Goal: Communication & Community: Answer question/provide support

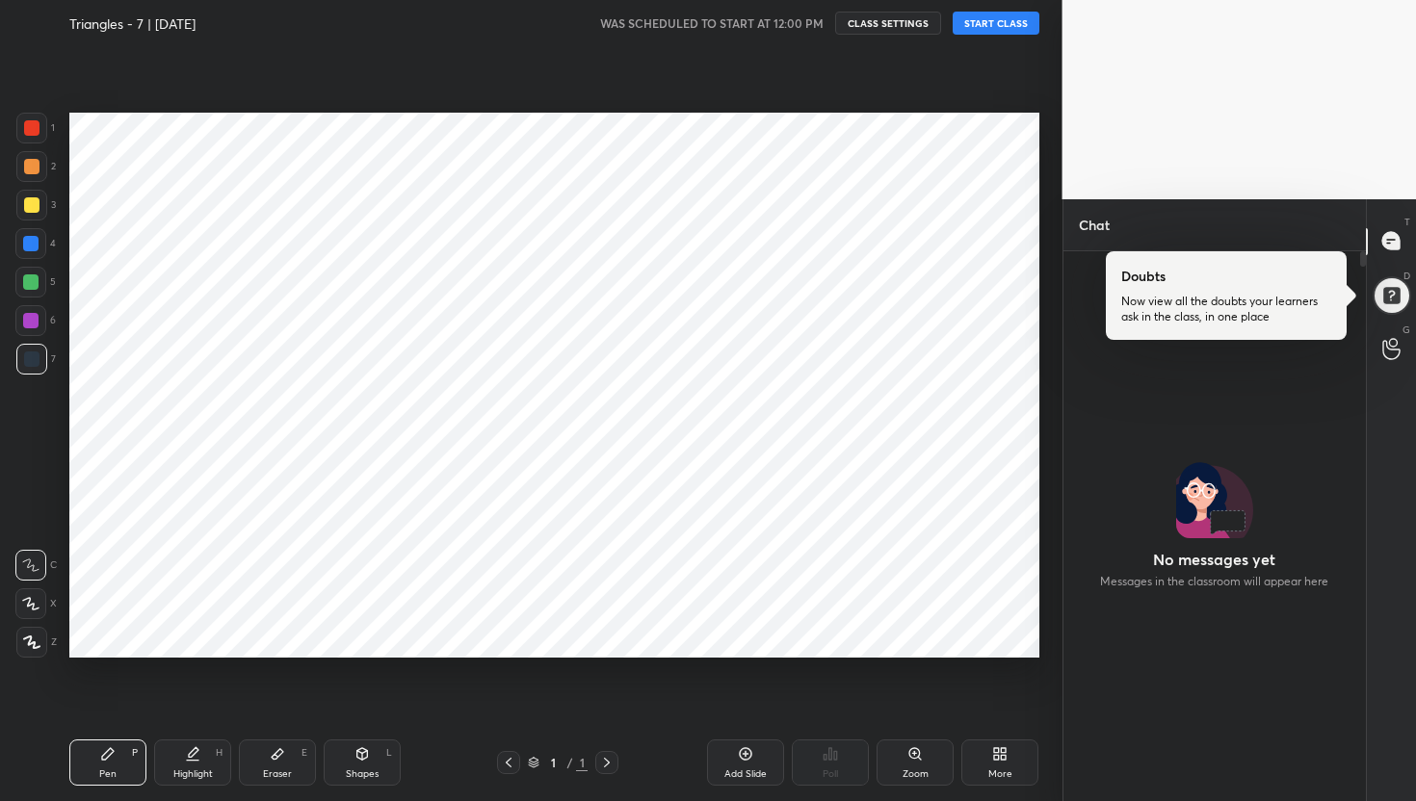
scroll to position [545, 297]
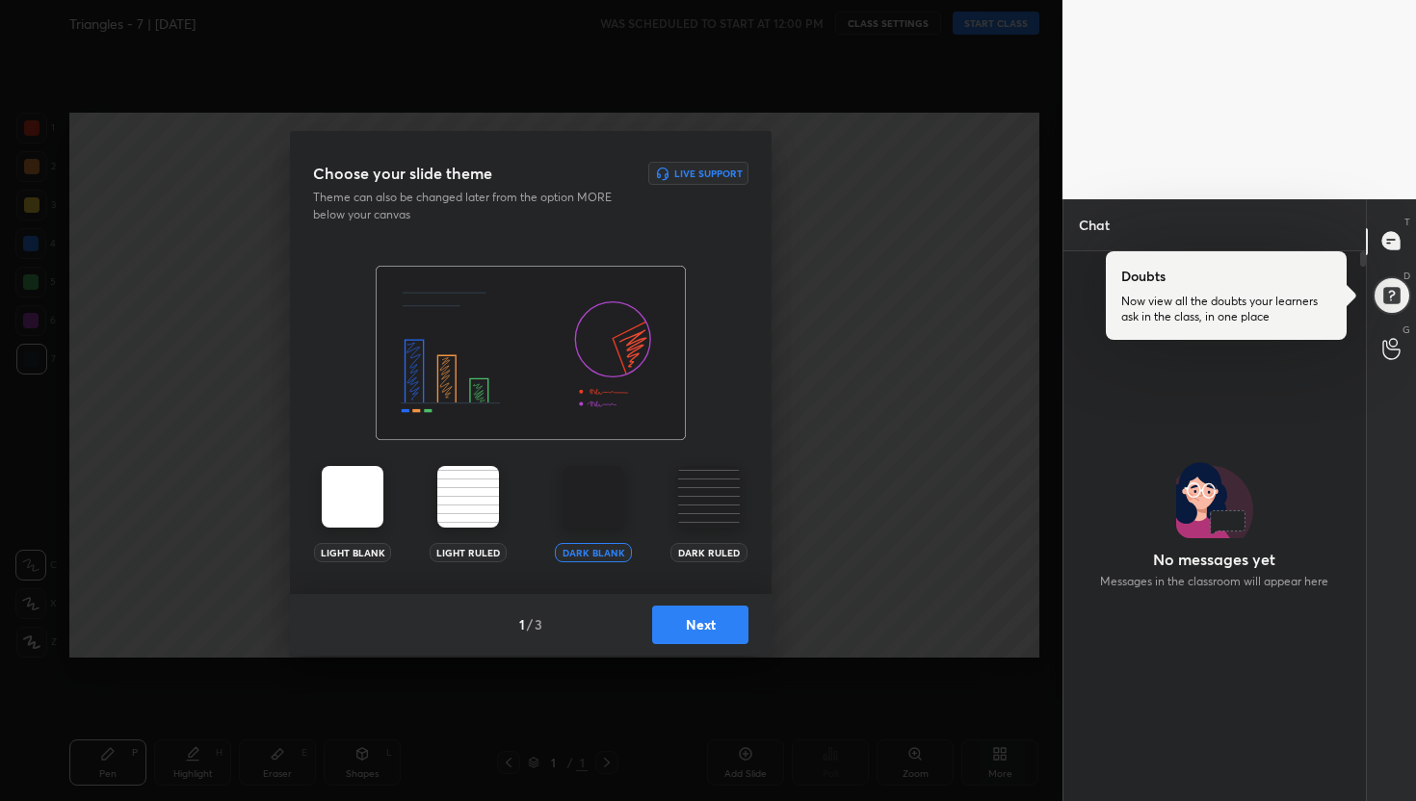
click at [694, 636] on button "Next" at bounding box center [700, 625] width 96 height 39
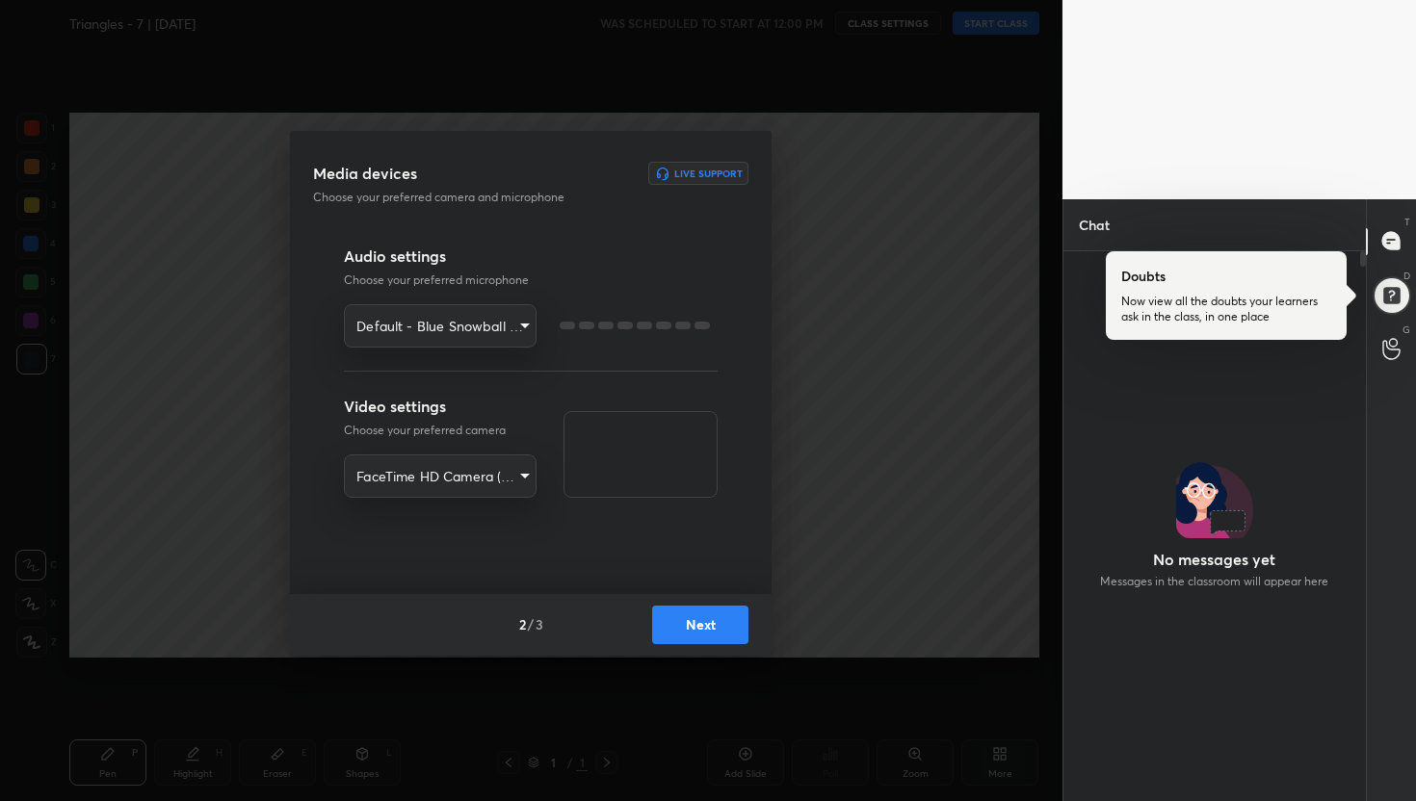
click at [694, 636] on button "Next" at bounding box center [700, 625] width 96 height 39
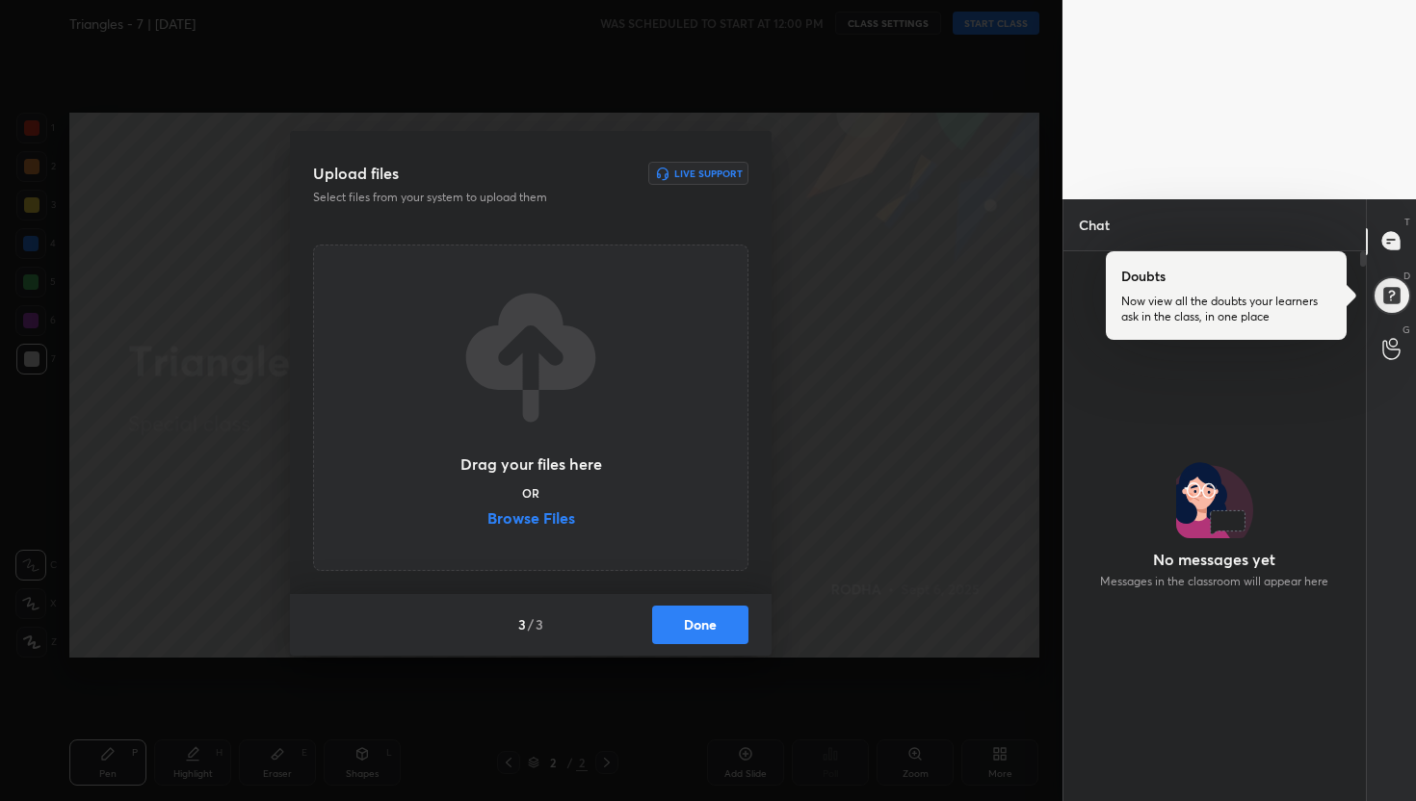
click at [527, 524] on label "Browse Files" at bounding box center [531, 521] width 88 height 20
click at [487, 524] on input "Browse Files" at bounding box center [487, 521] width 0 height 20
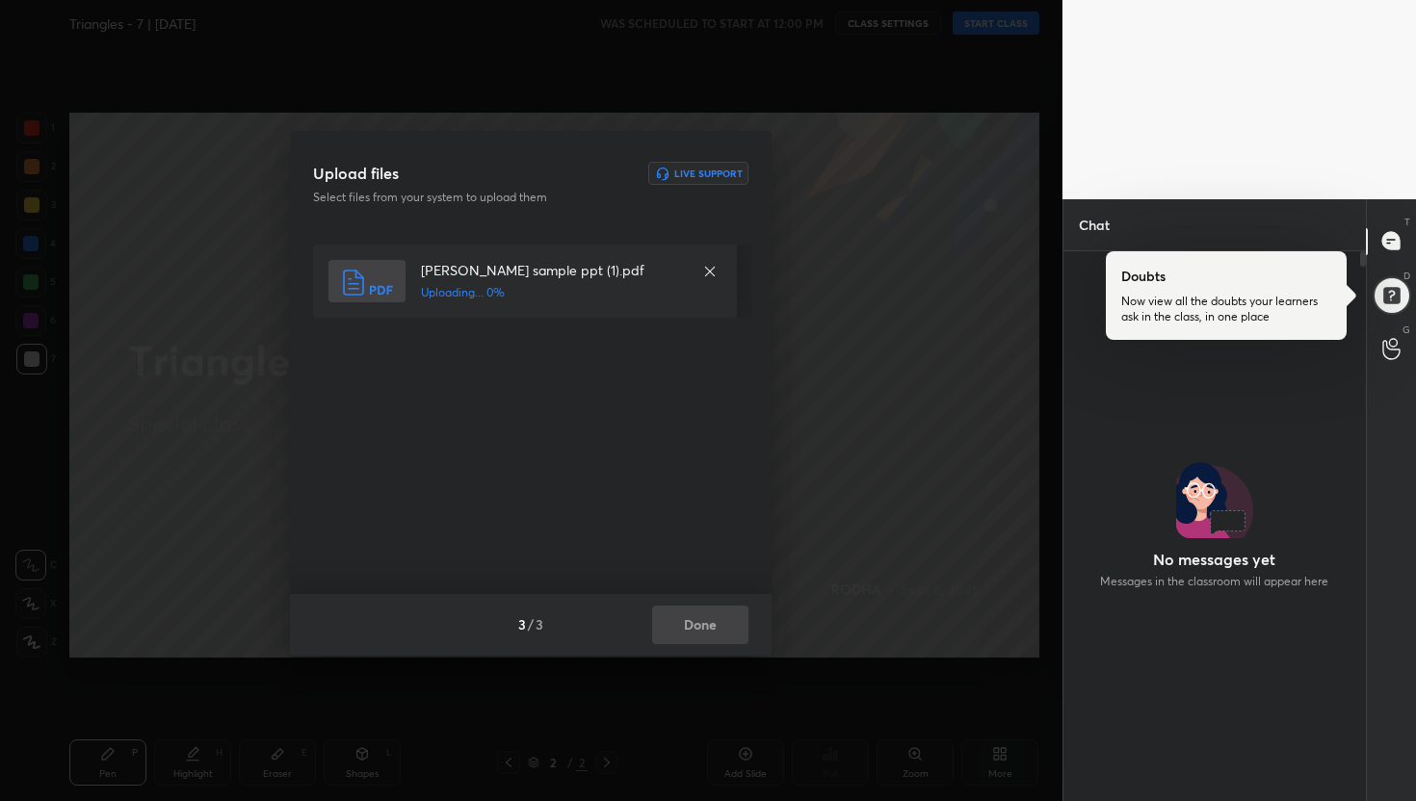
click at [730, 632] on div "3 / 3 Done" at bounding box center [531, 625] width 482 height 62
click at [730, 632] on button "Done" at bounding box center [700, 625] width 96 height 39
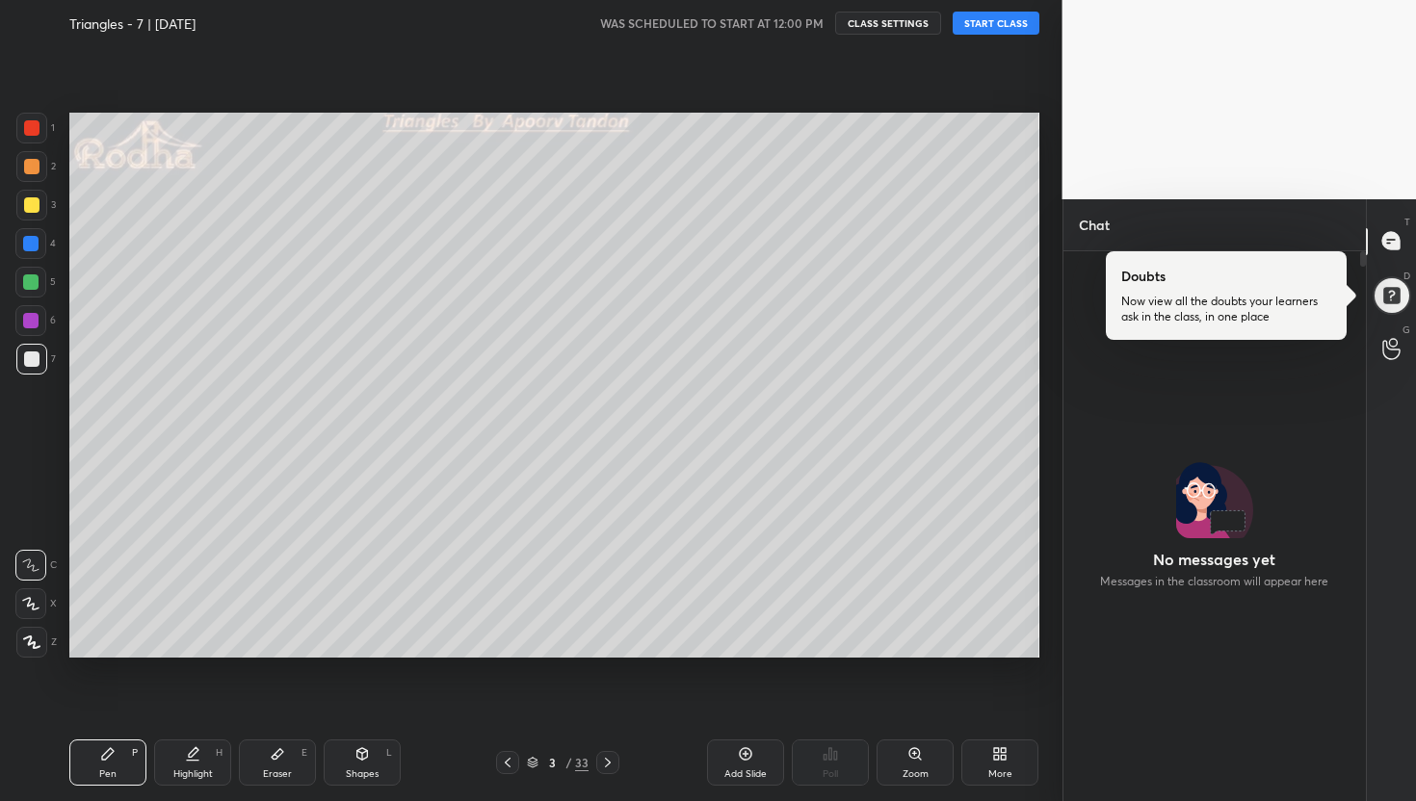
click at [985, 34] on button "START CLASS" at bounding box center [996, 23] width 87 height 23
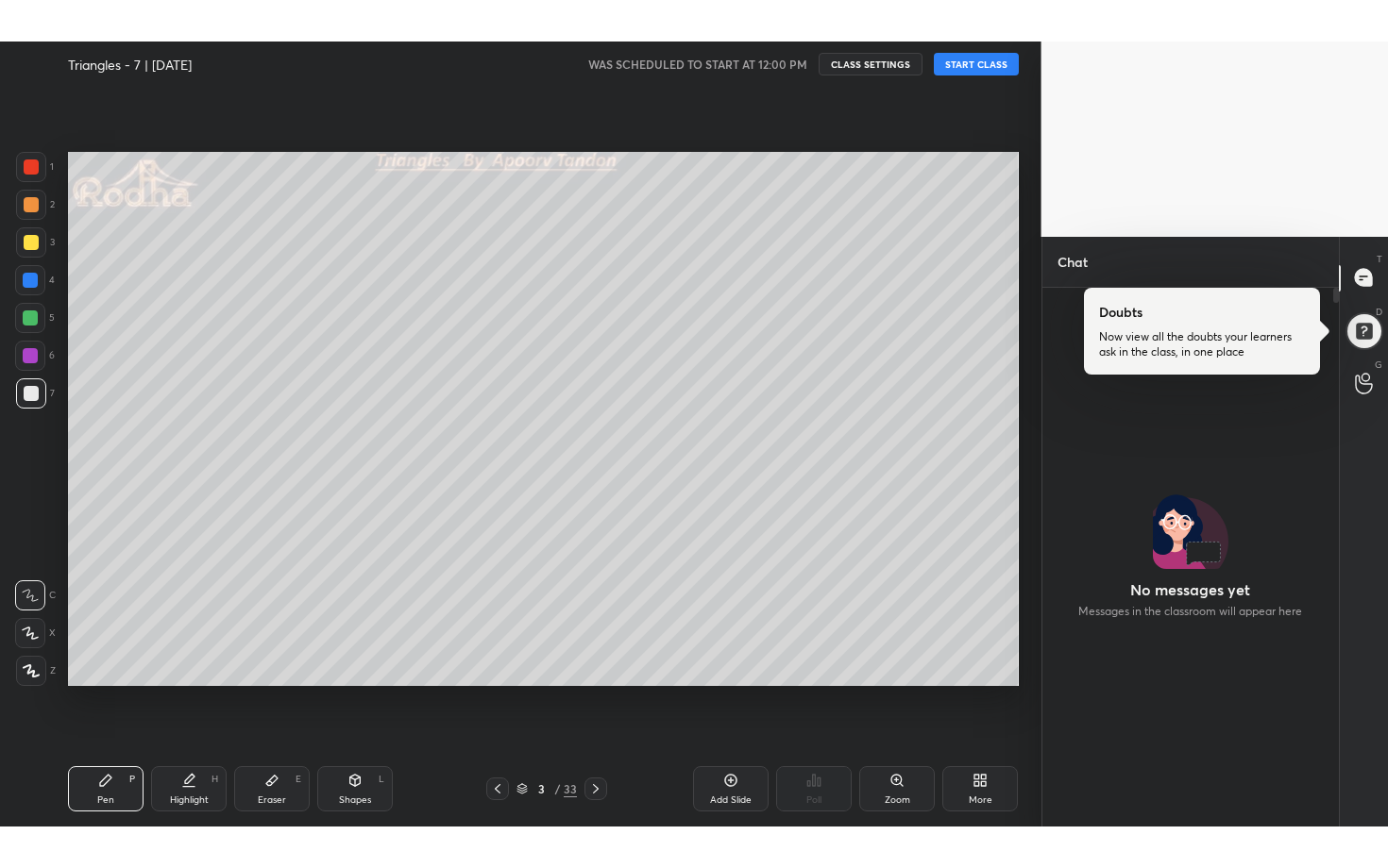
scroll to position [488, 291]
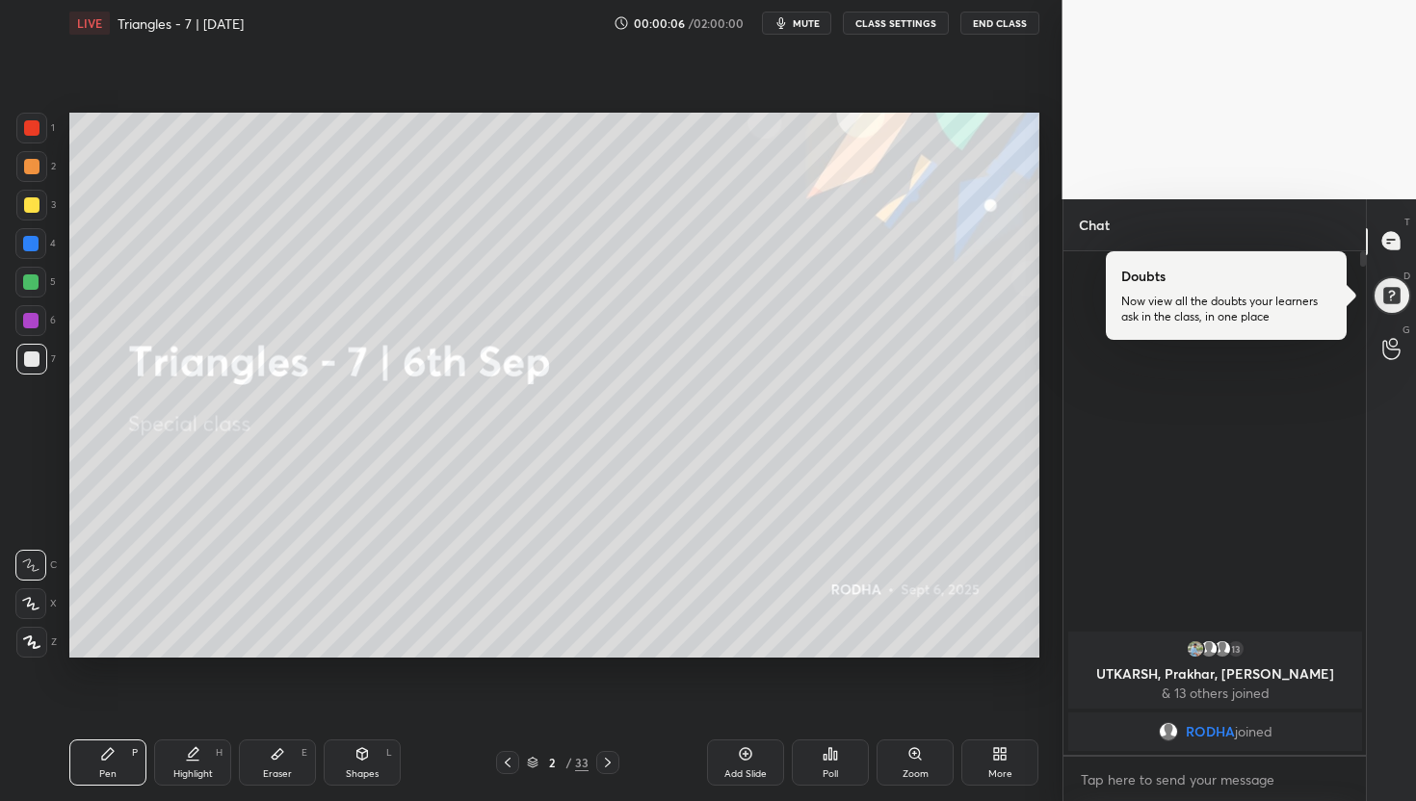
click at [983, 767] on div "More" at bounding box center [999, 763] width 77 height 46
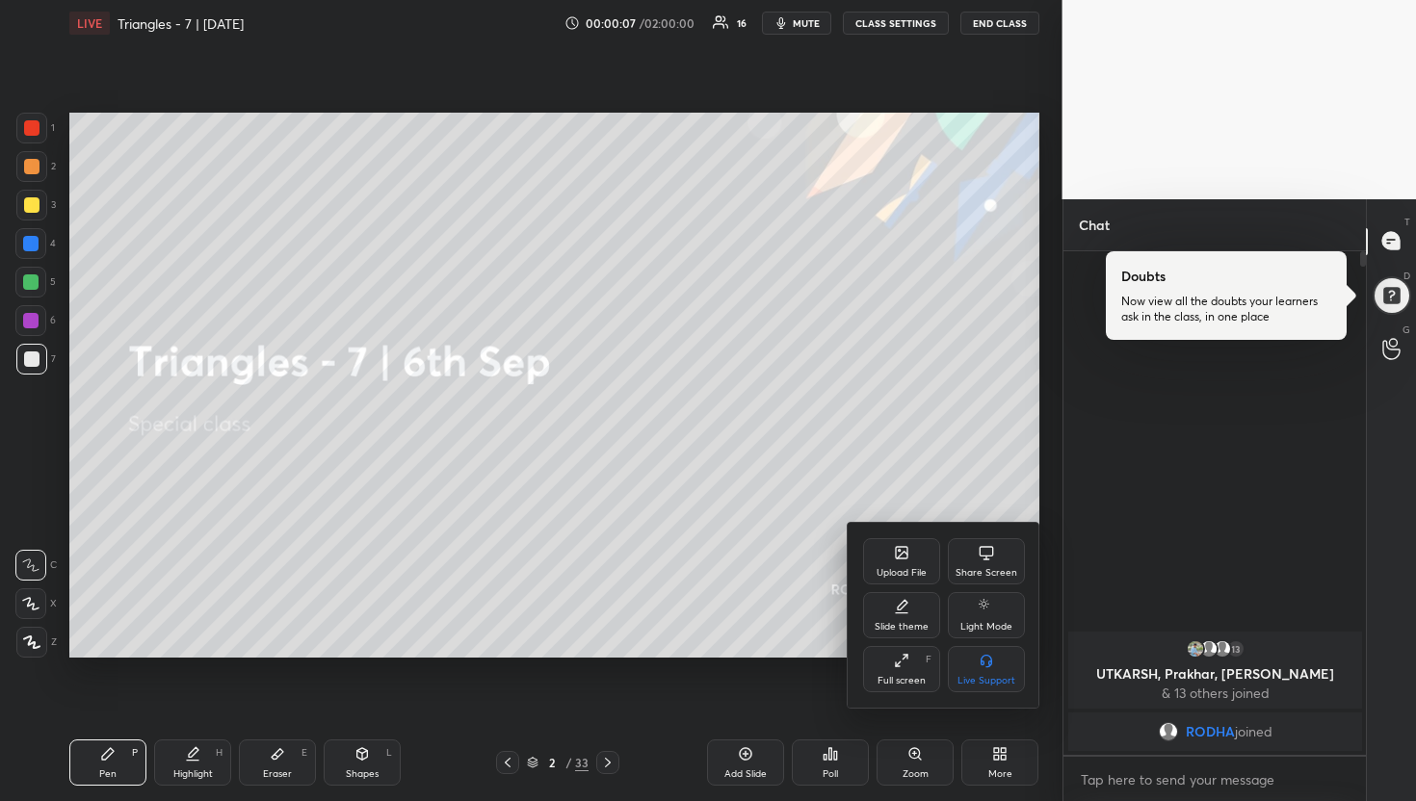
click at [881, 668] on div "Full screen F" at bounding box center [901, 669] width 77 height 46
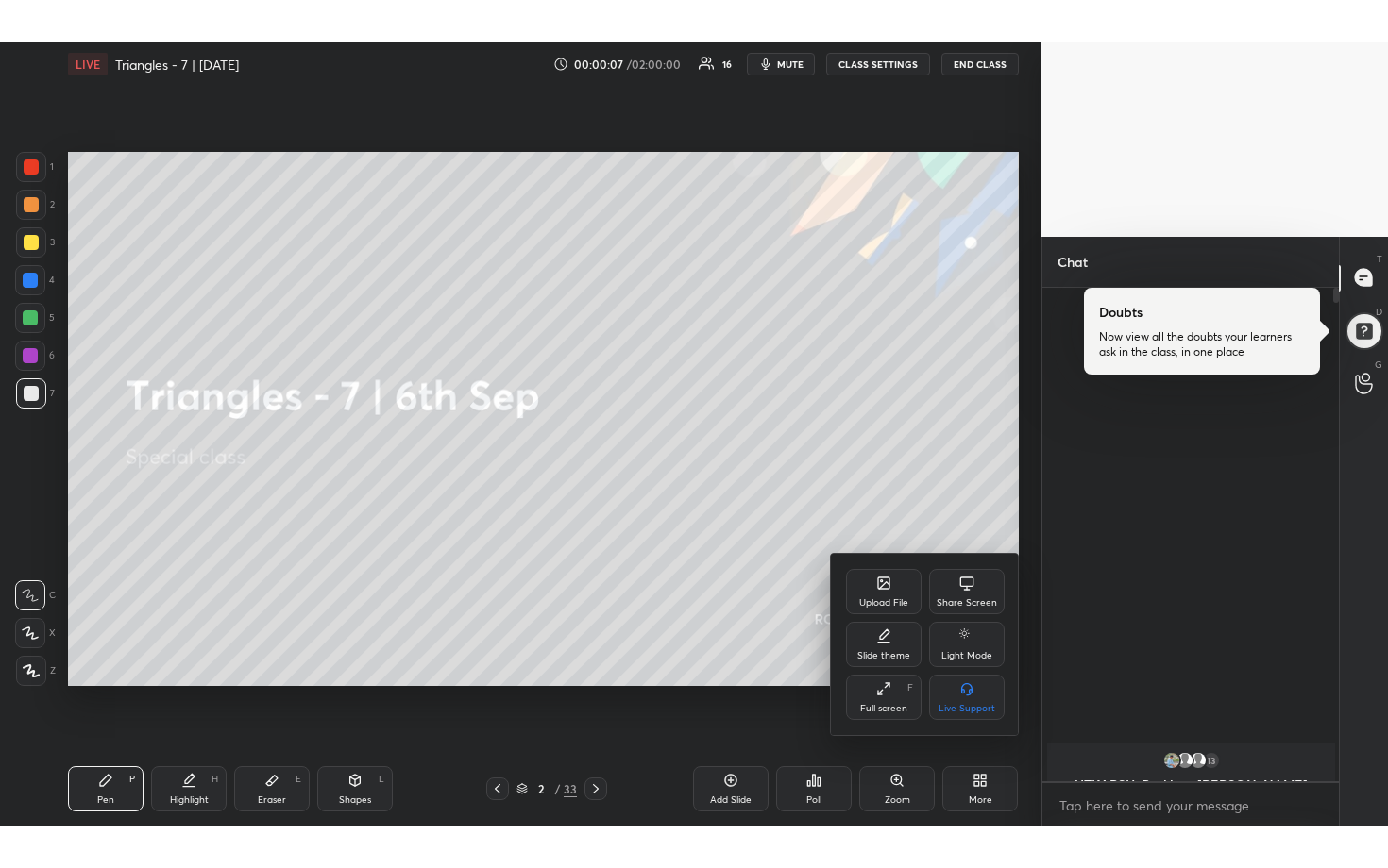
scroll to position [617, 291]
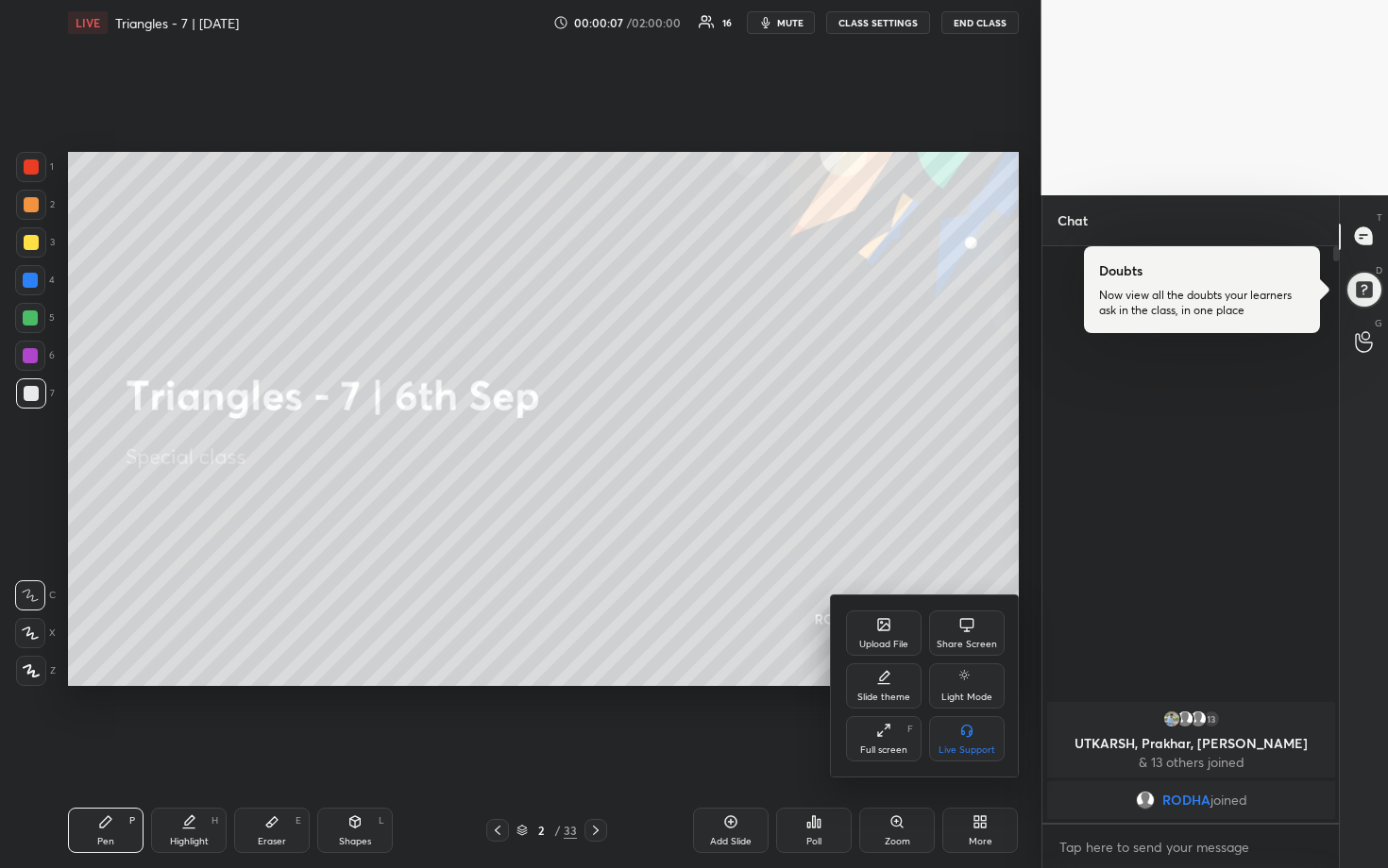
type textarea "x"
click at [907, 620] on div "Upload File" at bounding box center [883, 633] width 75 height 45
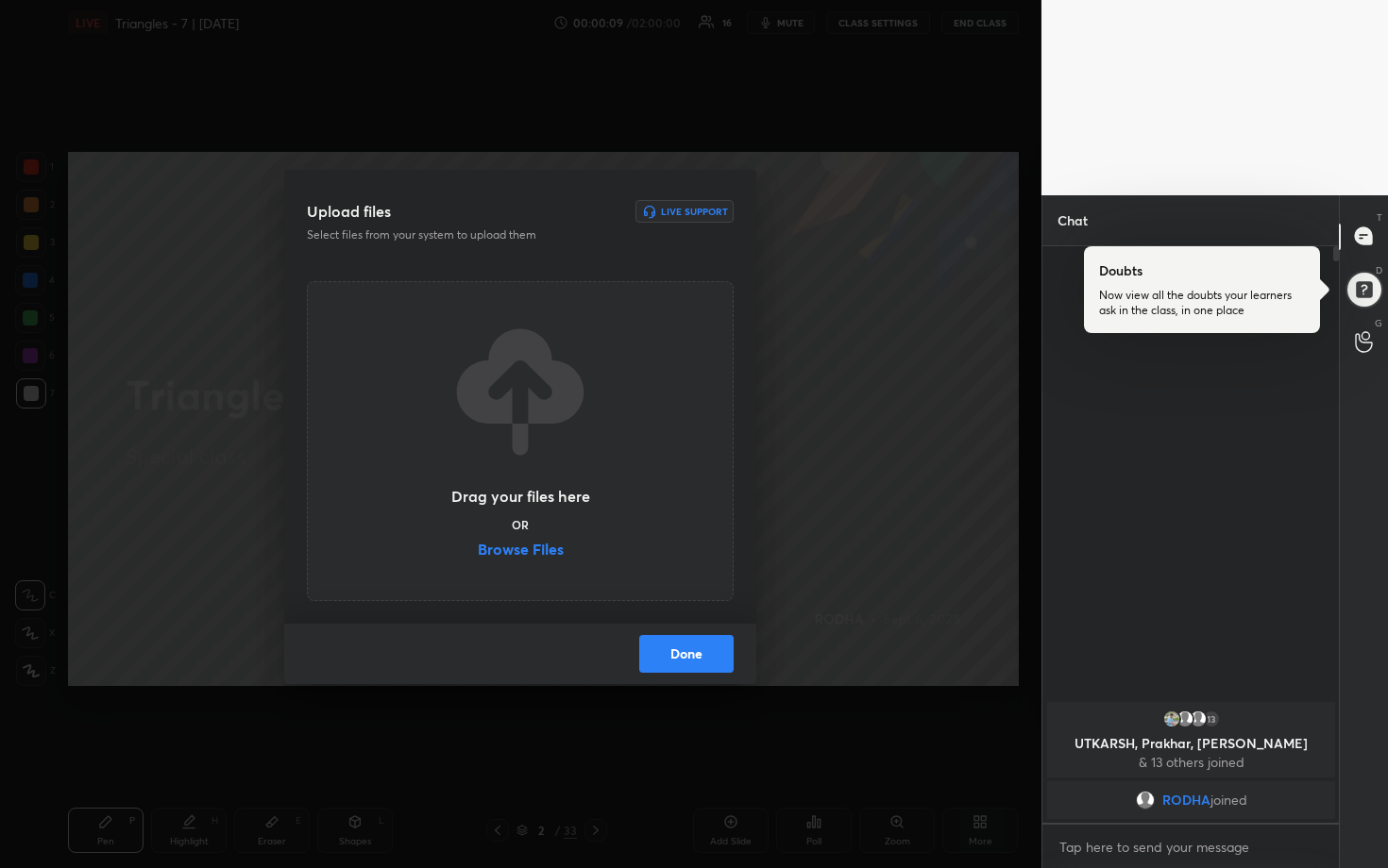
click at [875, 538] on div "Upload files Live Support Select files from your system to upload them Drag you…" at bounding box center [520, 434] width 1041 height 868
click at [705, 646] on button "Done" at bounding box center [686, 653] width 94 height 38
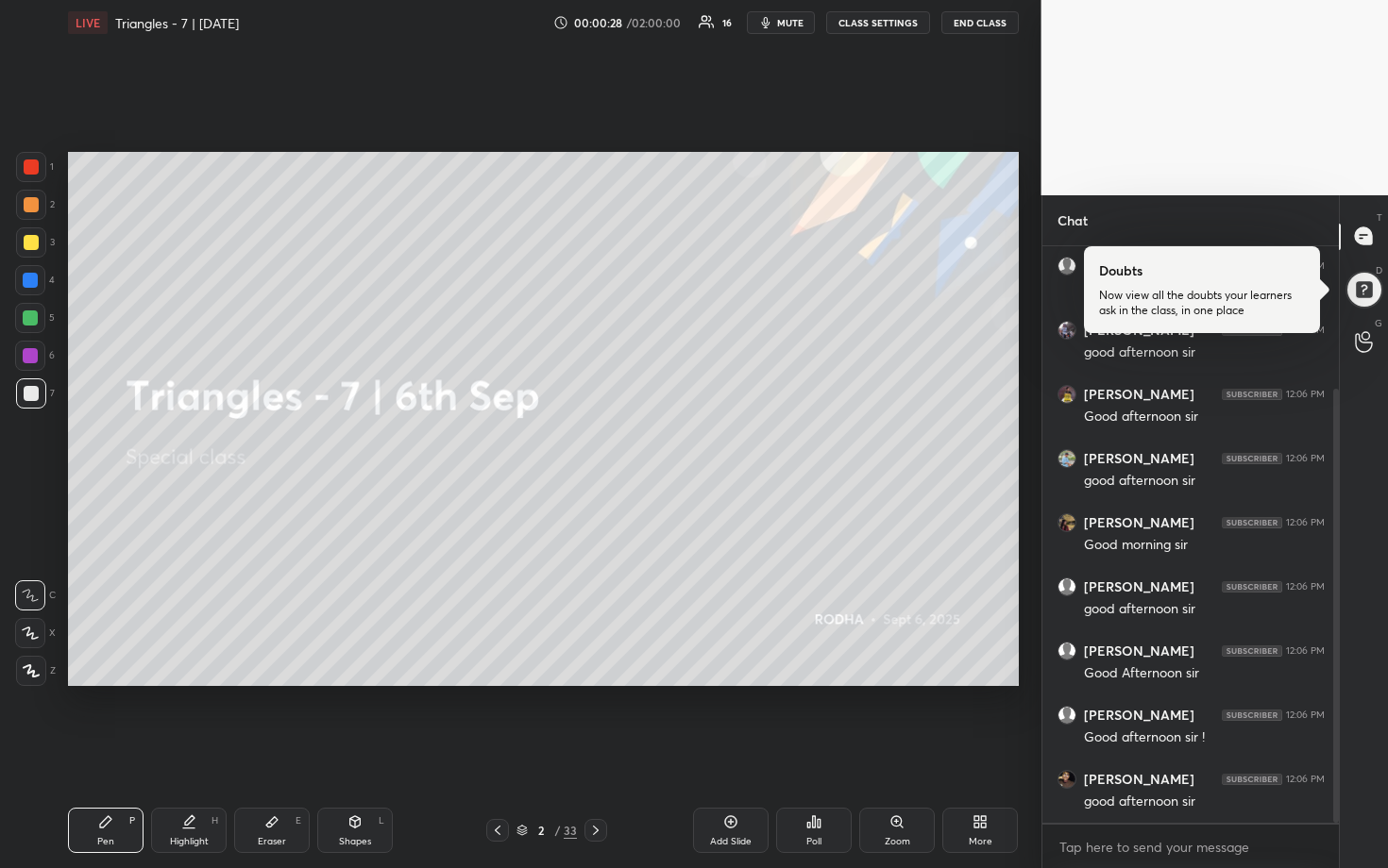
scroll to position [254, 0]
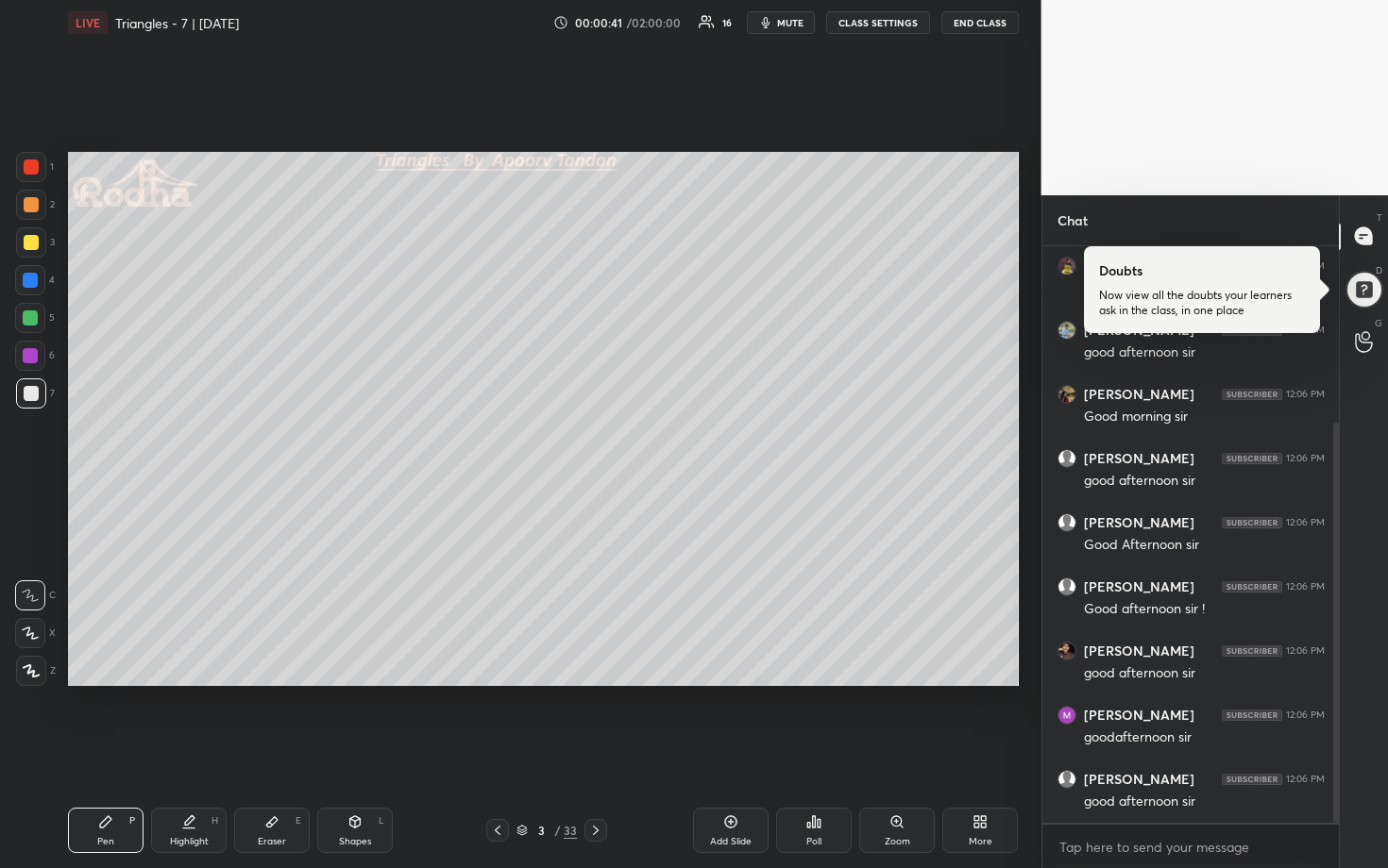
click at [39, 318] on div at bounding box center [29, 317] width 30 height 30
click at [32, 641] on div at bounding box center [29, 633] width 30 height 30
drag, startPoint x: 36, startPoint y: 398, endPoint x: 50, endPoint y: 392, distance: 15.2
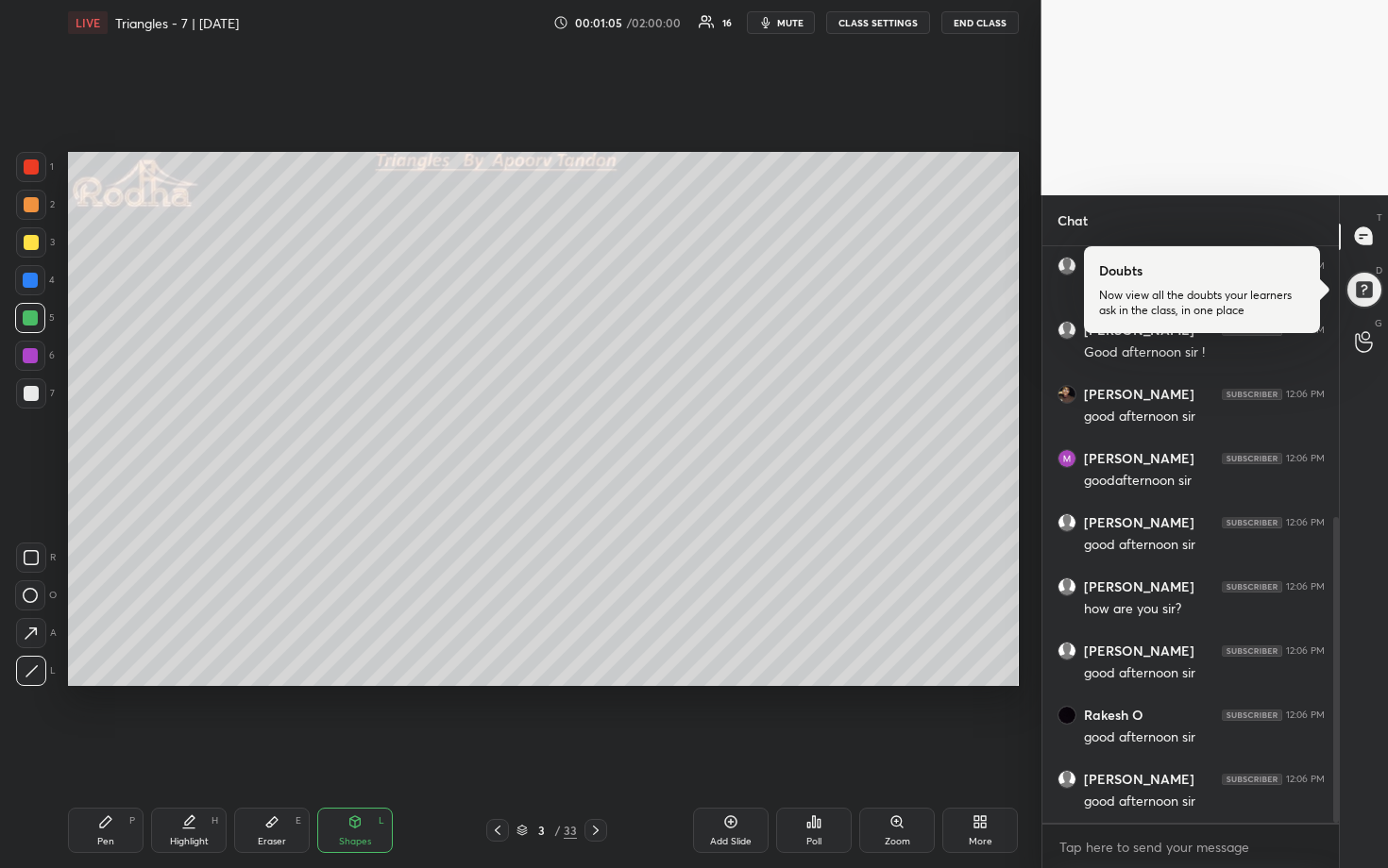
click at [38, 398] on div at bounding box center [30, 393] width 30 height 30
drag, startPoint x: 30, startPoint y: 231, endPoint x: 40, endPoint y: 240, distance: 13.5
click at [30, 232] on div at bounding box center [30, 242] width 30 height 30
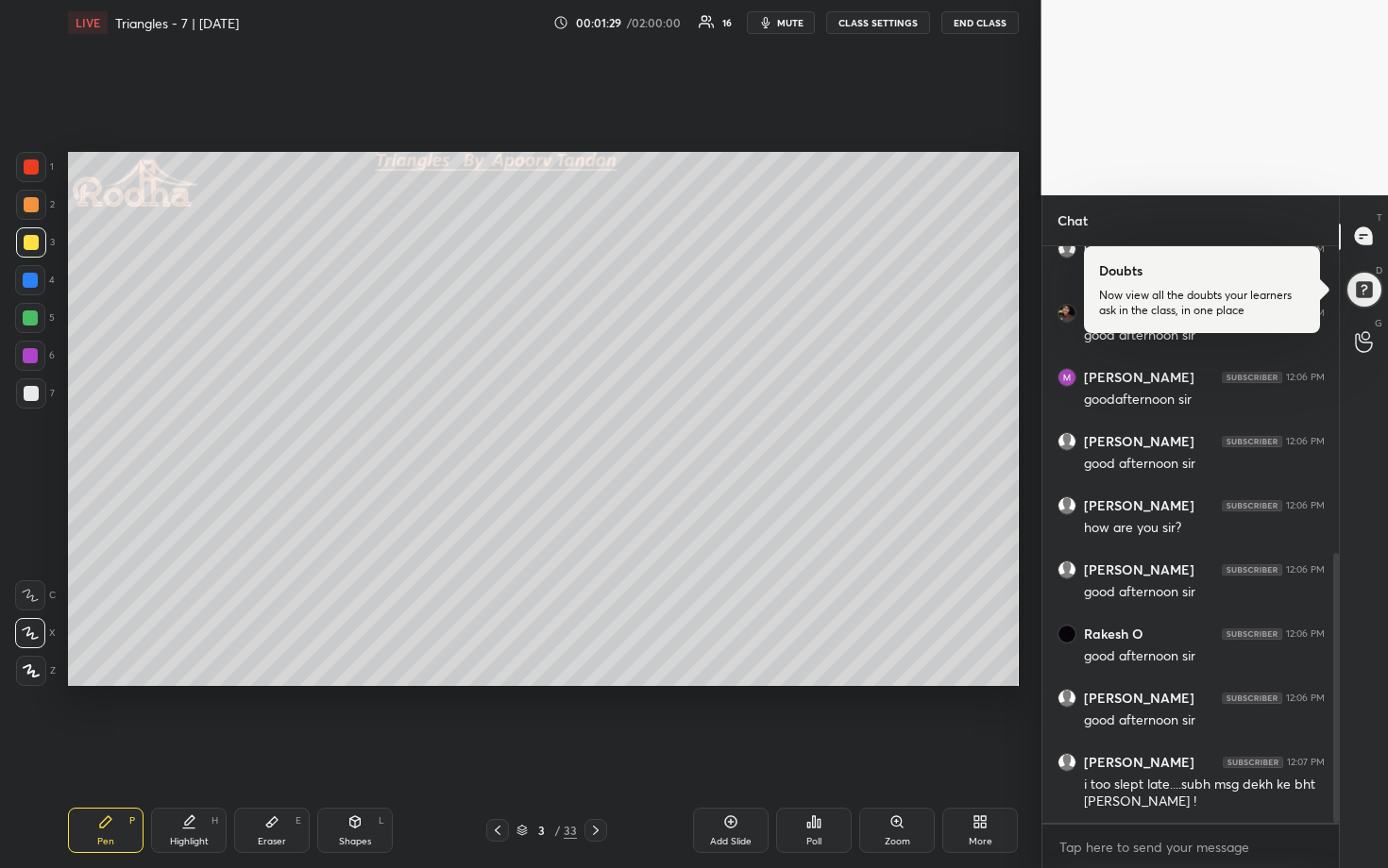
scroll to position [655, 0]
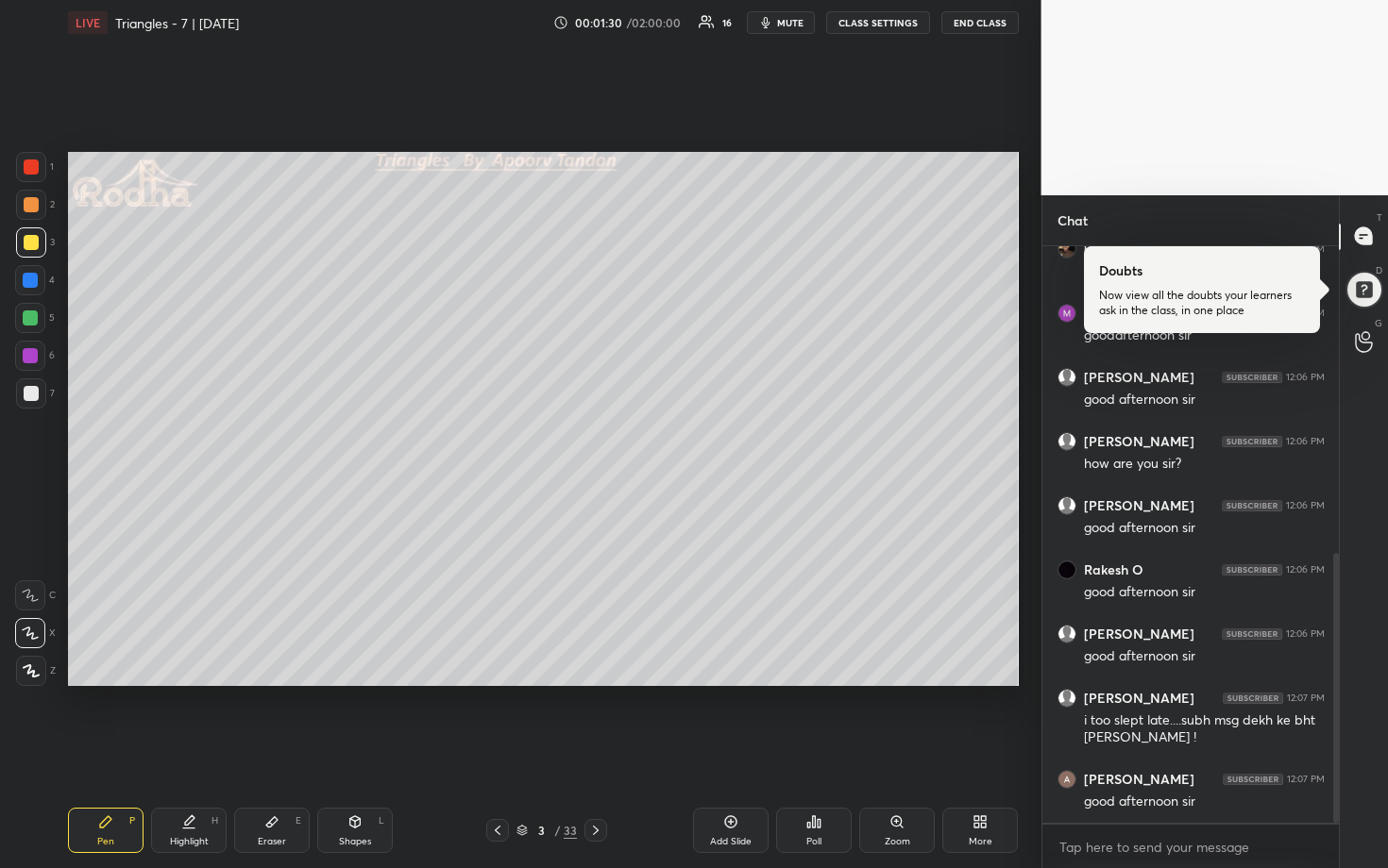
click at [35, 391] on div at bounding box center [30, 393] width 15 height 15
drag, startPoint x: 32, startPoint y: 323, endPoint x: 52, endPoint y: 323, distance: 20.0
click at [32, 322] on div at bounding box center [29, 317] width 15 height 15
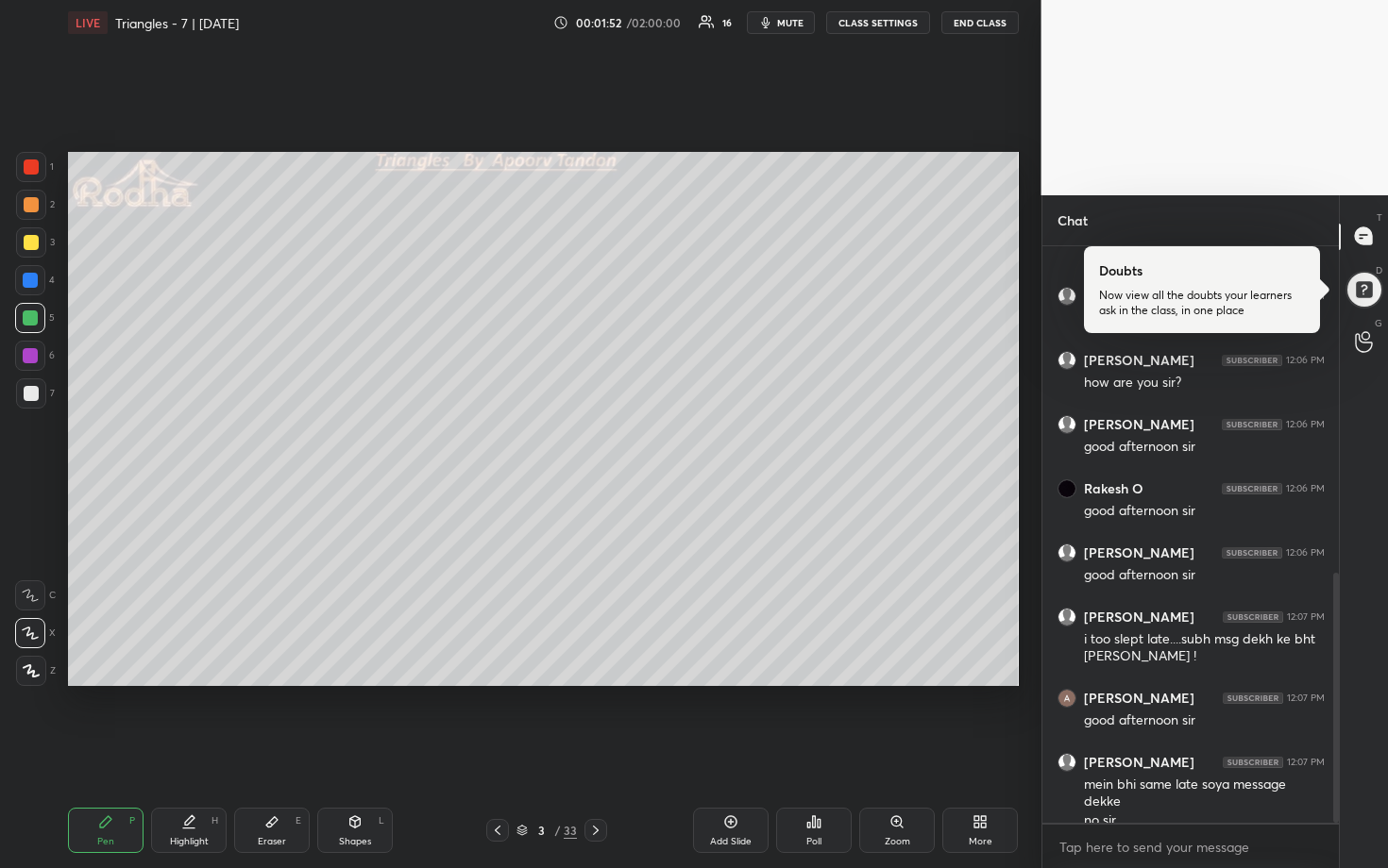
scroll to position [756, 0]
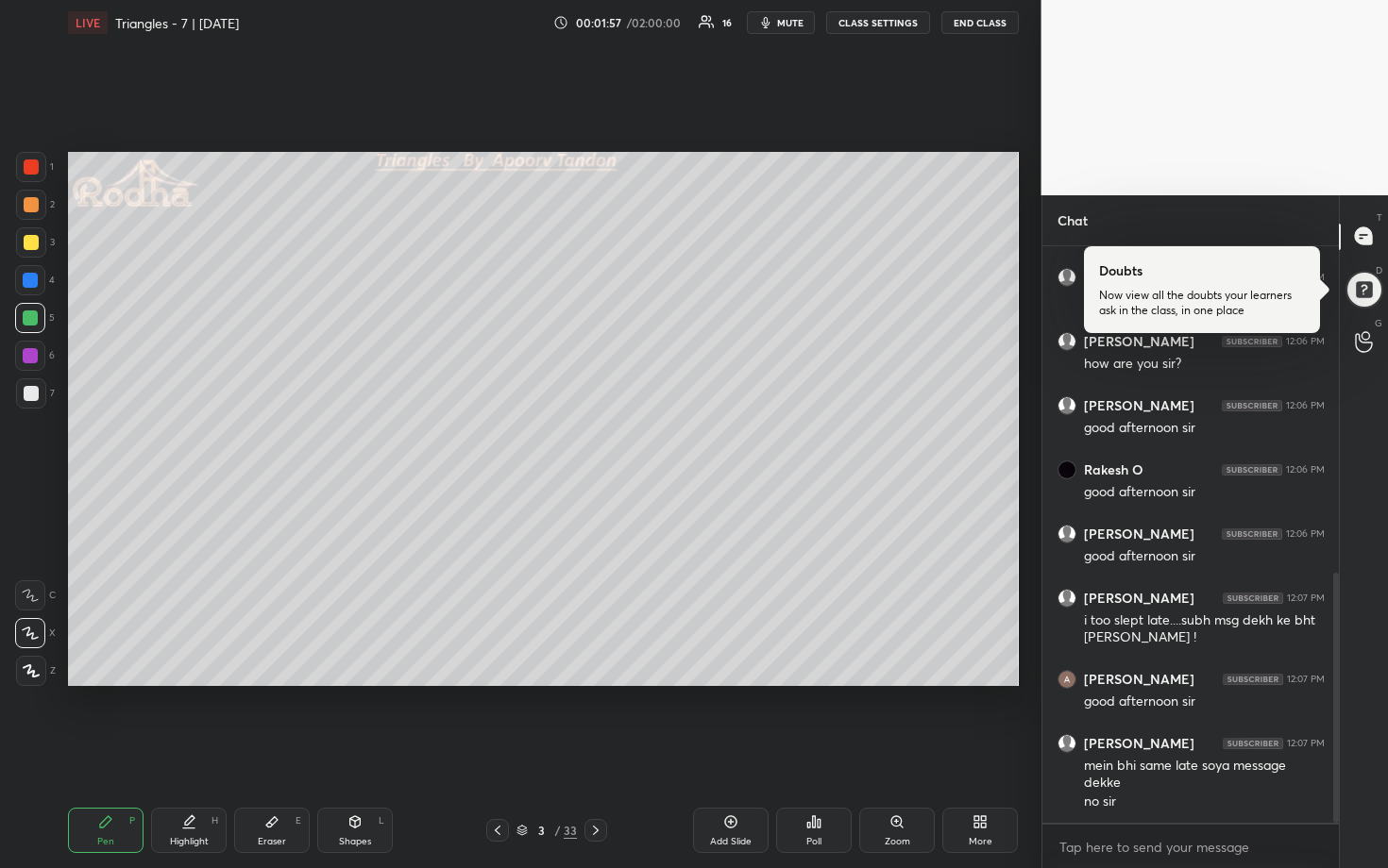
click at [28, 236] on div at bounding box center [30, 242] width 15 height 15
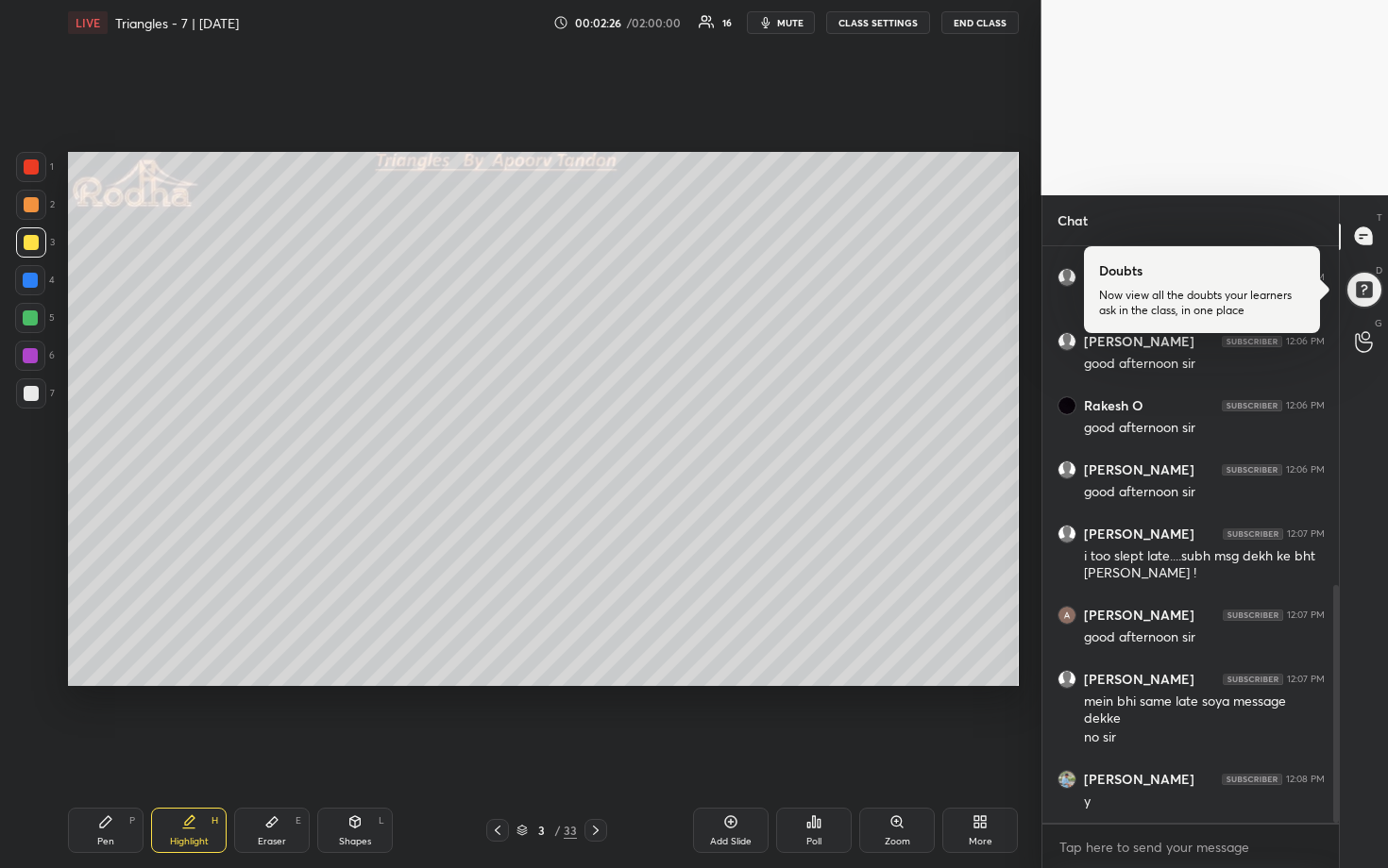
click at [35, 396] on div at bounding box center [30, 393] width 15 height 15
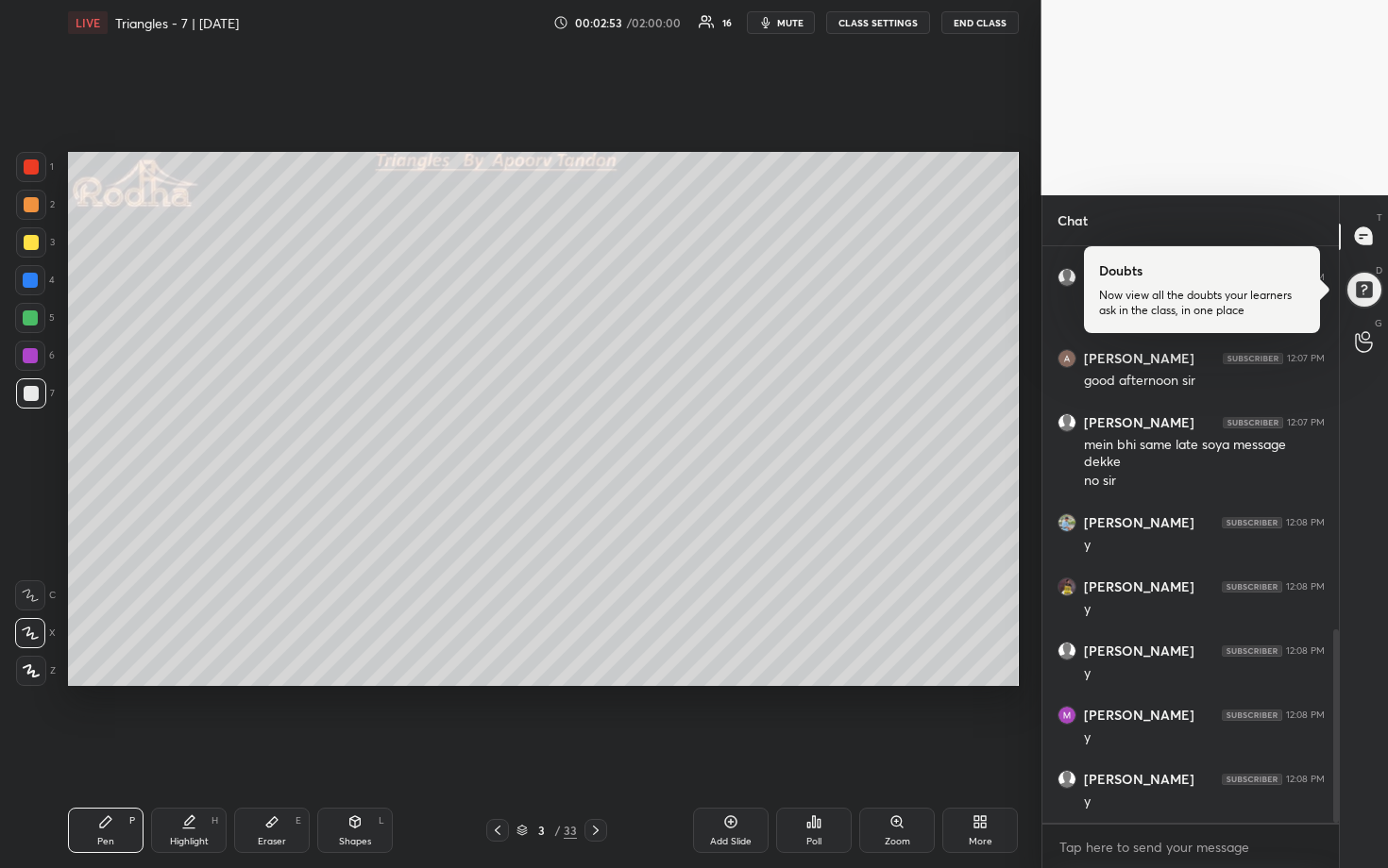
scroll to position [1145, 0]
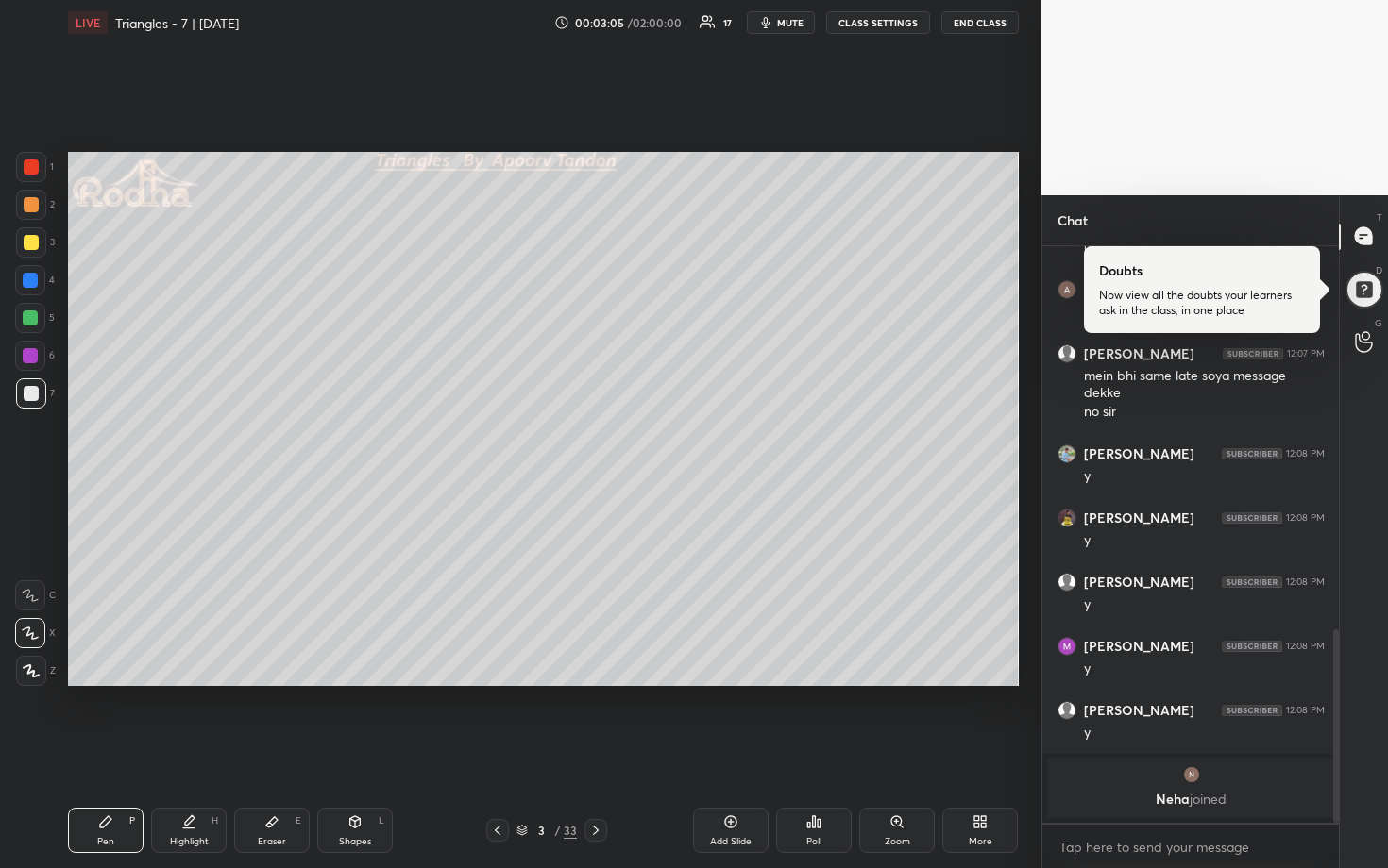
click at [26, 204] on div at bounding box center [30, 204] width 15 height 15
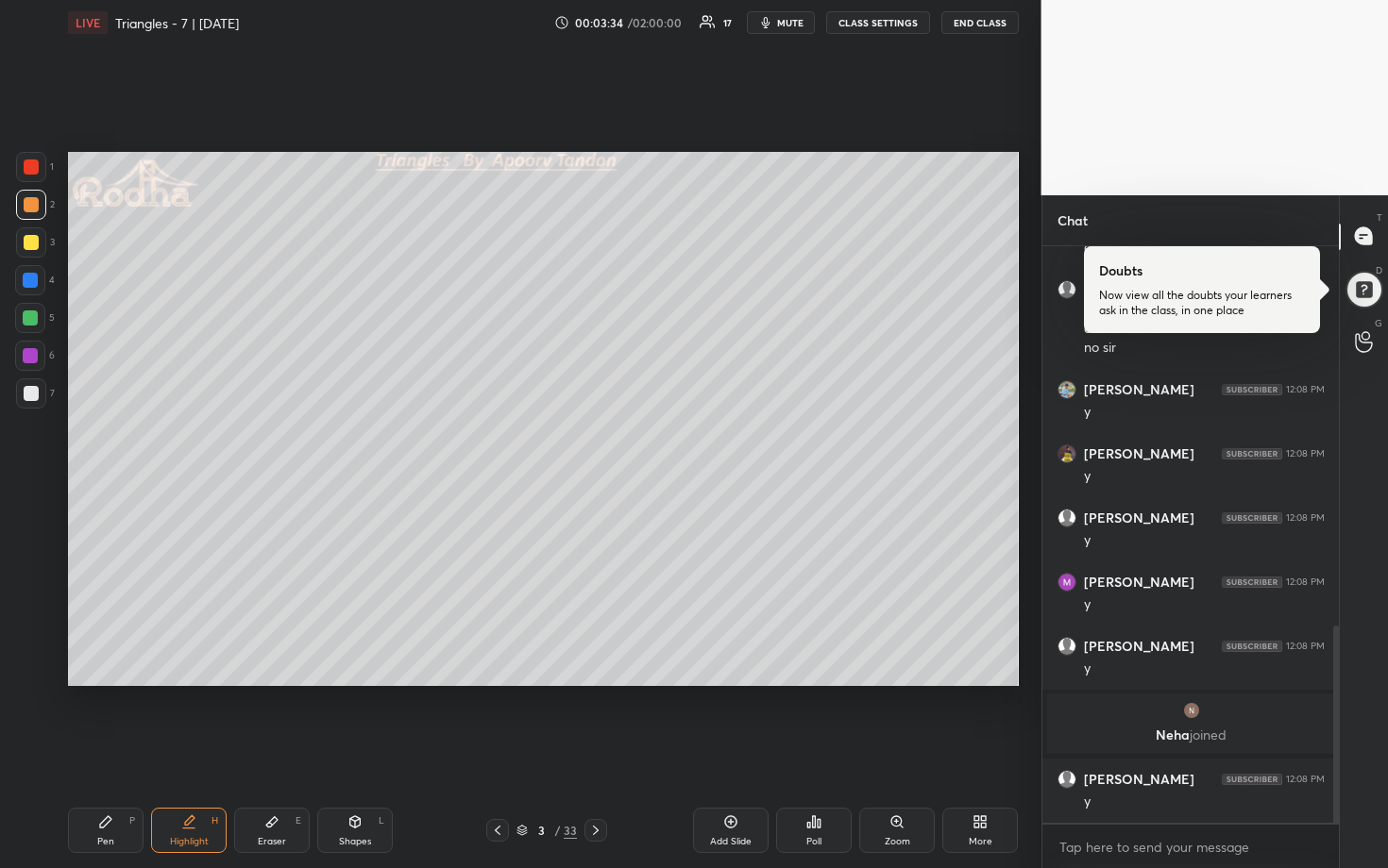
drag, startPoint x: 38, startPoint y: 379, endPoint x: 62, endPoint y: 370, distance: 25.6
click at [38, 378] on div at bounding box center [30, 393] width 30 height 30
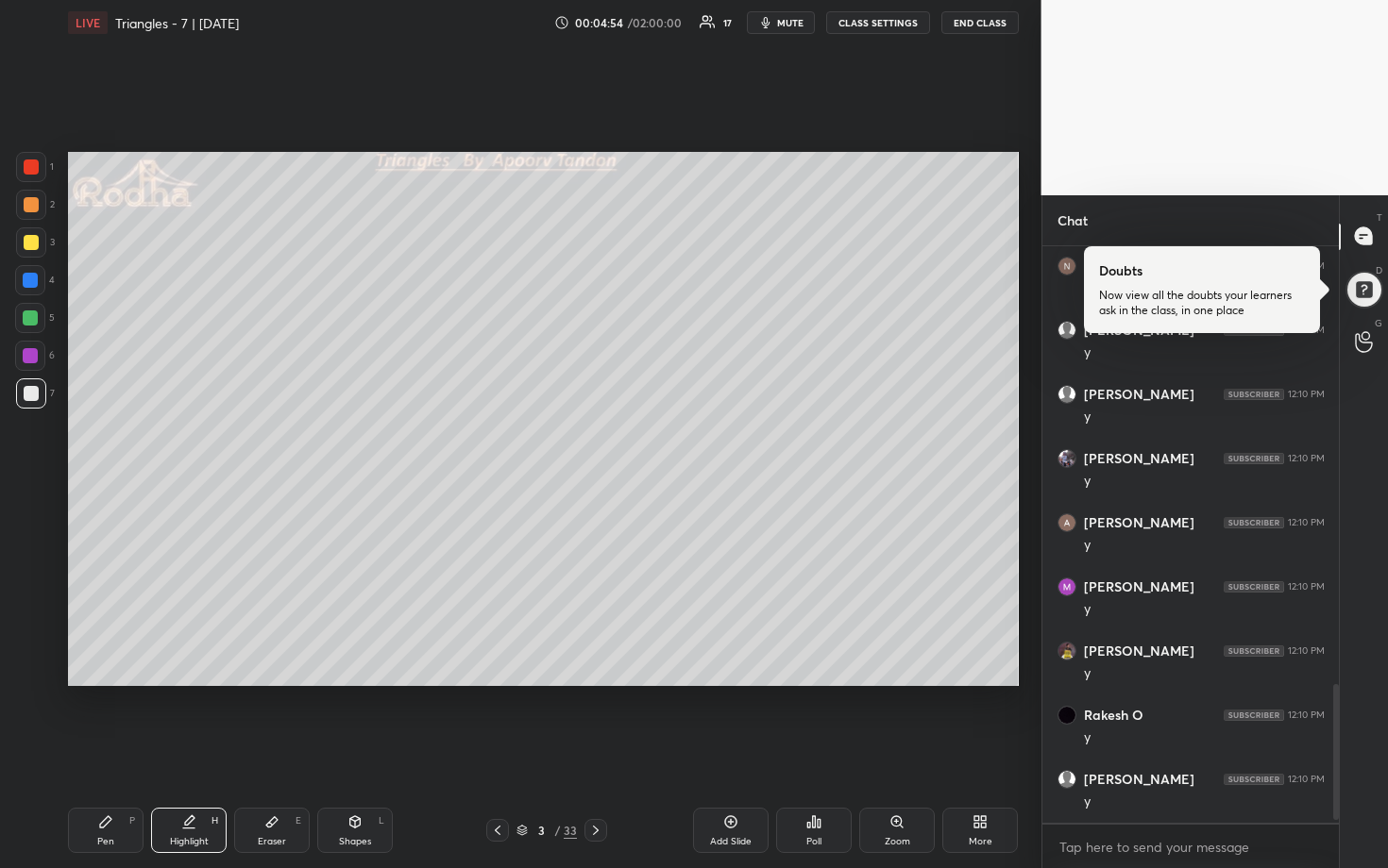
scroll to position [1882, 0]
click at [28, 320] on div at bounding box center [29, 317] width 15 height 15
click at [37, 396] on div at bounding box center [30, 393] width 15 height 15
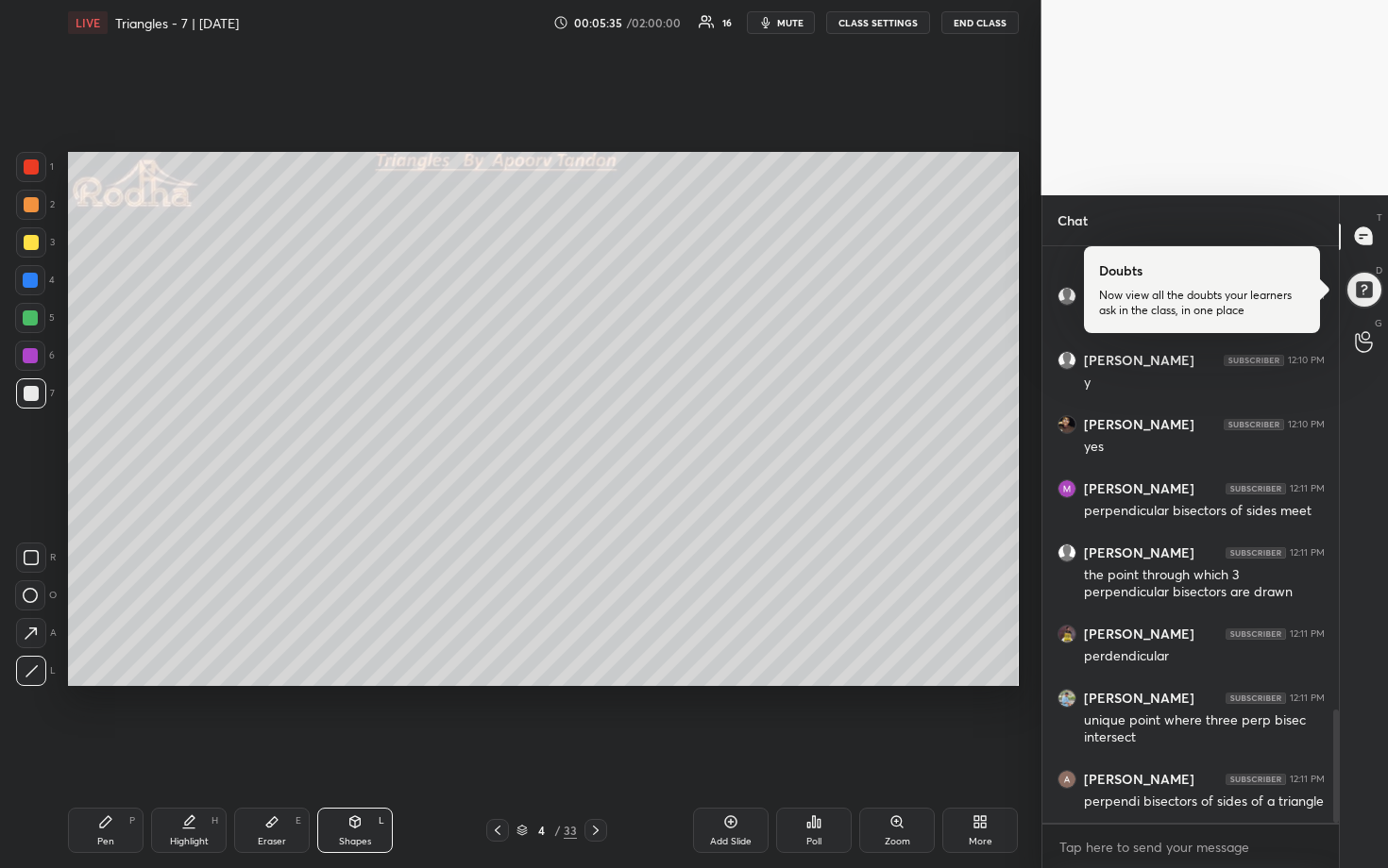
scroll to position [2365, 0]
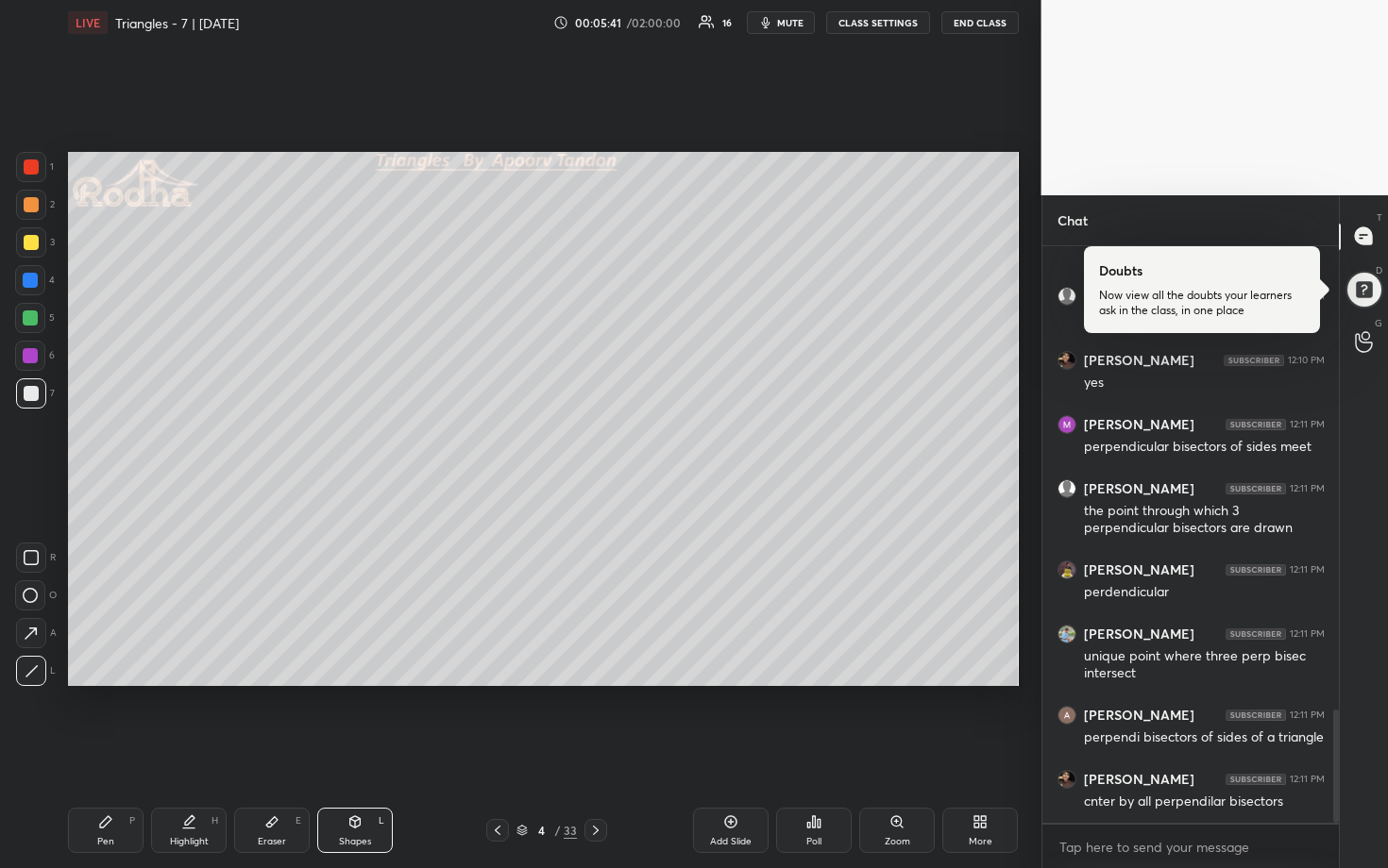
click at [36, 245] on div at bounding box center [30, 242] width 15 height 15
click at [32, 316] on div at bounding box center [29, 317] width 15 height 15
drag, startPoint x: 34, startPoint y: 281, endPoint x: 55, endPoint y: 284, distance: 21.2
click at [34, 281] on div at bounding box center [29, 279] width 15 height 15
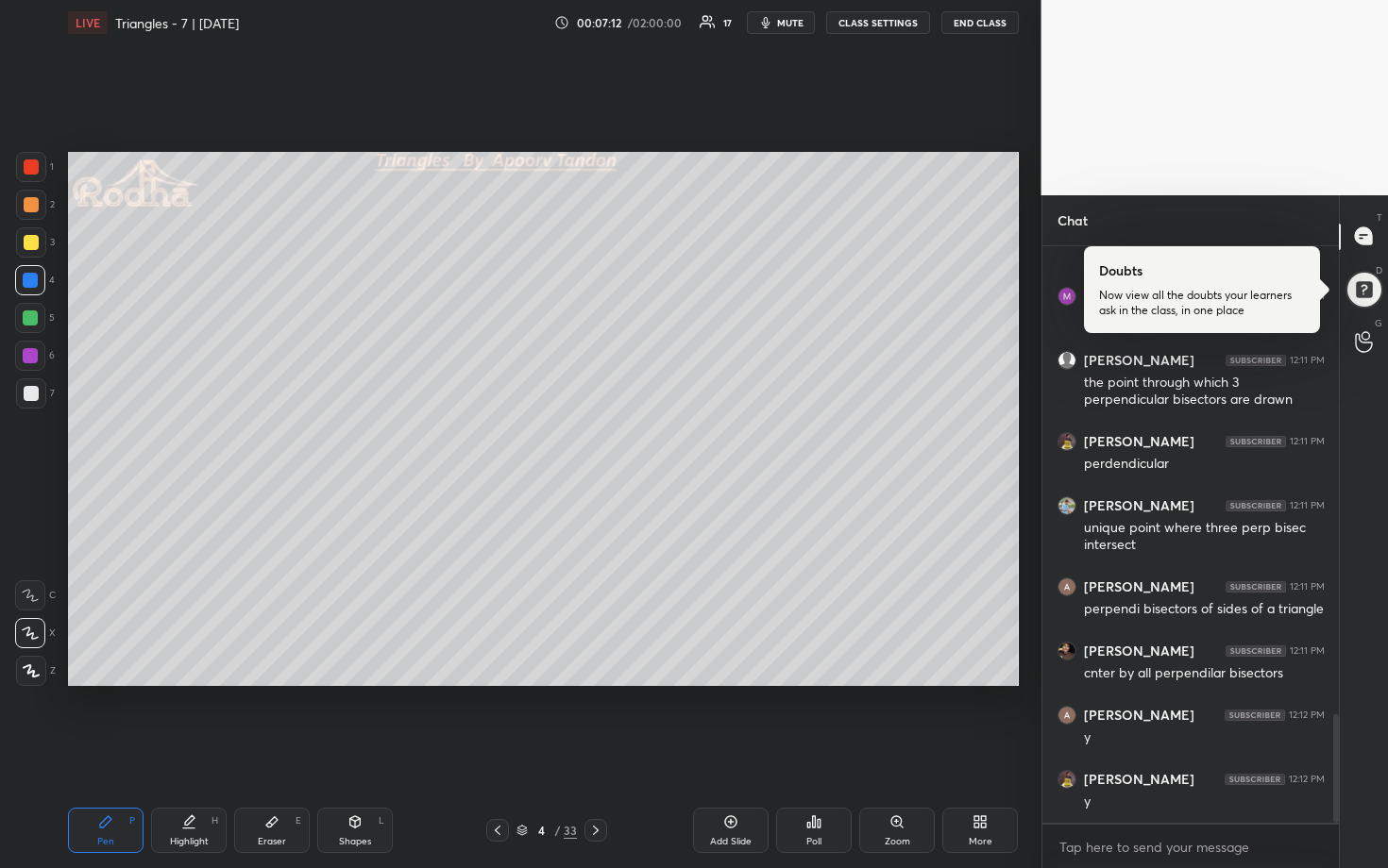
scroll to position [2557, 0]
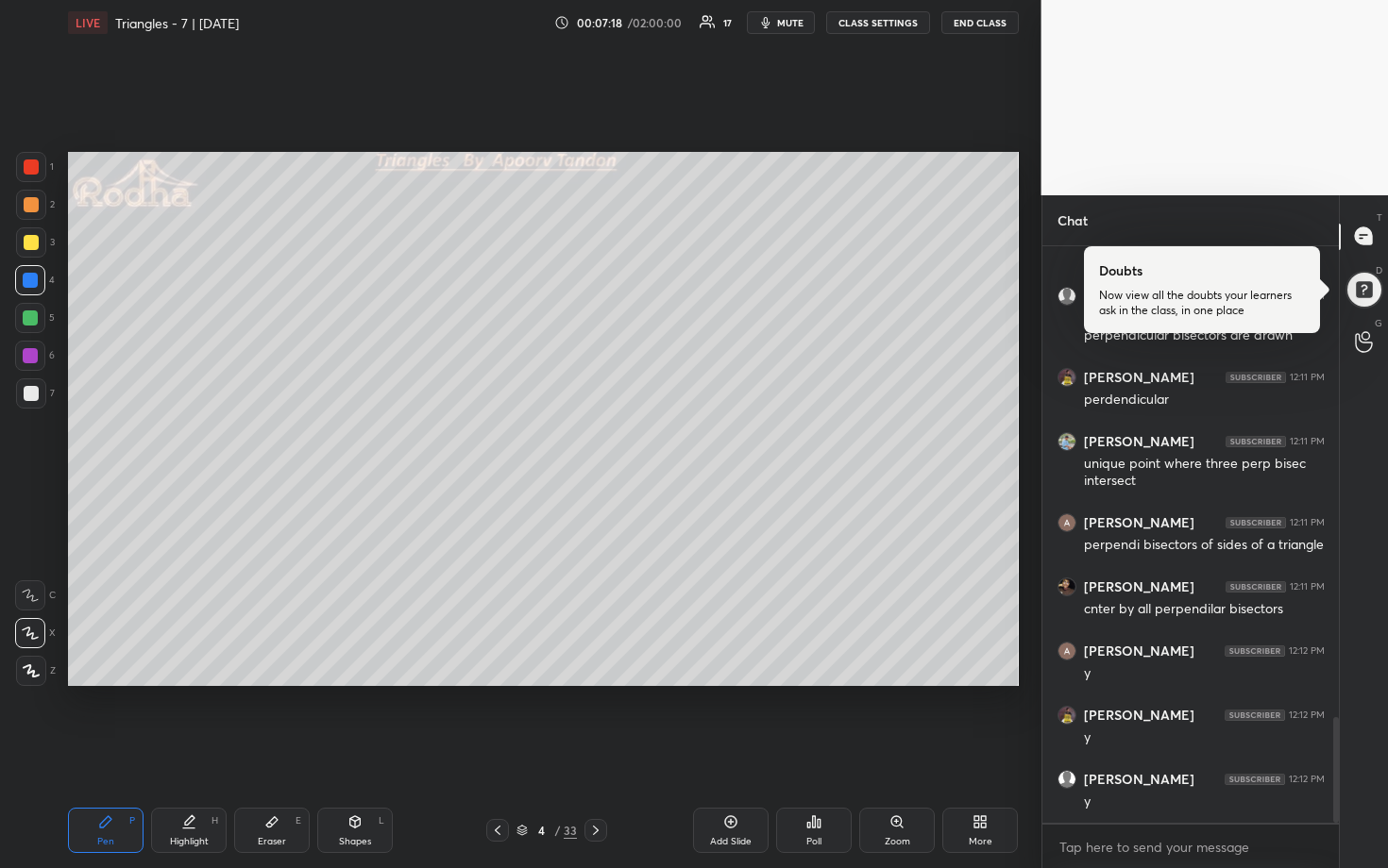
click at [31, 386] on div at bounding box center [30, 393] width 15 height 15
click at [40, 205] on div at bounding box center [30, 205] width 30 height 30
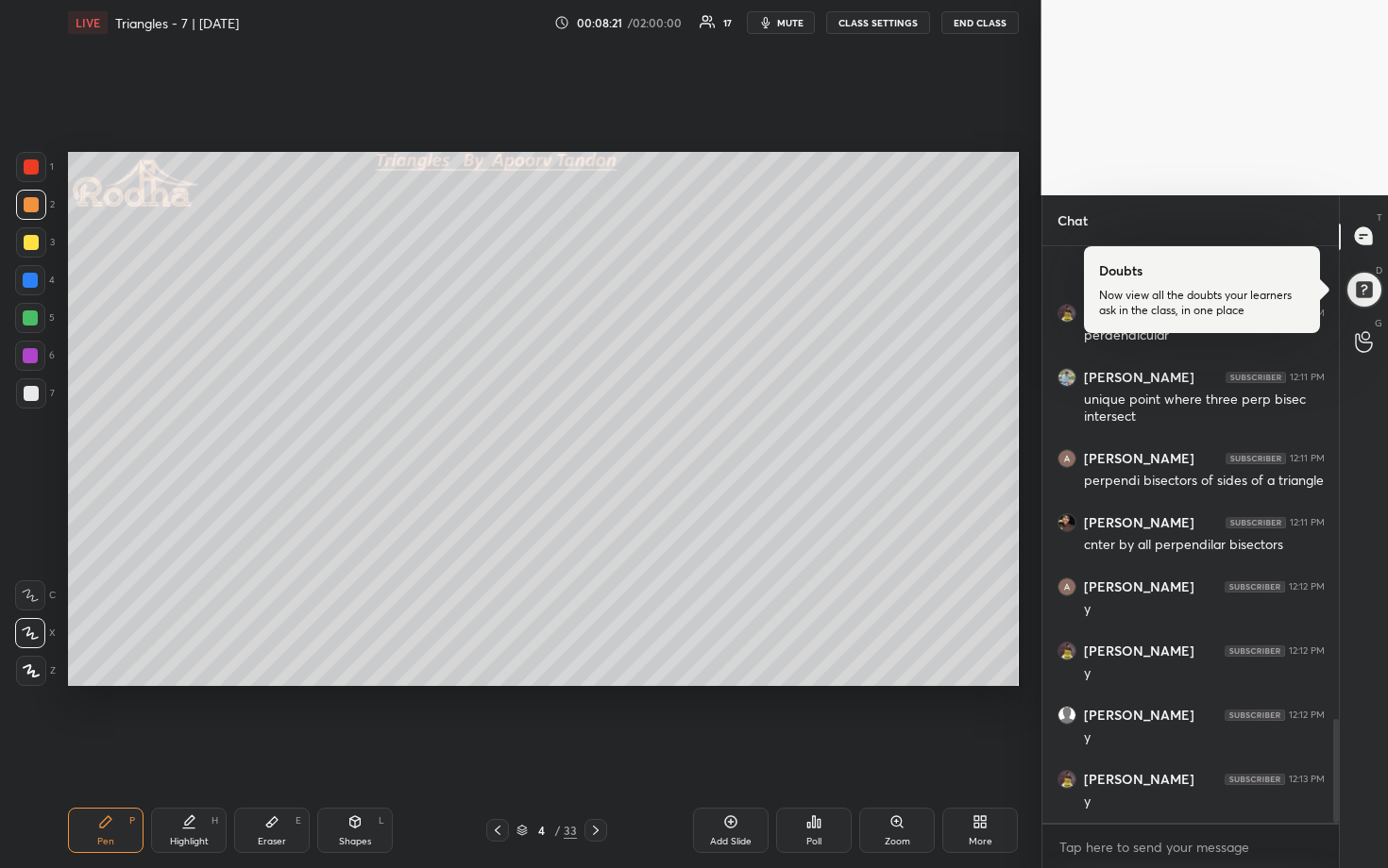
scroll to position [2685, 0]
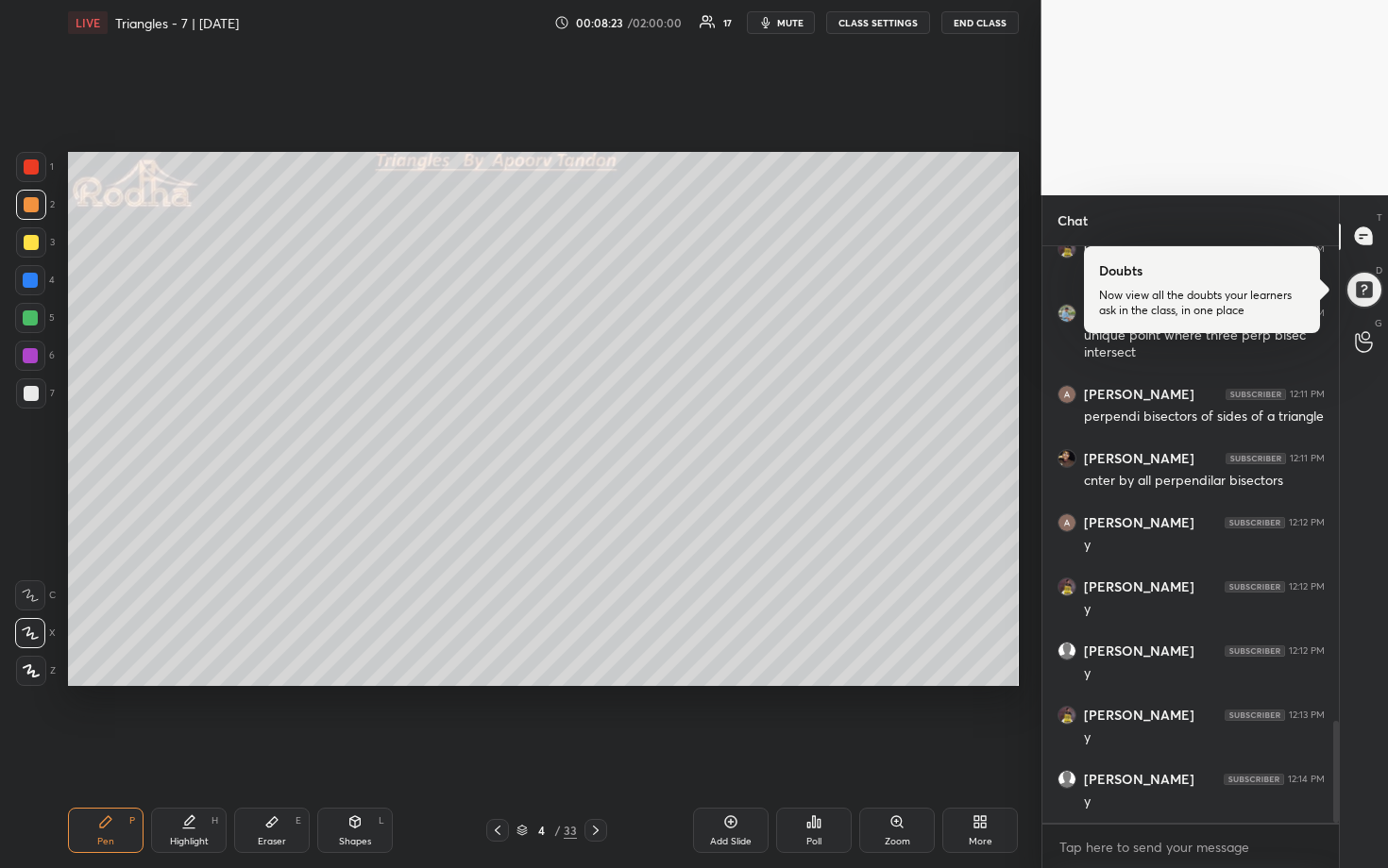
drag, startPoint x: 28, startPoint y: 398, endPoint x: 64, endPoint y: 402, distance: 36.2
click at [31, 396] on div at bounding box center [30, 393] width 15 height 15
click at [31, 310] on div at bounding box center [29, 317] width 30 height 30
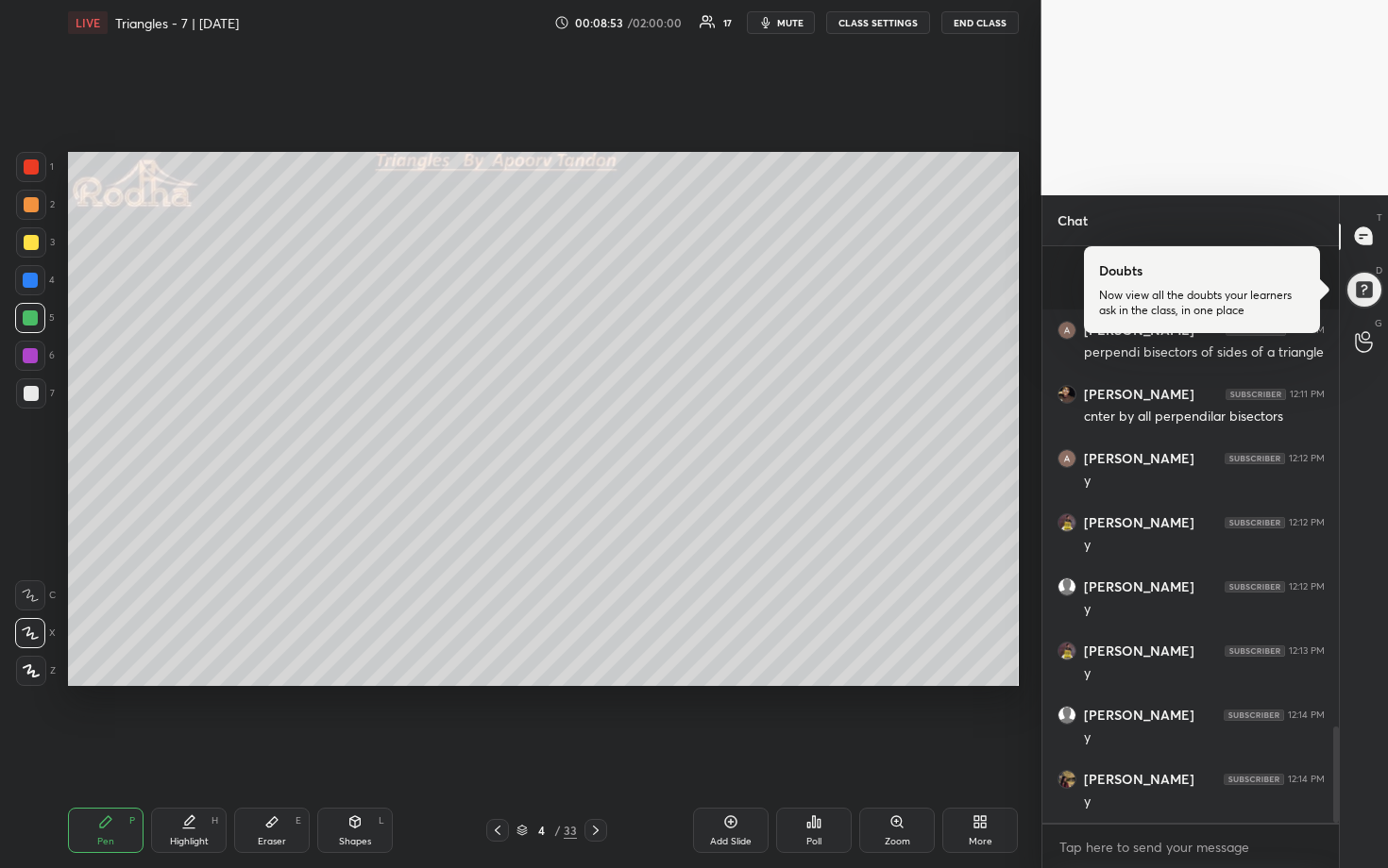
scroll to position [2878, 0]
click at [36, 390] on div at bounding box center [30, 393] width 15 height 15
drag, startPoint x: 32, startPoint y: 248, endPoint x: 43, endPoint y: 256, distance: 13.6
click at [33, 246] on div at bounding box center [30, 242] width 15 height 15
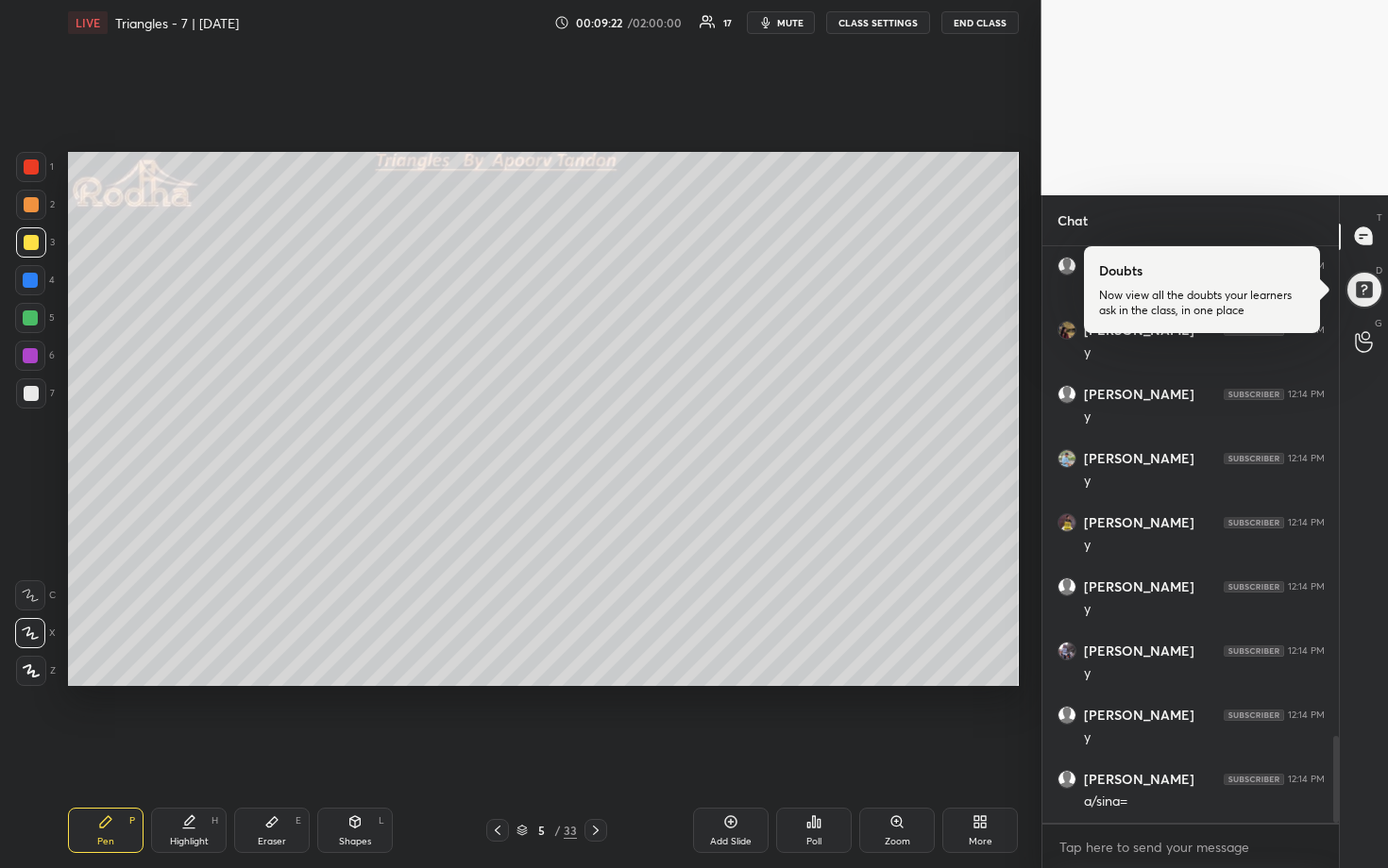
scroll to position [3263, 0]
click at [36, 284] on div at bounding box center [29, 279] width 15 height 15
click at [37, 240] on div at bounding box center [30, 242] width 15 height 15
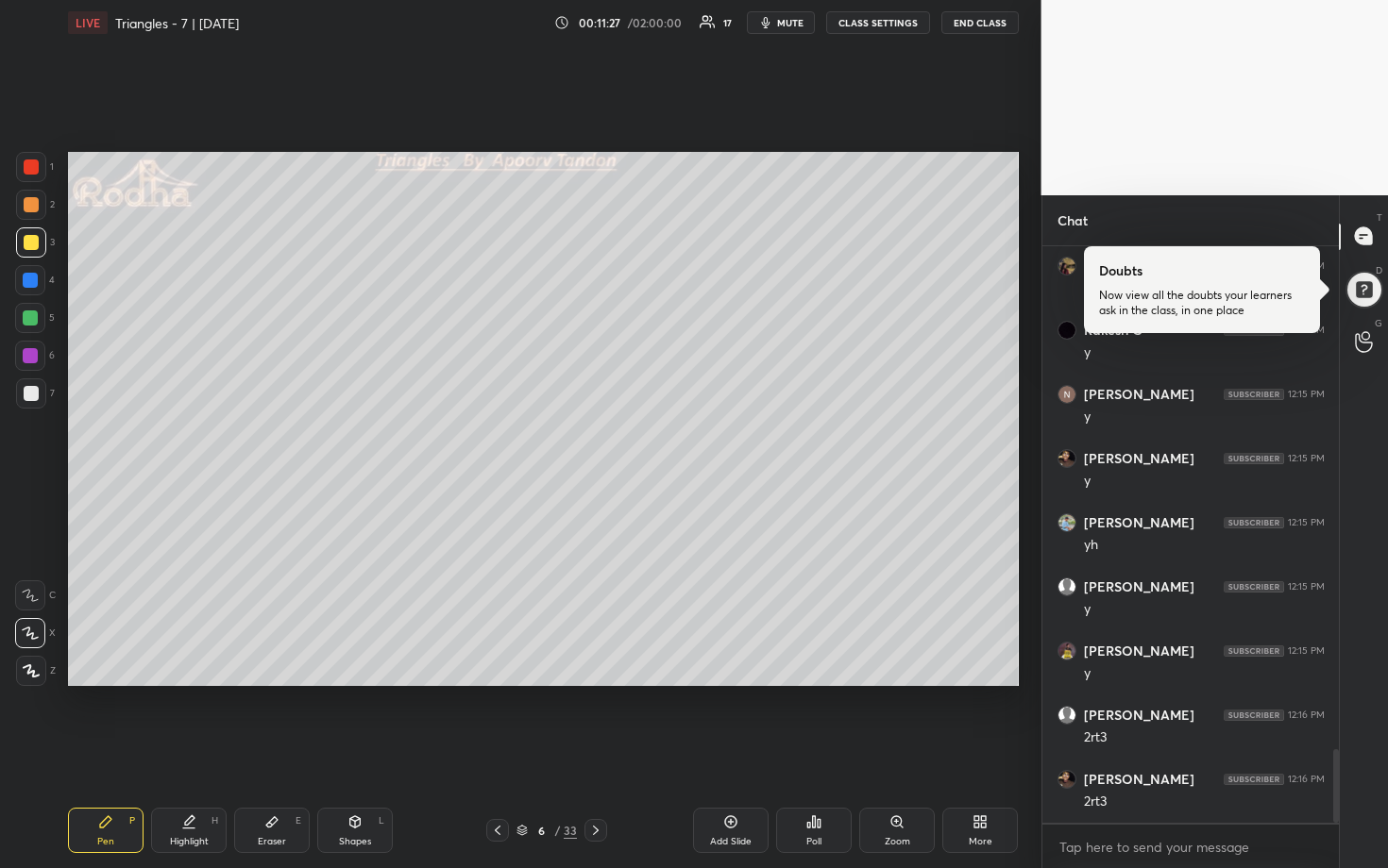
click at [37, 320] on div at bounding box center [29, 317] width 30 height 30
click at [38, 385] on div at bounding box center [30, 393] width 30 height 30
click at [31, 281] on div at bounding box center [29, 279] width 15 height 15
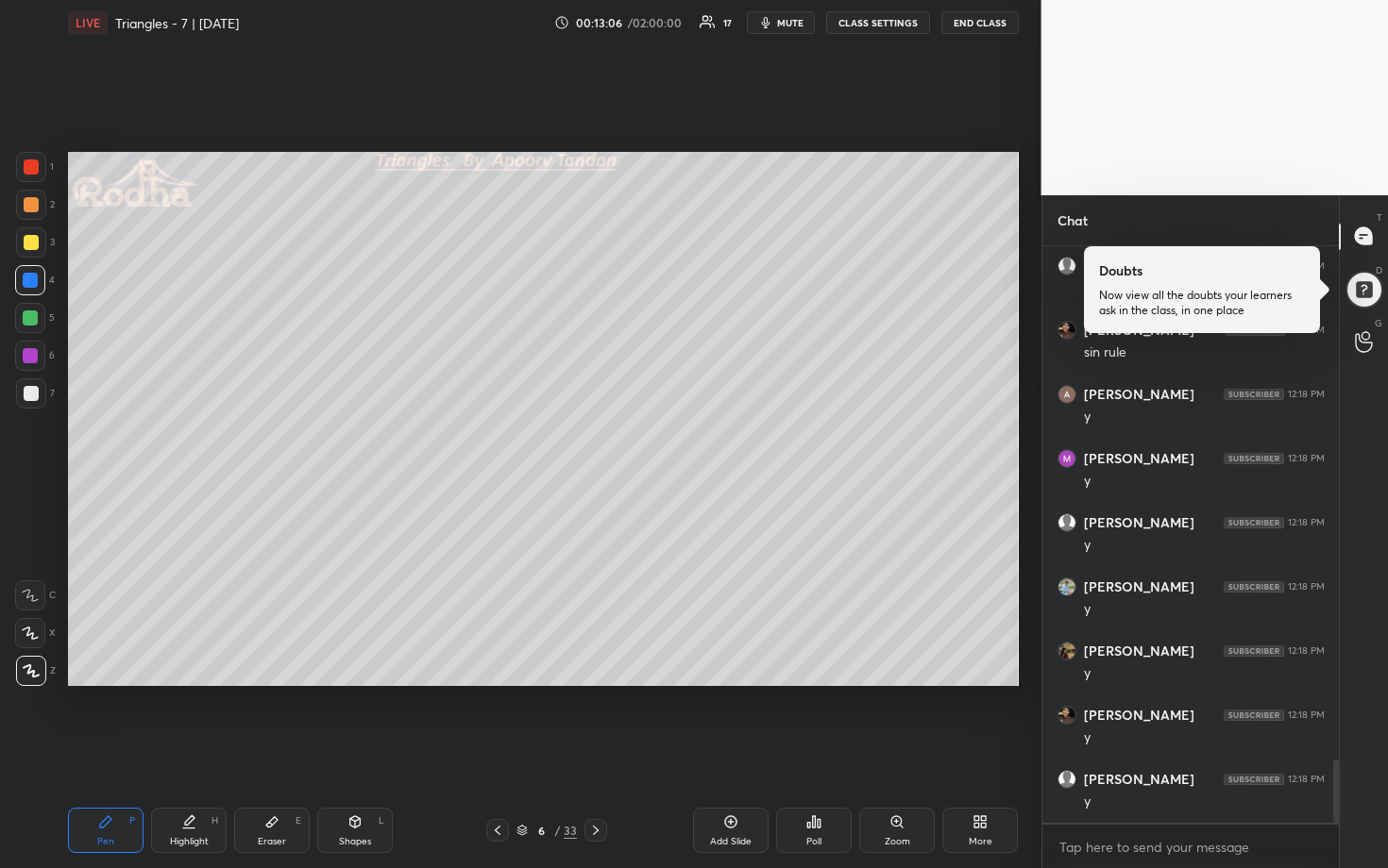
click at [27, 390] on div at bounding box center [30, 393] width 15 height 15
drag, startPoint x: 29, startPoint y: 357, endPoint x: 56, endPoint y: 359, distance: 27.1
click at [29, 357] on div at bounding box center [29, 355] width 15 height 15
click at [35, 204] on div at bounding box center [30, 204] width 15 height 15
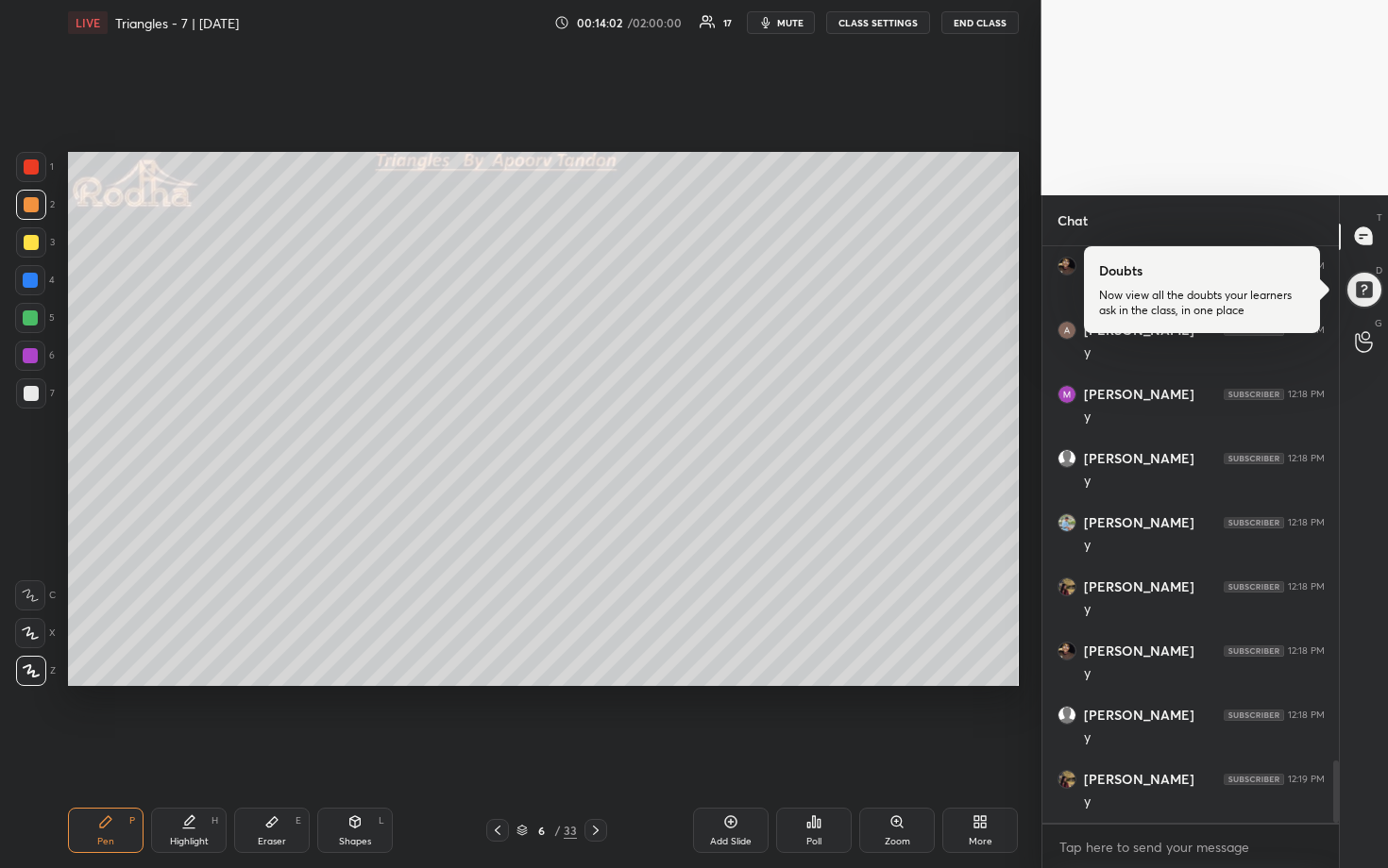
click at [32, 325] on div at bounding box center [29, 317] width 30 height 30
click at [31, 630] on icon at bounding box center [29, 633] width 17 height 13
click at [35, 239] on div at bounding box center [30, 242] width 15 height 15
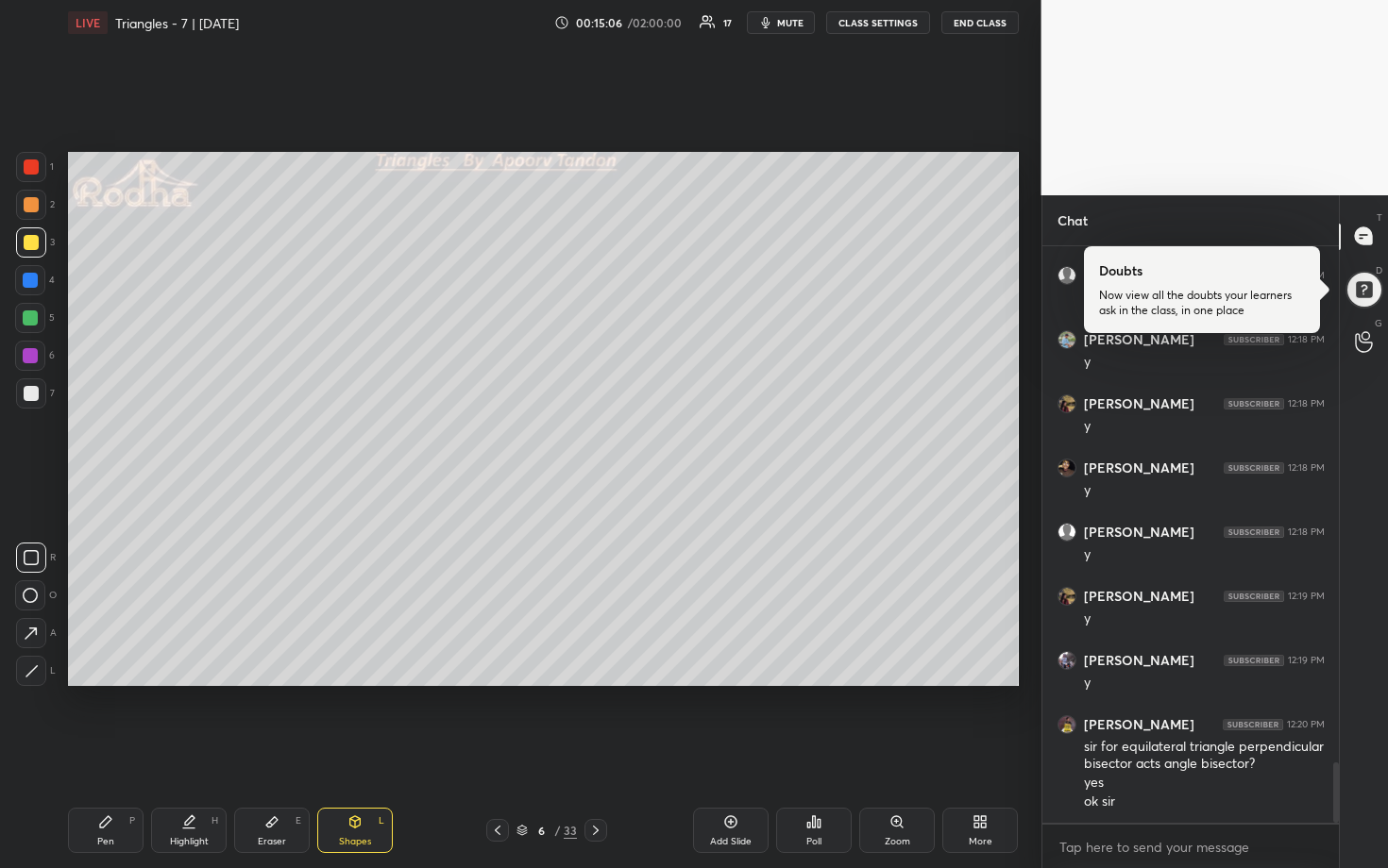
scroll to position [4941, 0]
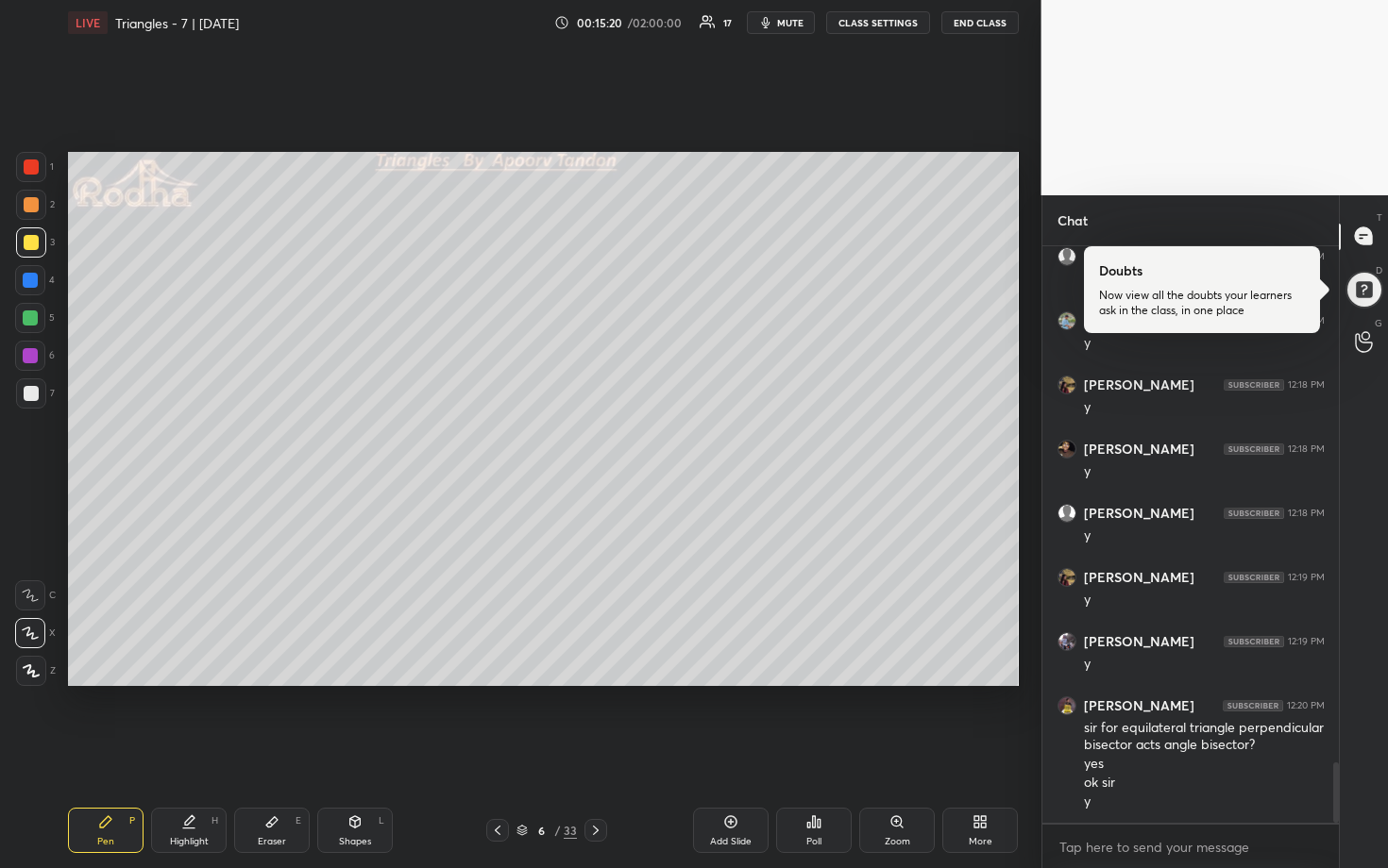
drag, startPoint x: 35, startPoint y: 174, endPoint x: 62, endPoint y: 187, distance: 30.0
click at [35, 175] on div at bounding box center [30, 167] width 30 height 30
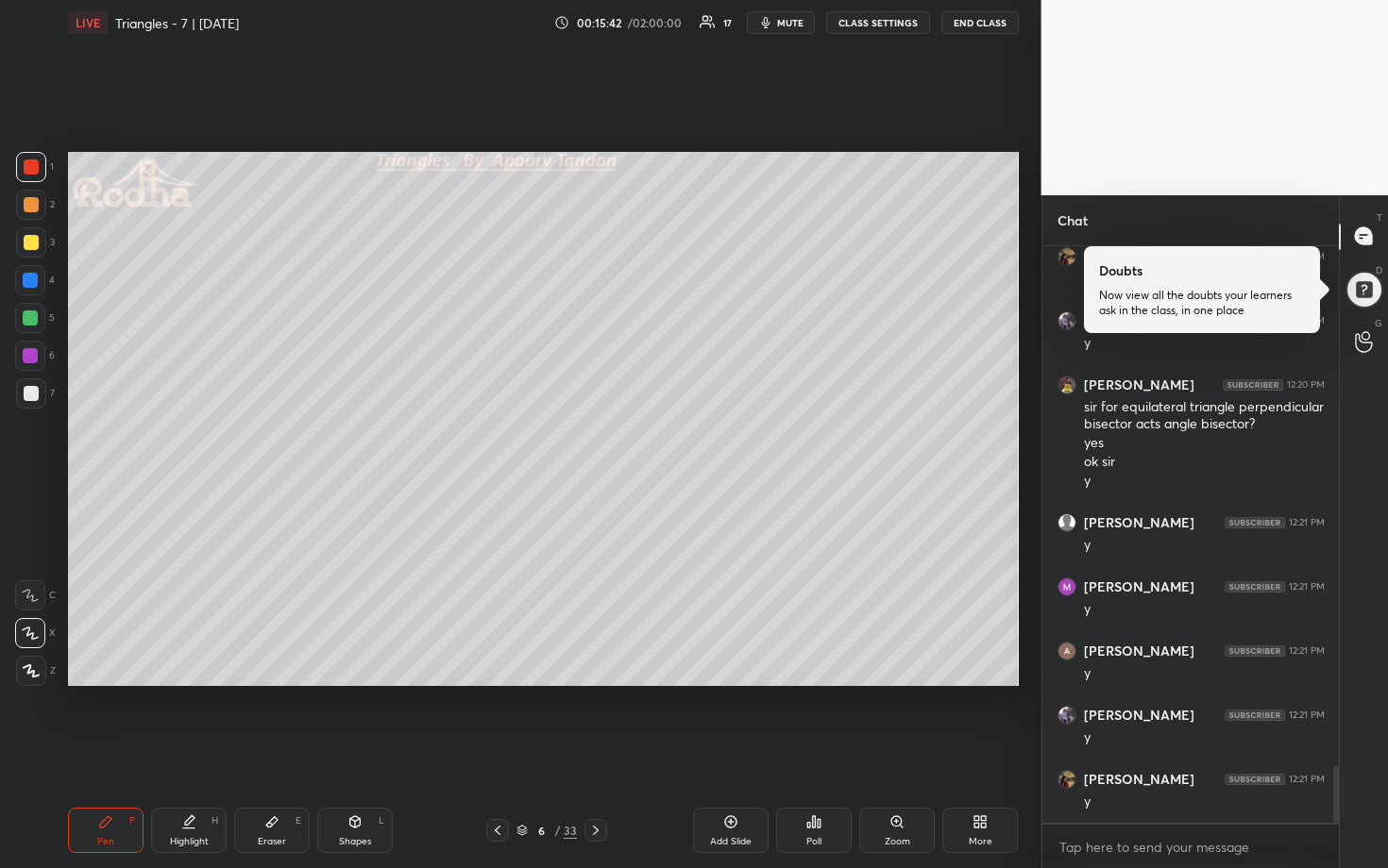
scroll to position [5326, 0]
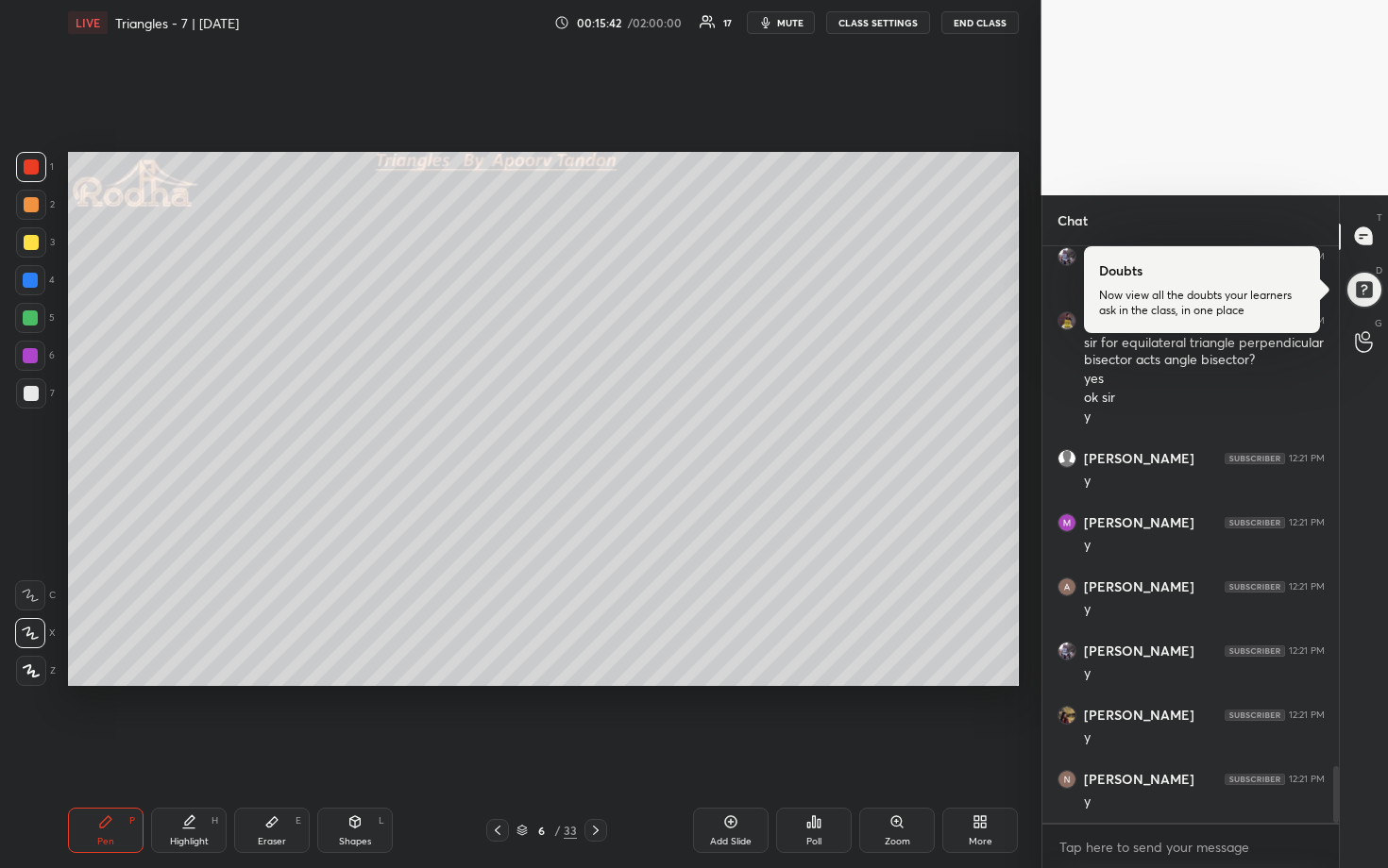
click at [606, 784] on div at bounding box center [595, 830] width 23 height 23
click at [31, 240] on div at bounding box center [30, 242] width 15 height 15
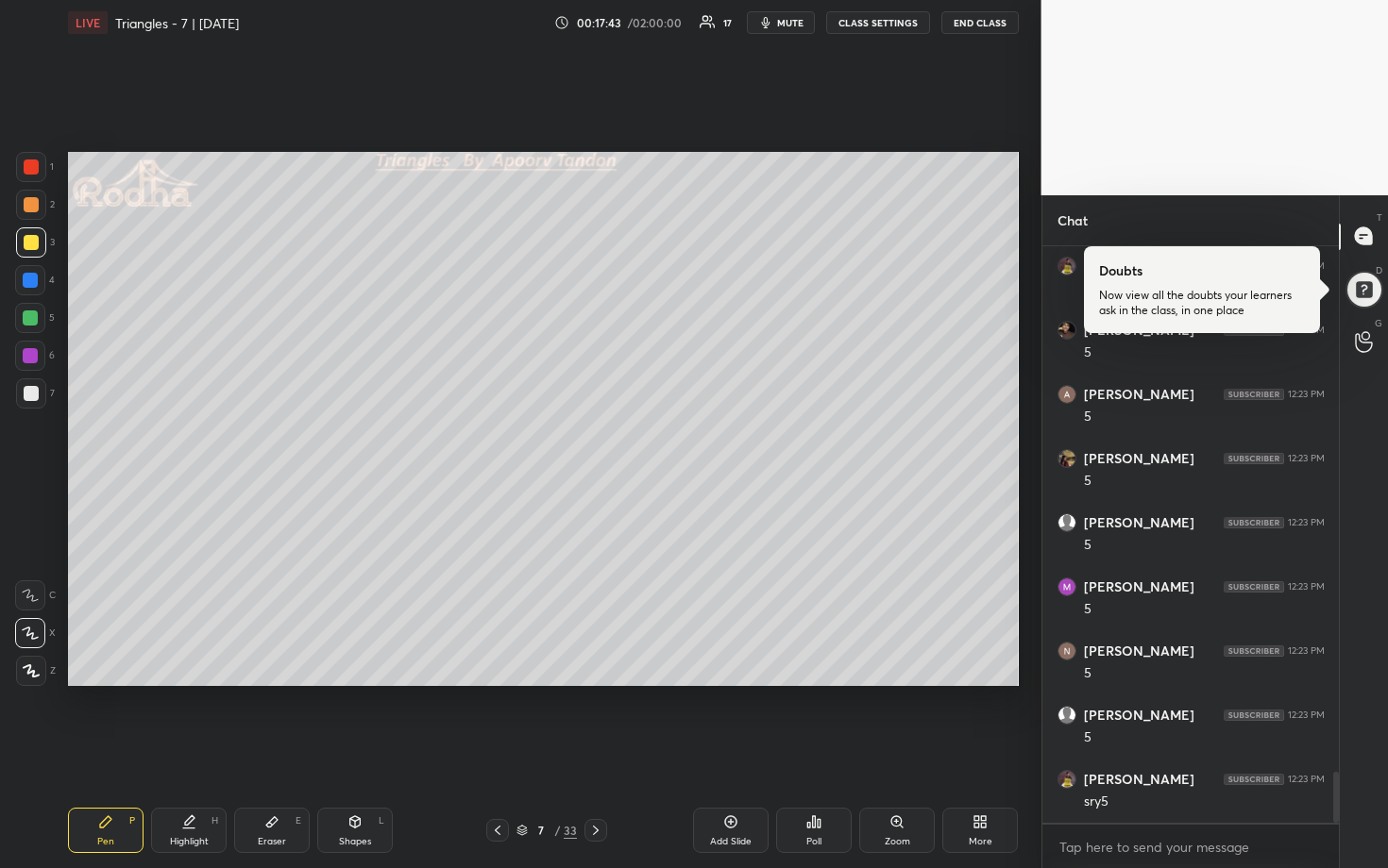
scroll to position [6032, 0]
drag, startPoint x: 34, startPoint y: 391, endPoint x: 47, endPoint y: 386, distance: 13.9
click at [35, 390] on div at bounding box center [30, 393] width 15 height 15
click at [30, 317] on div at bounding box center [29, 317] width 15 height 15
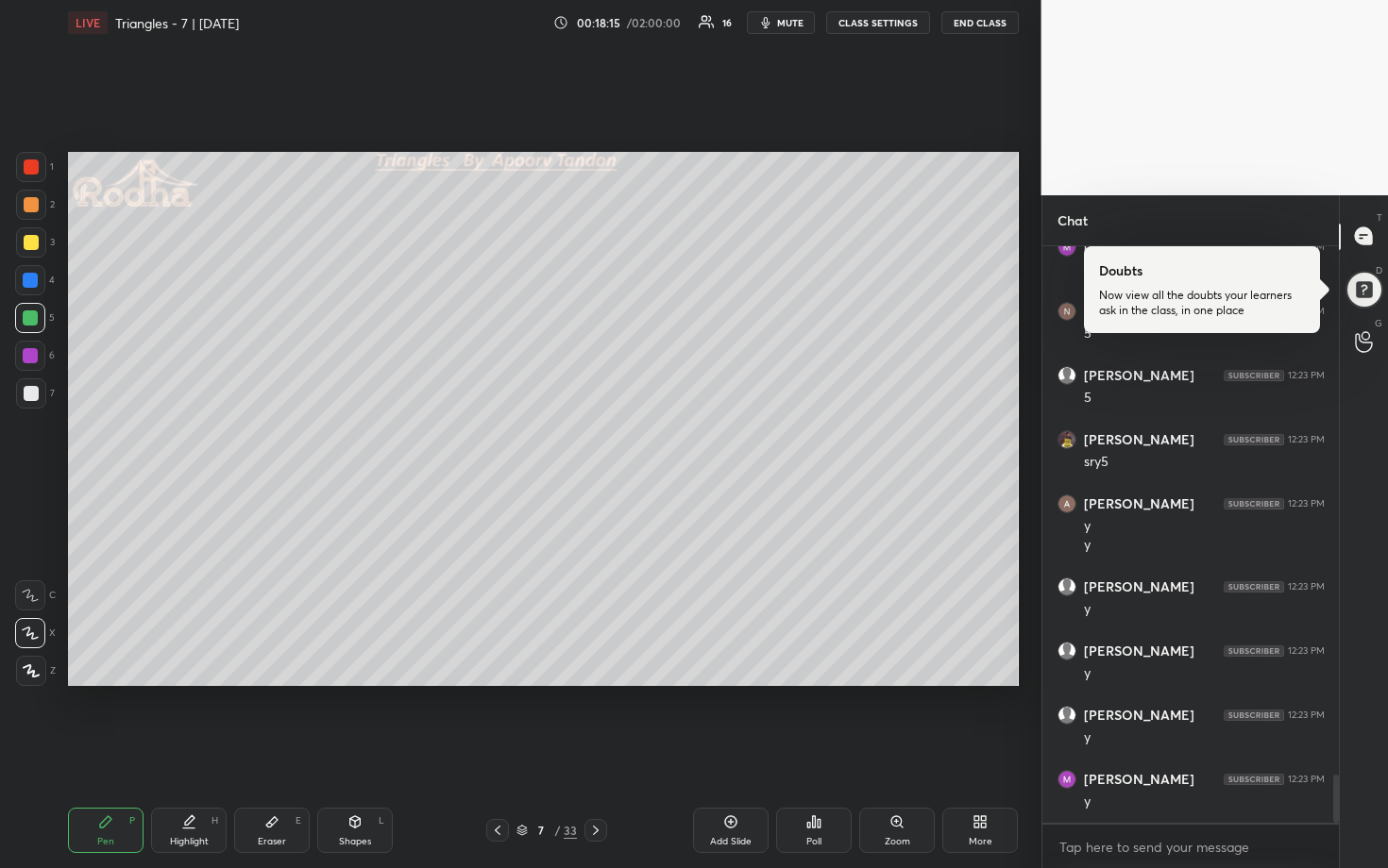
scroll to position [6372, 0]
click at [38, 394] on div at bounding box center [30, 393] width 30 height 30
click at [30, 356] on div at bounding box center [29, 355] width 15 height 15
click at [35, 283] on div at bounding box center [29, 279] width 15 height 15
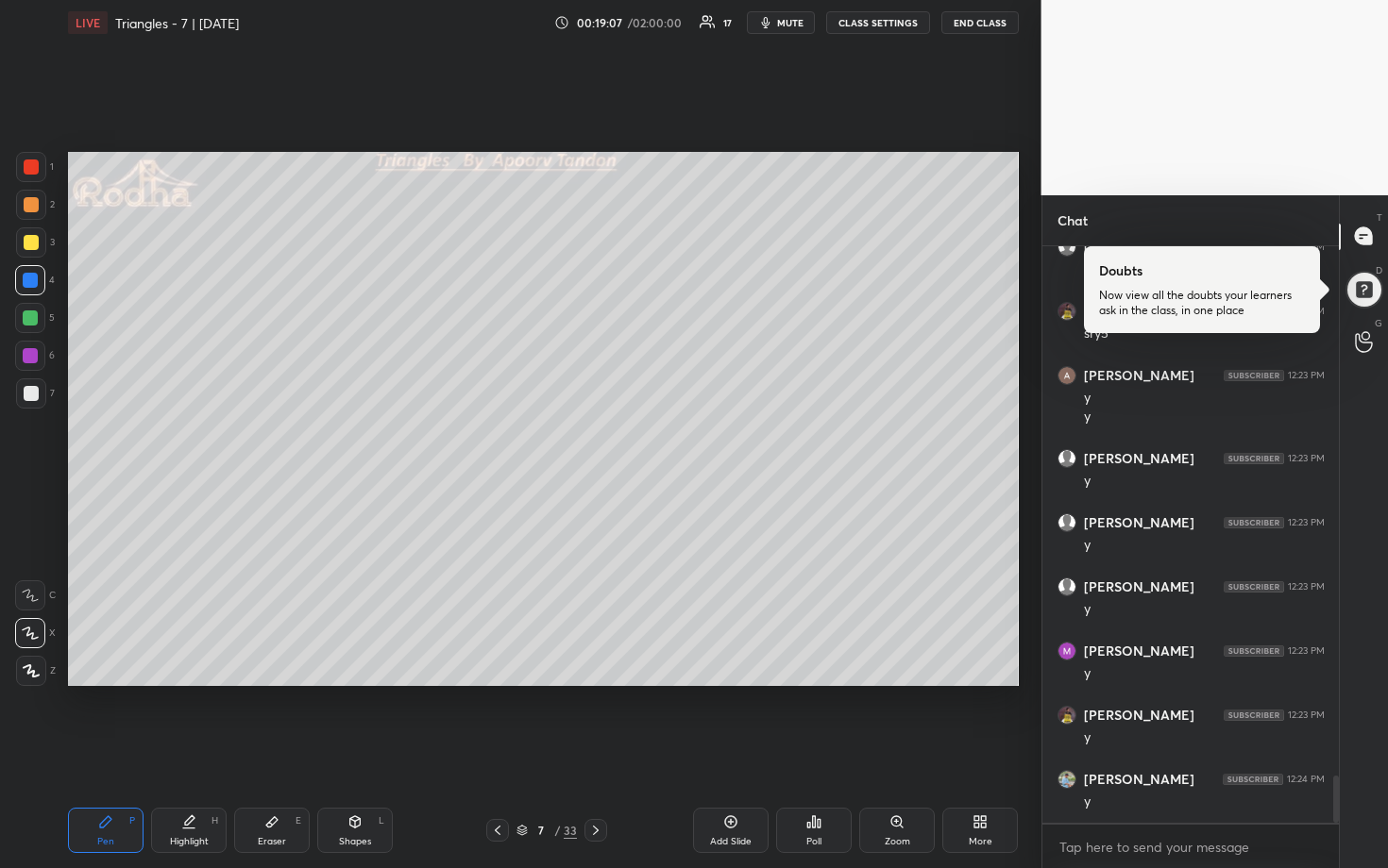
click at [32, 396] on div at bounding box center [30, 393] width 15 height 15
click at [33, 285] on div at bounding box center [29, 279] width 15 height 15
click at [28, 313] on div at bounding box center [29, 317] width 15 height 15
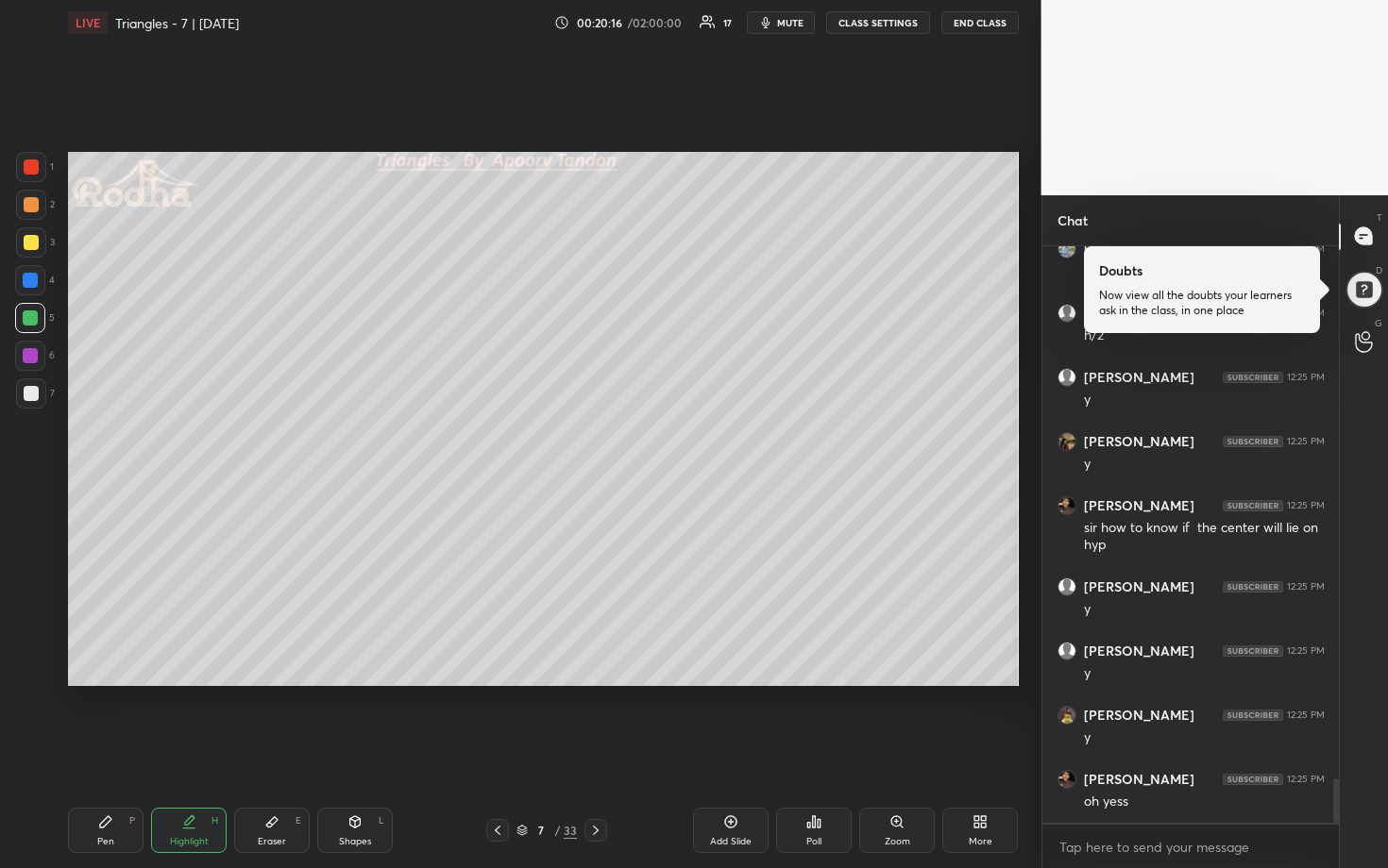
scroll to position [6985, 0]
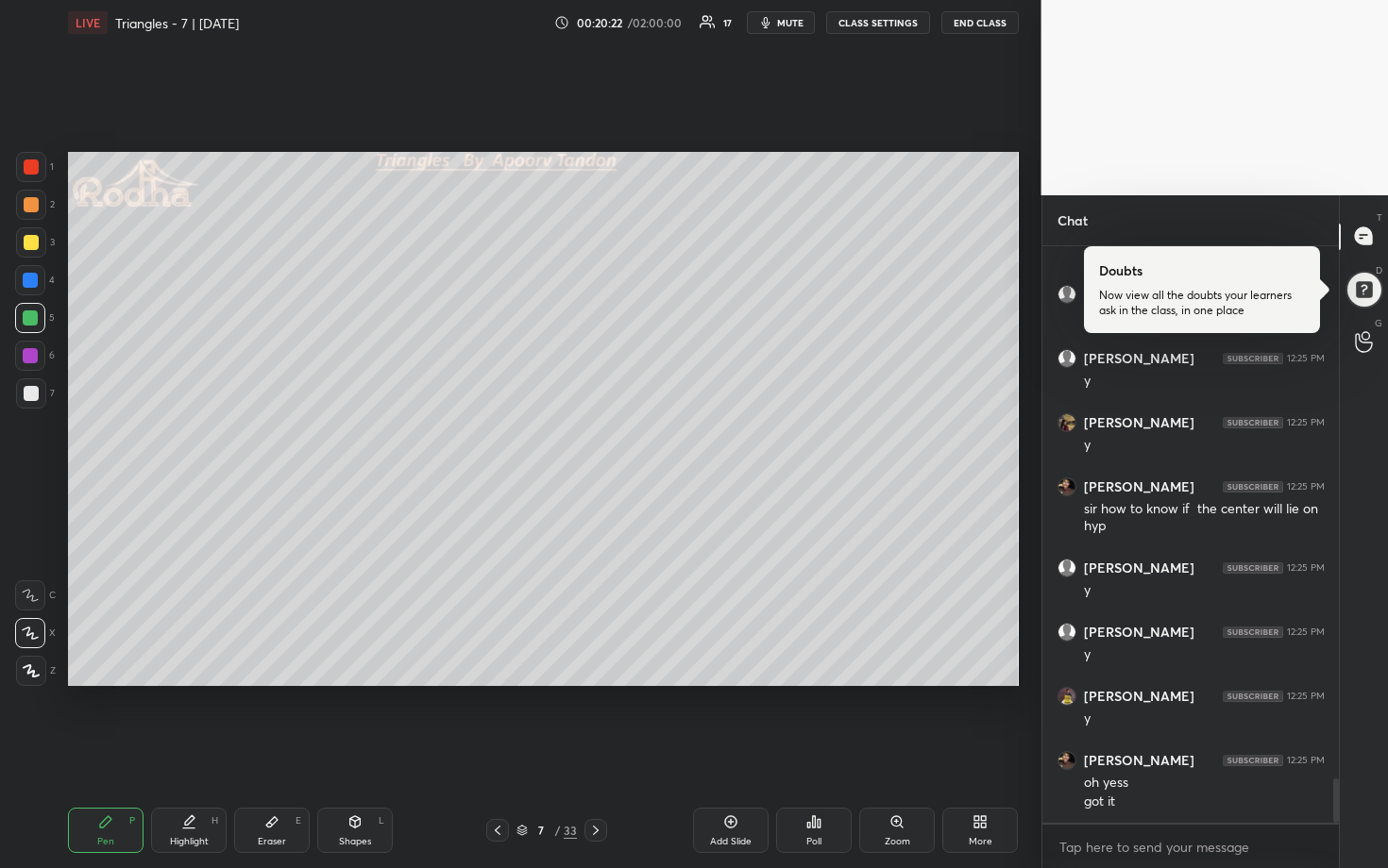
click at [20, 403] on div at bounding box center [30, 393] width 30 height 30
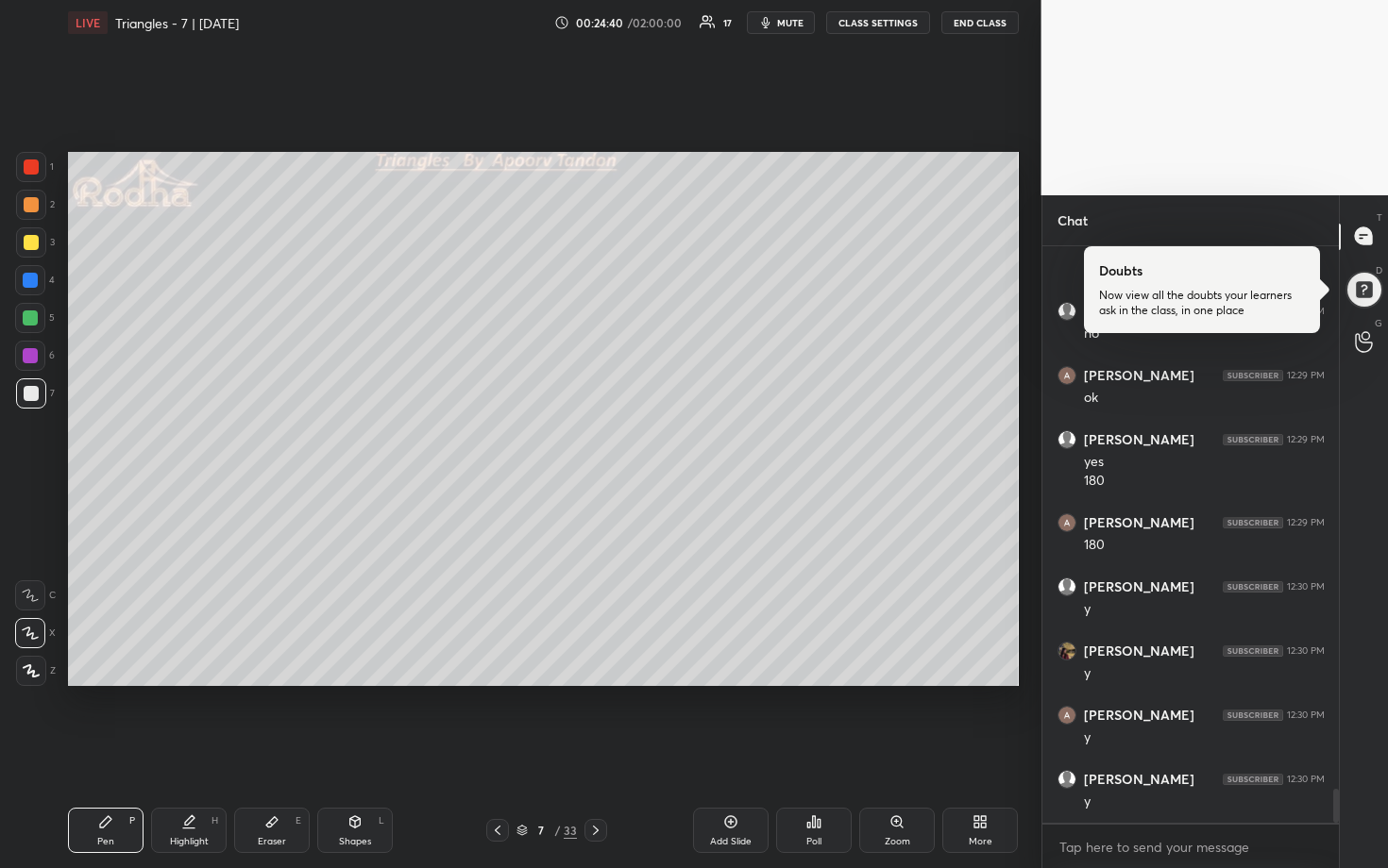
scroll to position [9165, 0]
drag, startPoint x: 31, startPoint y: 247, endPoint x: 51, endPoint y: 247, distance: 20.0
click at [33, 247] on div at bounding box center [30, 242] width 15 height 15
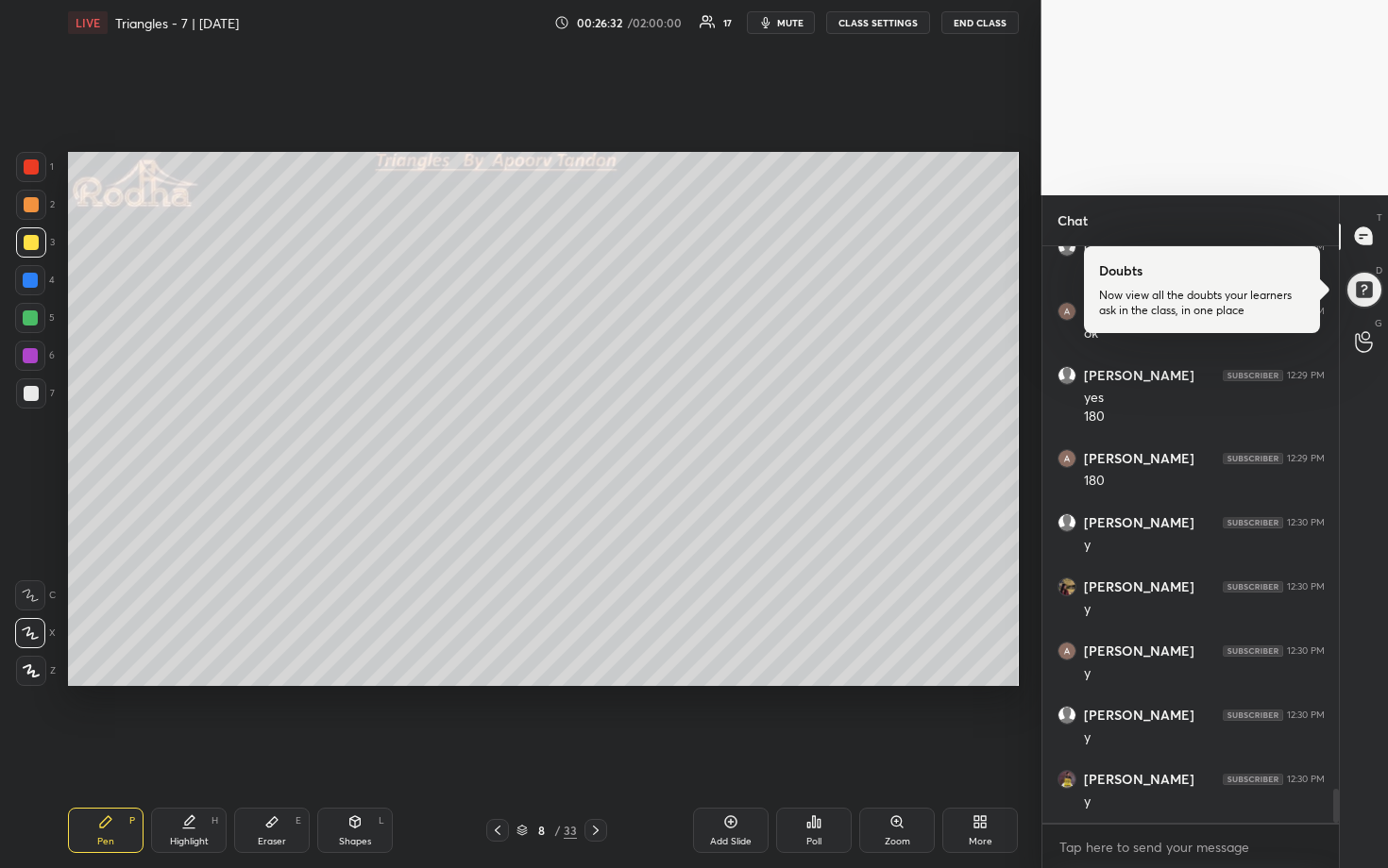
click at [30, 313] on div at bounding box center [29, 317] width 15 height 15
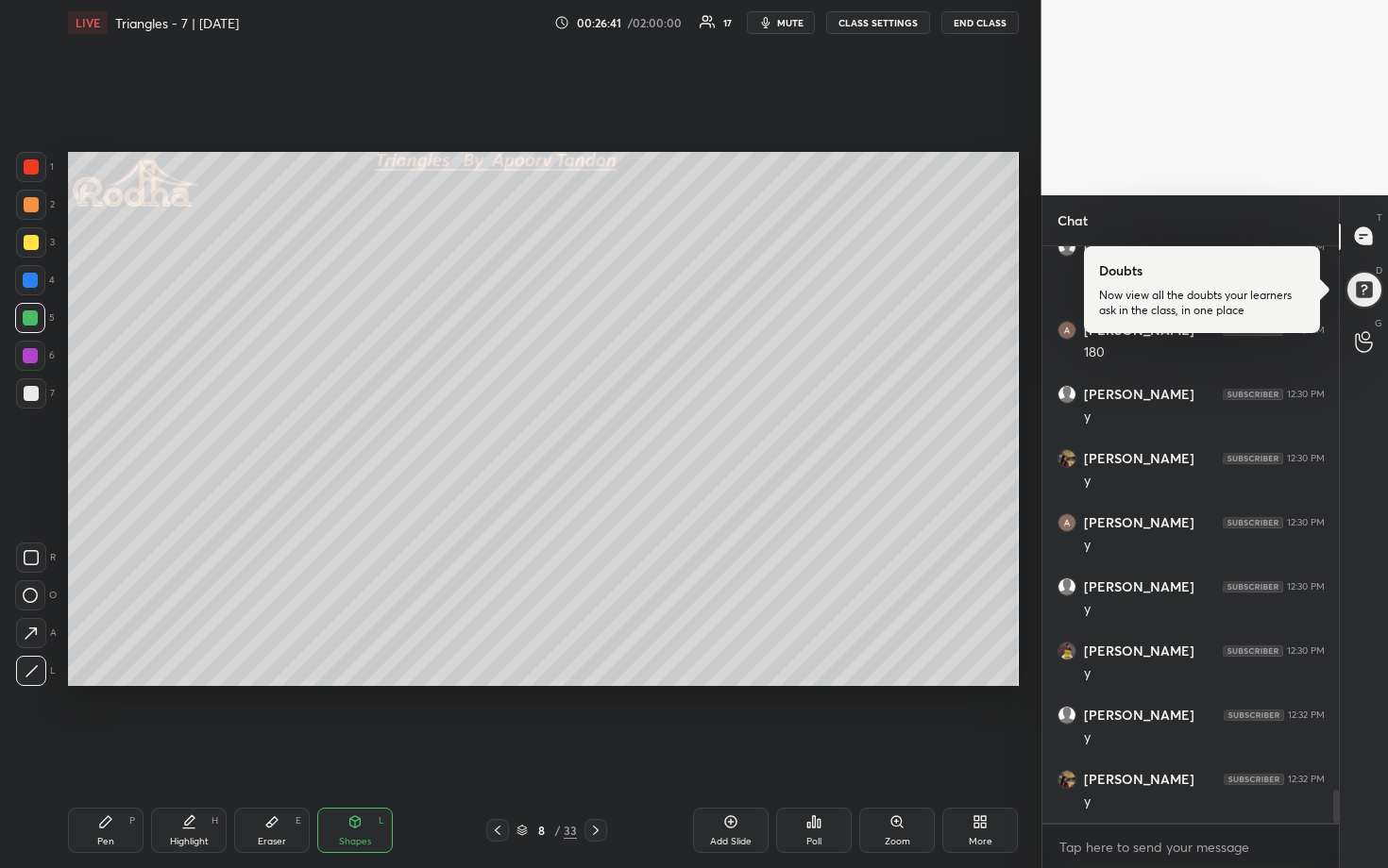
scroll to position [9357, 0]
click at [32, 253] on div at bounding box center [30, 242] width 30 height 30
click at [30, 392] on div at bounding box center [30, 393] width 15 height 15
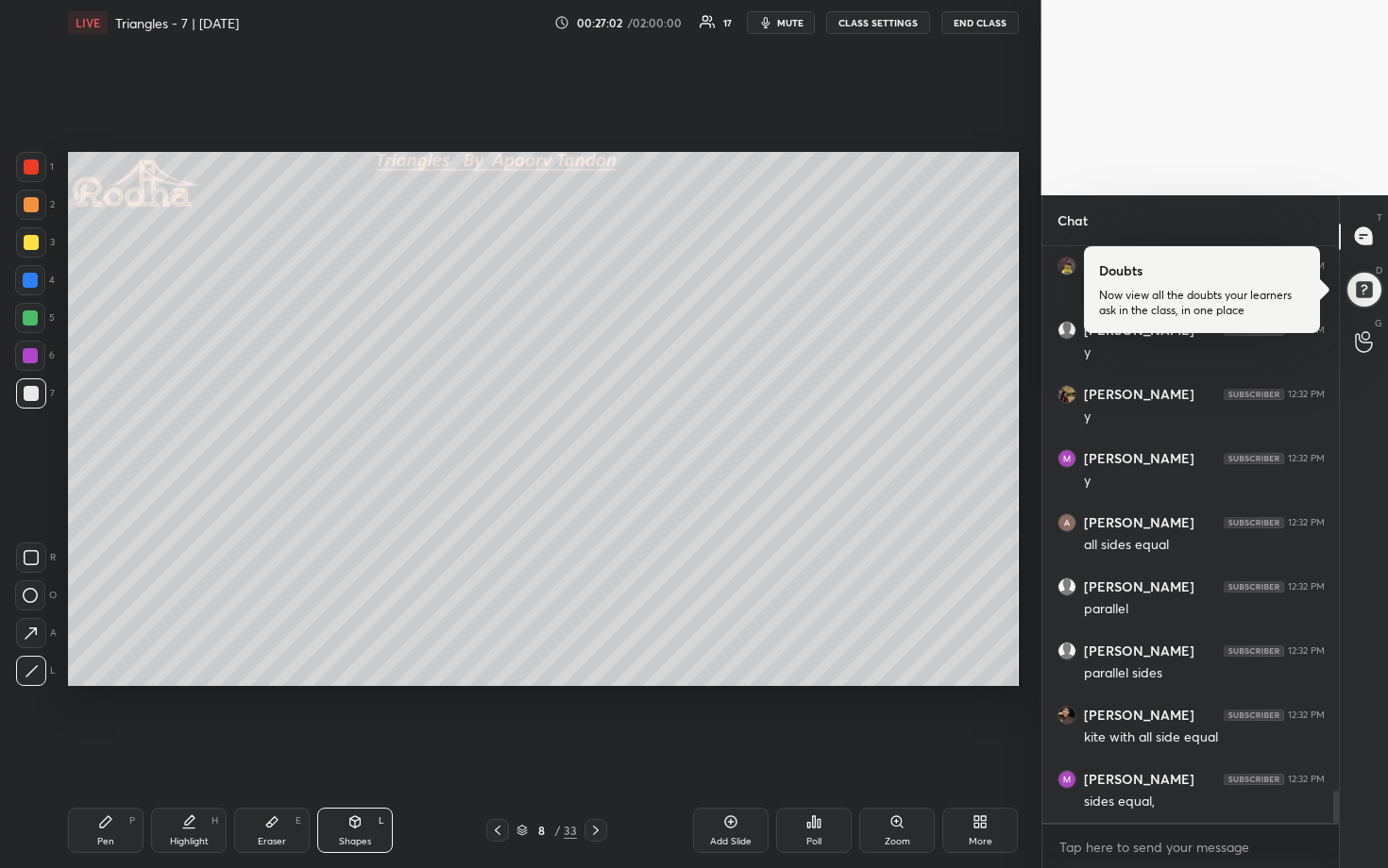
click at [33, 213] on div at bounding box center [30, 205] width 30 height 30
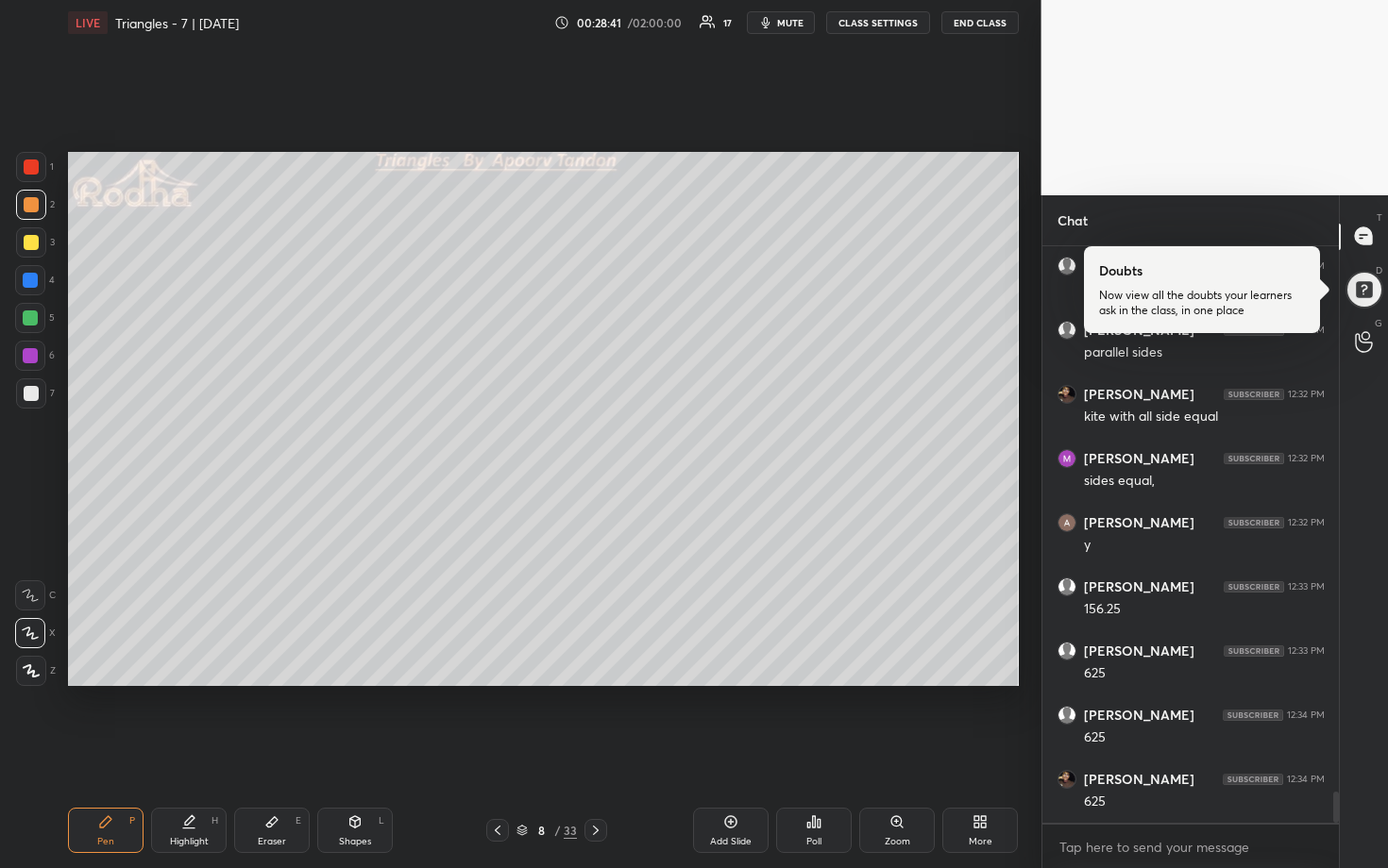
scroll to position [10063, 0]
click at [799, 29] on button "mute" at bounding box center [780, 23] width 68 height 23
click at [963, 22] on button "END CLASS" at bounding box center [979, 23] width 77 height 23
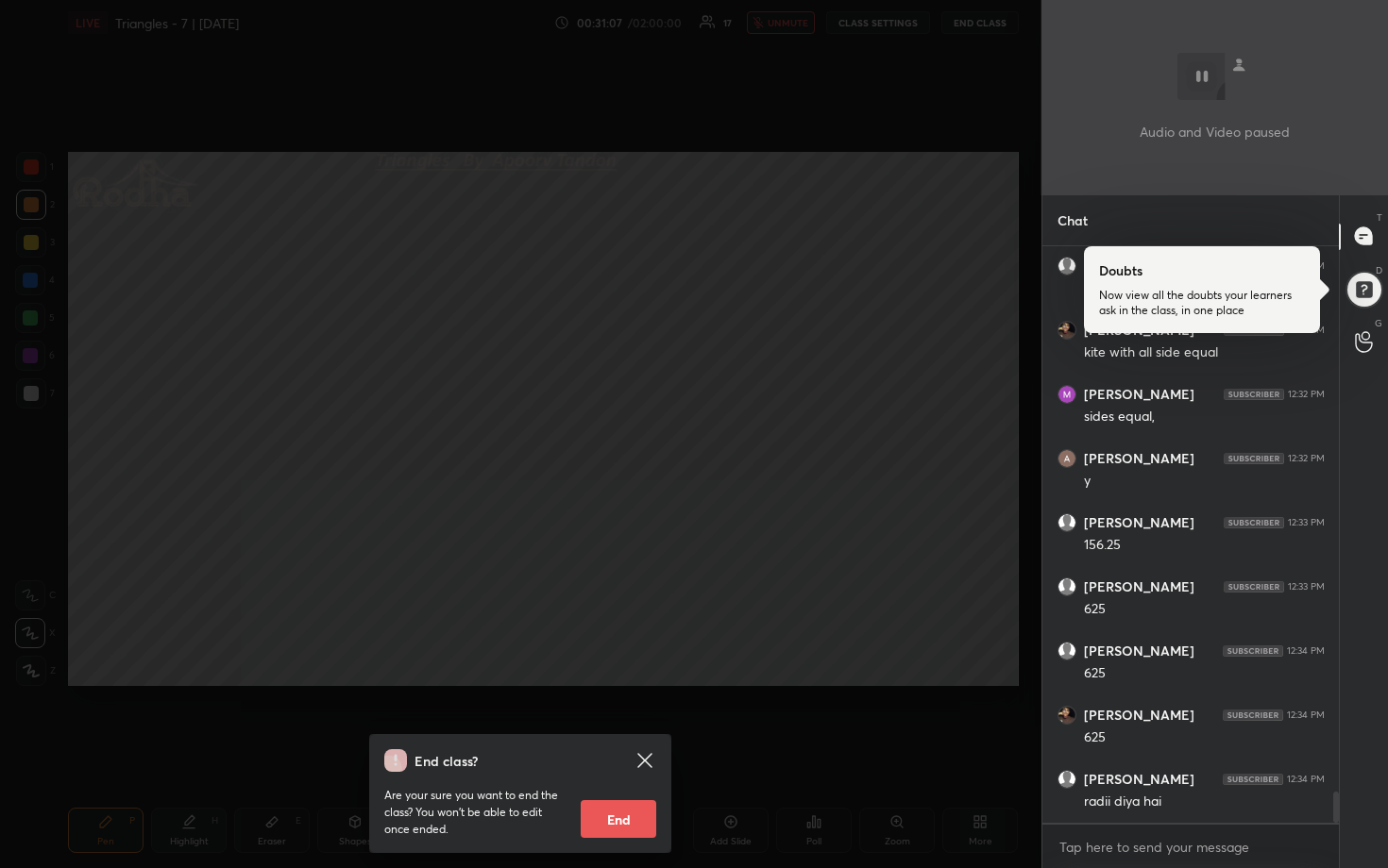
click at [848, 407] on div "End class? Are your sure you want to end the class? You won’t be able to edit o…" at bounding box center [520, 434] width 1041 height 868
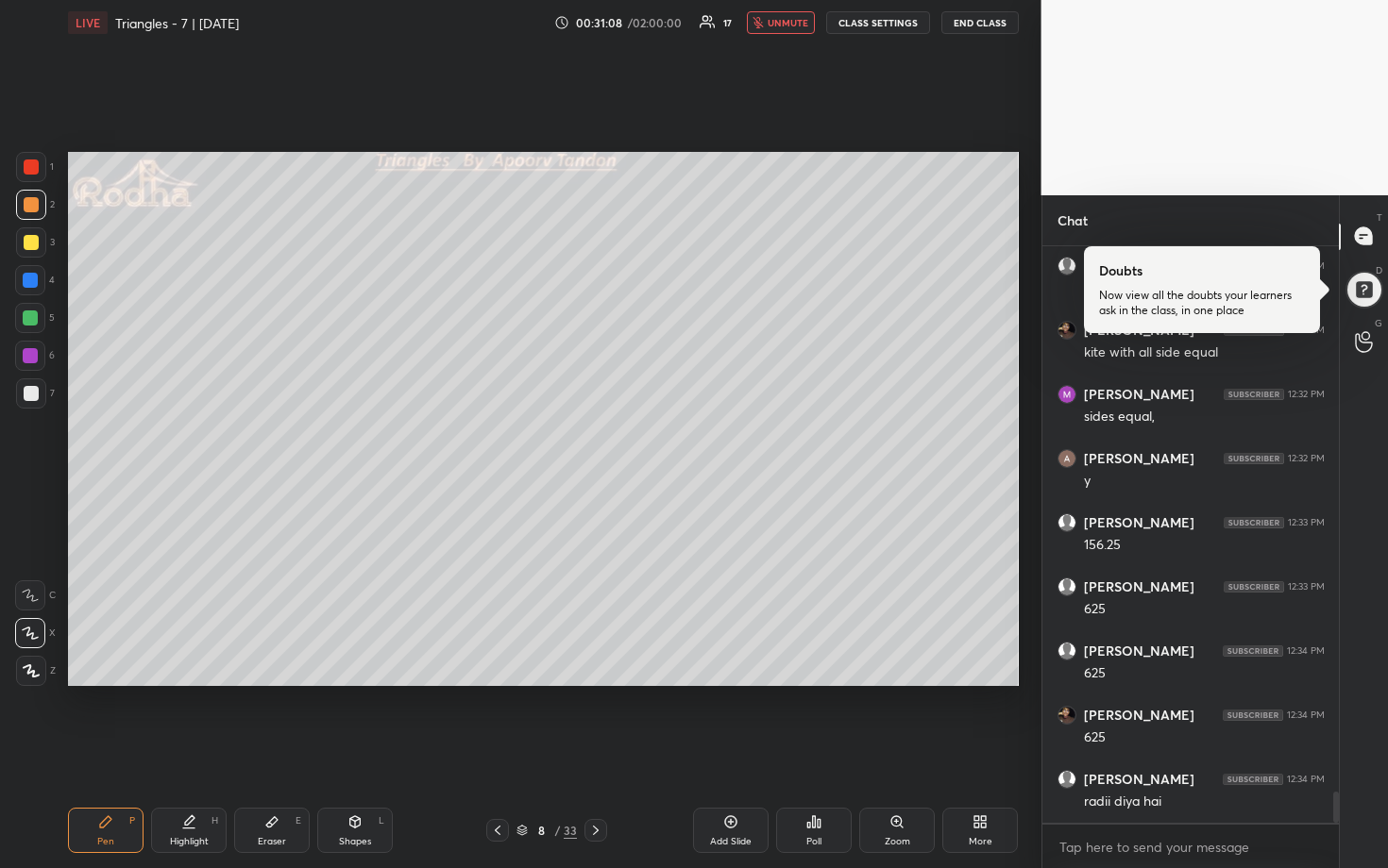
click at [795, 23] on span "unmute" at bounding box center [787, 22] width 40 height 13
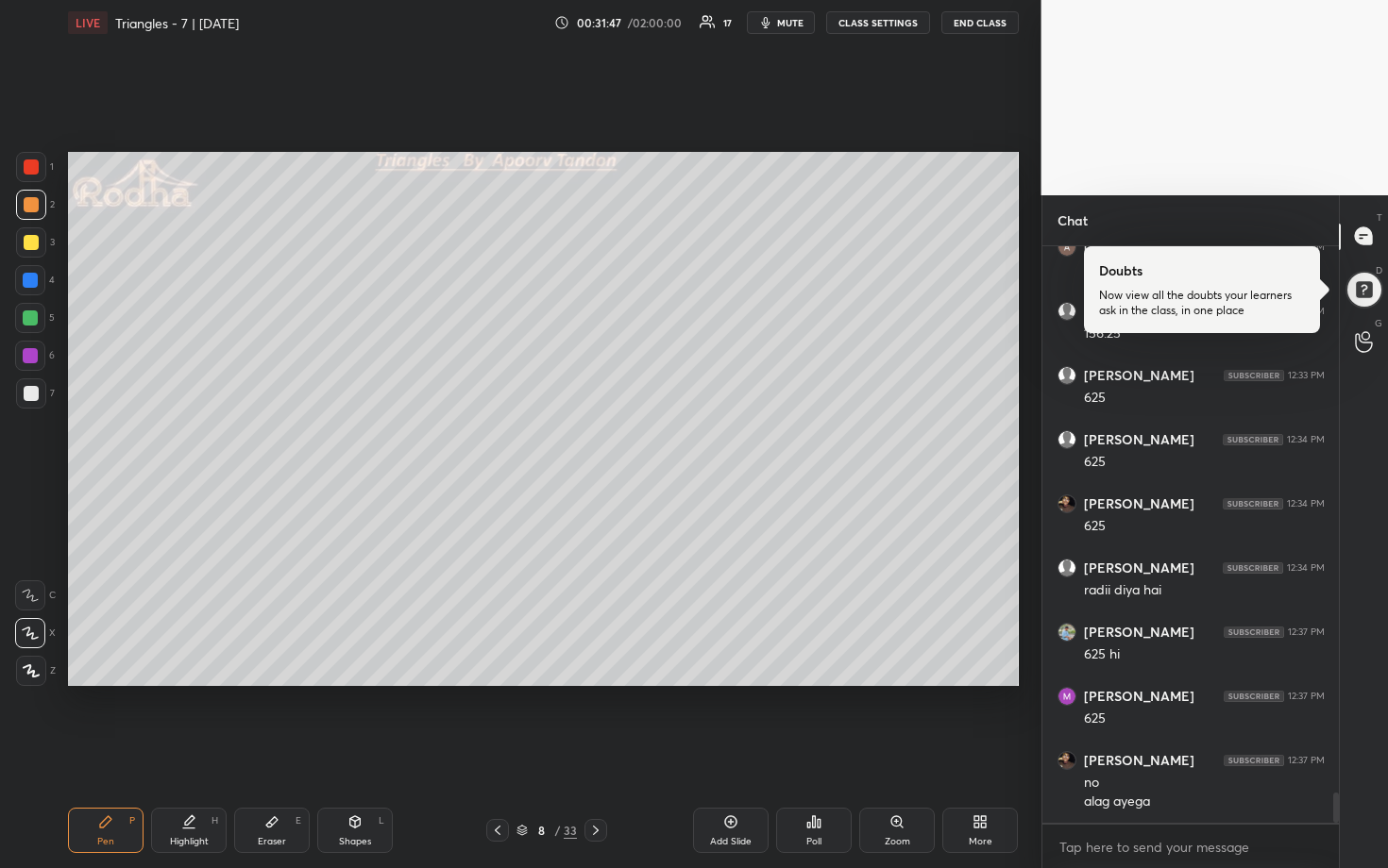
click at [42, 394] on div at bounding box center [30, 393] width 30 height 30
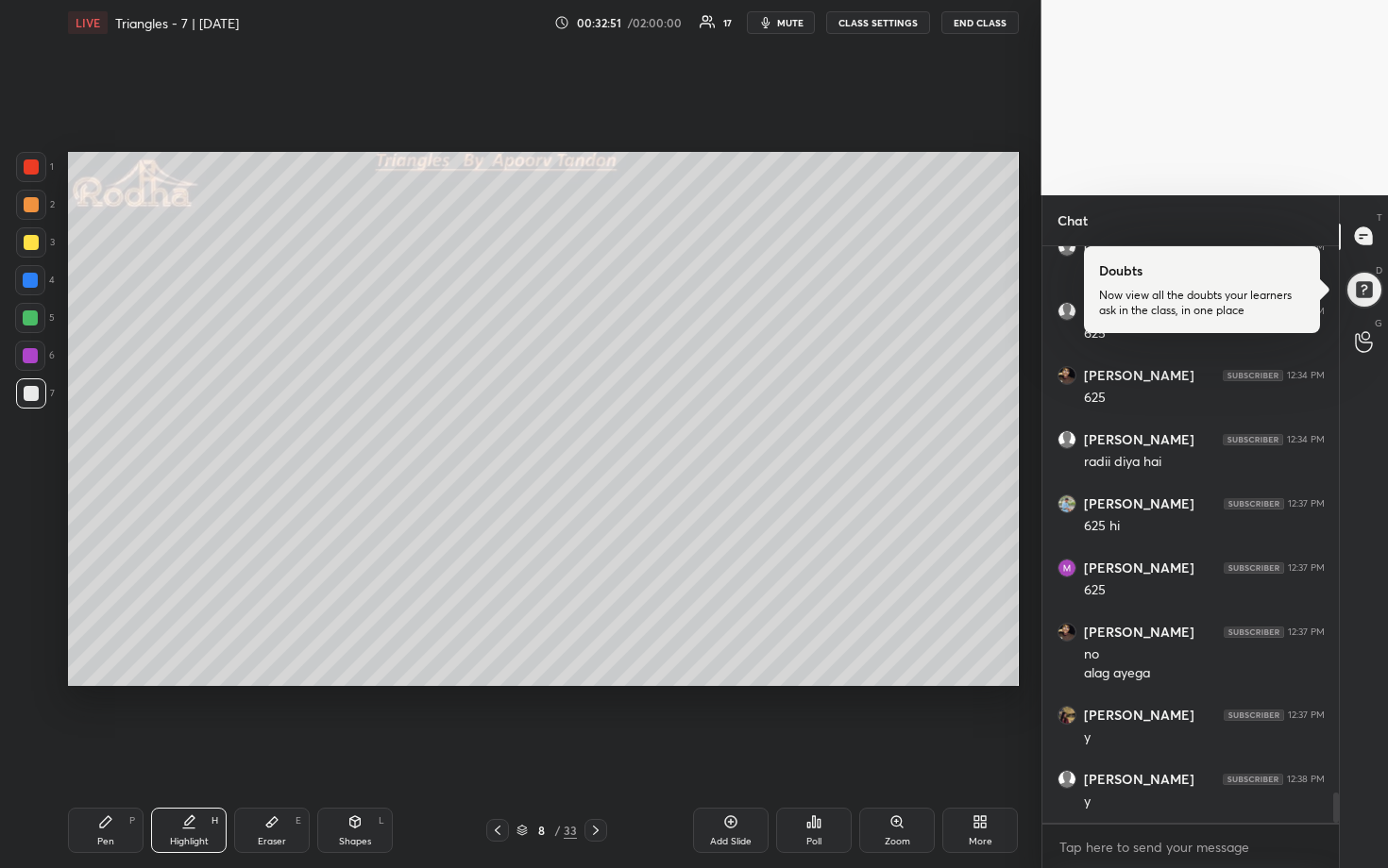
scroll to position [10467, 0]
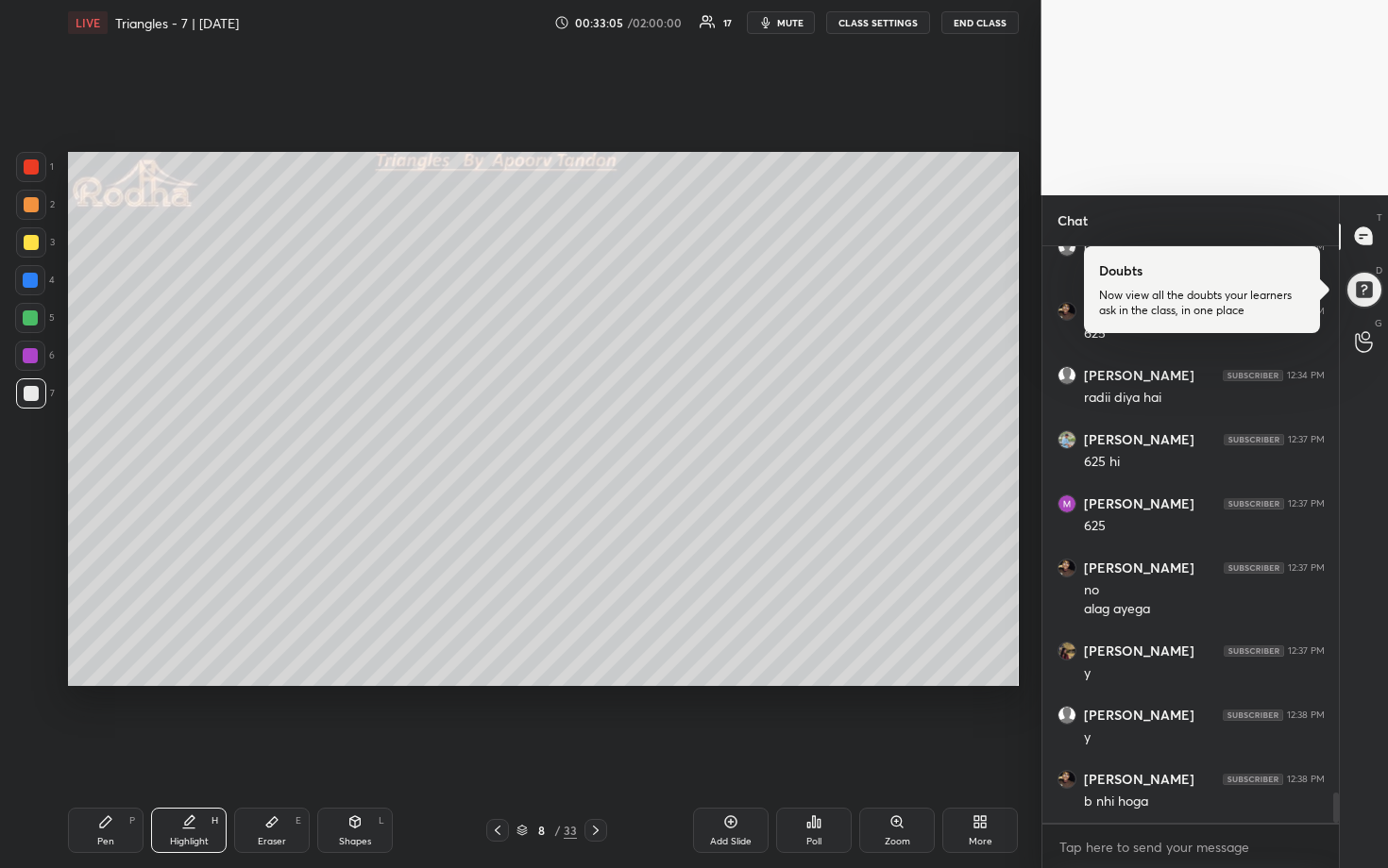
drag, startPoint x: 794, startPoint y: 24, endPoint x: 889, endPoint y: 25, distance: 95.0
click at [794, 24] on span "mute" at bounding box center [790, 22] width 26 height 13
click at [966, 27] on button "END CLASS" at bounding box center [979, 23] width 77 height 23
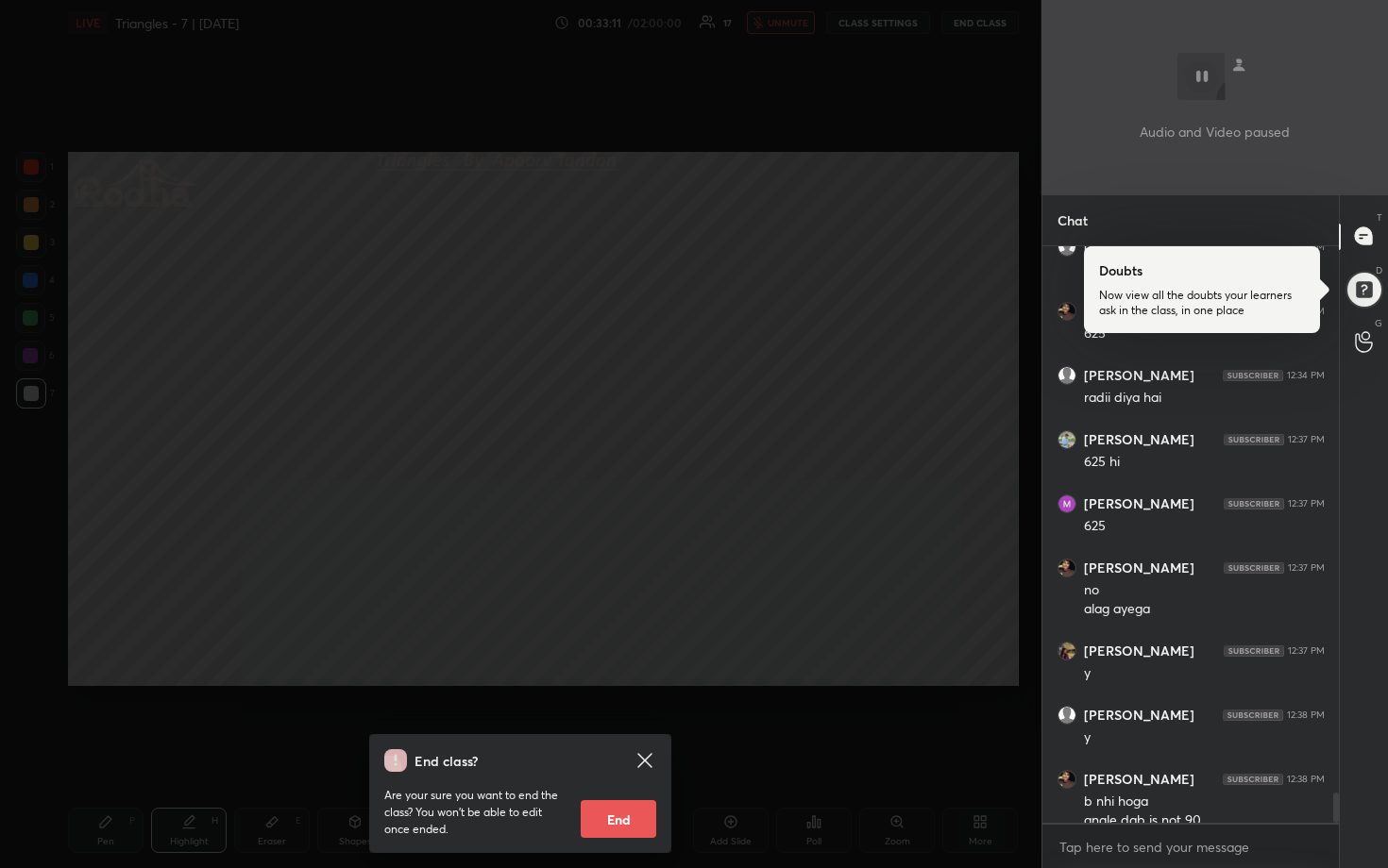
scroll to position [10486, 0]
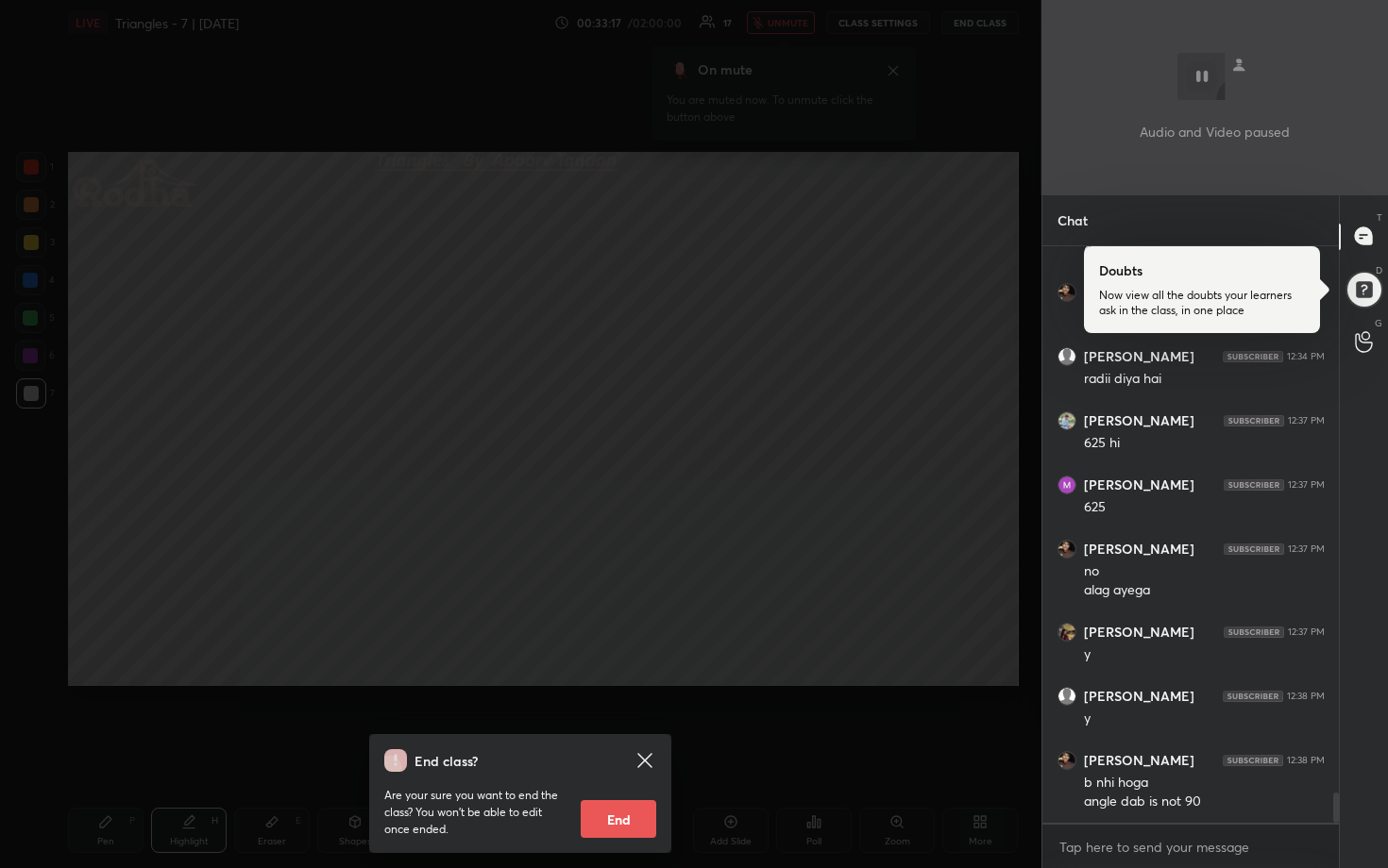
click at [745, 185] on div "End class? Are your sure you want to end the class? You won’t be able to edit o…" at bounding box center [520, 434] width 1041 height 868
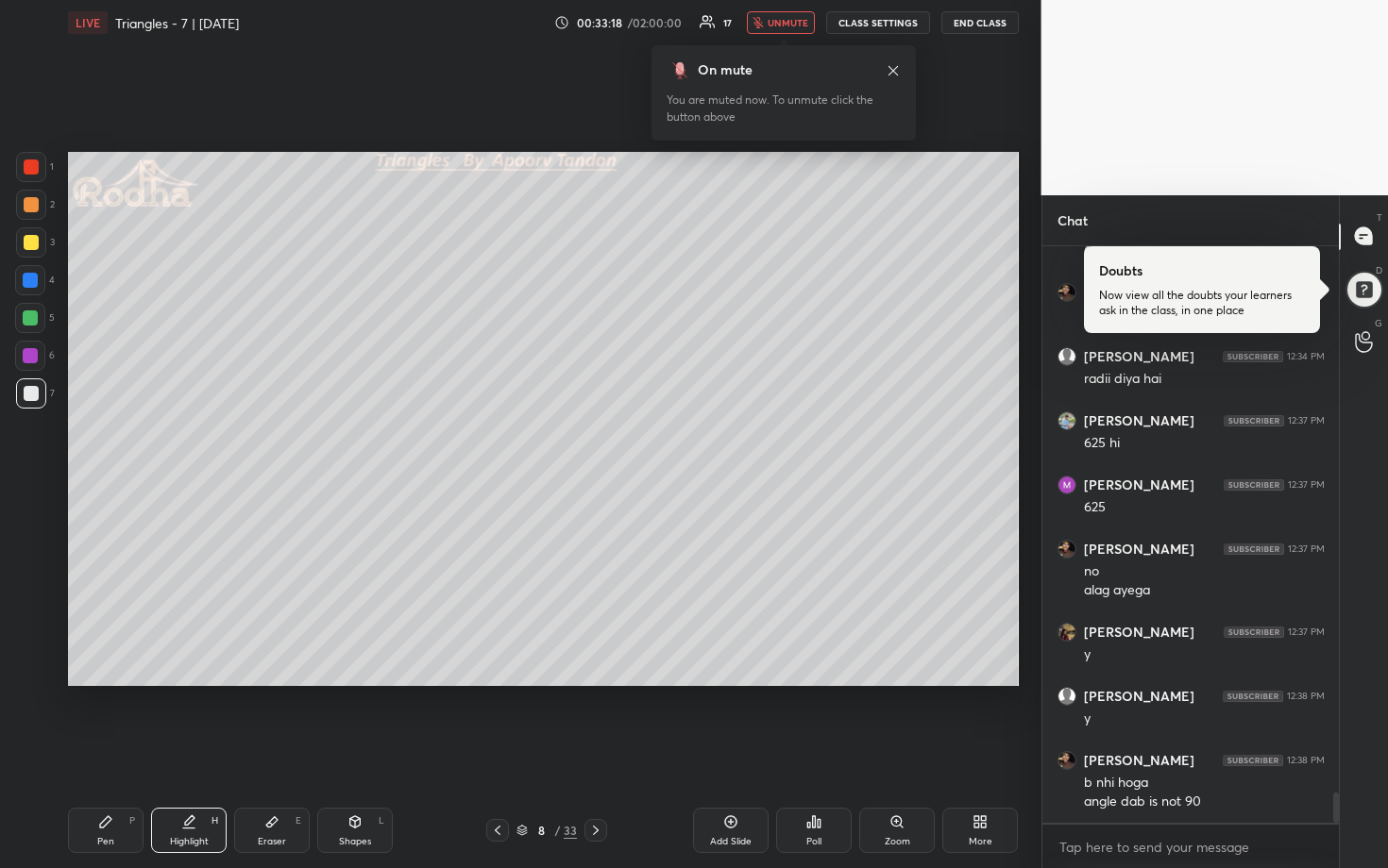
click at [774, 31] on button "unmute" at bounding box center [780, 23] width 68 height 23
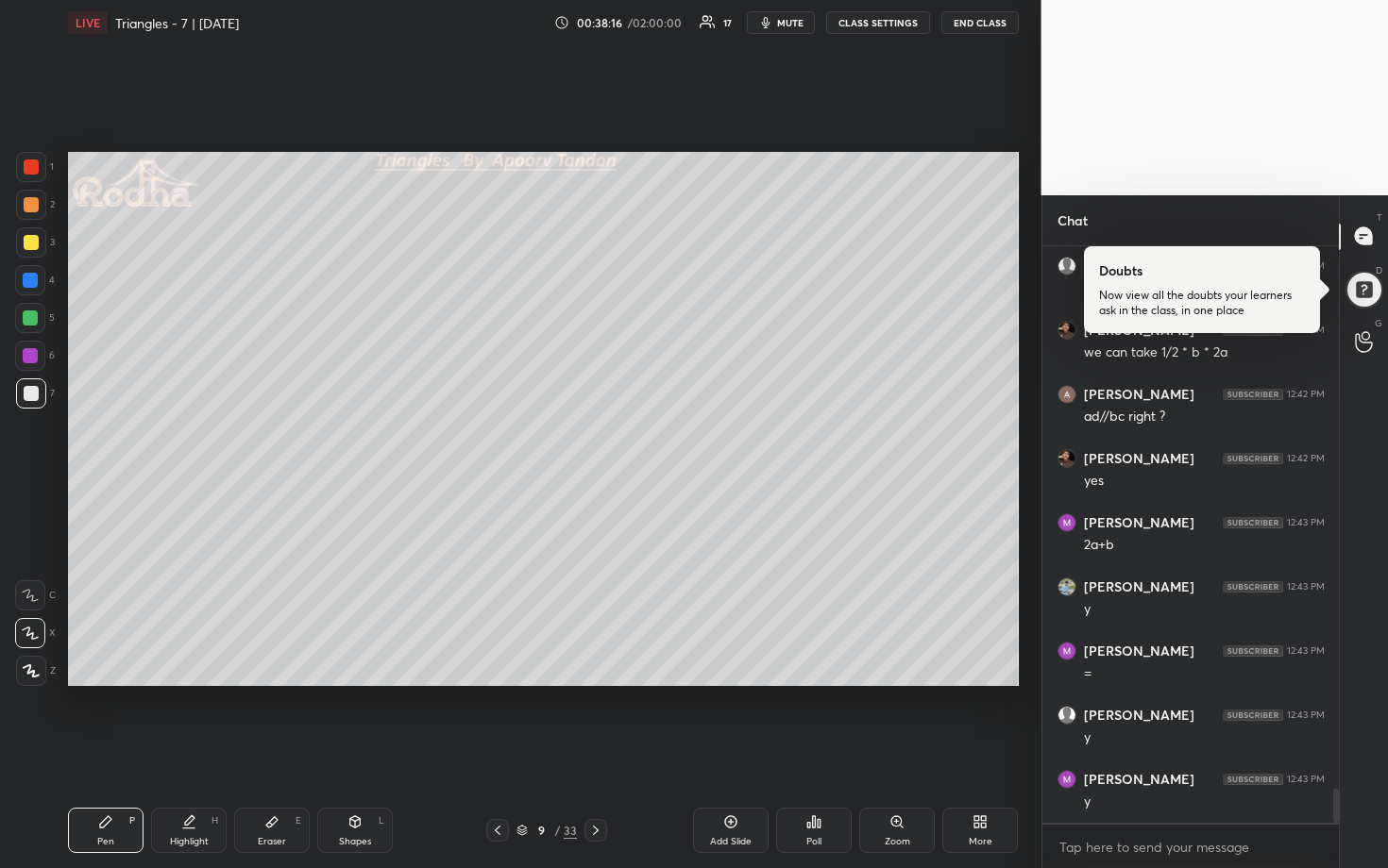
scroll to position [9303, 0]
click at [30, 319] on div at bounding box center [29, 317] width 15 height 15
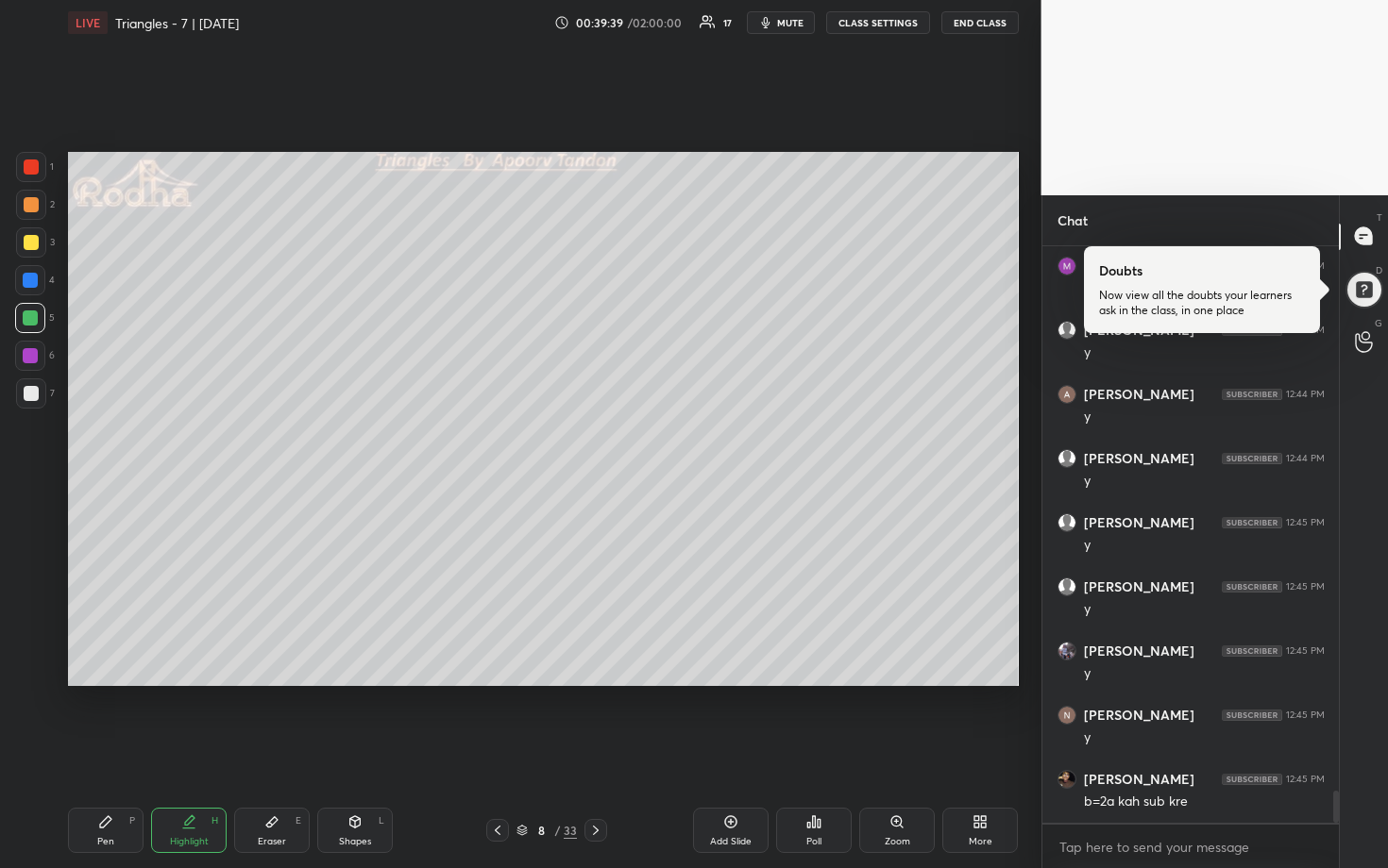
scroll to position [9963, 0]
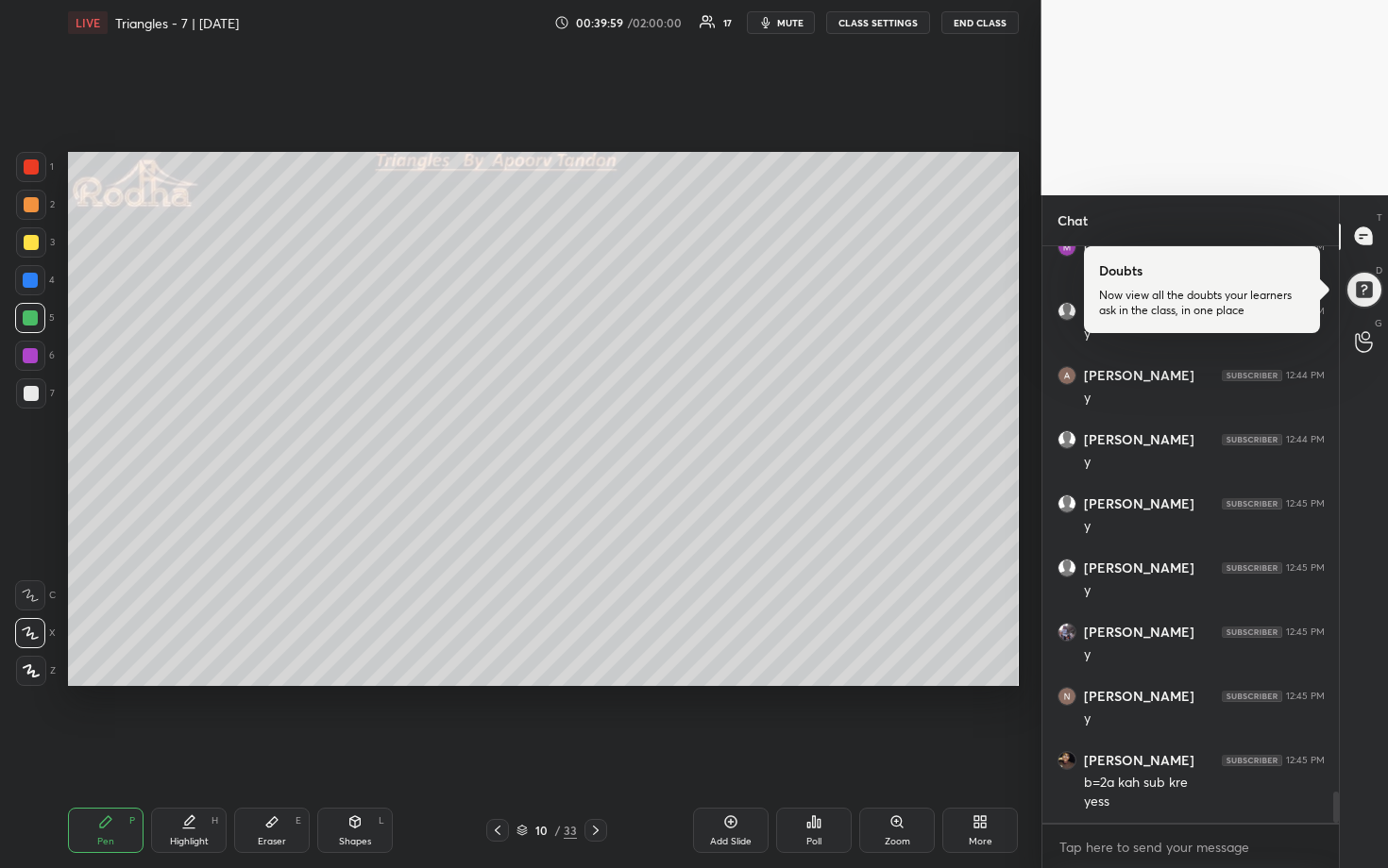
click at [30, 236] on div at bounding box center [30, 242] width 15 height 15
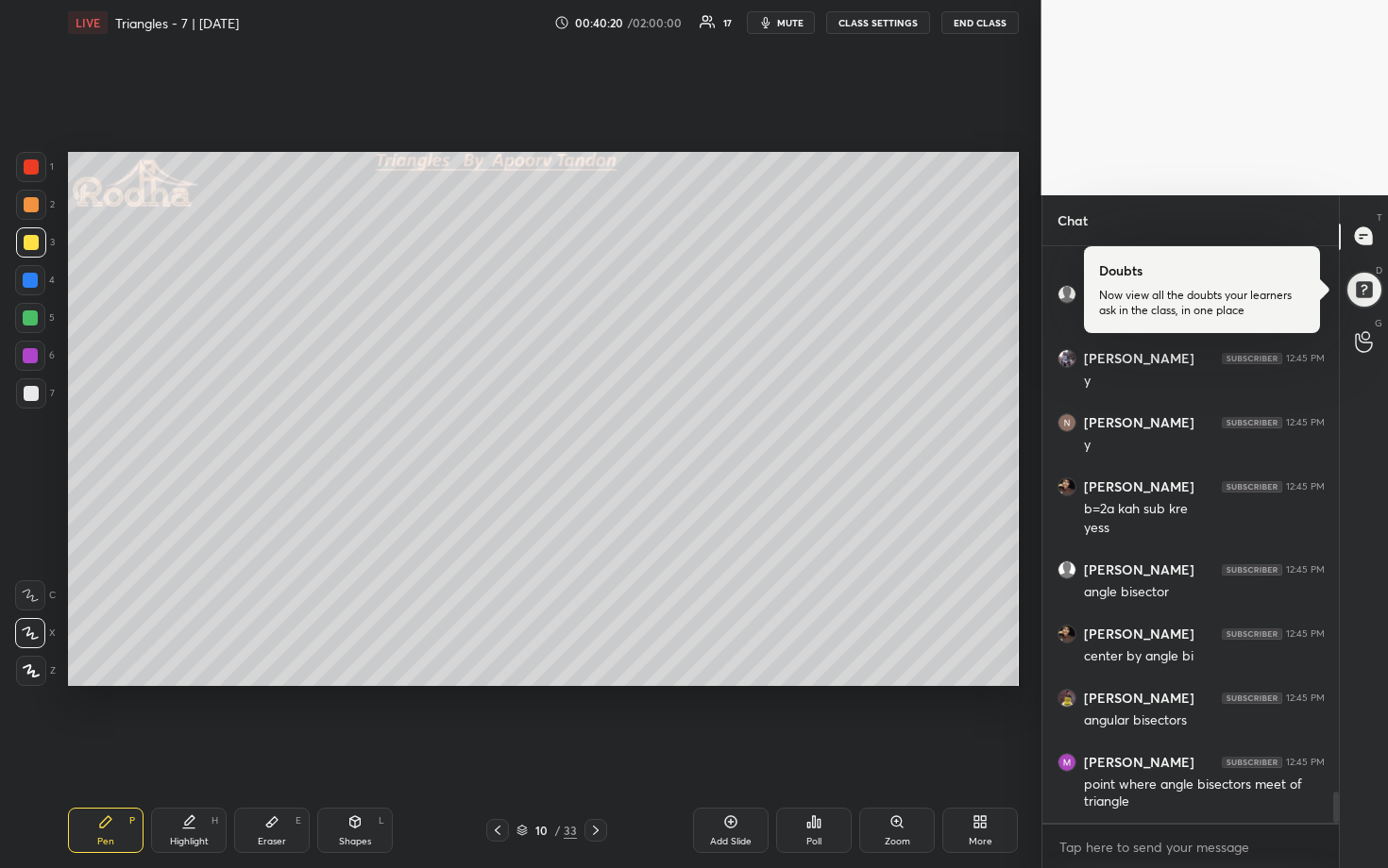
scroll to position [10301, 0]
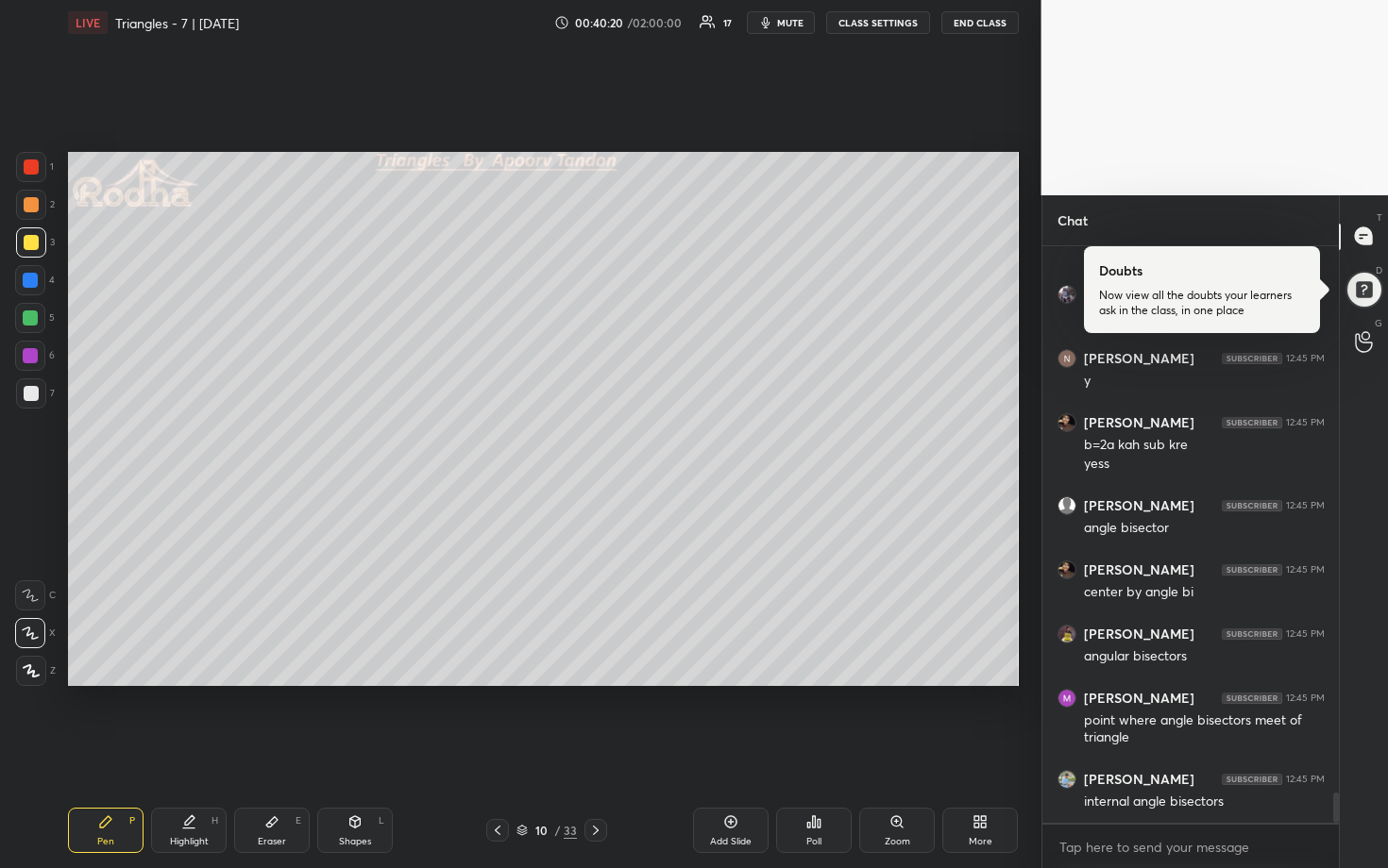
drag, startPoint x: 35, startPoint y: 397, endPoint x: 41, endPoint y: 389, distance: 10.0
click at [38, 395] on div at bounding box center [30, 393] width 30 height 30
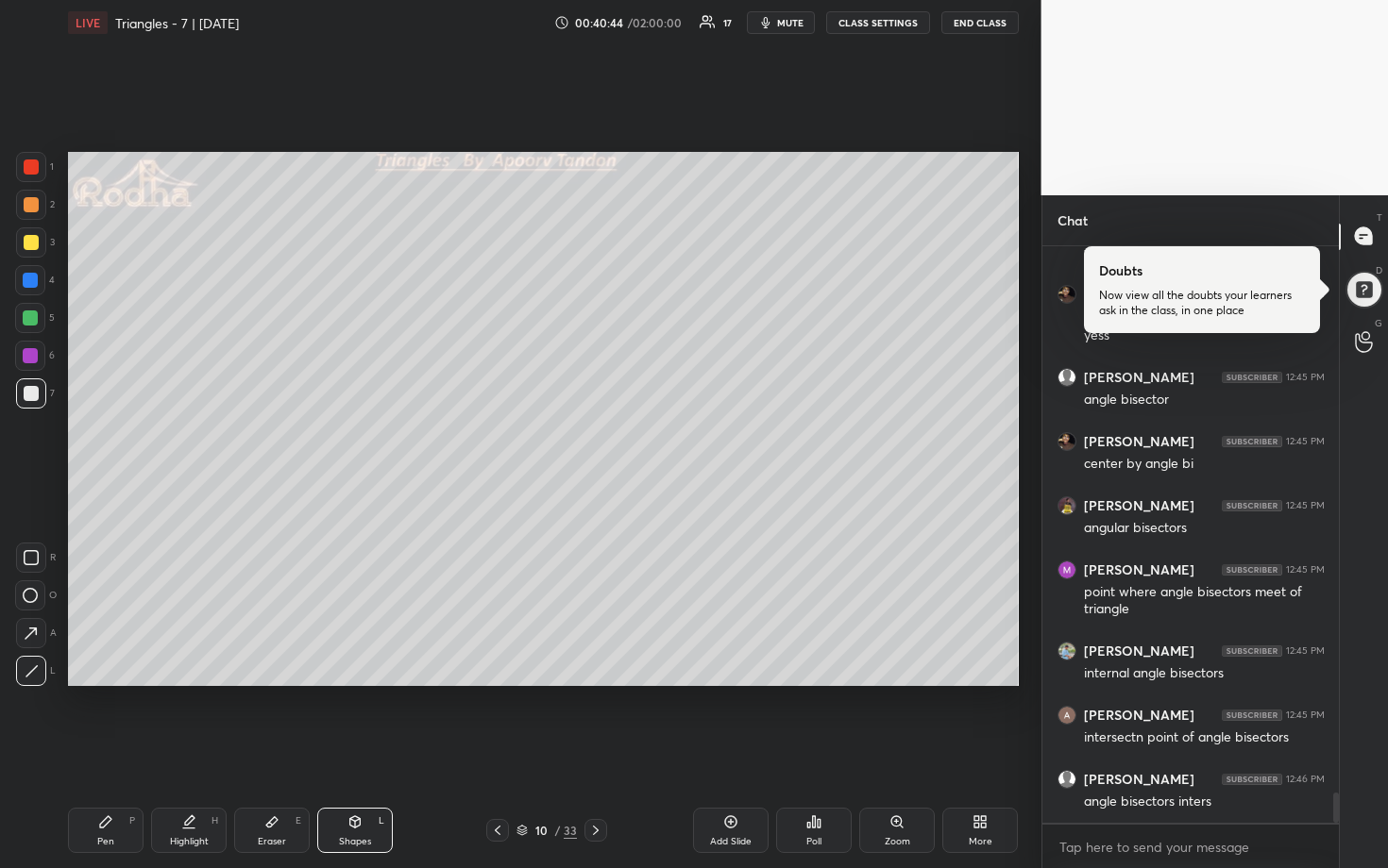
scroll to position [10448, 0]
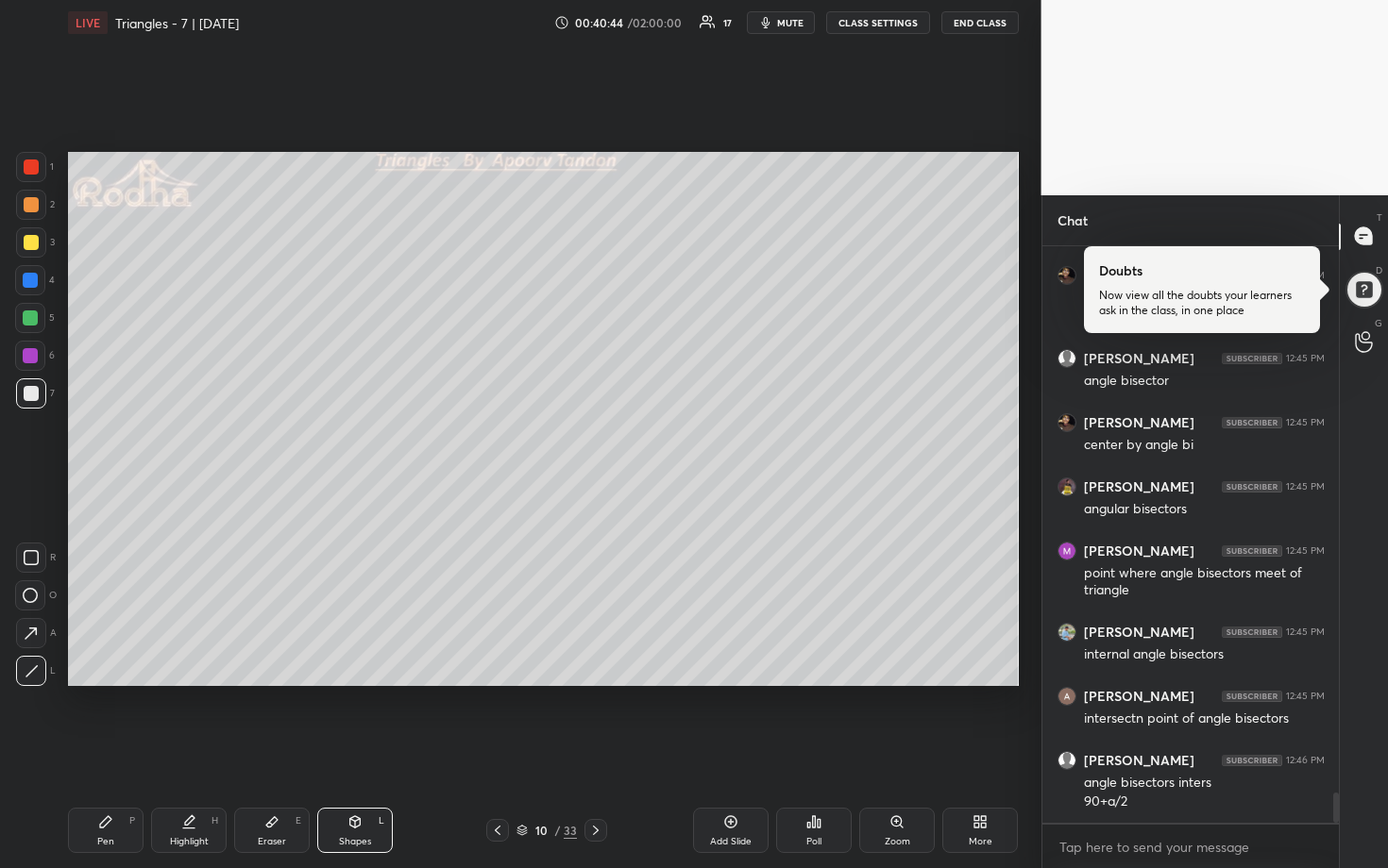
click at [34, 321] on div at bounding box center [29, 317] width 15 height 15
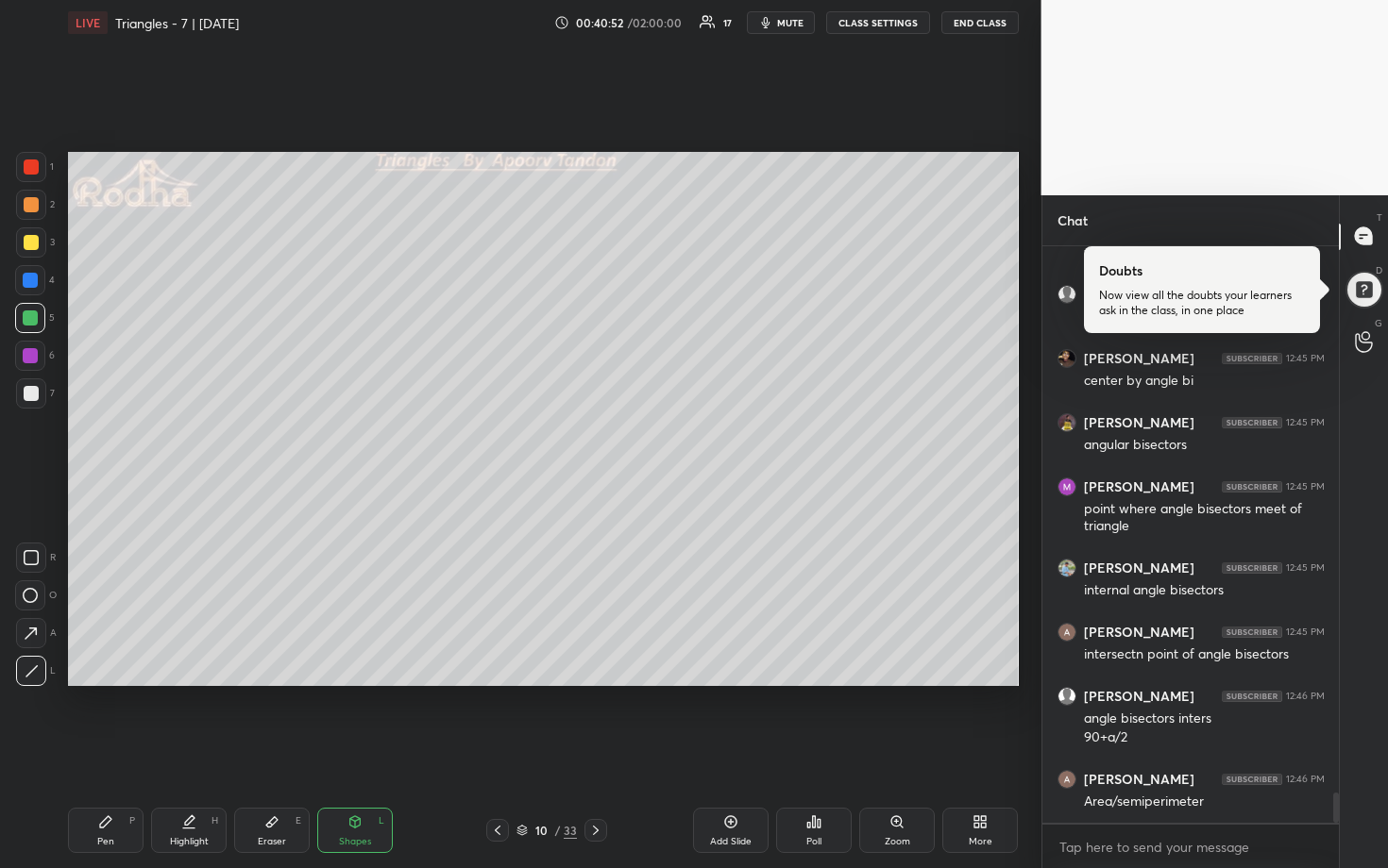
scroll to position [10577, 0]
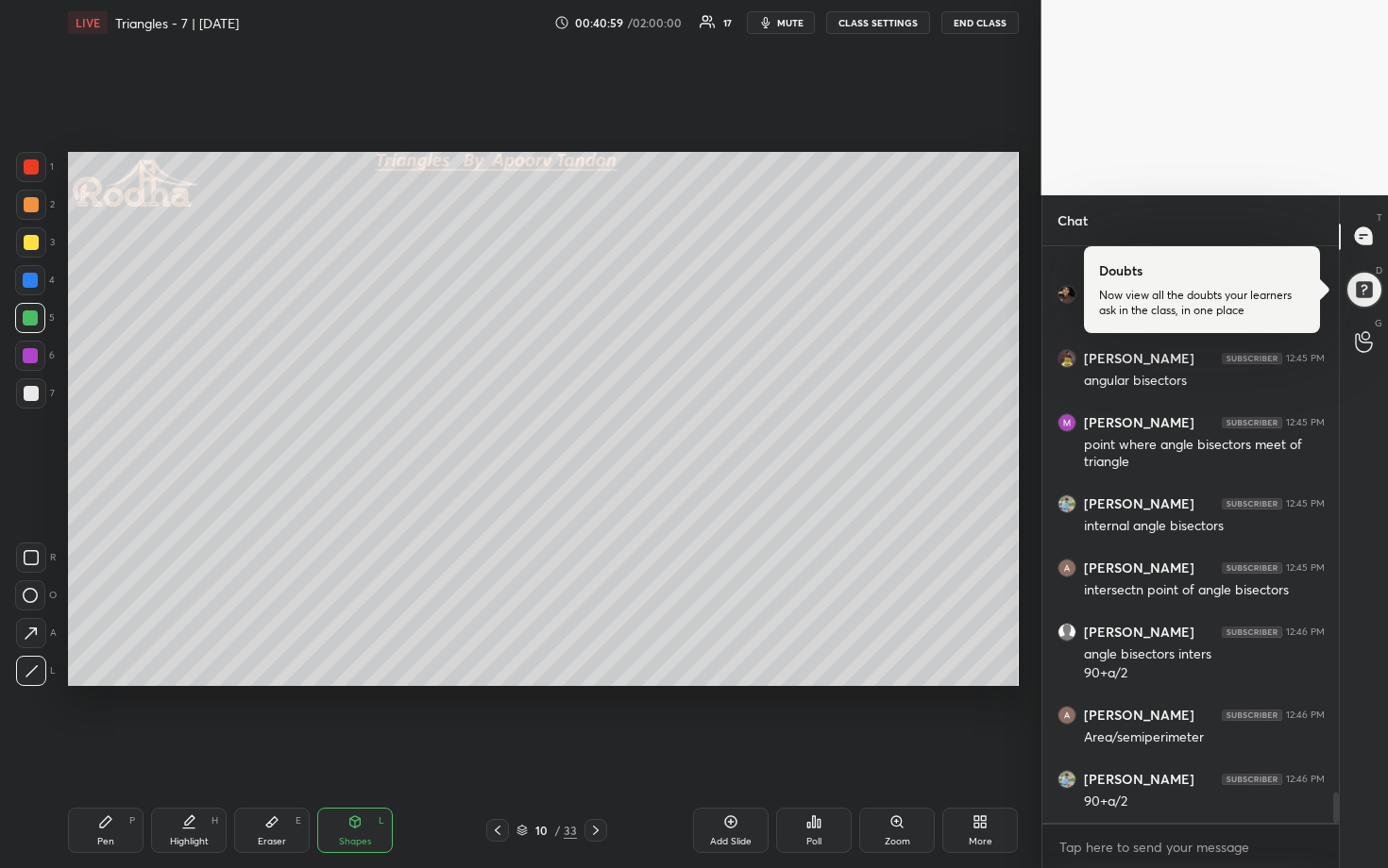
click at [33, 280] on div at bounding box center [29, 279] width 15 height 15
click at [28, 239] on div at bounding box center [30, 242] width 15 height 15
click at [31, 209] on div at bounding box center [30, 204] width 15 height 15
drag, startPoint x: 31, startPoint y: 390, endPoint x: 50, endPoint y: 377, distance: 23.0
click at [31, 392] on div at bounding box center [30, 393] width 15 height 15
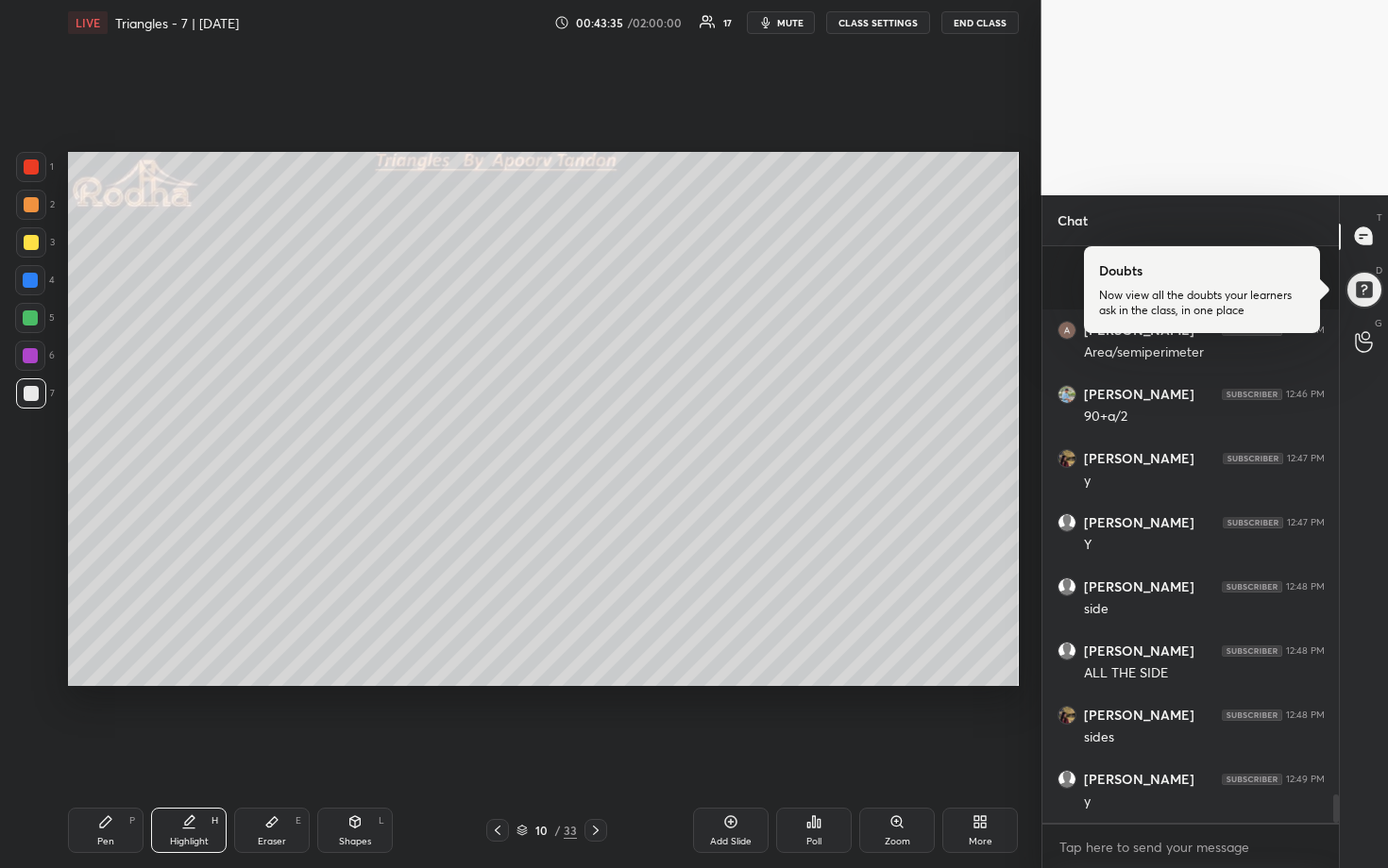
scroll to position [11090, 0]
drag, startPoint x: 36, startPoint y: 243, endPoint x: 65, endPoint y: 234, distance: 30.4
click at [37, 242] on div at bounding box center [30, 242] width 15 height 15
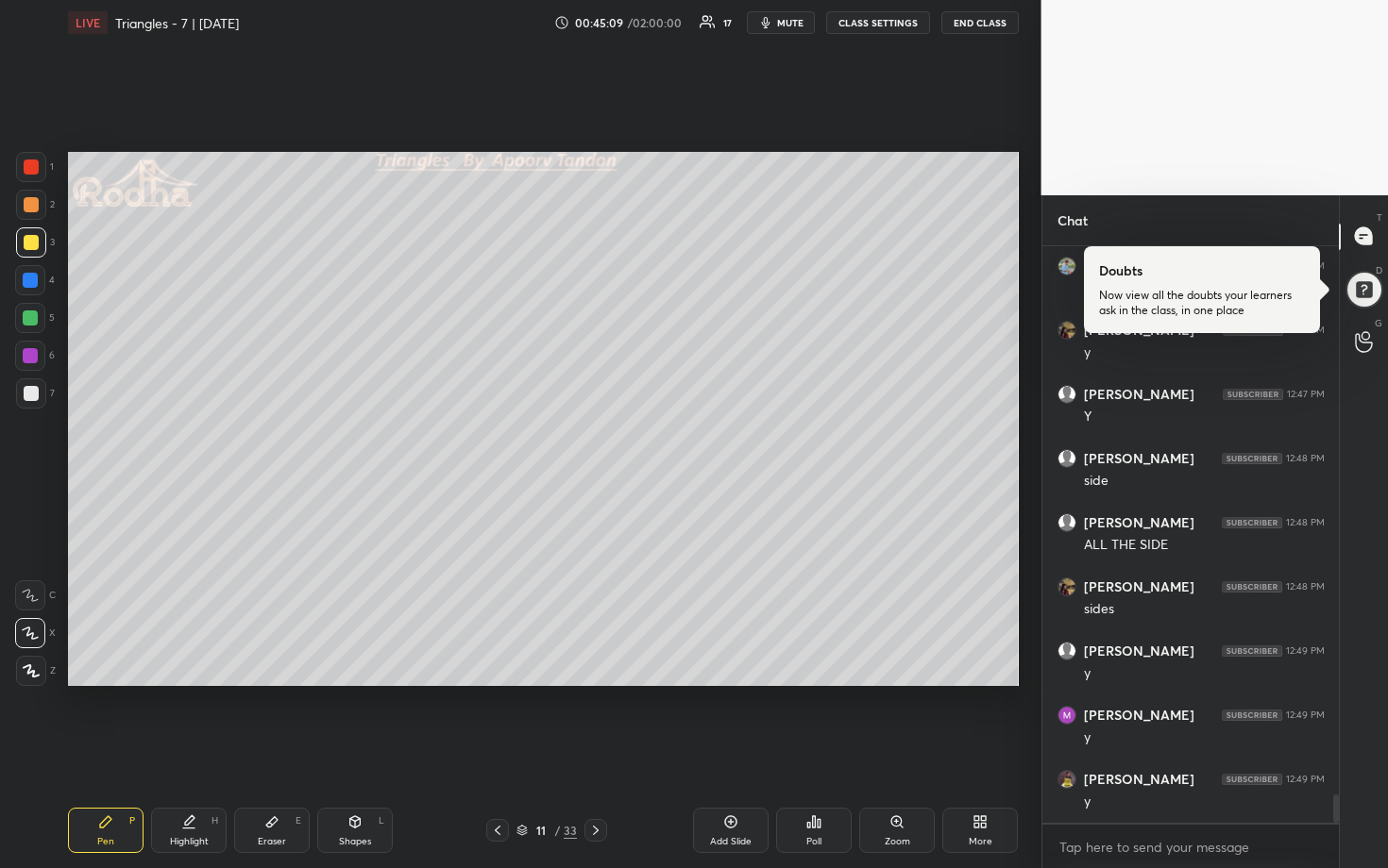
click at [768, 12] on button "mute" at bounding box center [780, 23] width 68 height 23
click at [888, 72] on icon at bounding box center [893, 71] width 15 height 15
click at [768, 23] on button "unmute" at bounding box center [780, 23] width 68 height 23
click at [34, 315] on div at bounding box center [29, 317] width 15 height 15
click at [27, 398] on div at bounding box center [30, 393] width 15 height 15
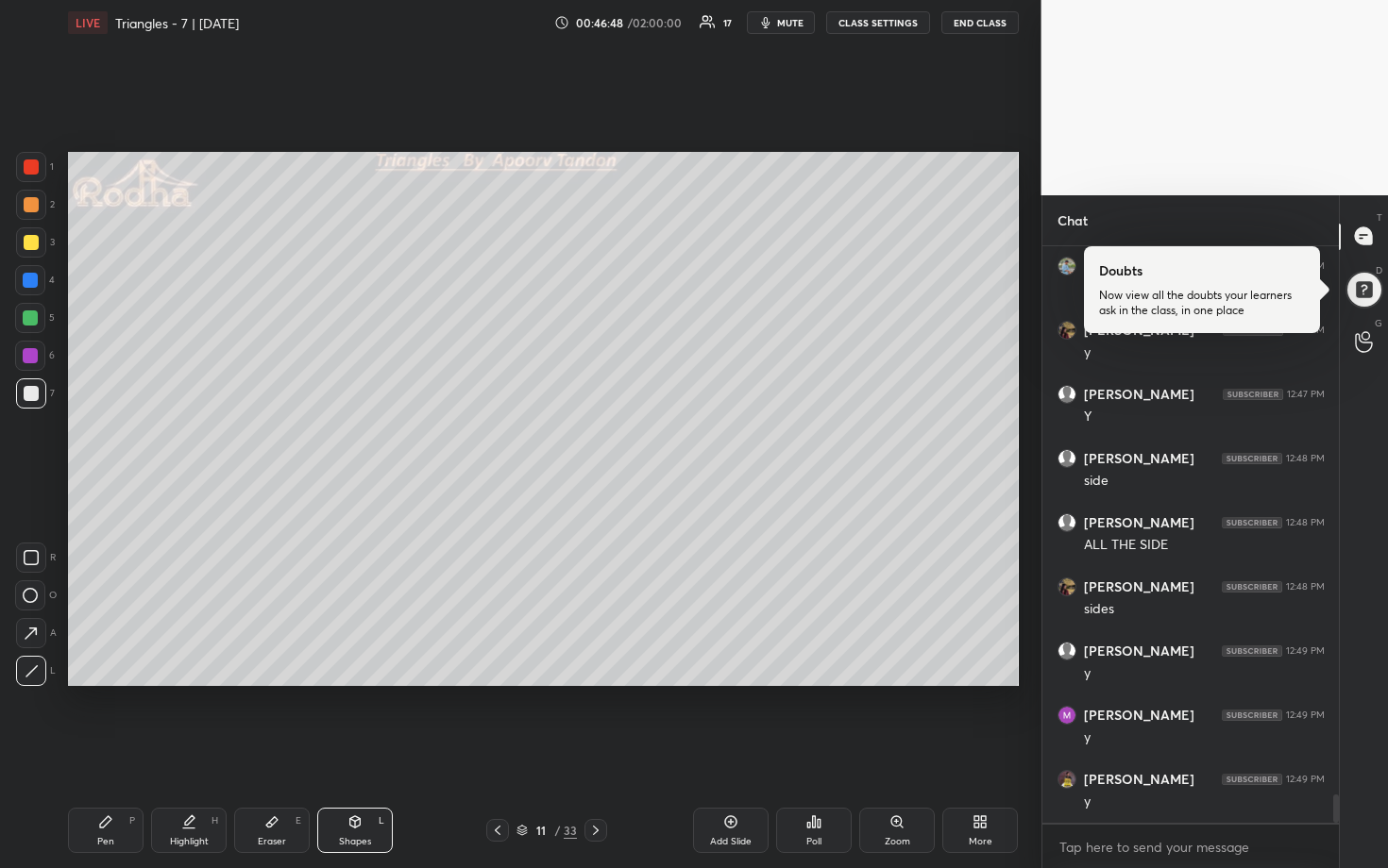
scroll to position [11154, 0]
click at [25, 278] on div at bounding box center [29, 279] width 15 height 15
drag, startPoint x: 28, startPoint y: 395, endPoint x: 46, endPoint y: 396, distance: 18.0
click at [29, 396] on div at bounding box center [30, 393] width 15 height 15
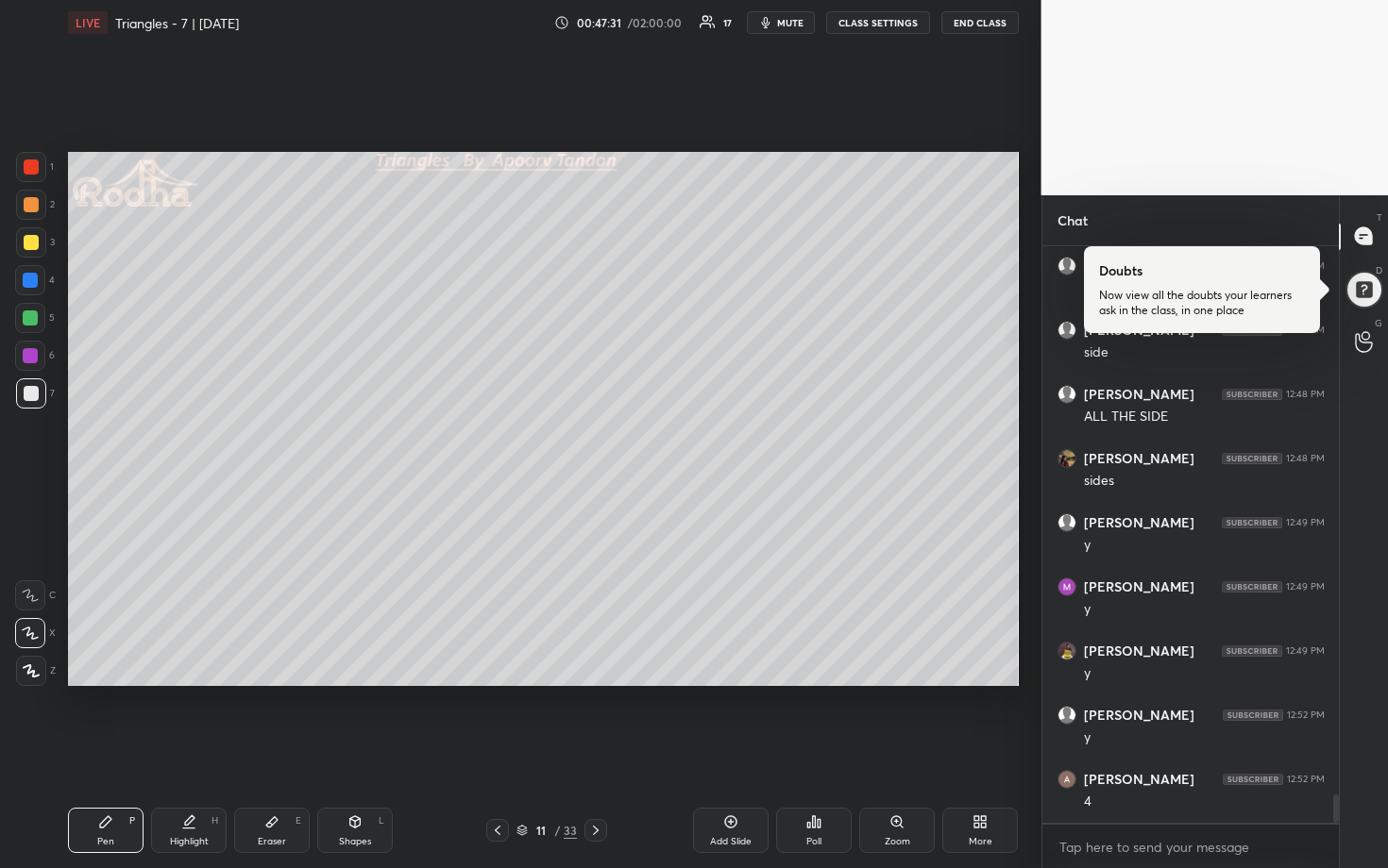
click at [39, 247] on div at bounding box center [30, 242] width 30 height 30
drag, startPoint x: 30, startPoint y: 210, endPoint x: 53, endPoint y: 218, distance: 24.4
click at [30, 211] on div at bounding box center [30, 204] width 15 height 15
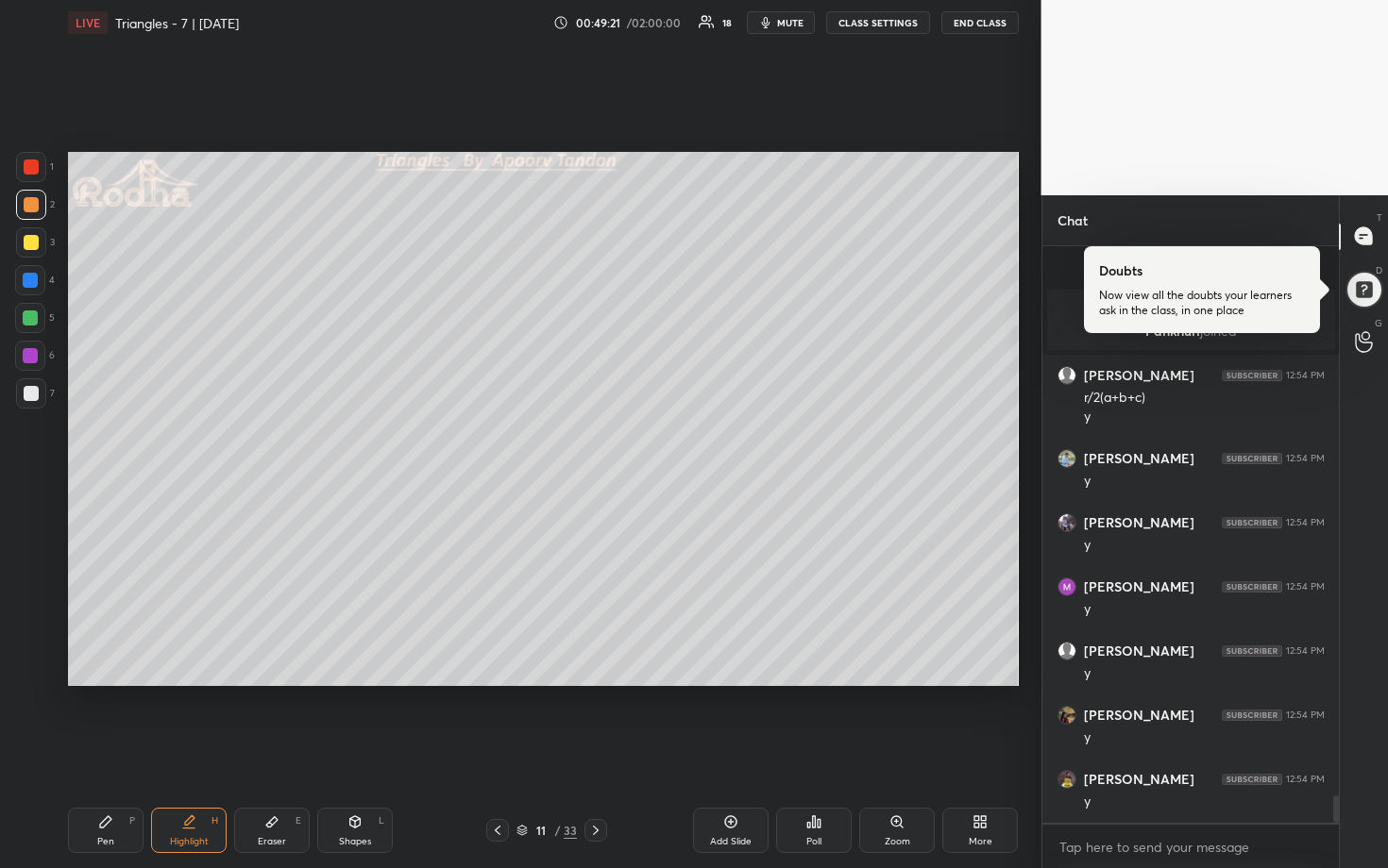
scroll to position [11658, 0]
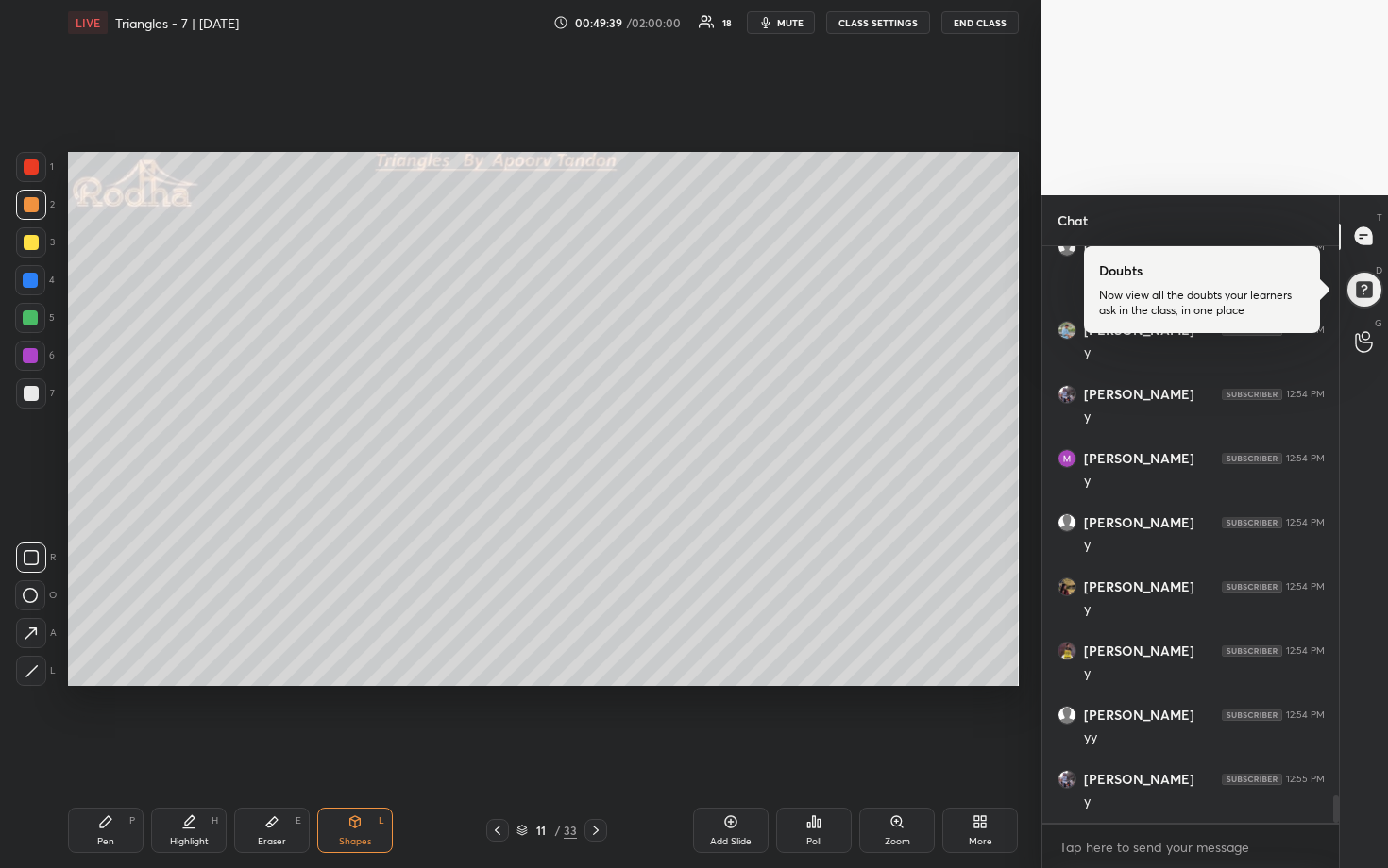
click at [43, 319] on div "5" at bounding box center [34, 317] width 39 height 30
click at [38, 309] on div at bounding box center [29, 317] width 30 height 30
click at [36, 395] on div at bounding box center [30, 393] width 15 height 15
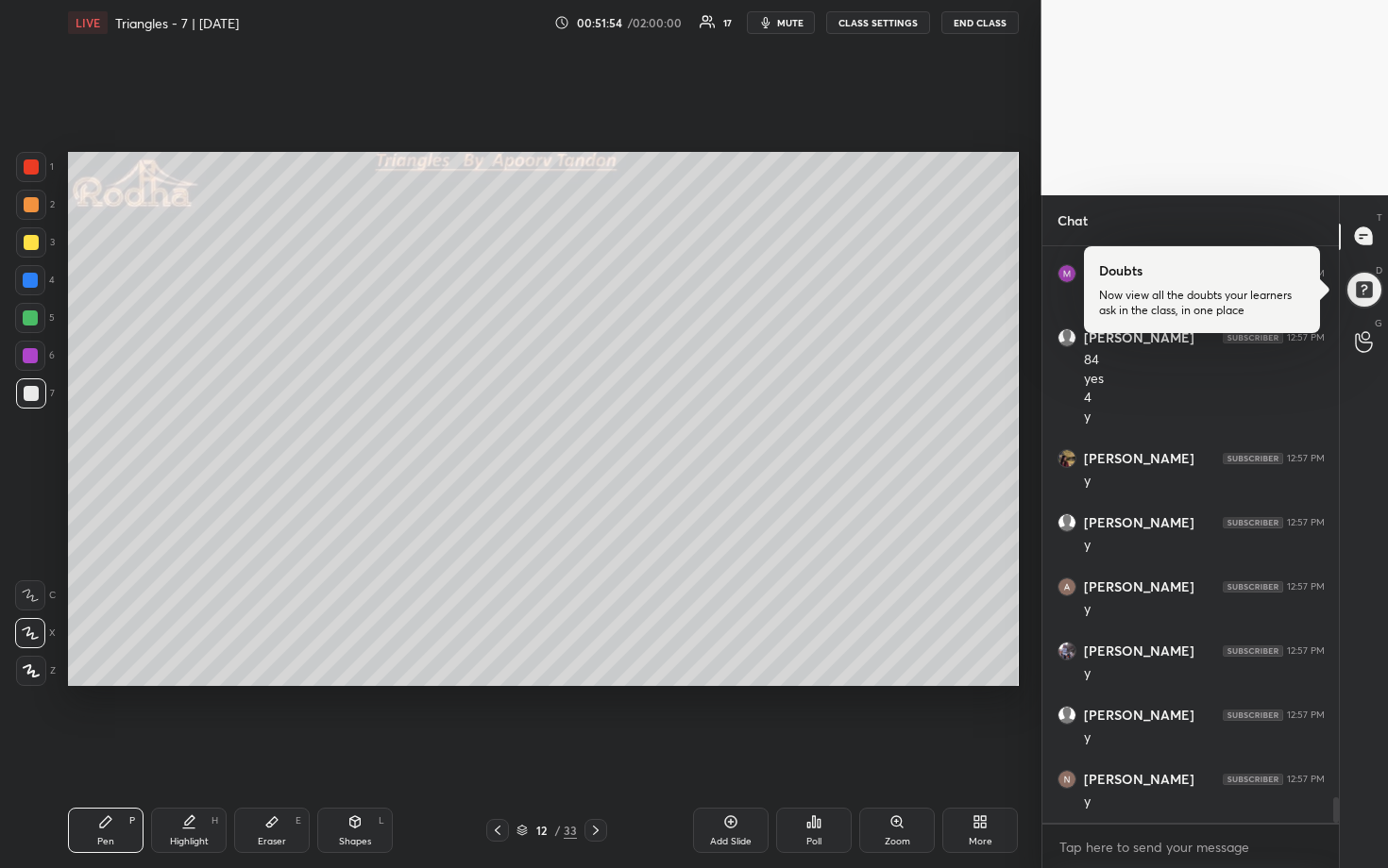
scroll to position [12760, 0]
drag, startPoint x: 30, startPoint y: 244, endPoint x: 48, endPoint y: 243, distance: 18.0
click at [31, 244] on div at bounding box center [30, 242] width 15 height 15
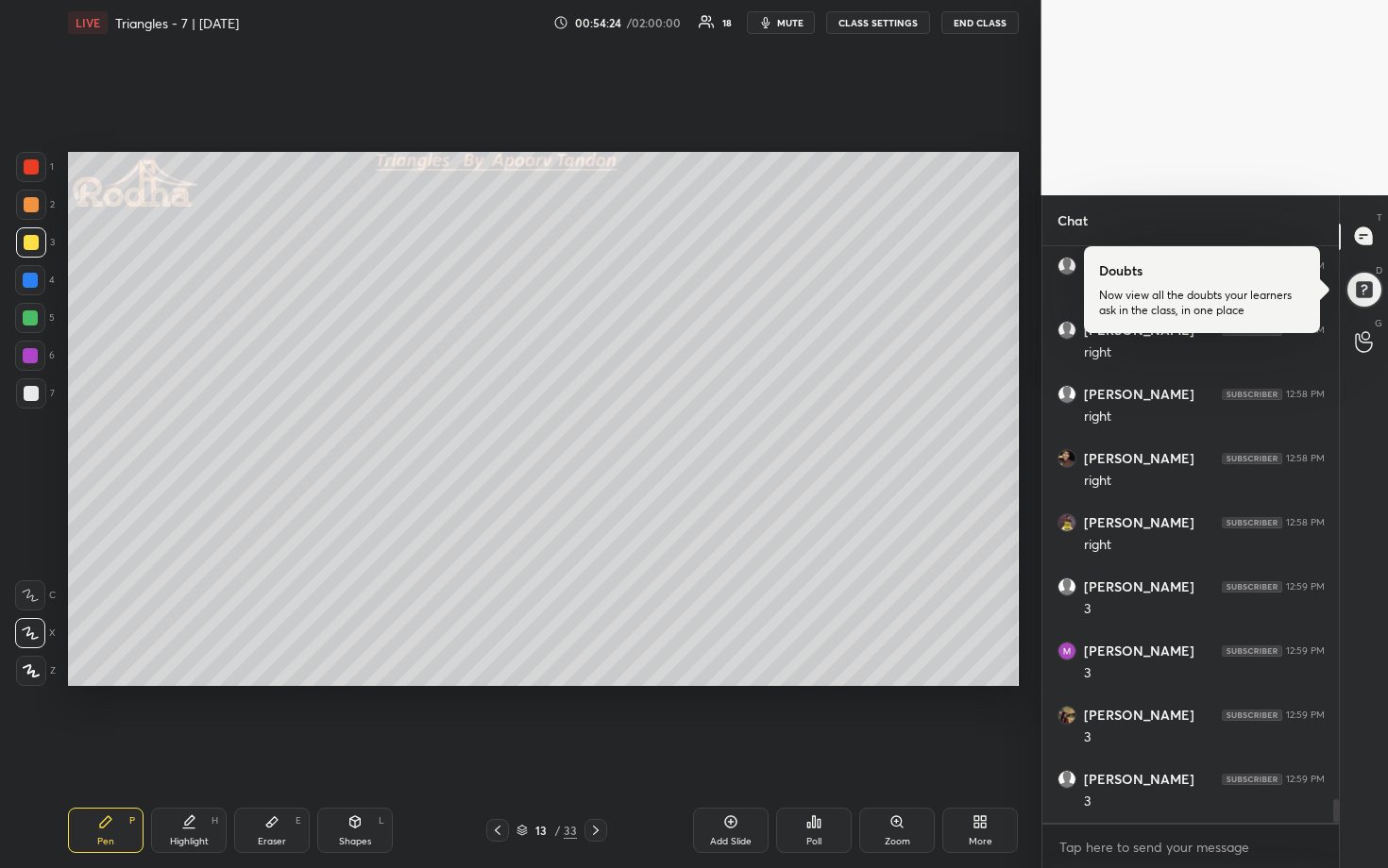
scroll to position [13466, 0]
click at [38, 393] on div at bounding box center [30, 393] width 30 height 30
click at [31, 318] on div at bounding box center [29, 317] width 15 height 15
click at [29, 393] on div at bounding box center [30, 393] width 15 height 15
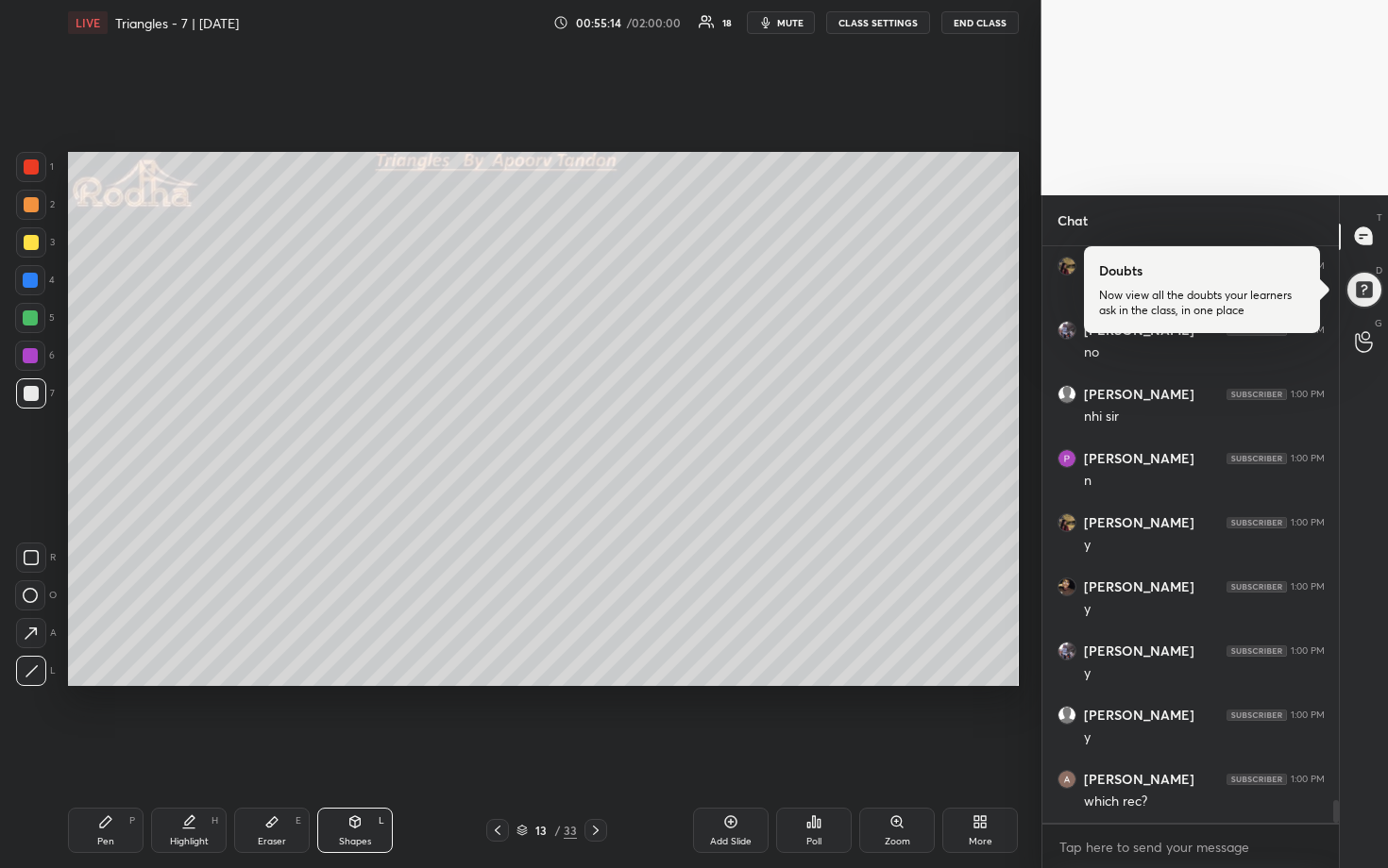
scroll to position [14191, 0]
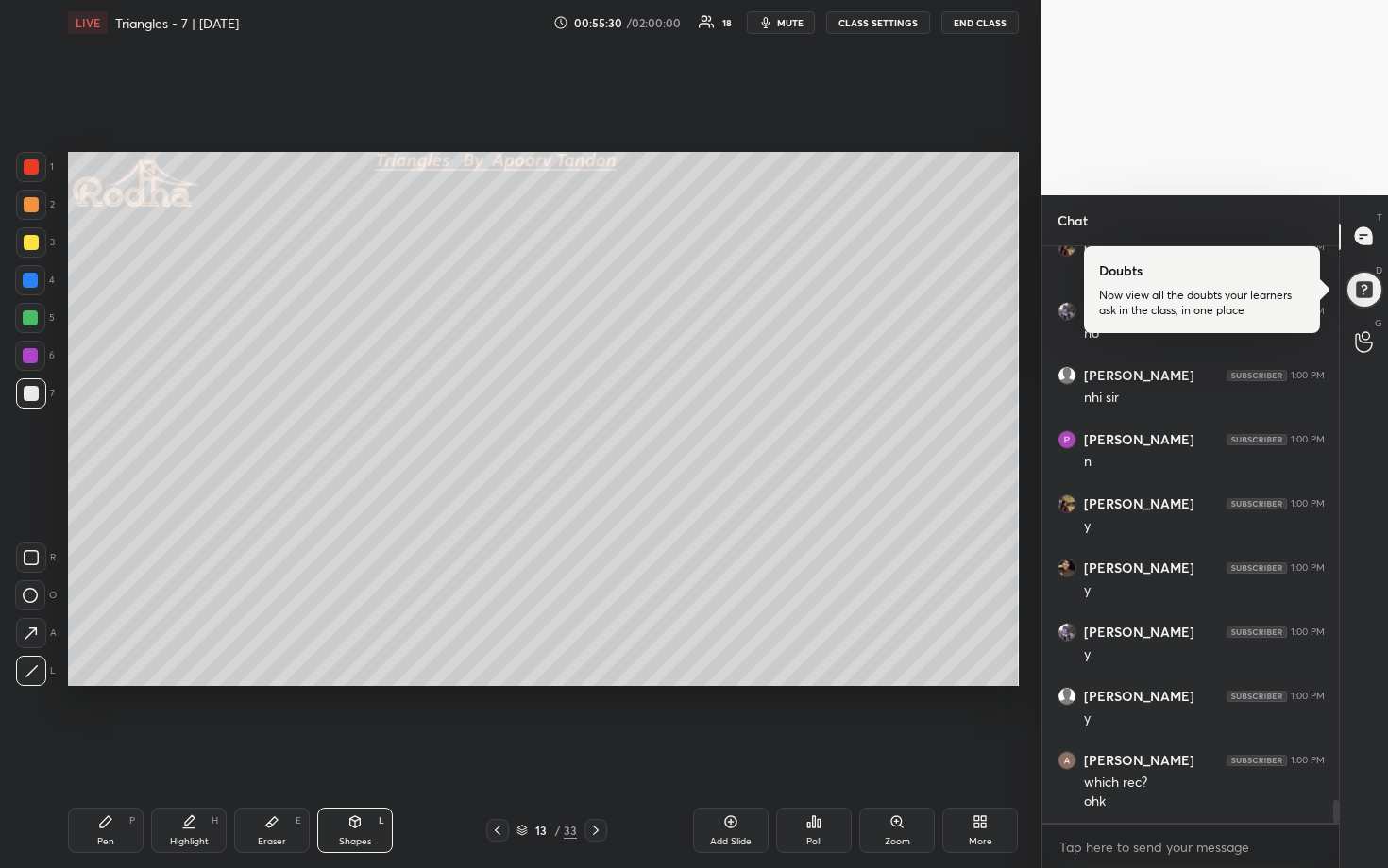
click at [34, 208] on div at bounding box center [30, 204] width 15 height 15
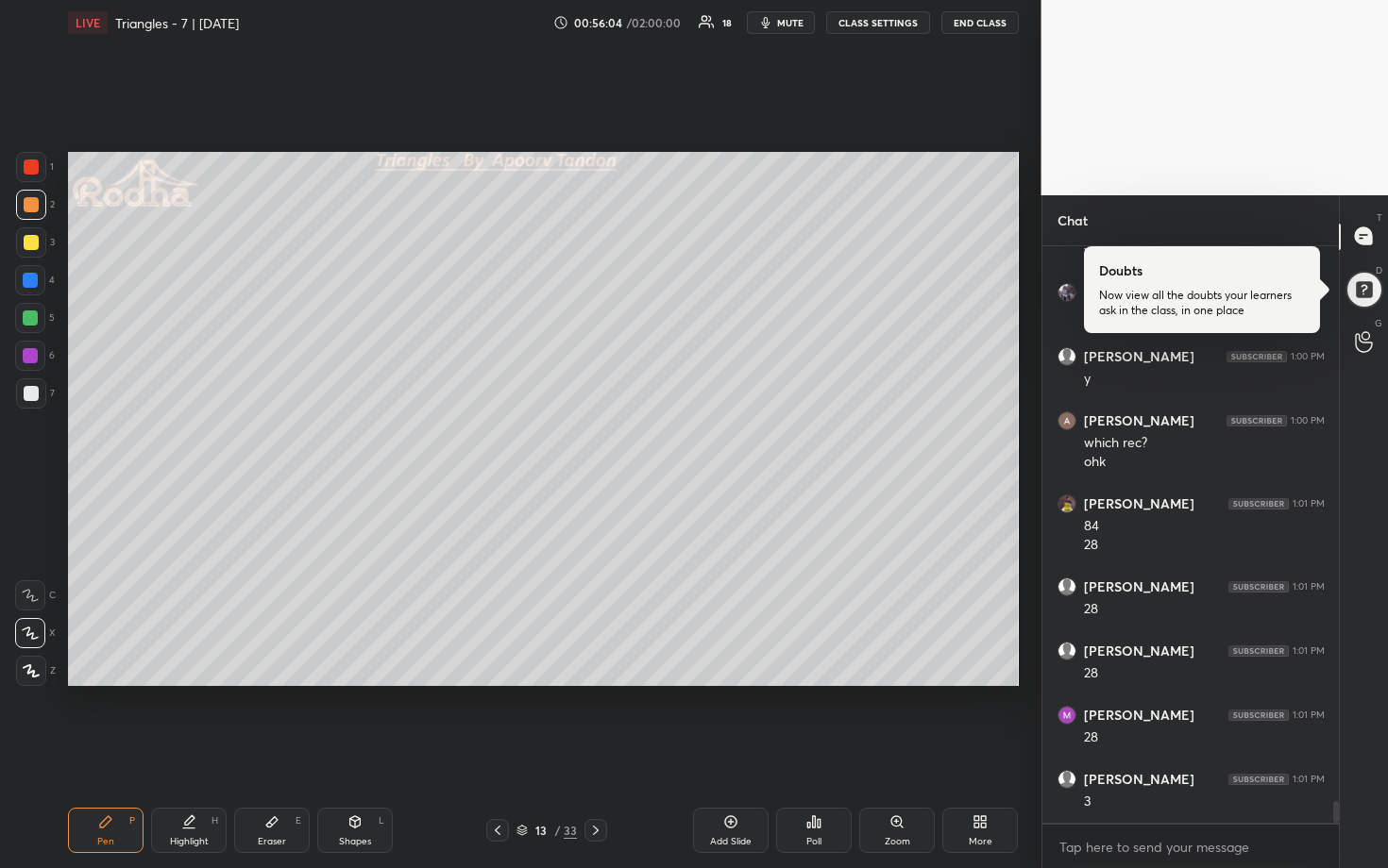
scroll to position [14659, 0]
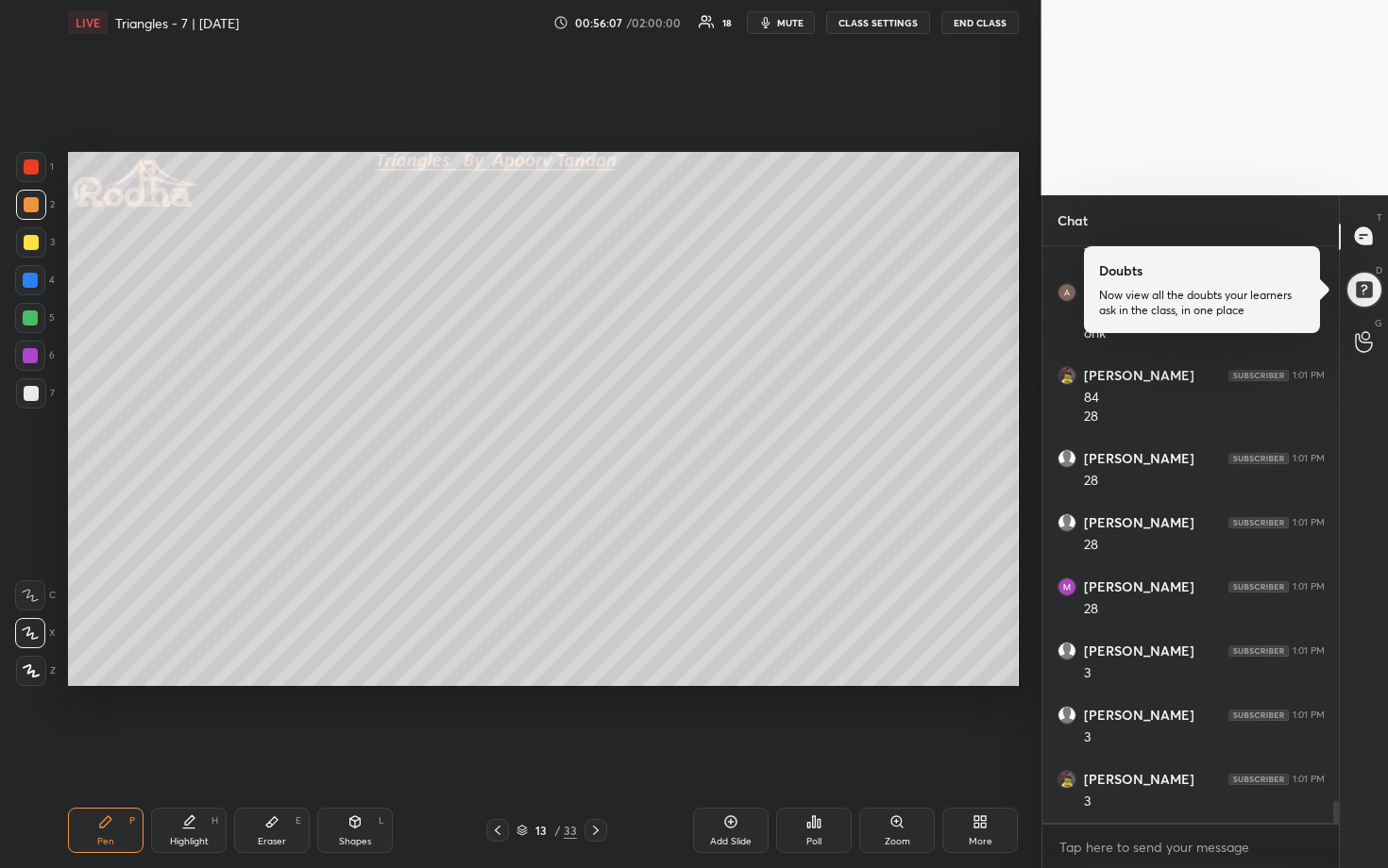
click at [32, 282] on div at bounding box center [29, 279] width 15 height 15
click at [596, 784] on icon at bounding box center [596, 831] width 6 height 10
click at [38, 394] on div at bounding box center [30, 393] width 30 height 30
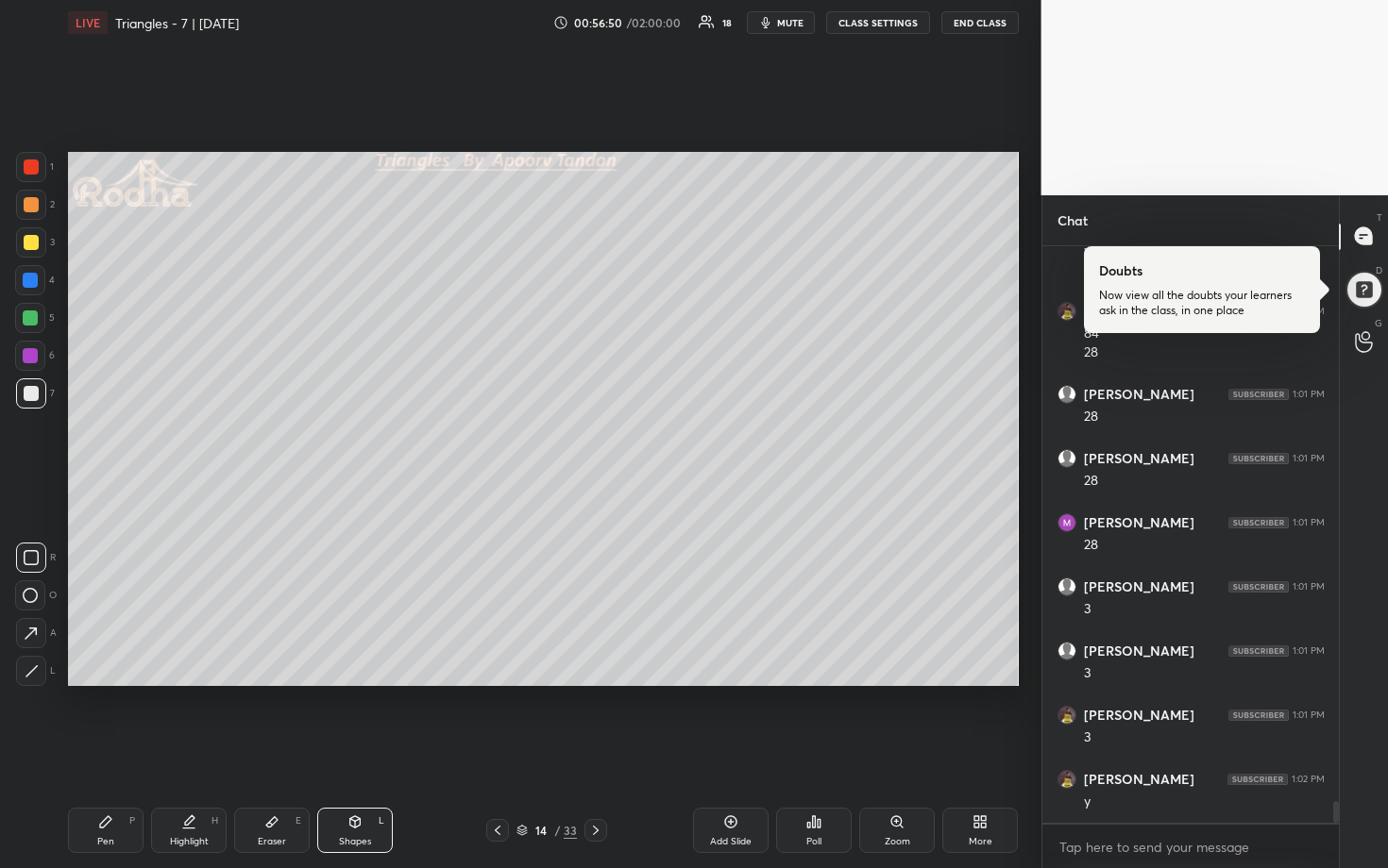
click at [33, 202] on div at bounding box center [30, 204] width 15 height 15
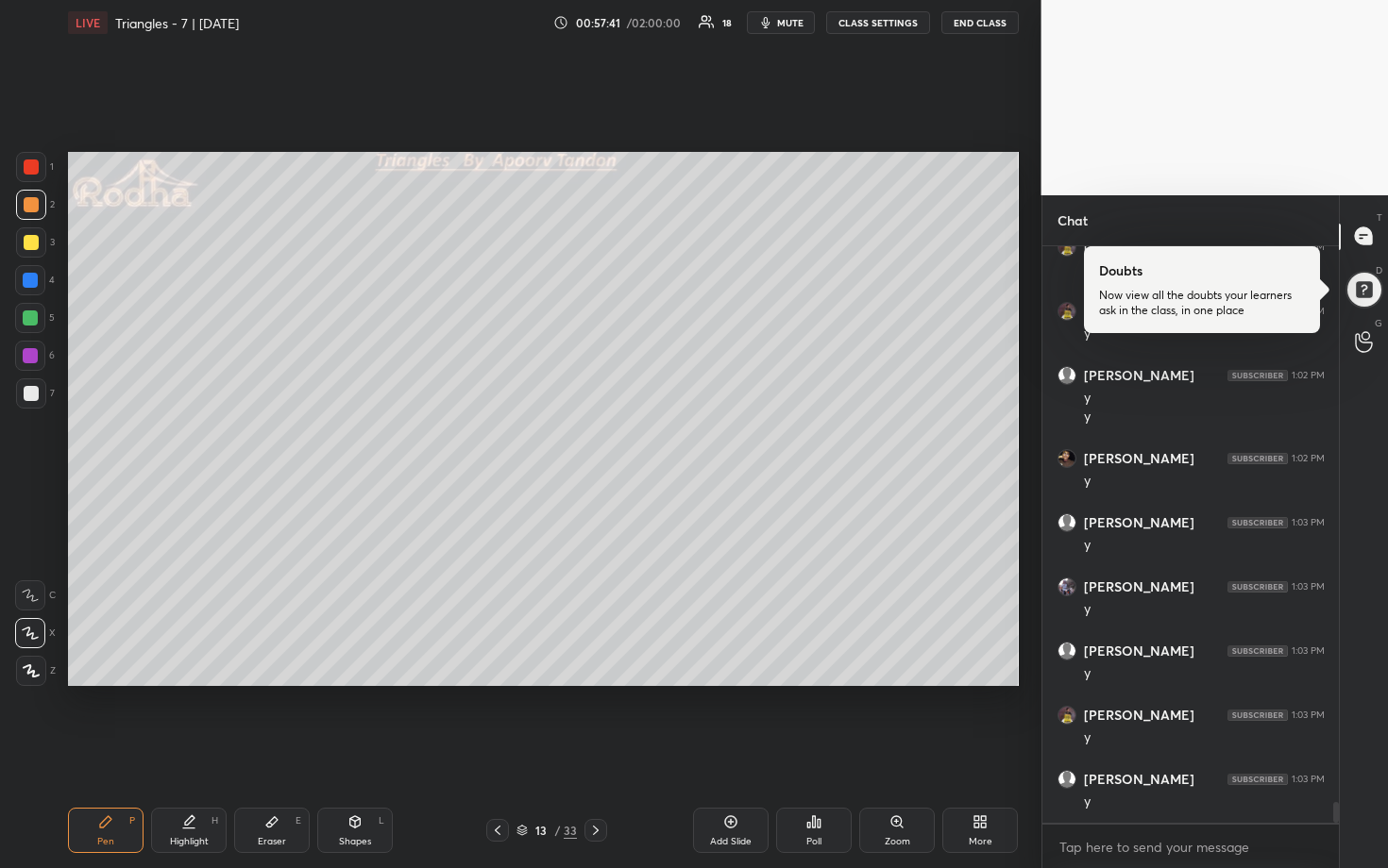
scroll to position [15256, 0]
click at [30, 397] on div at bounding box center [30, 393] width 15 height 15
click at [32, 288] on div at bounding box center [29, 280] width 30 height 30
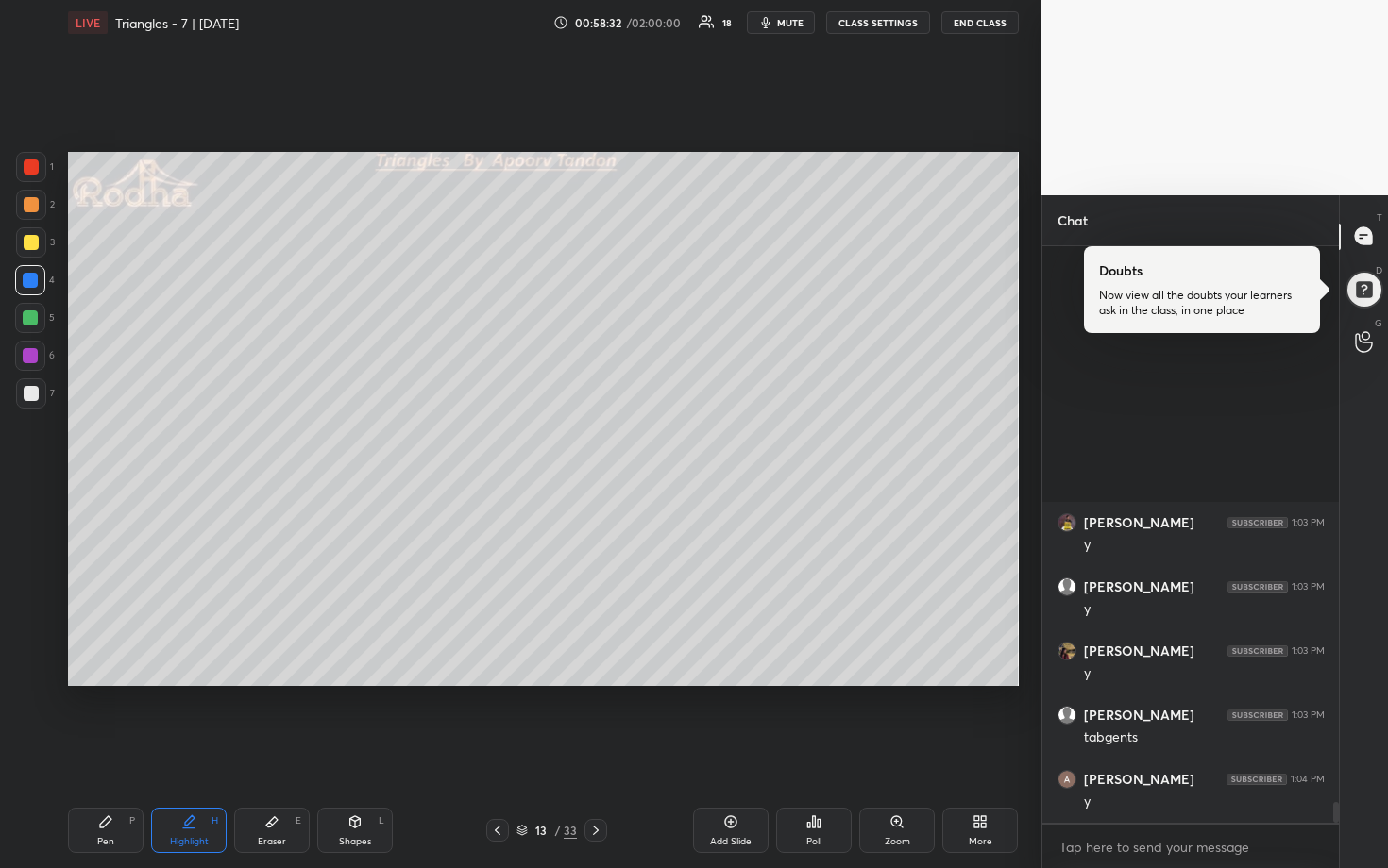
scroll to position [15704, 0]
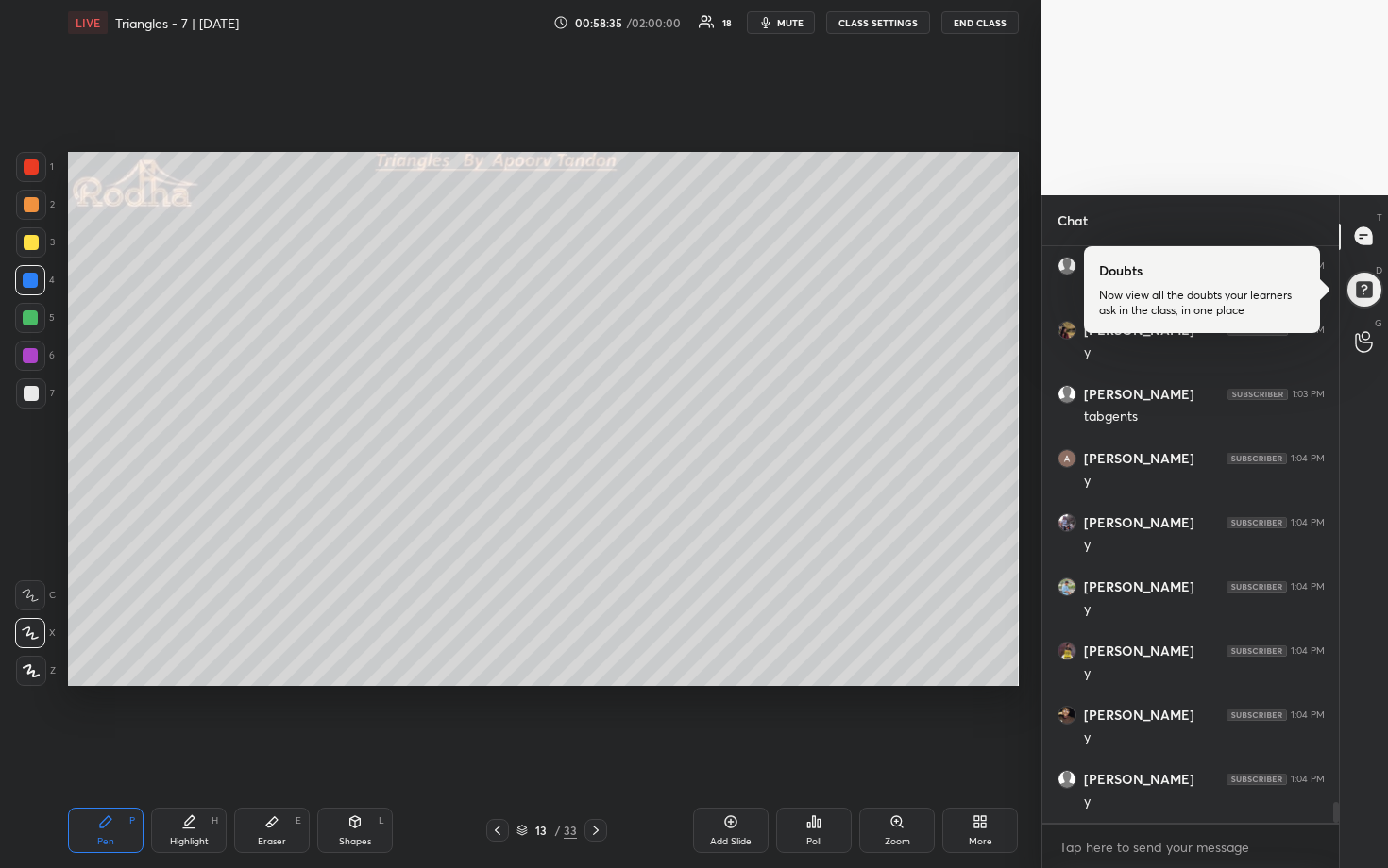
click at [25, 324] on div at bounding box center [29, 317] width 15 height 15
click at [27, 394] on div at bounding box center [30, 393] width 15 height 15
click at [31, 212] on div at bounding box center [30, 204] width 15 height 15
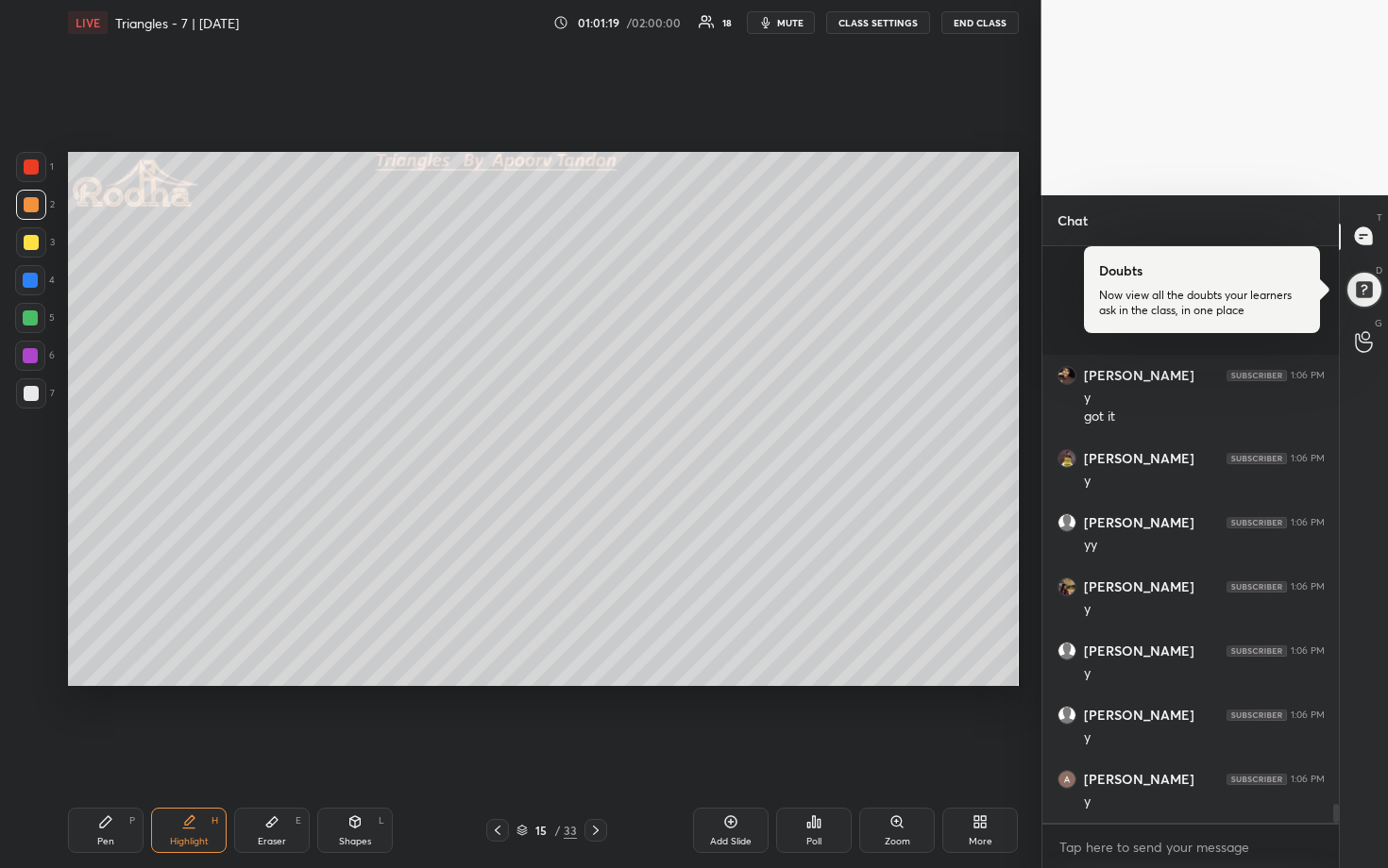
scroll to position [17391, 0]
click at [35, 245] on div at bounding box center [30, 242] width 15 height 15
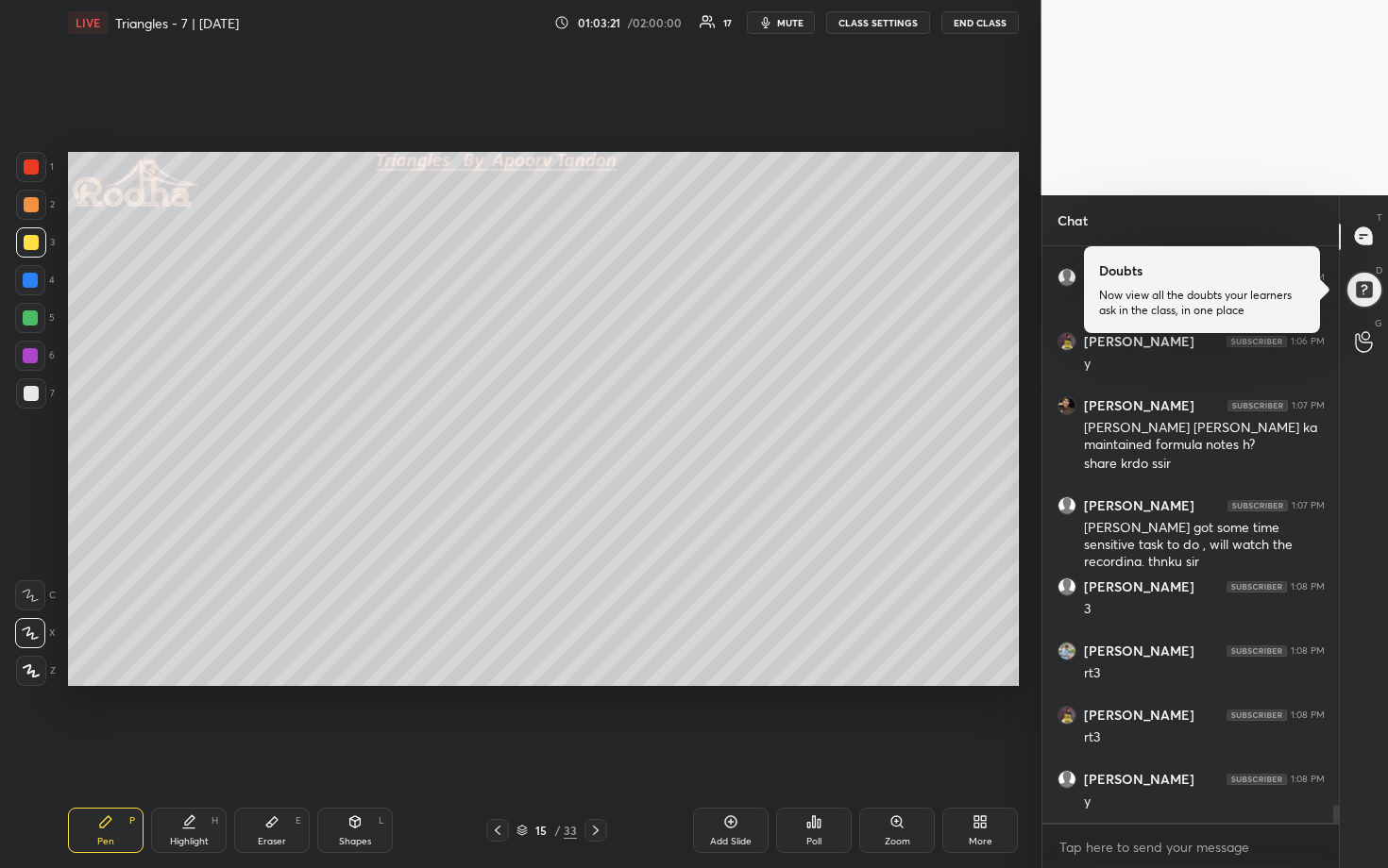
scroll to position [17894, 0]
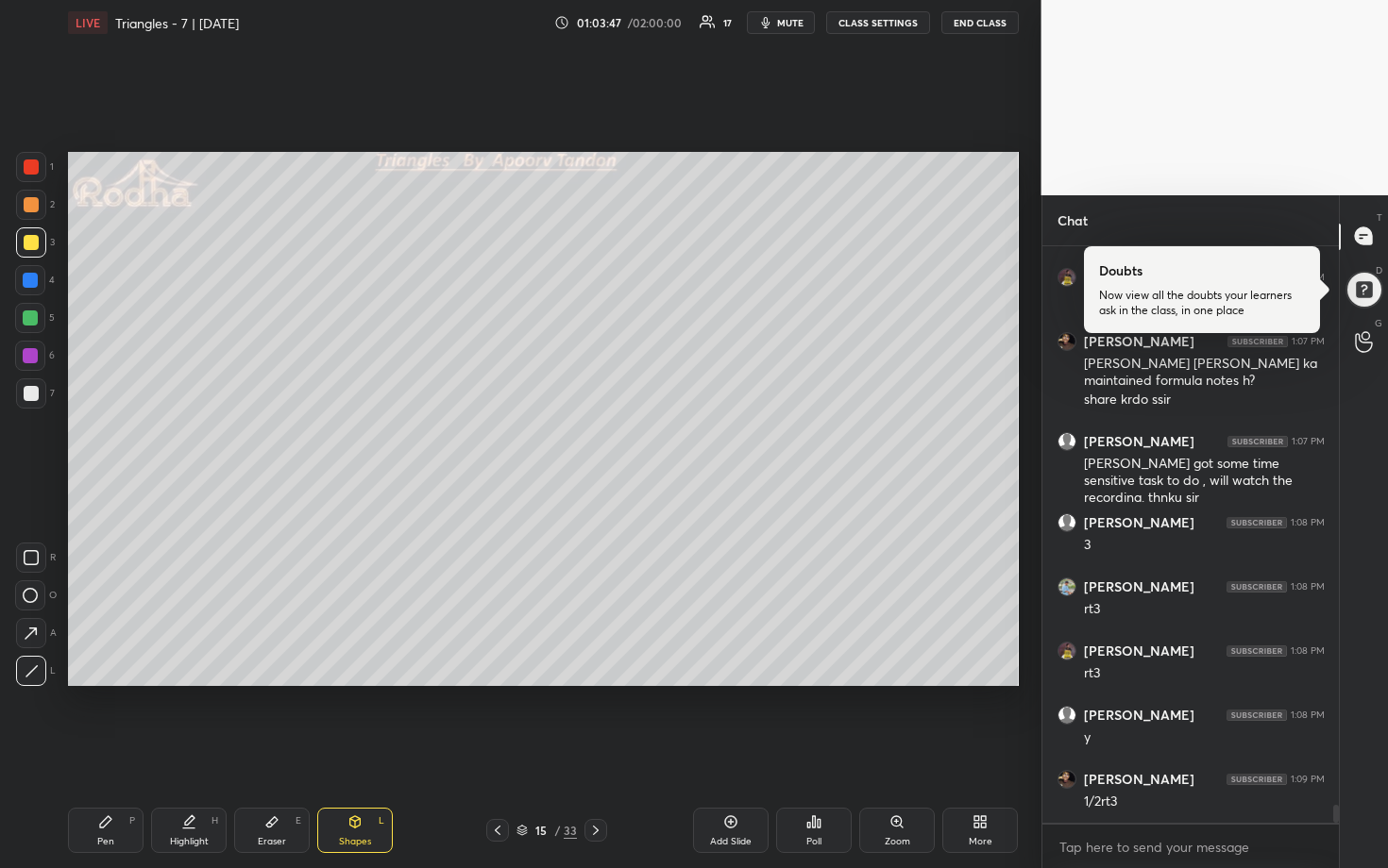
click at [26, 393] on div at bounding box center [30, 393] width 15 height 15
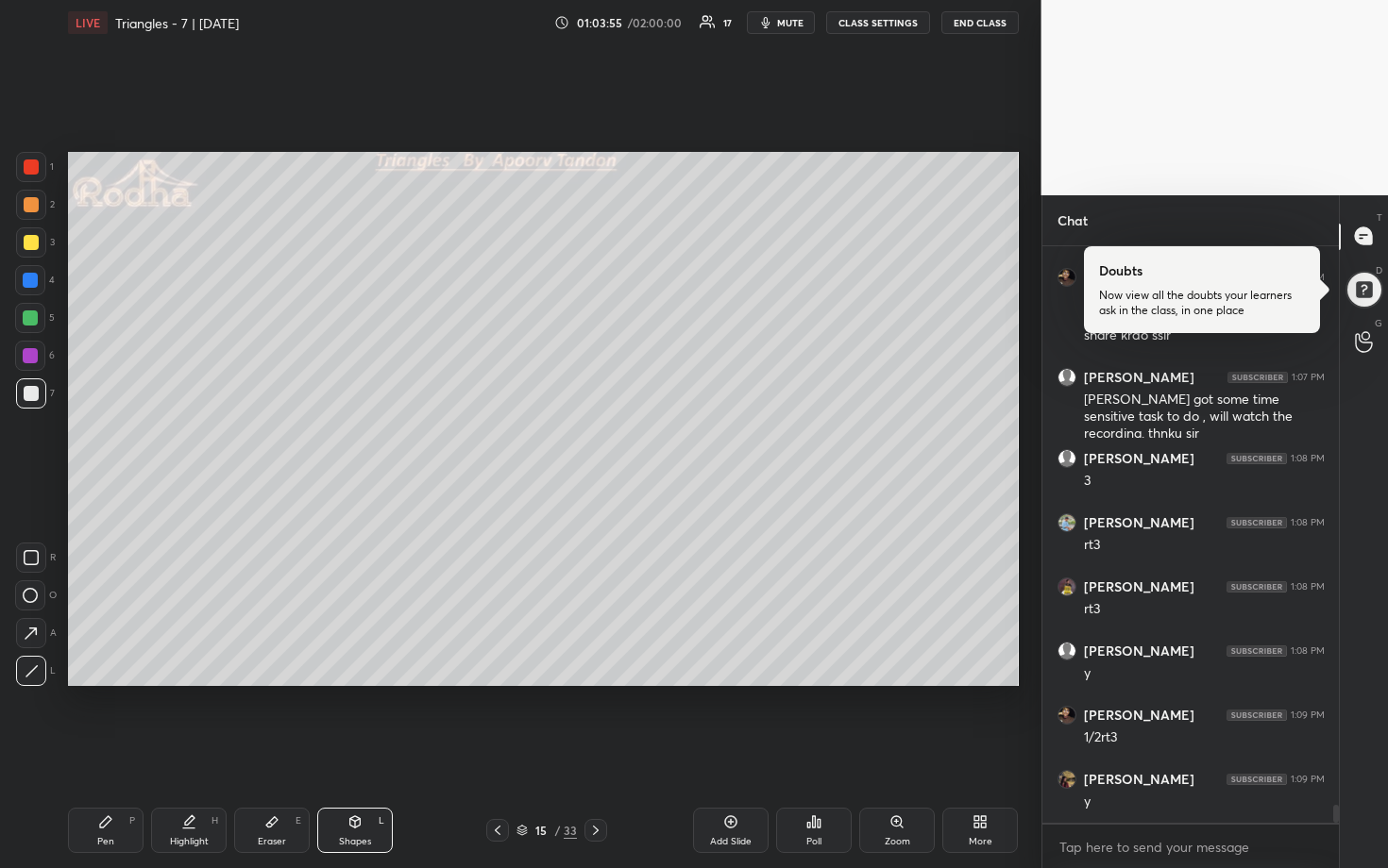
click at [38, 313] on div at bounding box center [29, 317] width 30 height 30
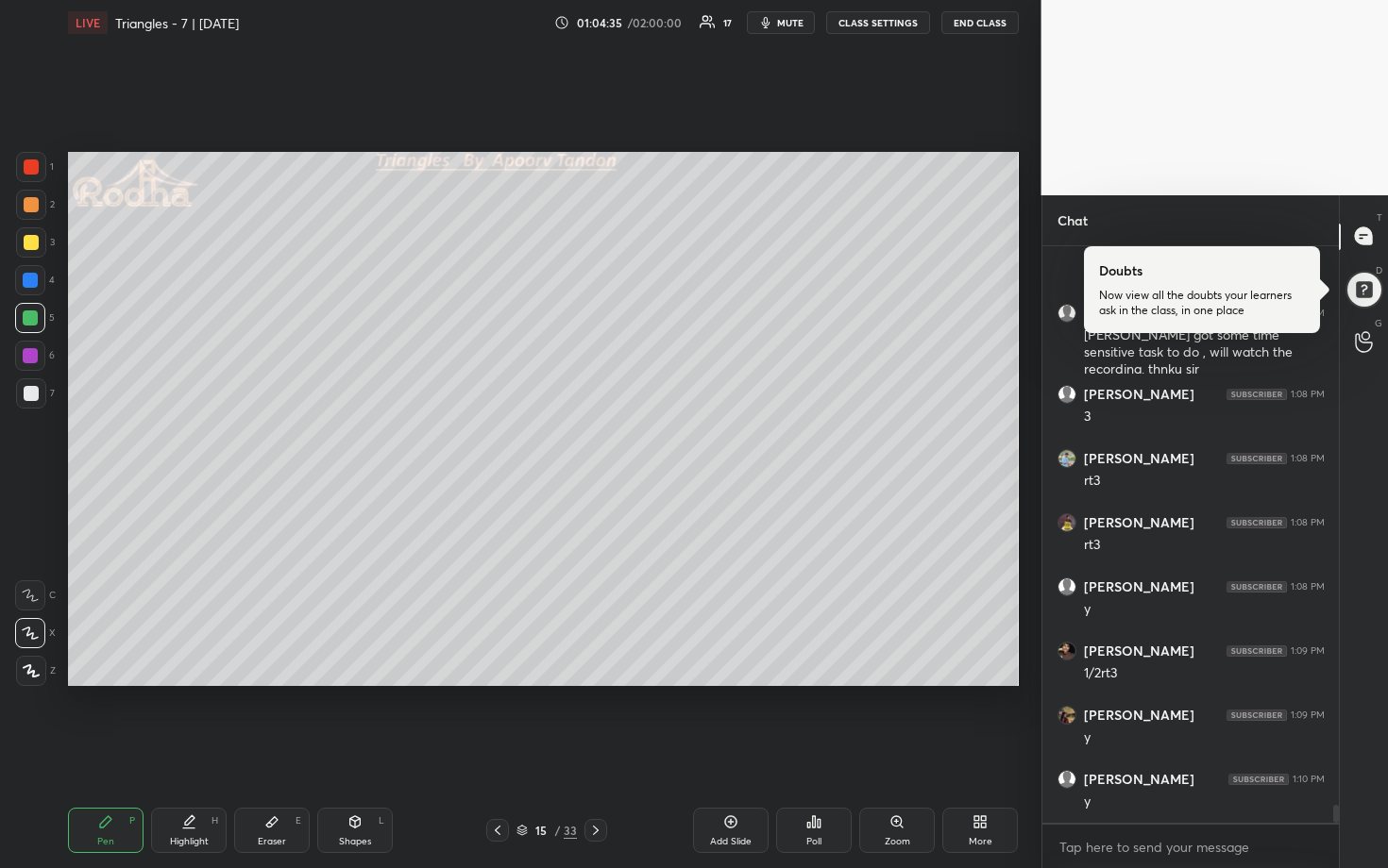
scroll to position [18041, 0]
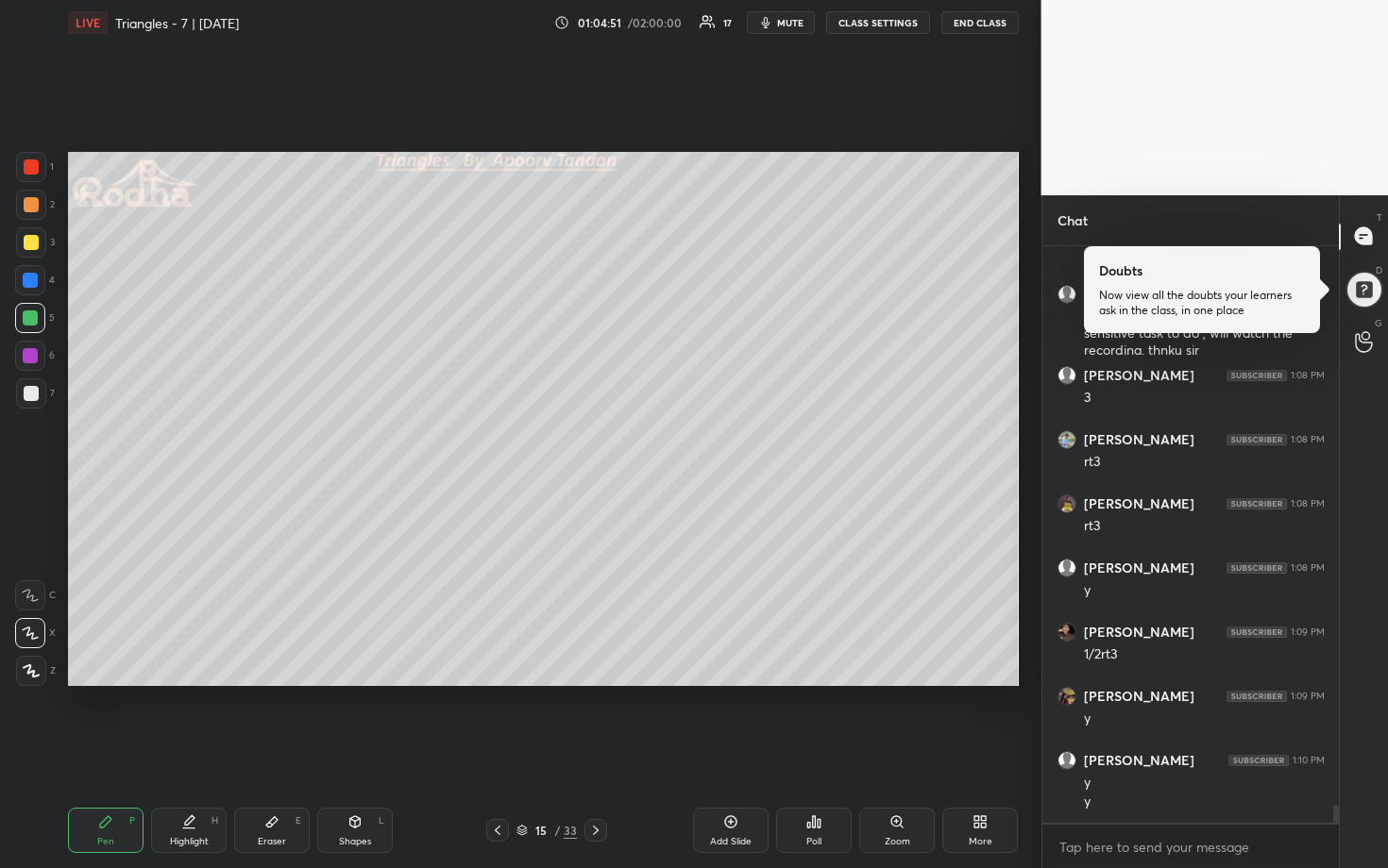
click at [36, 281] on div at bounding box center [29, 279] width 15 height 15
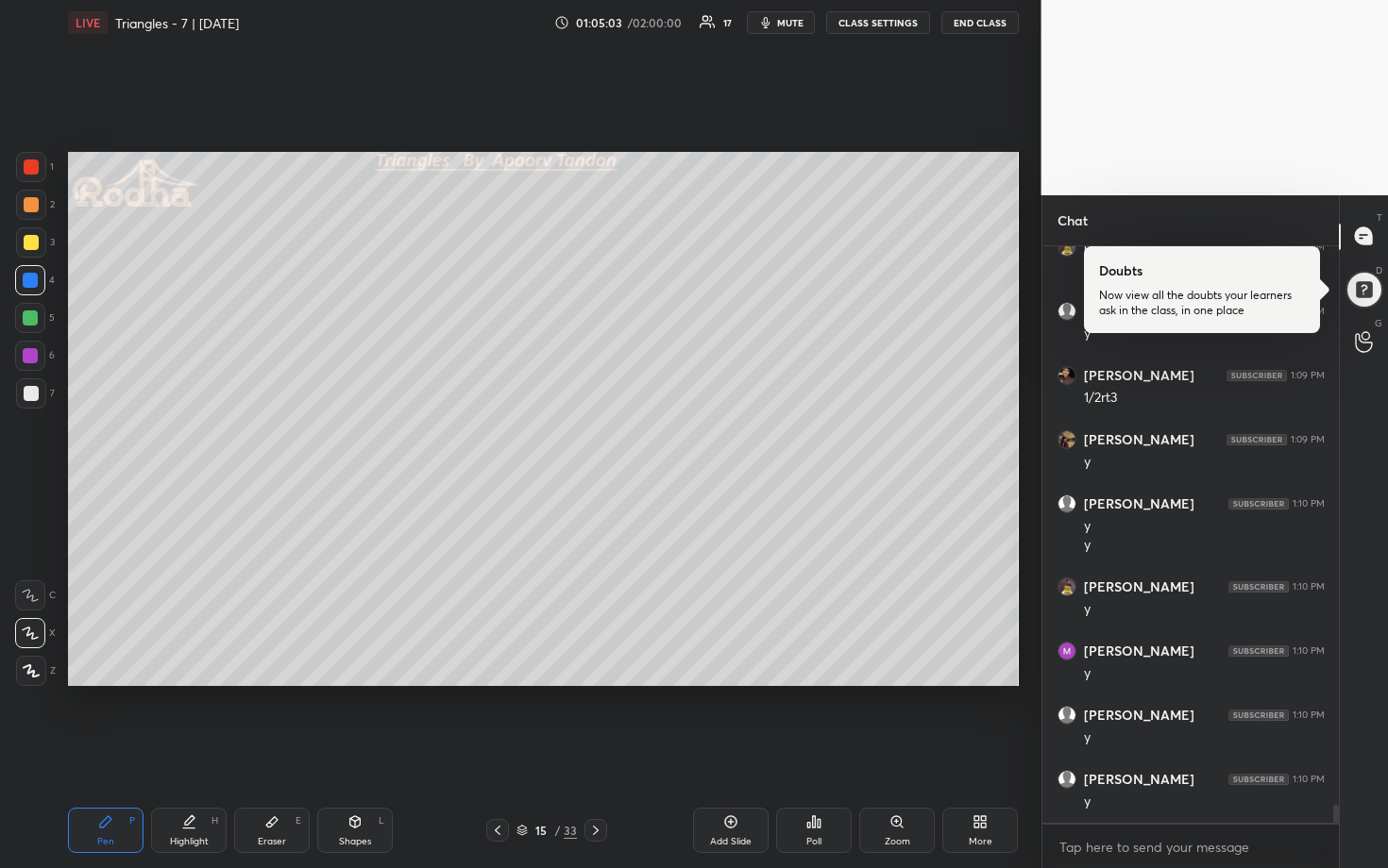
scroll to position [18362, 0]
drag, startPoint x: 37, startPoint y: 392, endPoint x: 67, endPoint y: 400, distance: 31.0
click at [38, 393] on div at bounding box center [30, 393] width 15 height 15
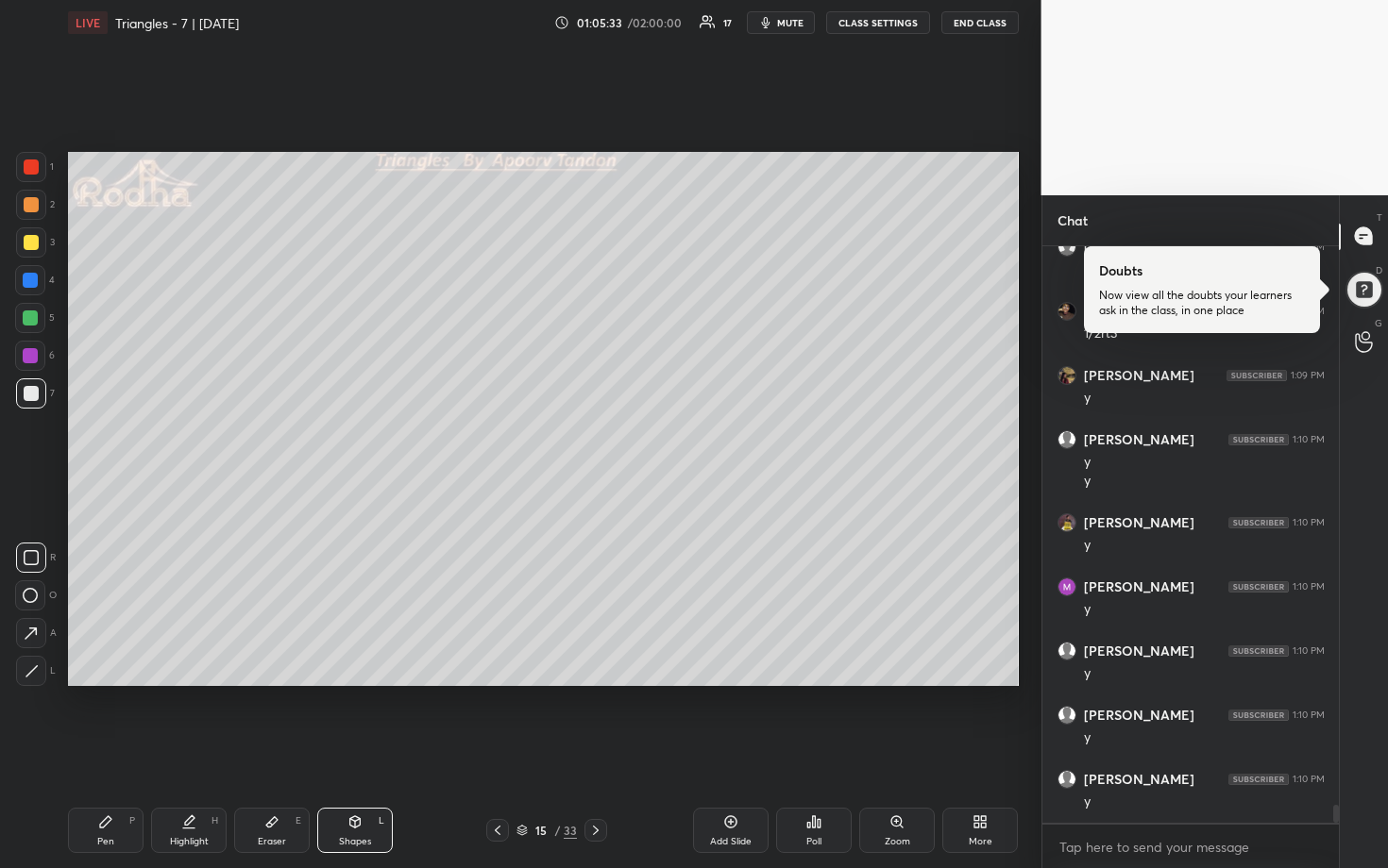
scroll to position [18426, 0]
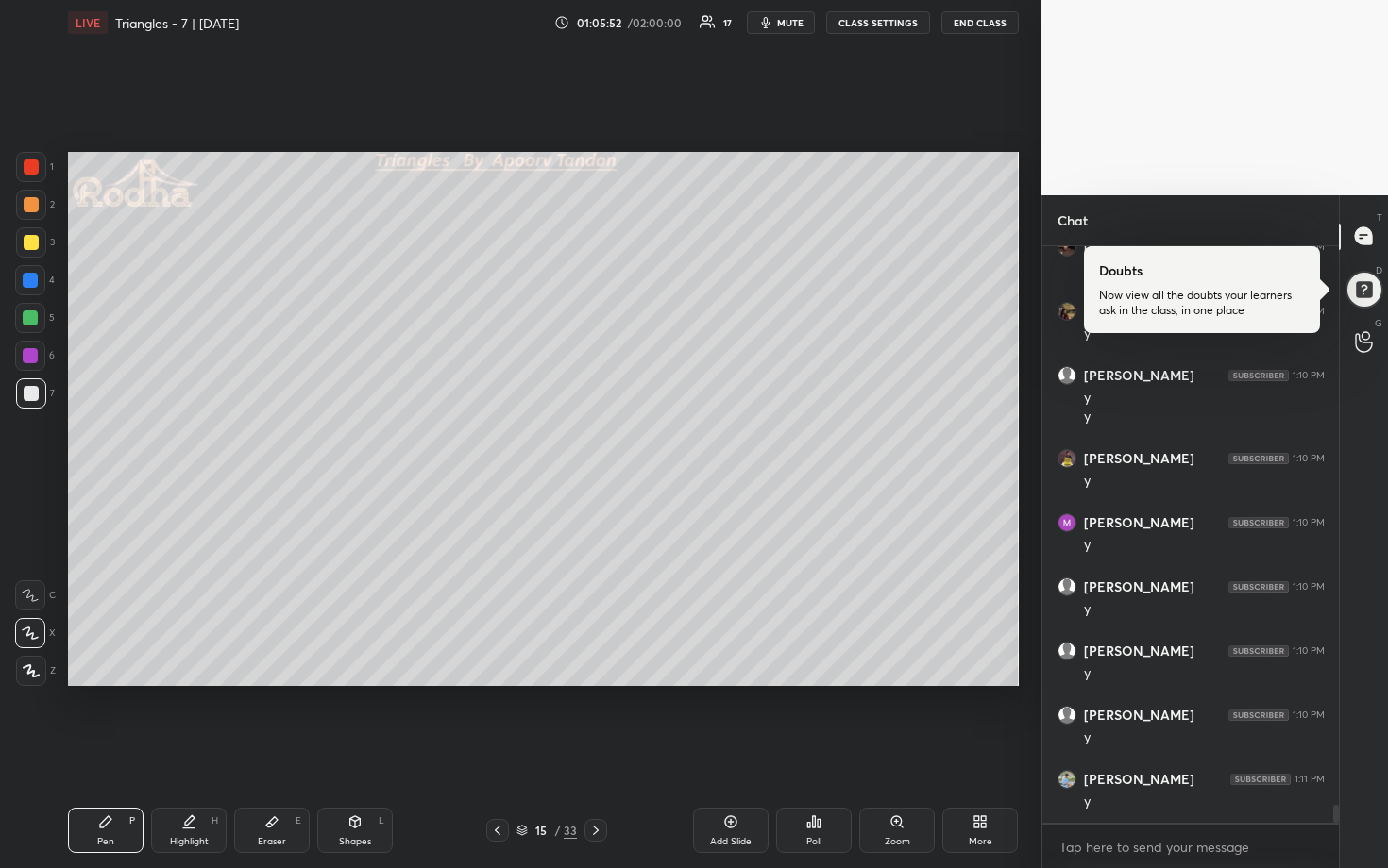
drag, startPoint x: 28, startPoint y: 278, endPoint x: 58, endPoint y: 280, distance: 30.1
click at [29, 278] on div at bounding box center [29, 279] width 15 height 15
drag, startPoint x: 28, startPoint y: 201, endPoint x: 55, endPoint y: 212, distance: 29.2
click at [29, 201] on div at bounding box center [30, 204] width 15 height 15
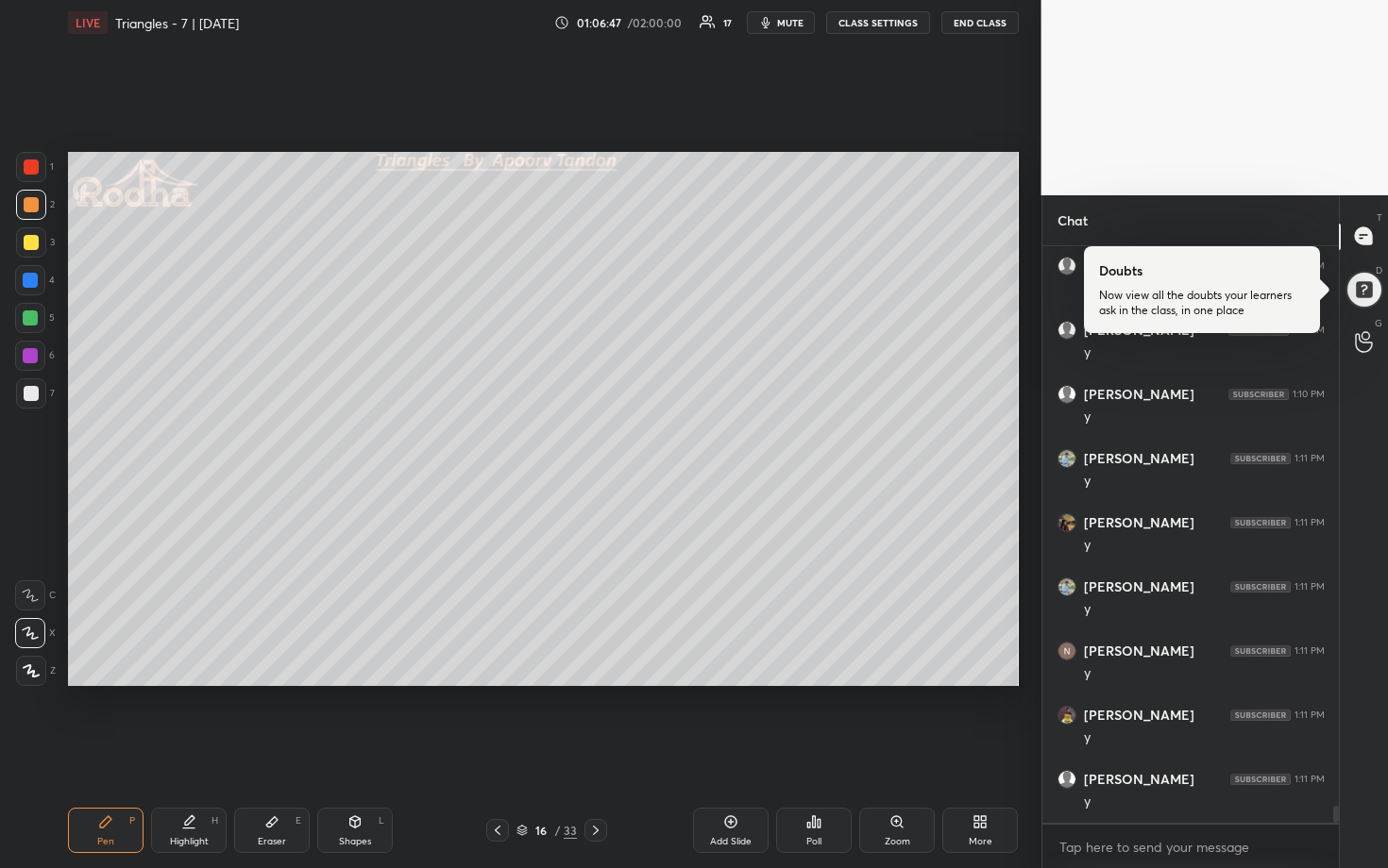
click at [35, 324] on div at bounding box center [29, 317] width 30 height 30
drag, startPoint x: 30, startPoint y: 397, endPoint x: 53, endPoint y: 390, distance: 24.0
click at [38, 396] on div at bounding box center [30, 393] width 30 height 30
click at [35, 320] on div at bounding box center [29, 317] width 15 height 15
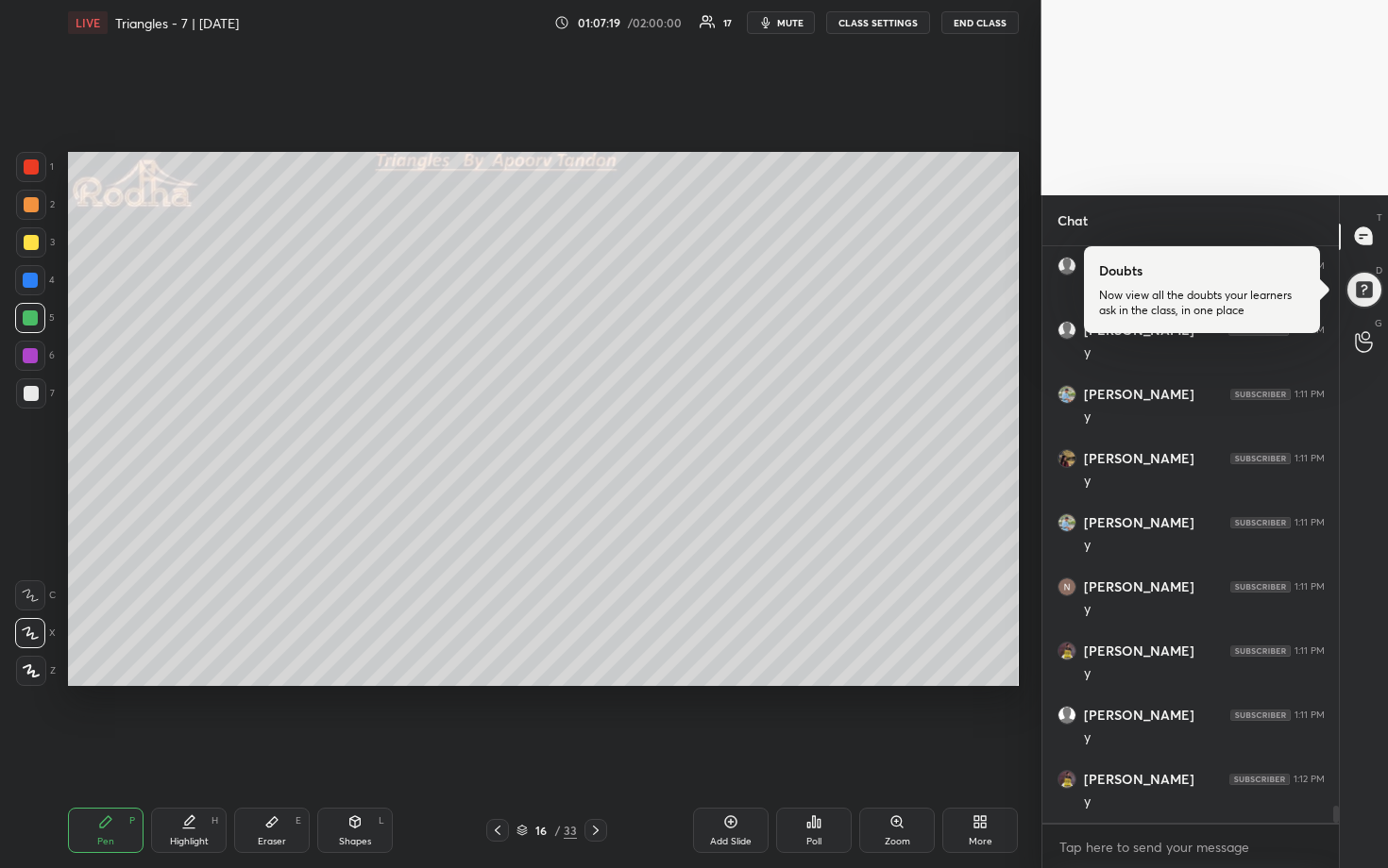
drag, startPoint x: 31, startPoint y: 387, endPoint x: 59, endPoint y: 389, distance: 28.1
click at [31, 387] on div at bounding box center [30, 393] width 15 height 15
click at [28, 318] on div at bounding box center [29, 317] width 15 height 15
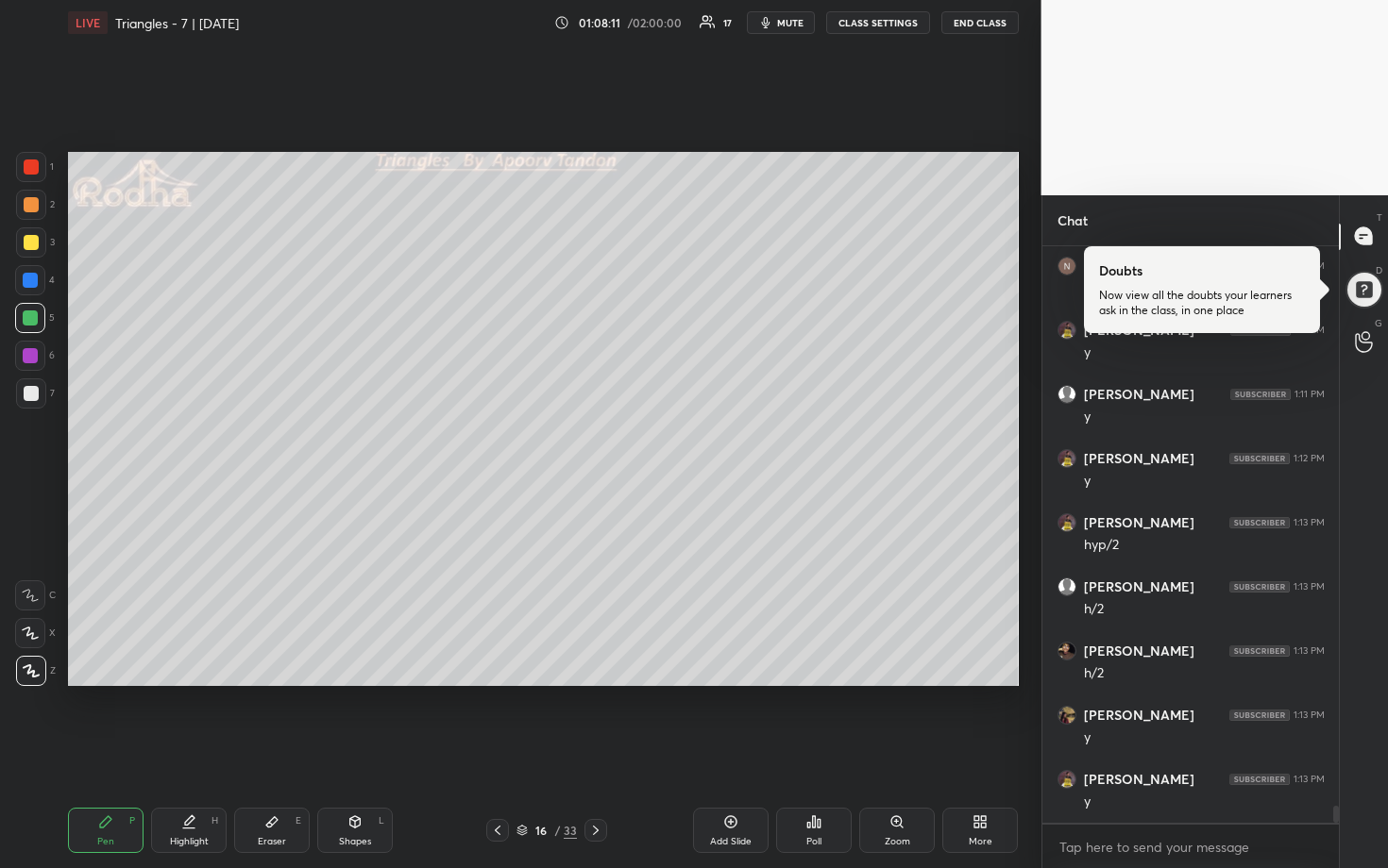
click at [28, 393] on div at bounding box center [30, 393] width 15 height 15
click at [29, 316] on div at bounding box center [29, 317] width 15 height 15
click at [266, 784] on div "Eraser" at bounding box center [272, 842] width 28 height 10
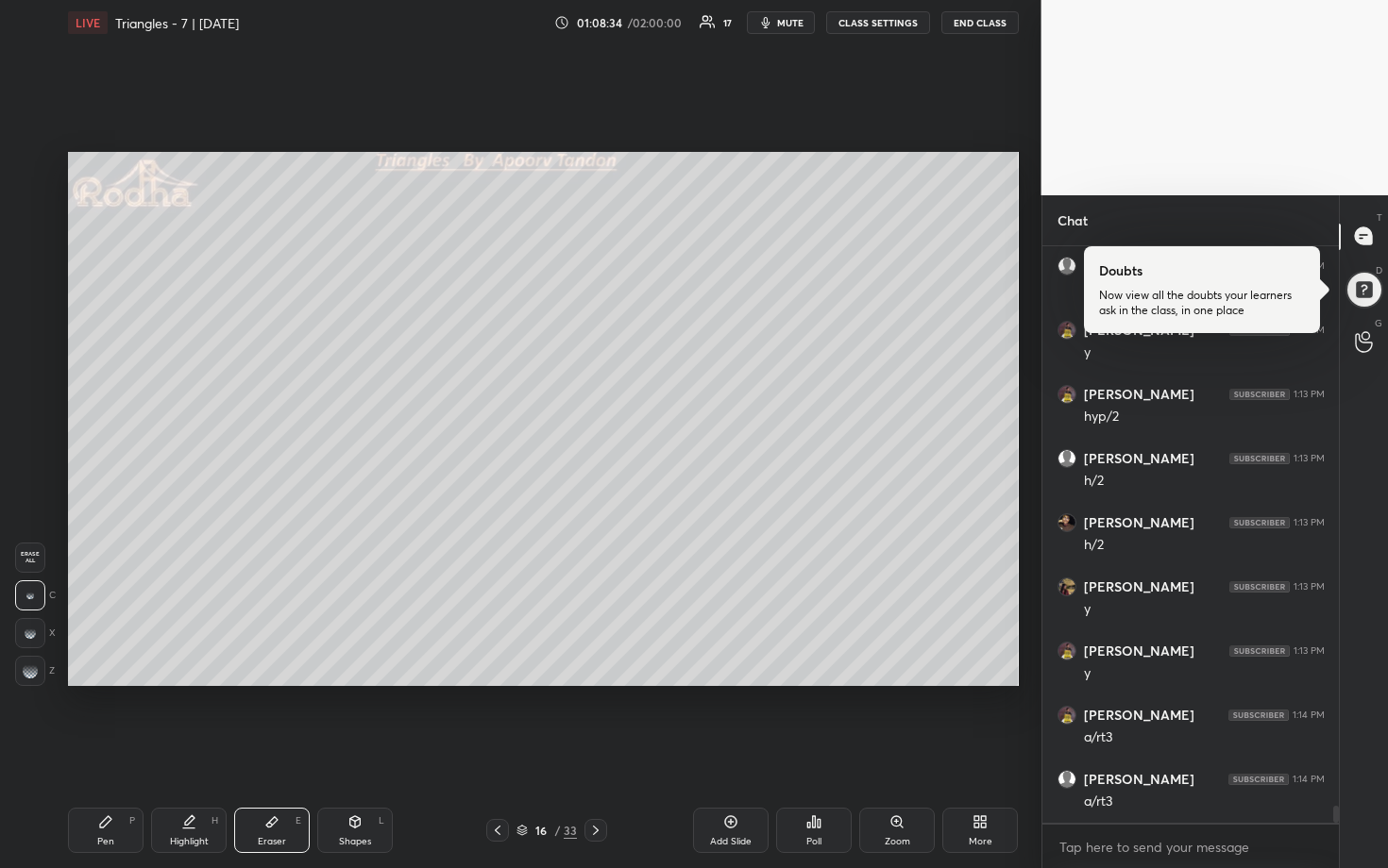
click at [113, 784] on icon at bounding box center [105, 821] width 15 height 15
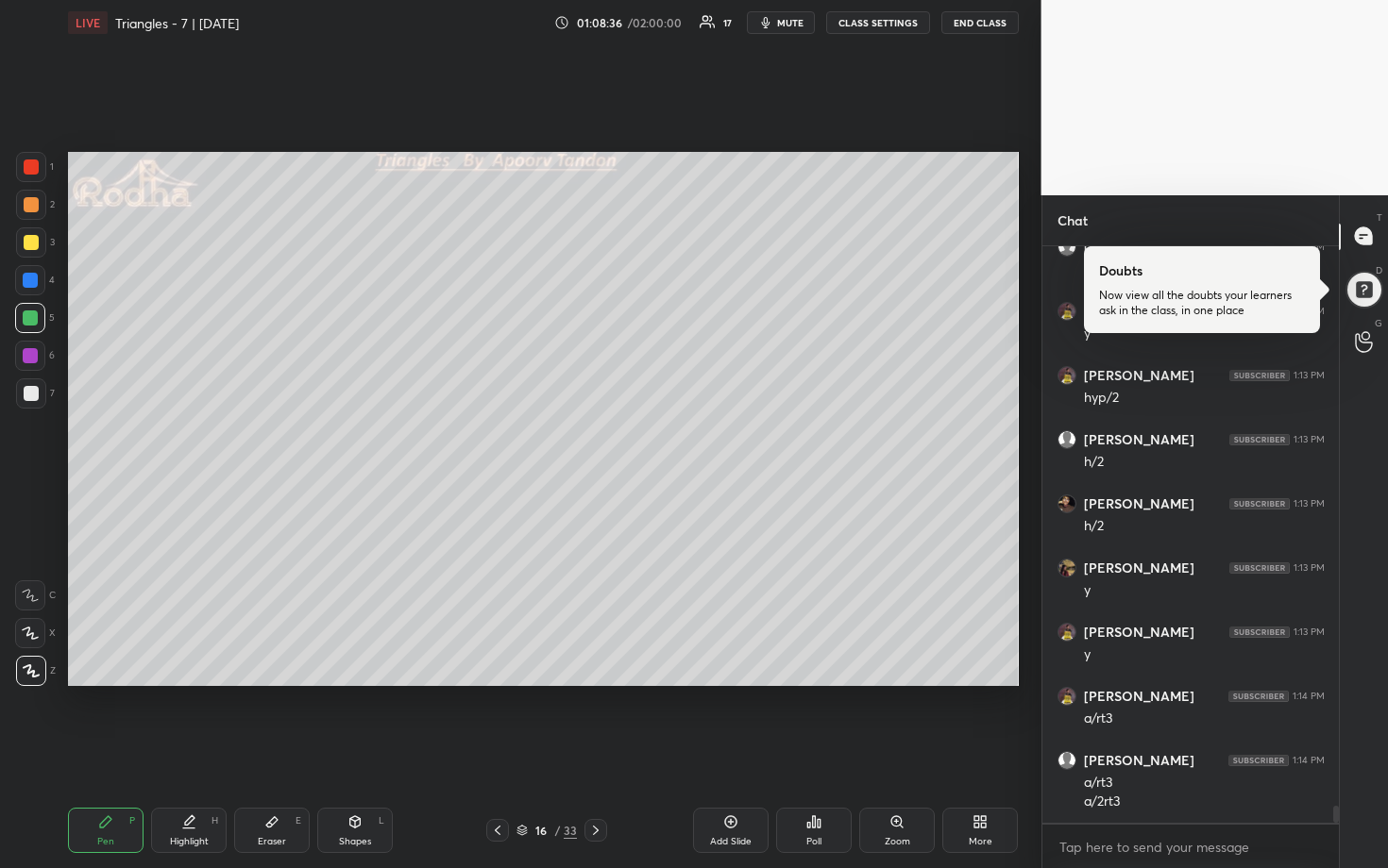
click at [31, 280] on div at bounding box center [29, 279] width 15 height 15
click at [36, 633] on icon at bounding box center [29, 633] width 17 height 13
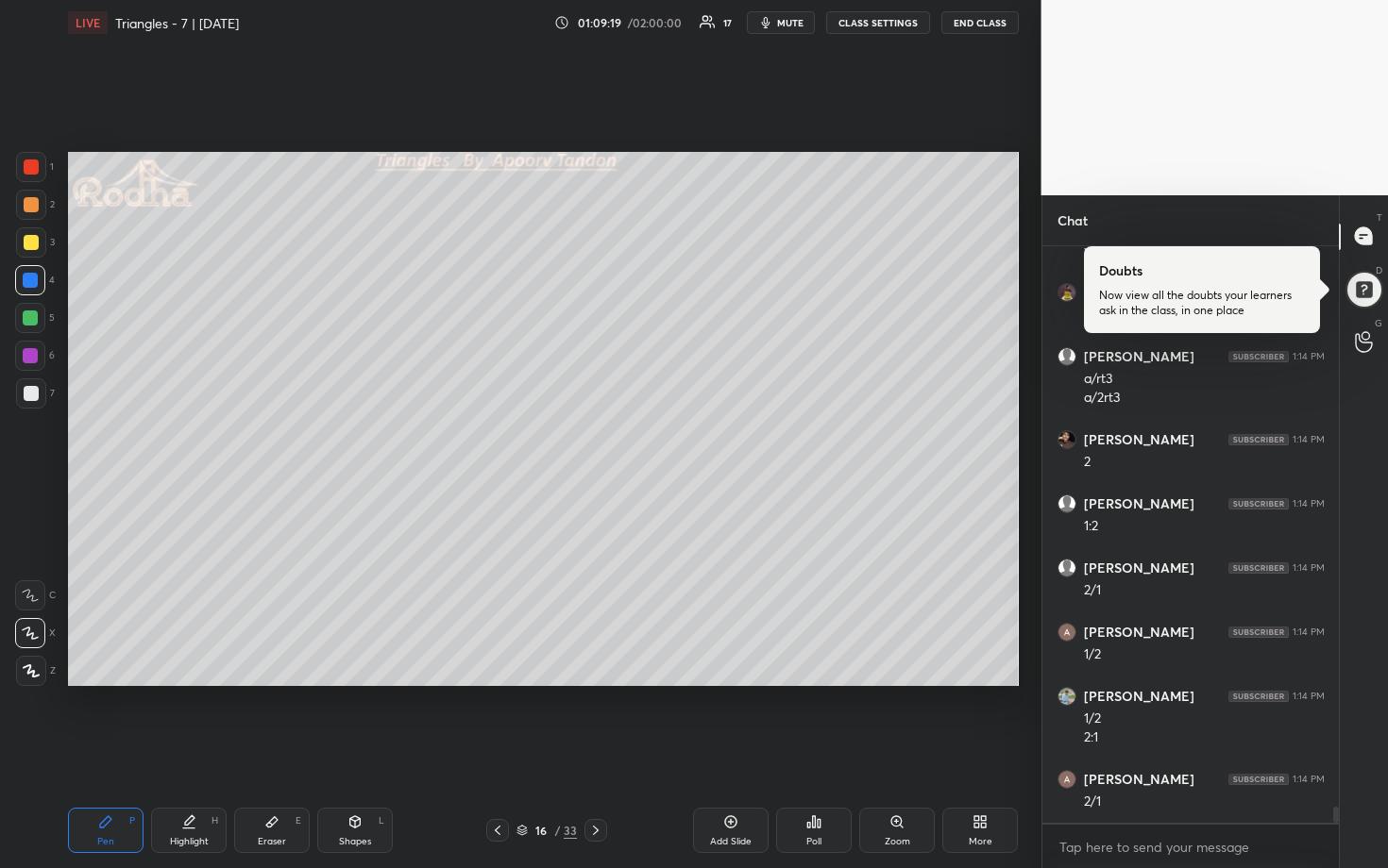
scroll to position [19747, 0]
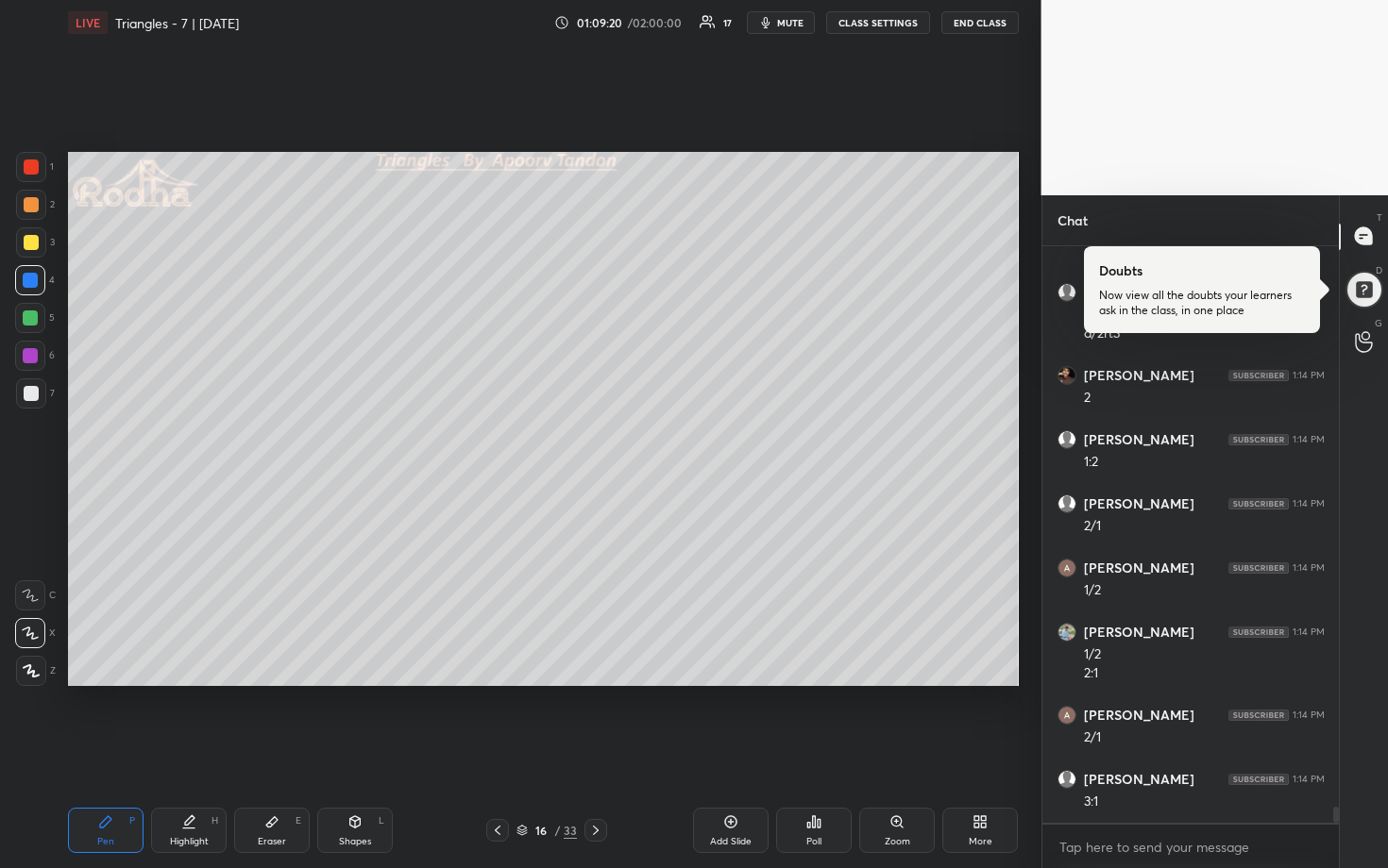
drag, startPoint x: 294, startPoint y: 827, endPoint x: 364, endPoint y: 785, distance: 81.6
click at [296, 784] on div "E" at bounding box center [298, 821] width 6 height 10
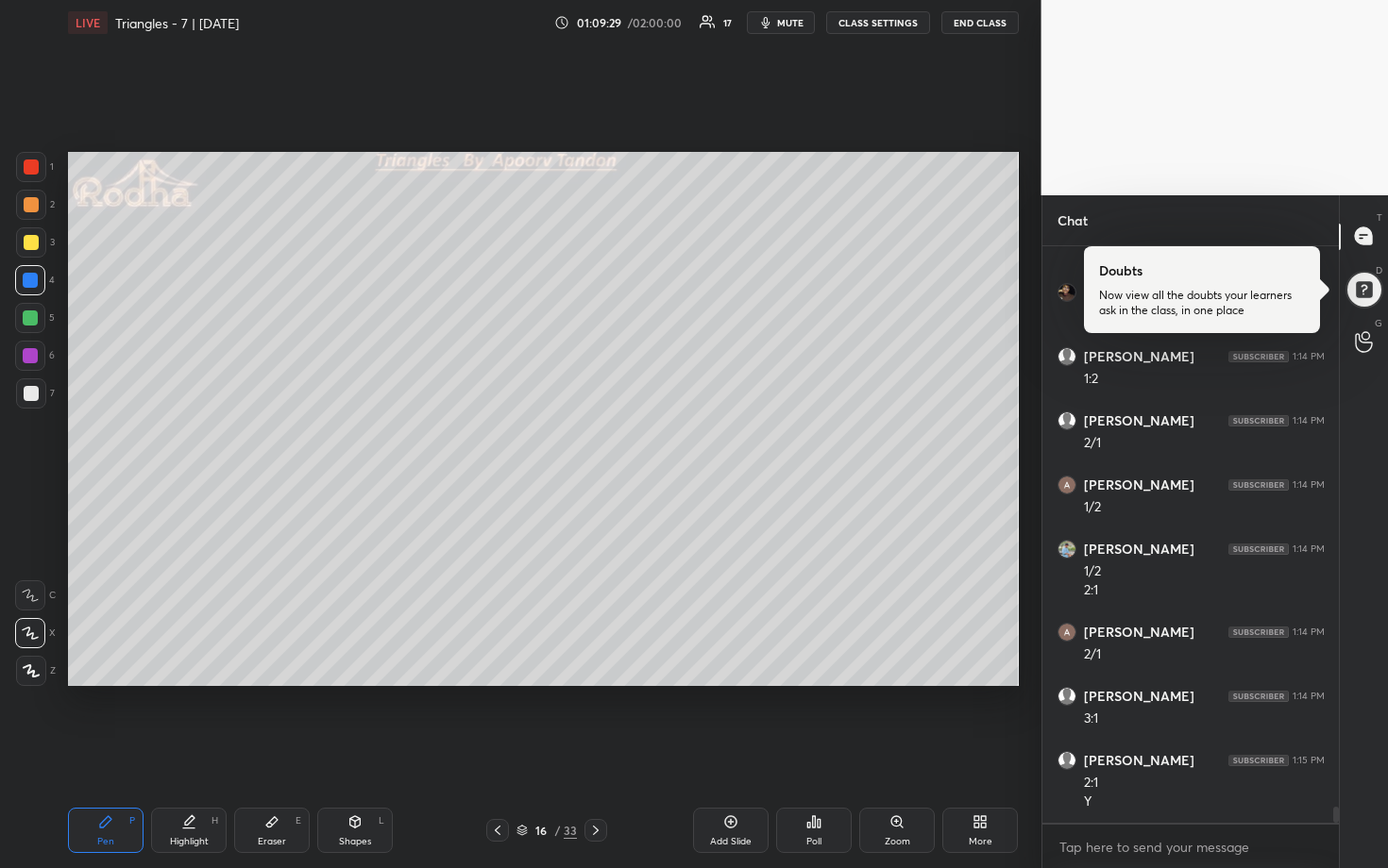
scroll to position [19894, 0]
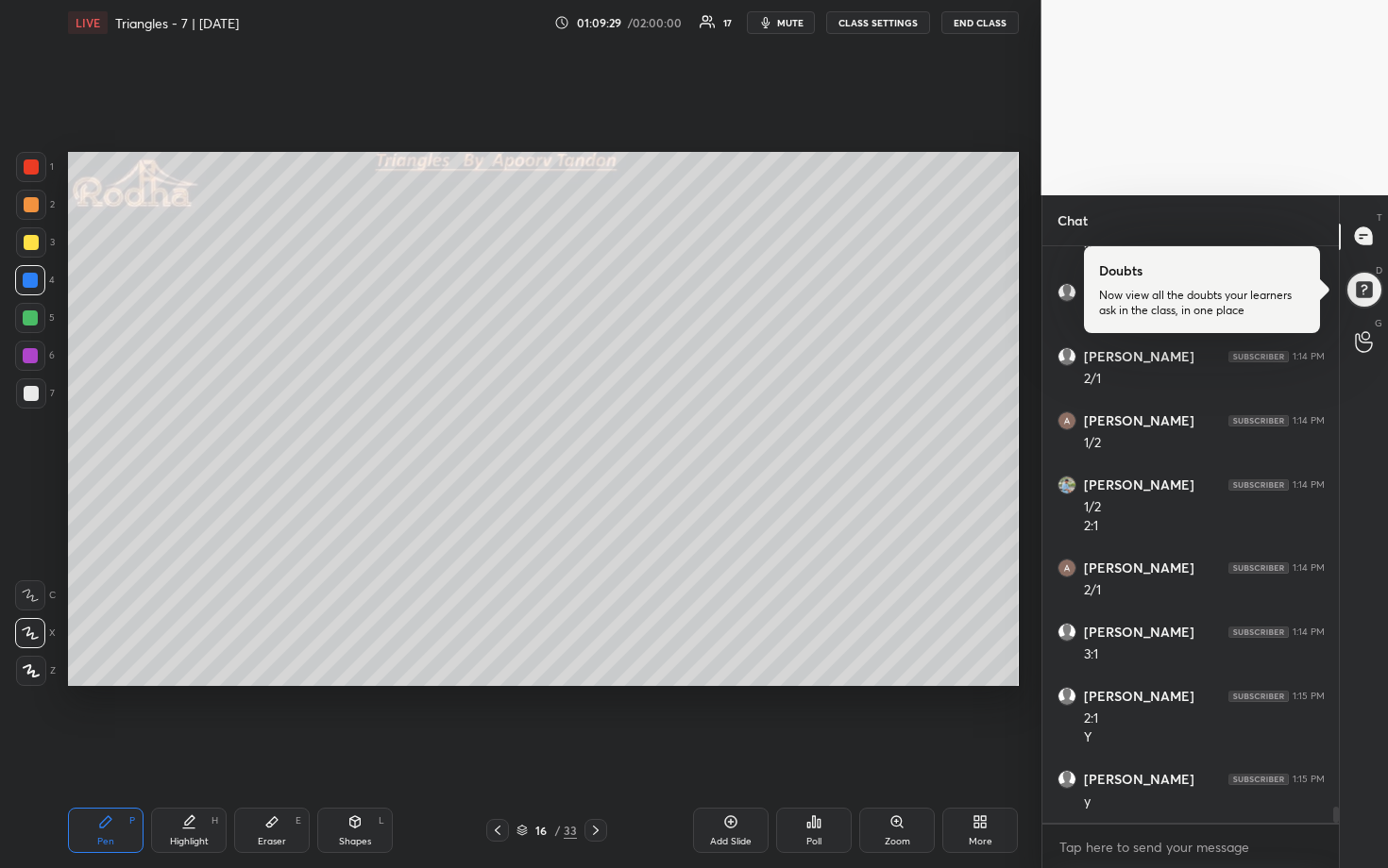
drag, startPoint x: 33, startPoint y: 211, endPoint x: 58, endPoint y: 214, distance: 25.2
click at [33, 212] on div at bounding box center [30, 204] width 15 height 15
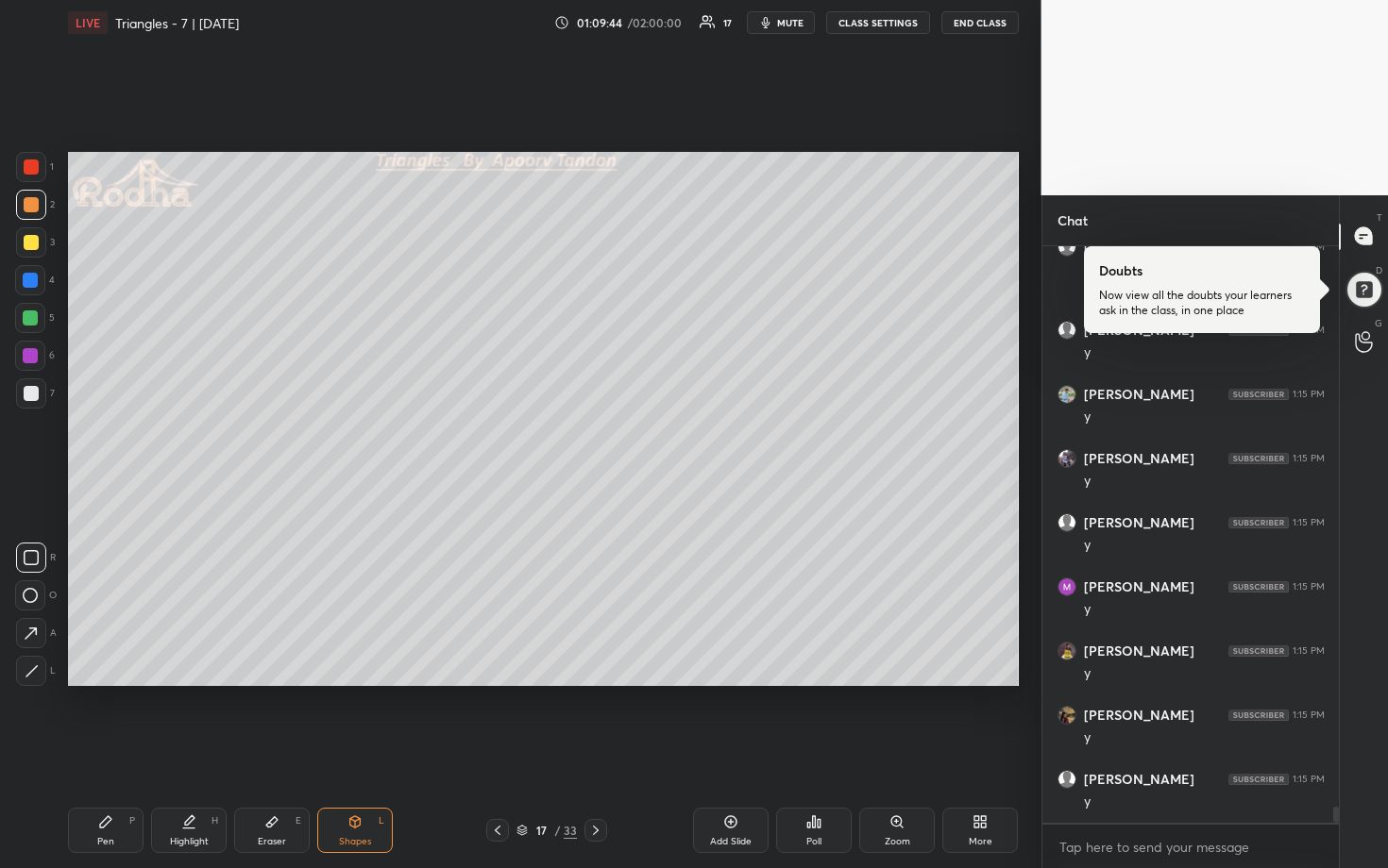
scroll to position [20408, 0]
drag, startPoint x: 29, startPoint y: 247, endPoint x: 38, endPoint y: 245, distance: 9.2
click at [30, 248] on div at bounding box center [30, 242] width 15 height 15
click at [782, 32] on button "mute" at bounding box center [780, 23] width 68 height 23
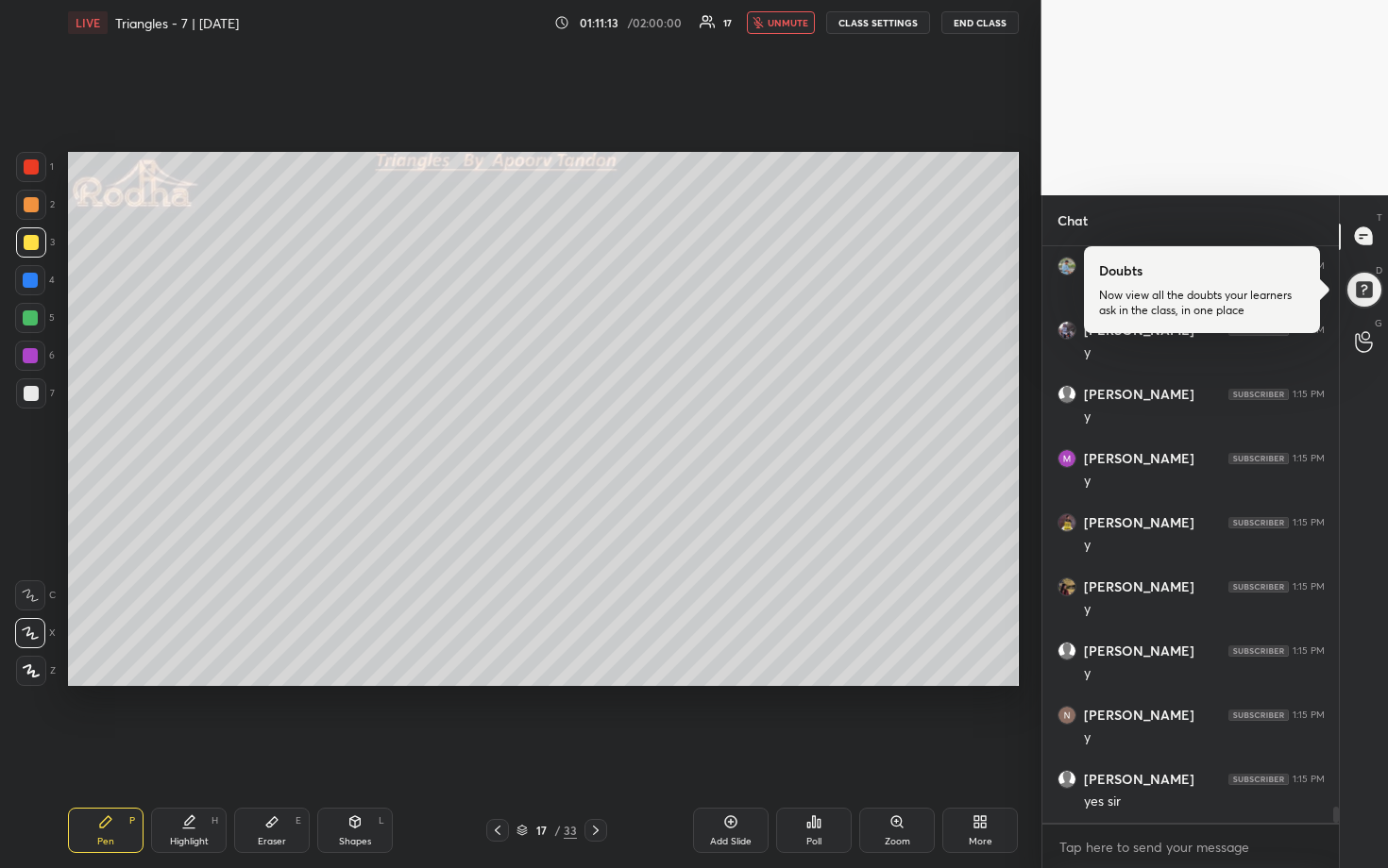
click at [974, 17] on button "END CLASS" at bounding box center [979, 23] width 77 height 23
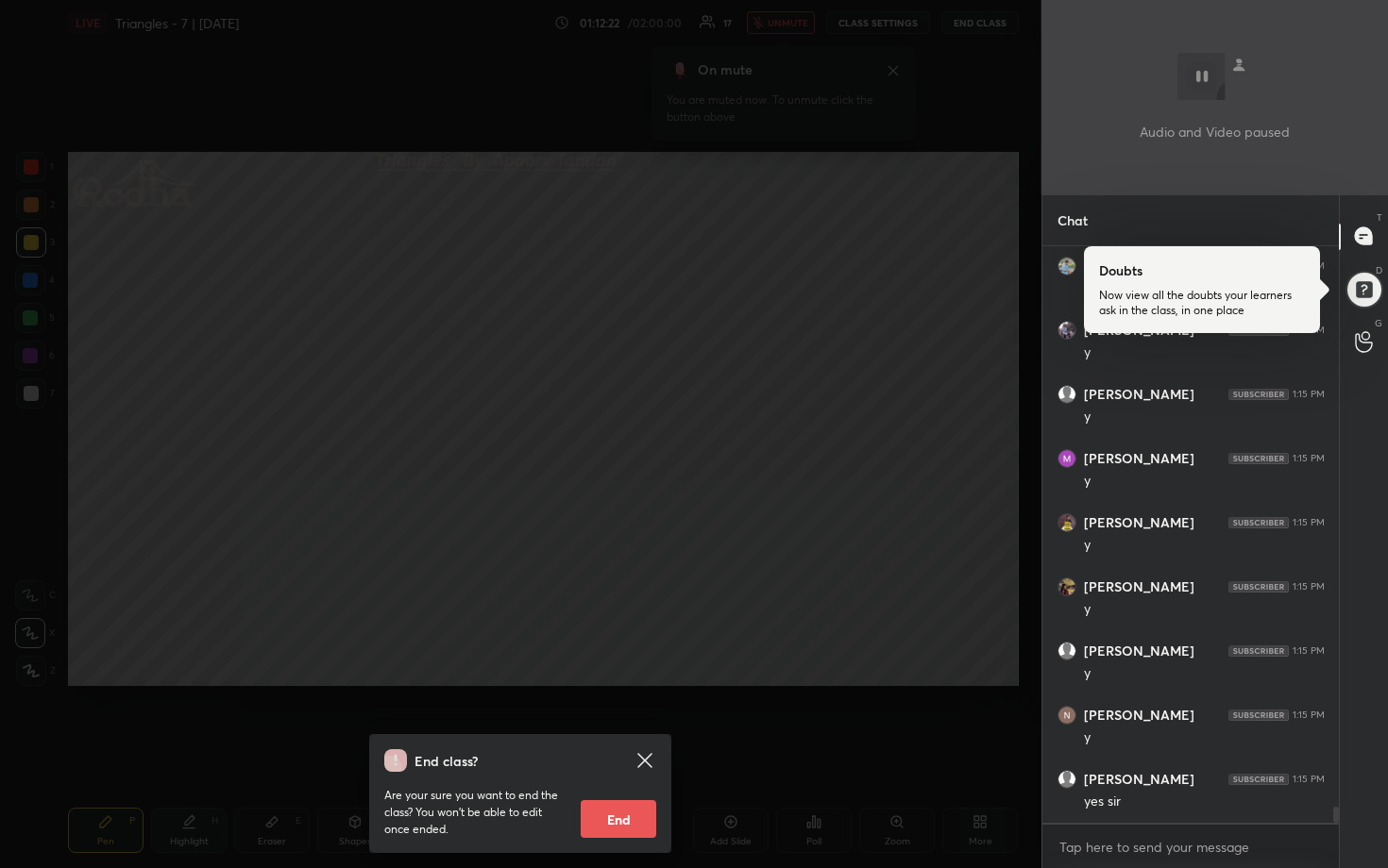
scroll to position [20541, 0]
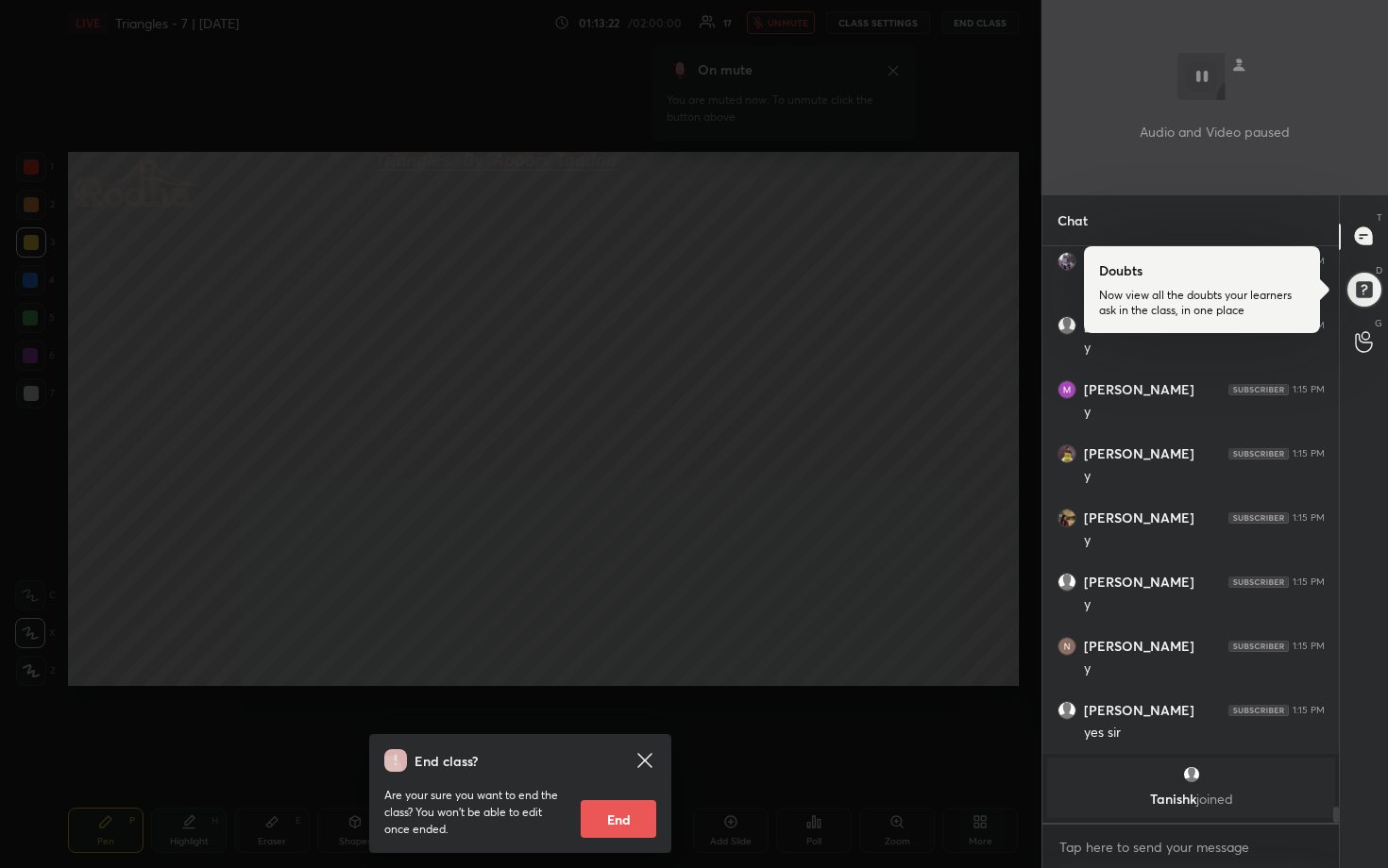
click at [800, 404] on div "End class? Are your sure you want to end the class? You won’t be able to edit o…" at bounding box center [520, 434] width 1041 height 868
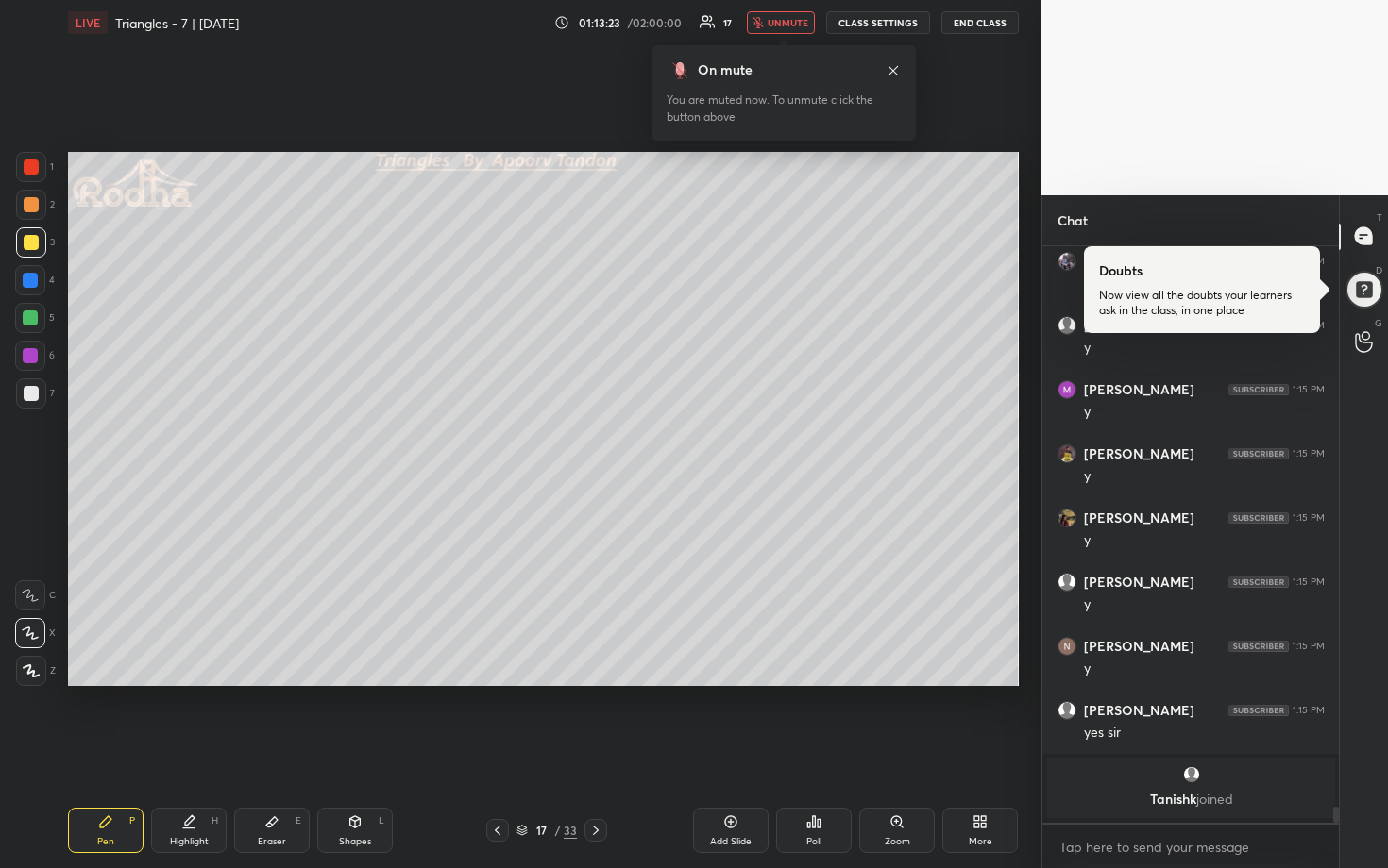
click at [789, 25] on span "unmute" at bounding box center [787, 22] width 40 height 13
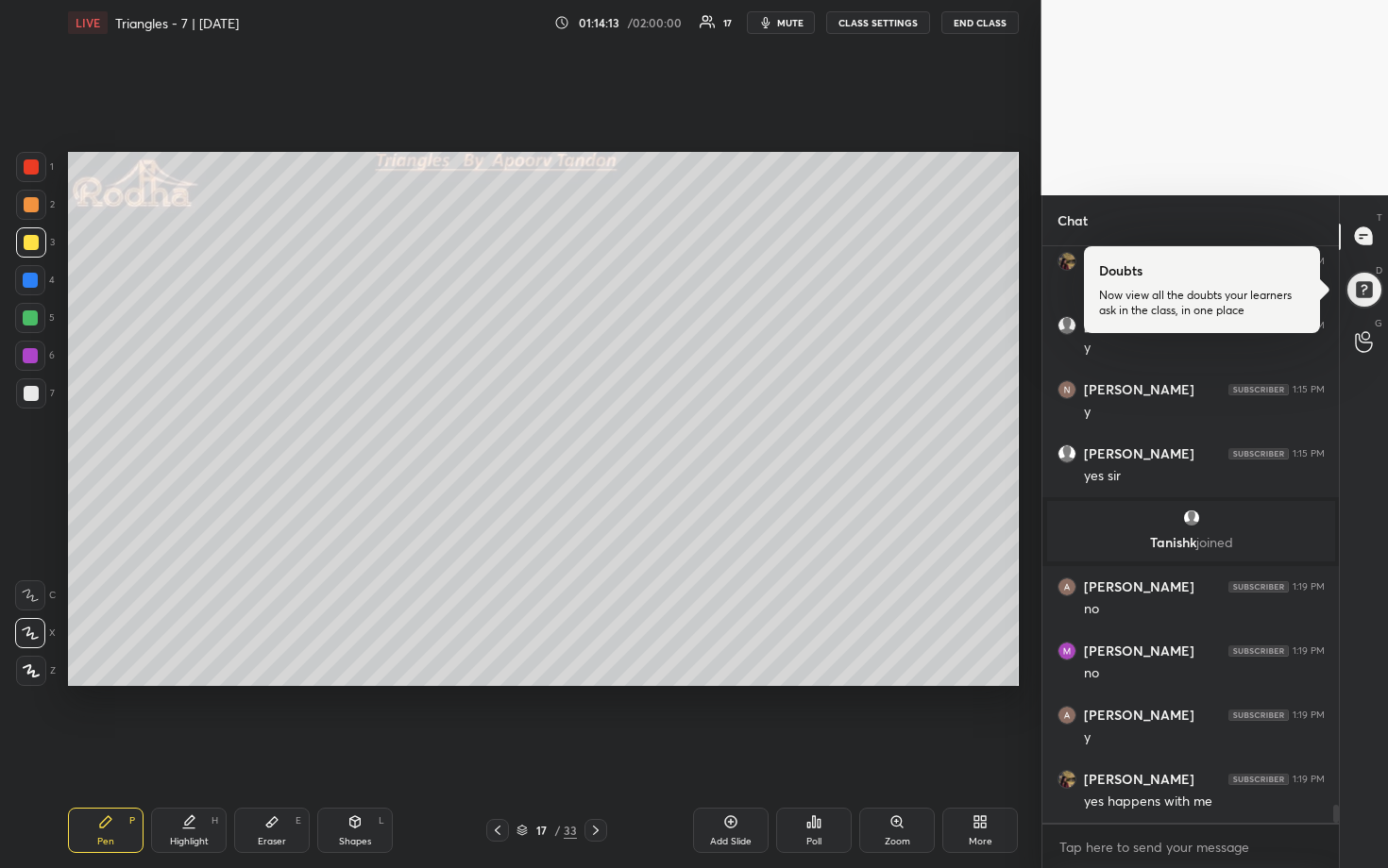
scroll to position [18204, 0]
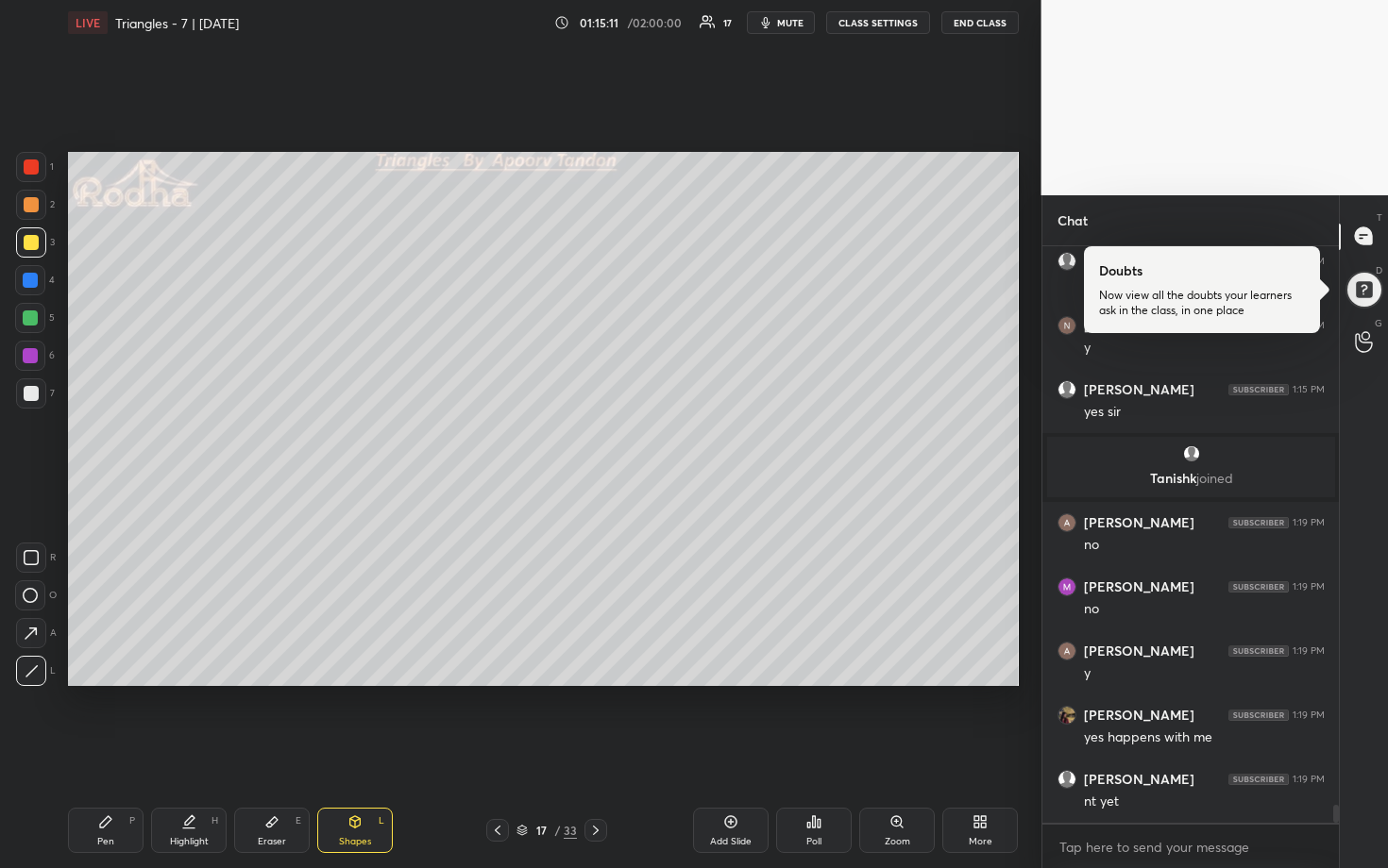
click at [32, 387] on div at bounding box center [30, 393] width 15 height 15
click at [32, 282] on div at bounding box center [29, 279] width 15 height 15
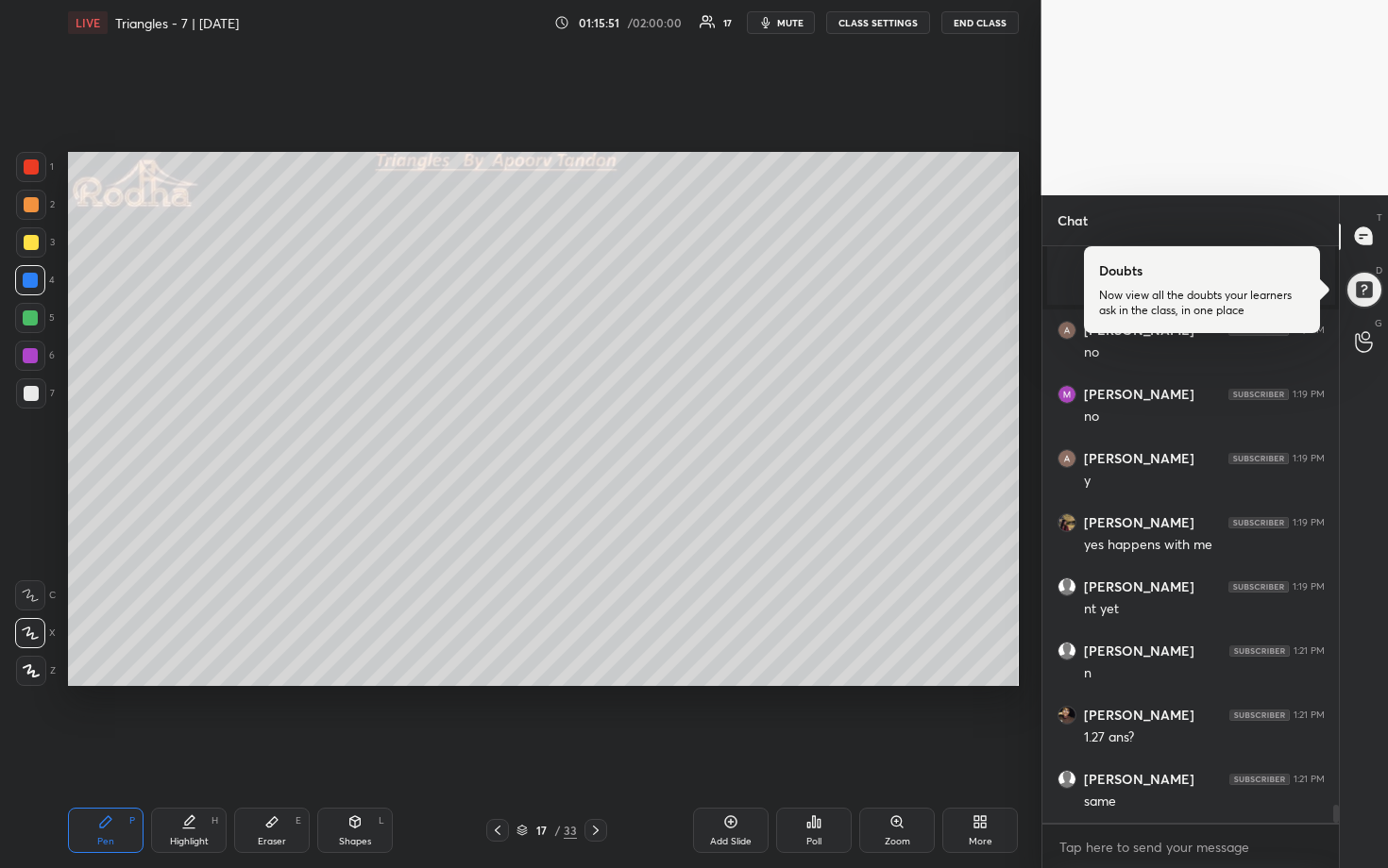
scroll to position [18460, 0]
click at [32, 324] on div at bounding box center [29, 317] width 30 height 30
click at [34, 206] on div at bounding box center [30, 204] width 15 height 15
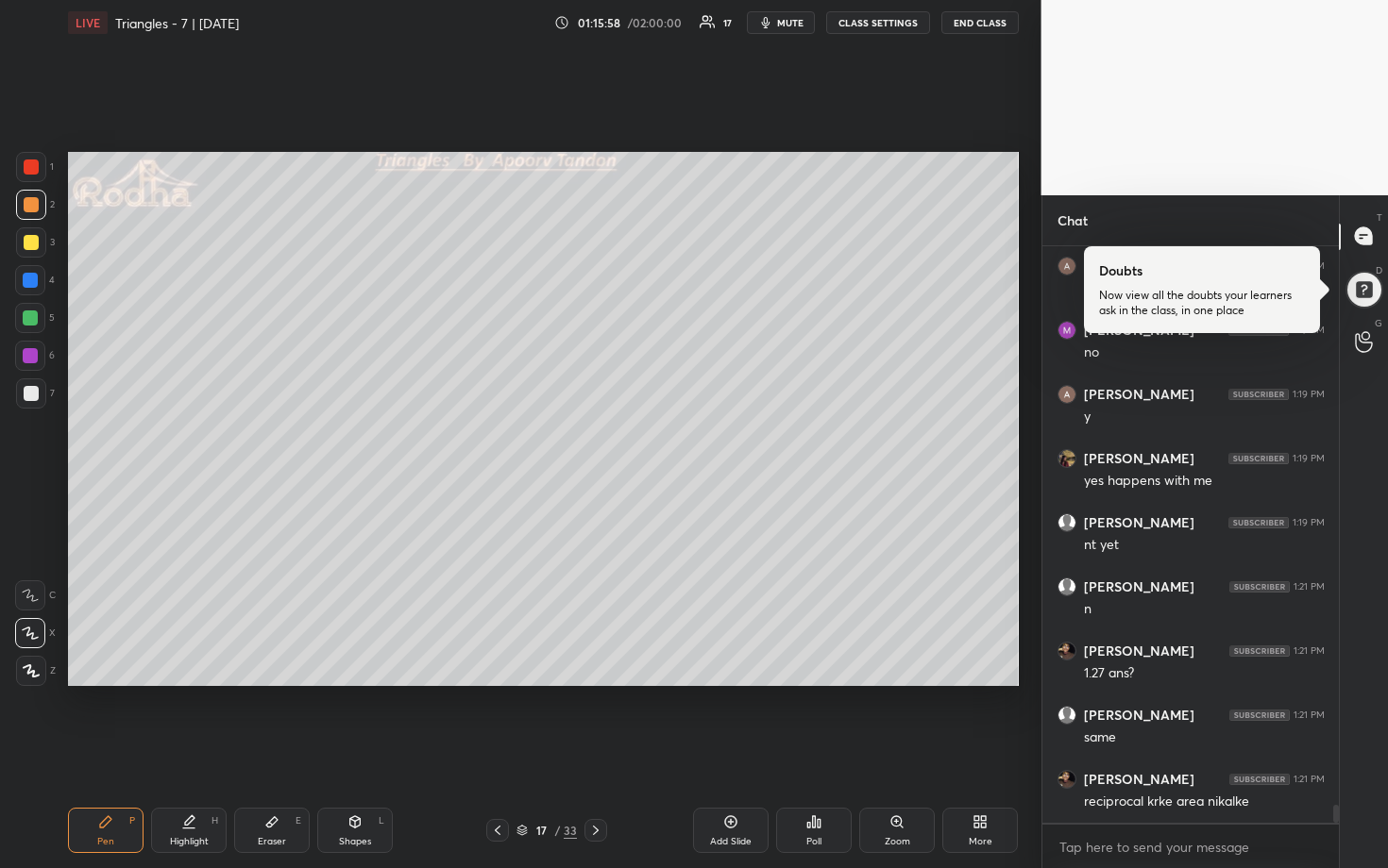
click at [34, 314] on div at bounding box center [29, 317] width 15 height 15
click at [38, 399] on div at bounding box center [30, 393] width 30 height 30
drag, startPoint x: 35, startPoint y: 315, endPoint x: 50, endPoint y: 315, distance: 15.0
click at [35, 315] on div at bounding box center [29, 317] width 30 height 30
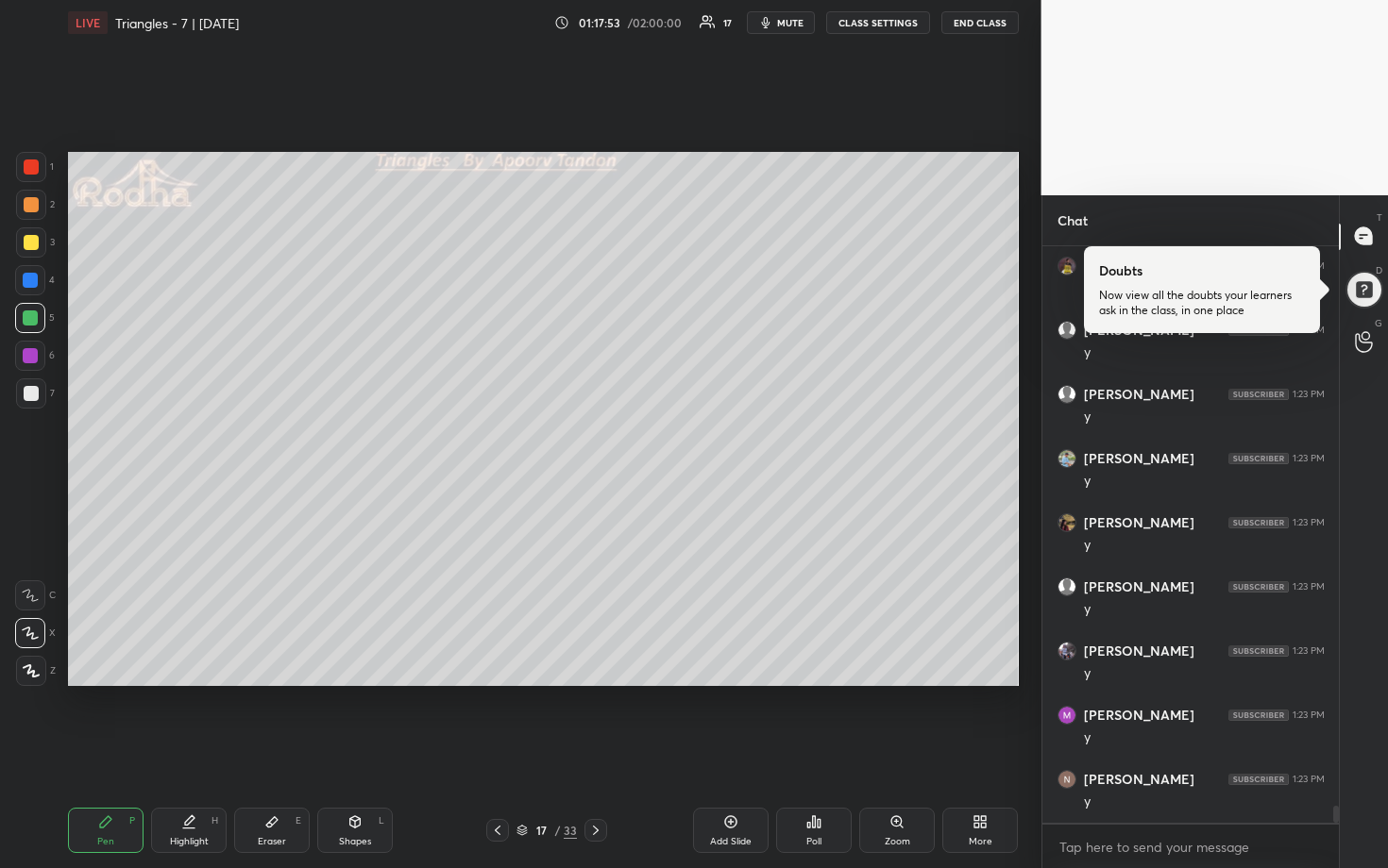
scroll to position [19422, 0]
drag, startPoint x: 29, startPoint y: 208, endPoint x: 60, endPoint y: 248, distance: 50.6
click at [28, 210] on div at bounding box center [30, 204] width 15 height 15
click at [28, 283] on div at bounding box center [29, 279] width 15 height 15
click at [34, 197] on div at bounding box center [30, 204] width 15 height 15
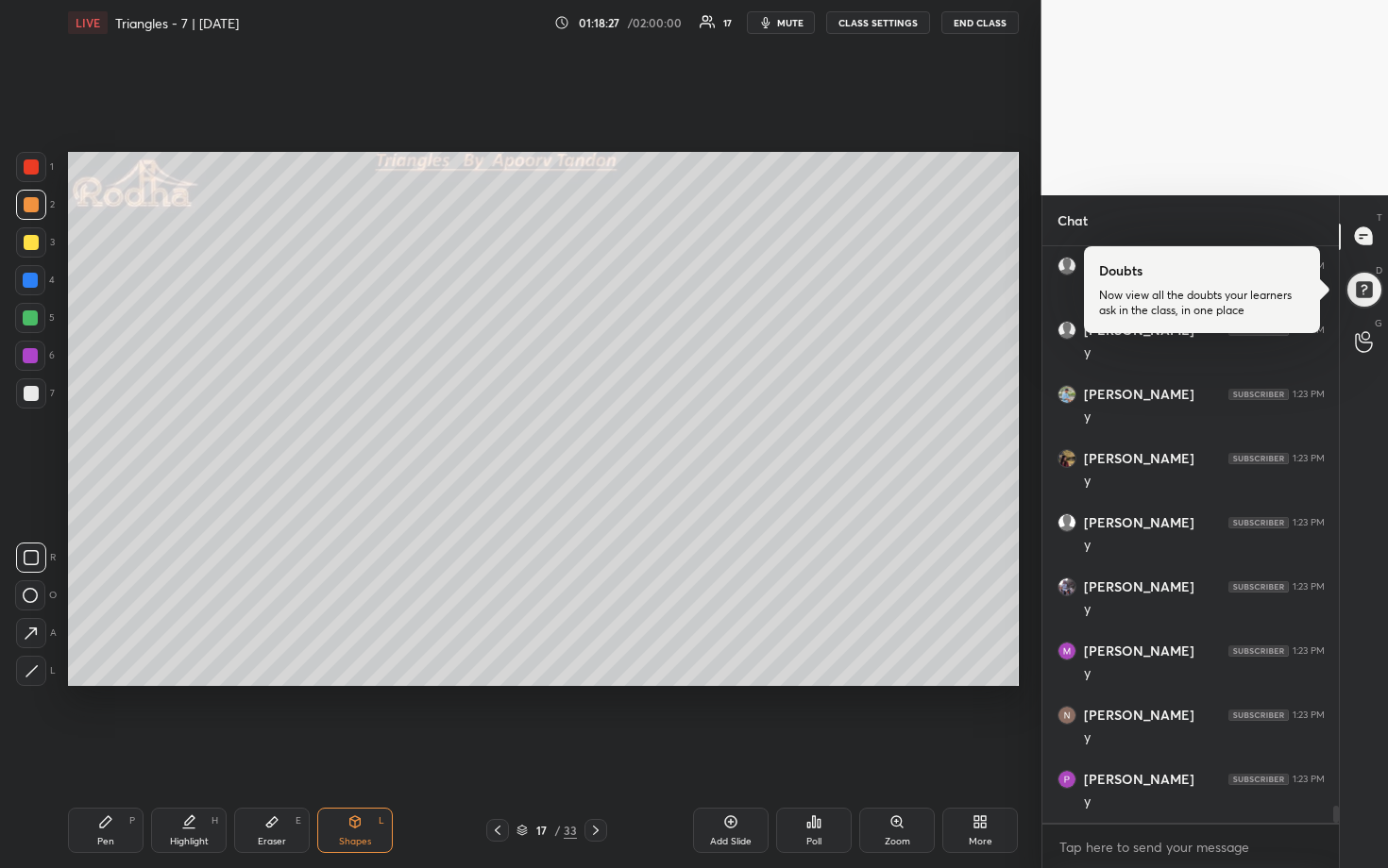
click at [35, 151] on div "1 2 3 4 5 6 7 R O A L C X Z Erase all C X Z LIVE Triangles - 7 | [DATE] 01:18:2…" at bounding box center [513, 434] width 1026 height 868
click at [37, 166] on div at bounding box center [30, 167] width 15 height 15
drag, startPoint x: 26, startPoint y: 392, endPoint x: 59, endPoint y: 356, distance: 48.8
click at [27, 393] on div at bounding box center [30, 393] width 15 height 15
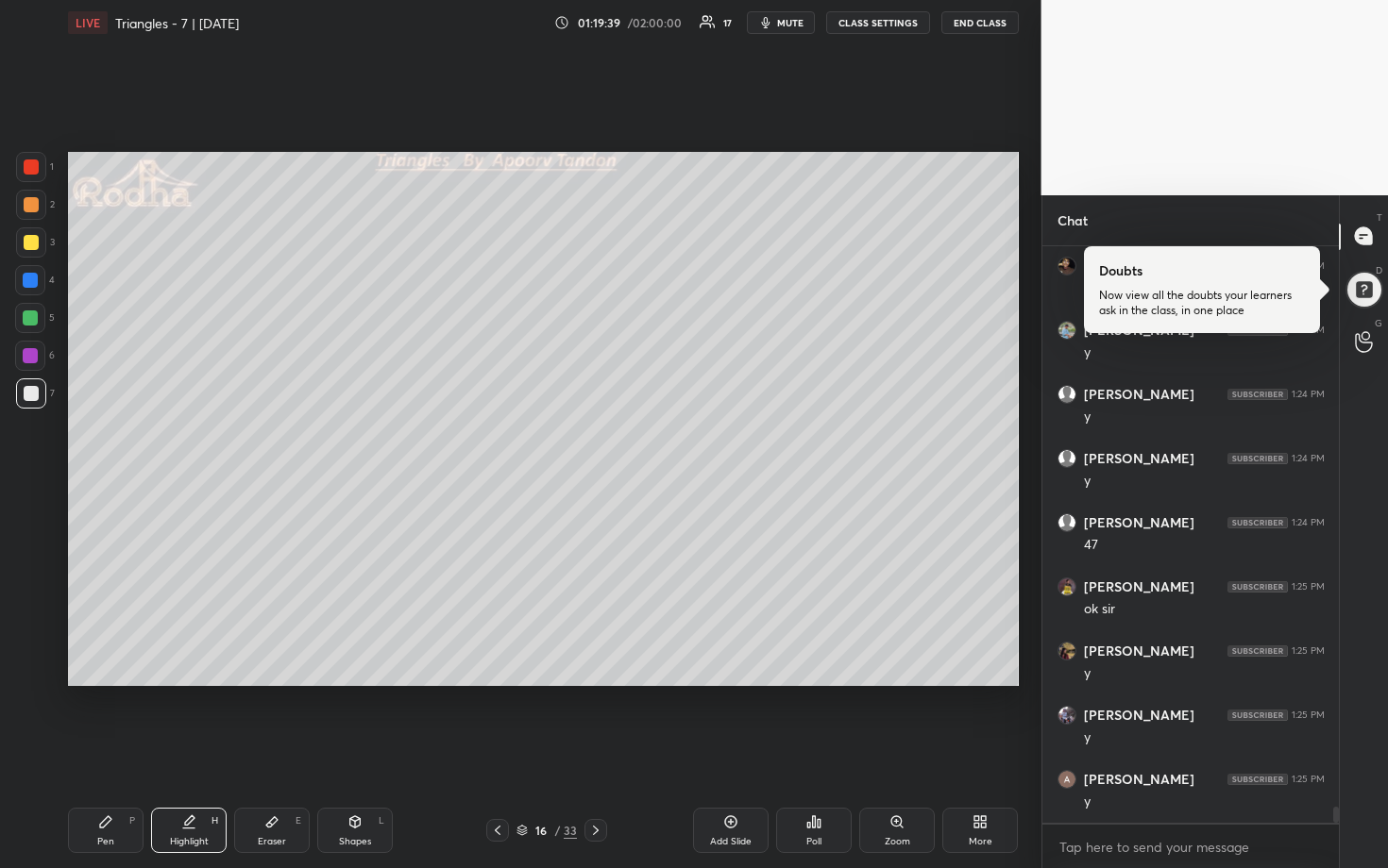
scroll to position [20192, 0]
click at [18, 199] on div at bounding box center [30, 205] width 30 height 30
click at [37, 331] on div "1 2 3 4 5 6 7" at bounding box center [34, 284] width 39 height 265
click at [35, 388] on div at bounding box center [30, 393] width 15 height 15
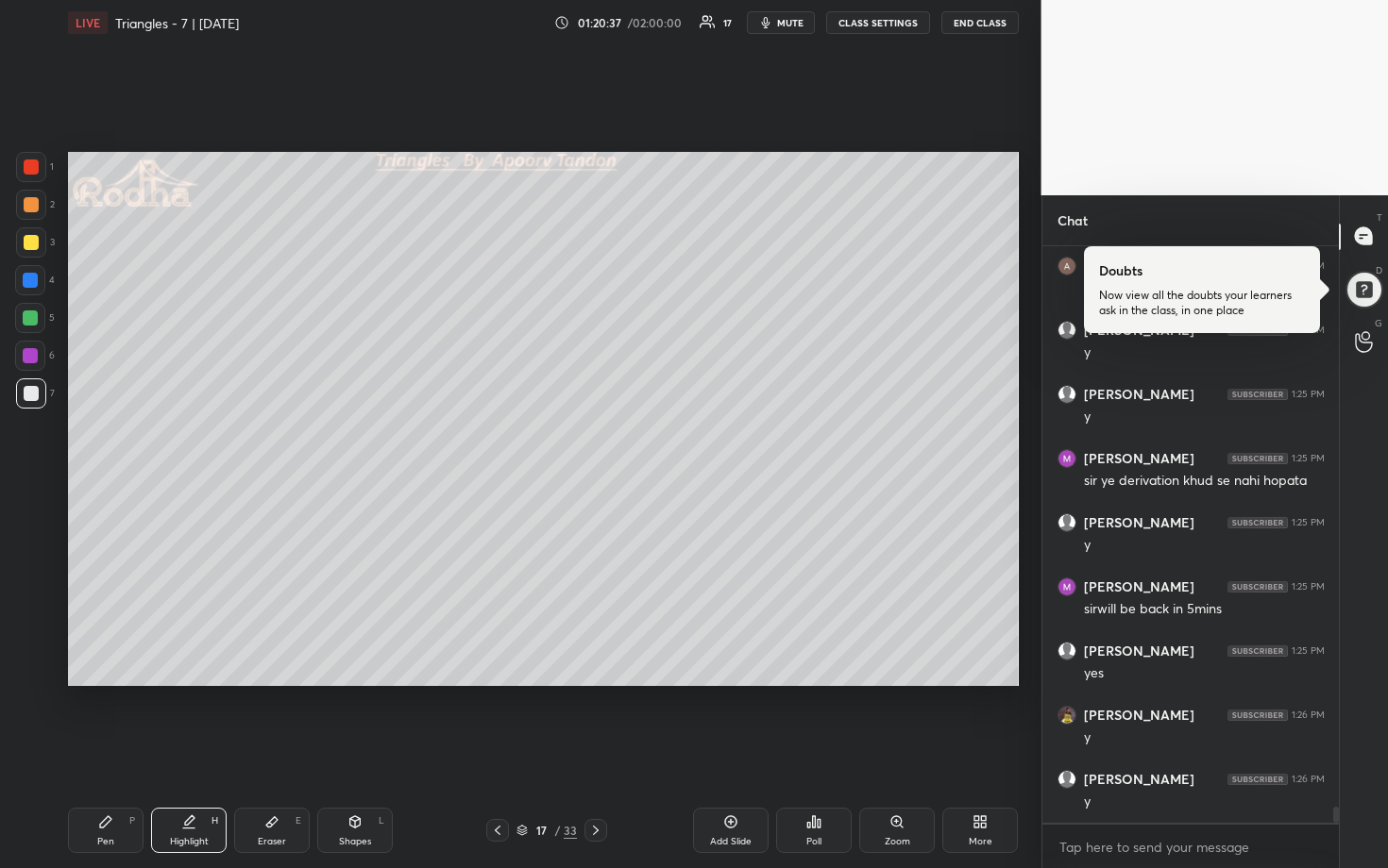
scroll to position [20706, 0]
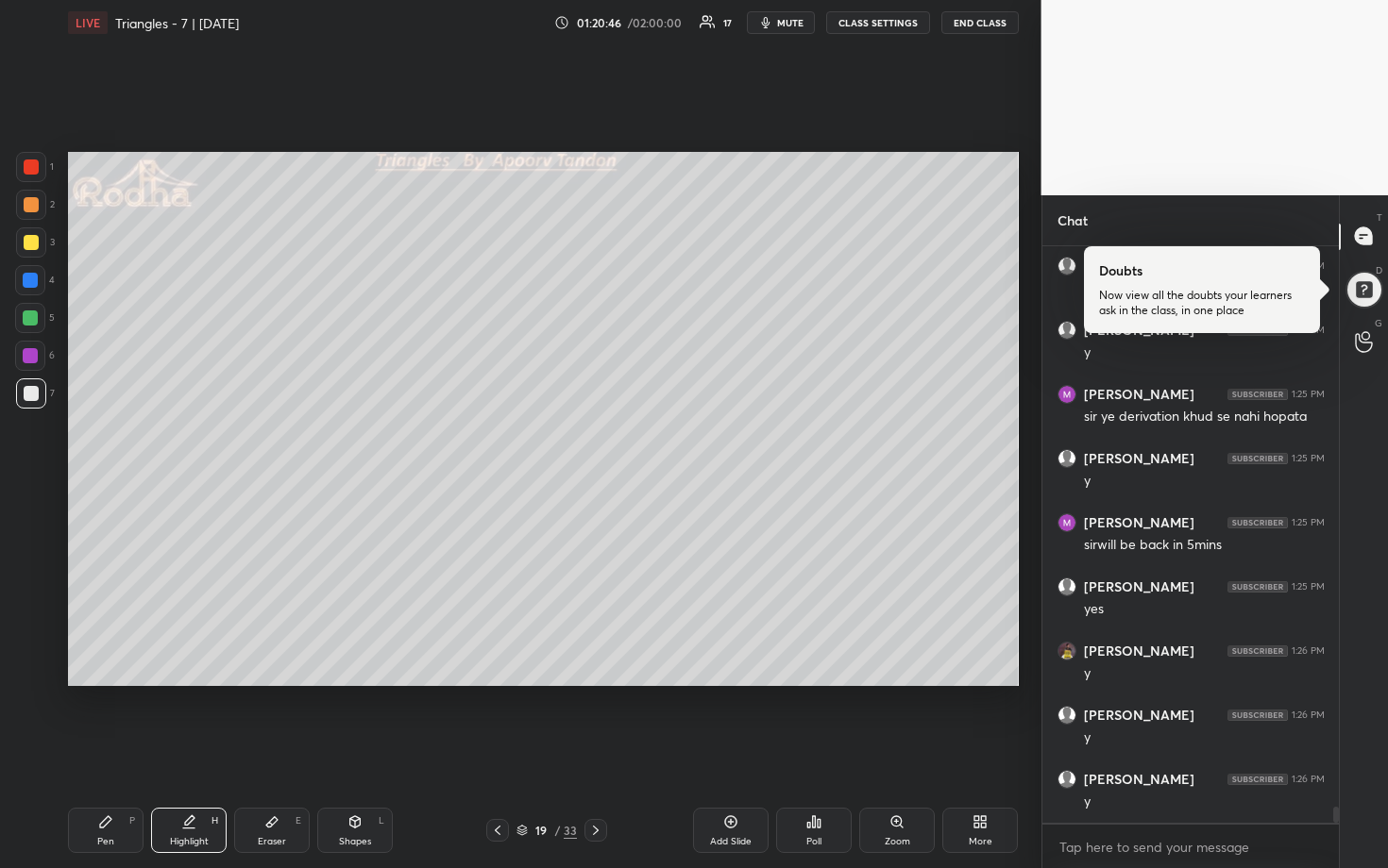
click at [46, 248] on div "3" at bounding box center [34, 242] width 38 height 30
click at [33, 244] on div at bounding box center [30, 242] width 15 height 15
drag, startPoint x: 789, startPoint y: 26, endPoint x: 828, endPoint y: 30, distance: 39.2
click at [790, 26] on span "mute" at bounding box center [790, 22] width 26 height 13
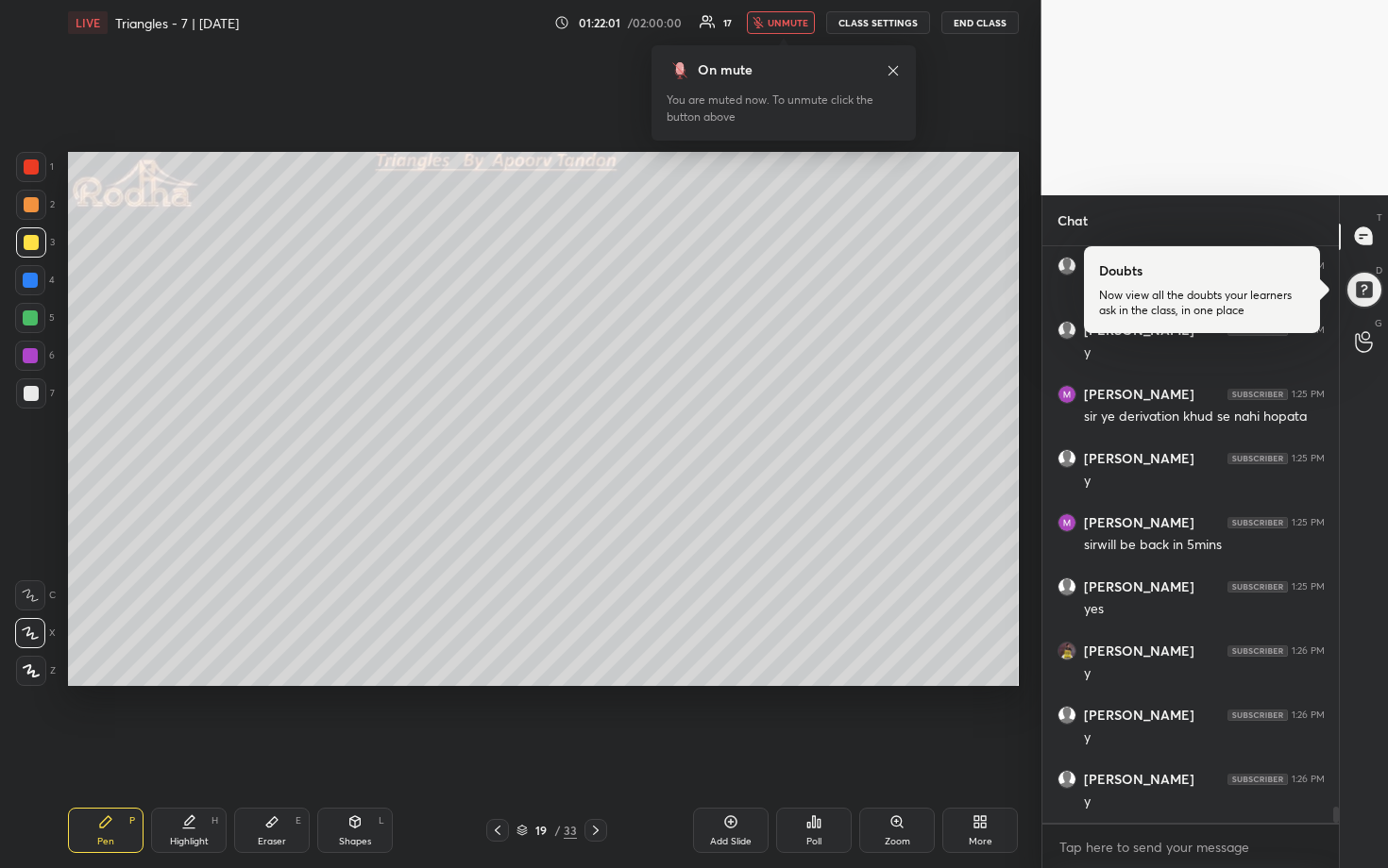
click at [961, 30] on button "END CLASS" at bounding box center [979, 23] width 77 height 23
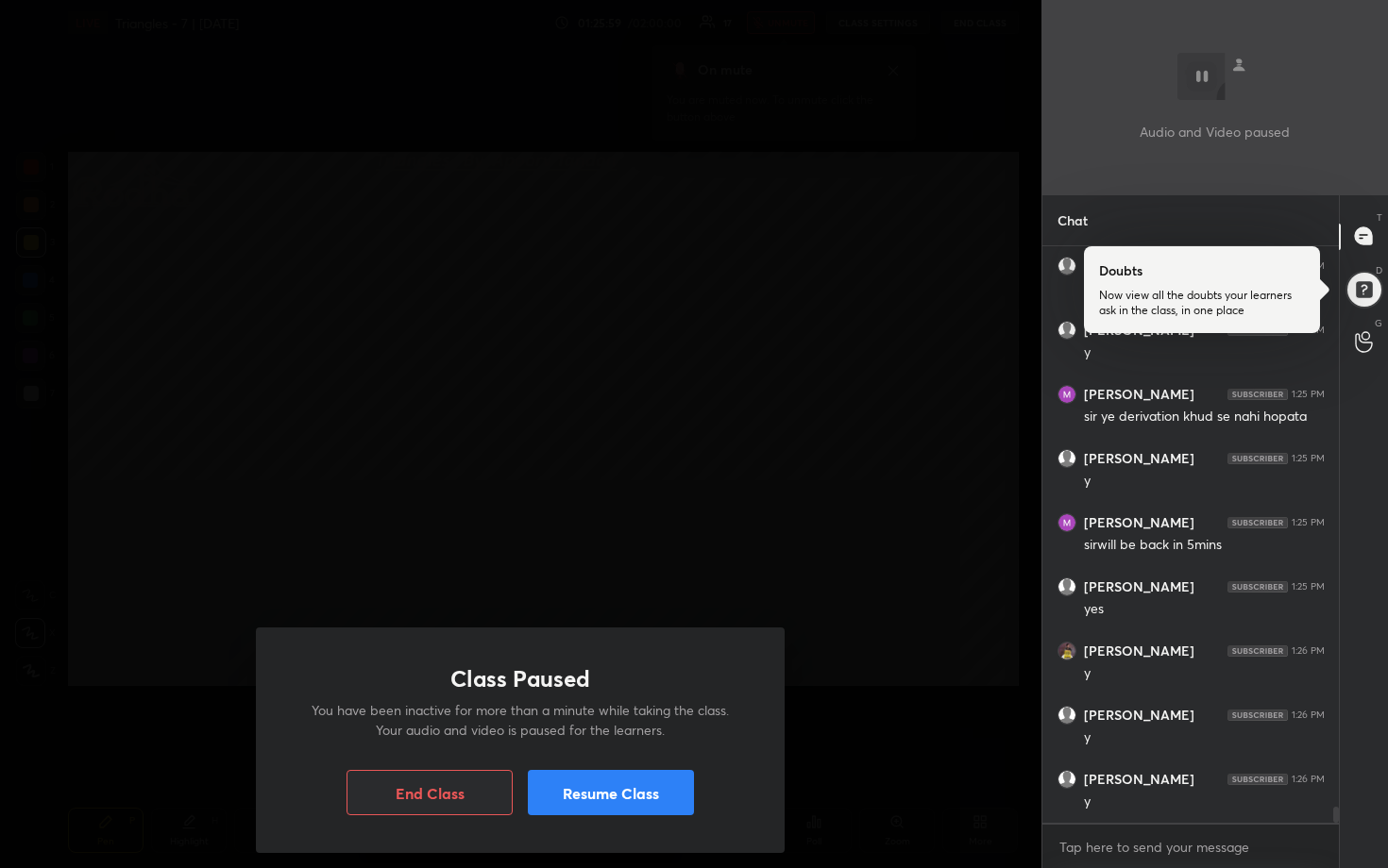
scroll to position [20770, 0]
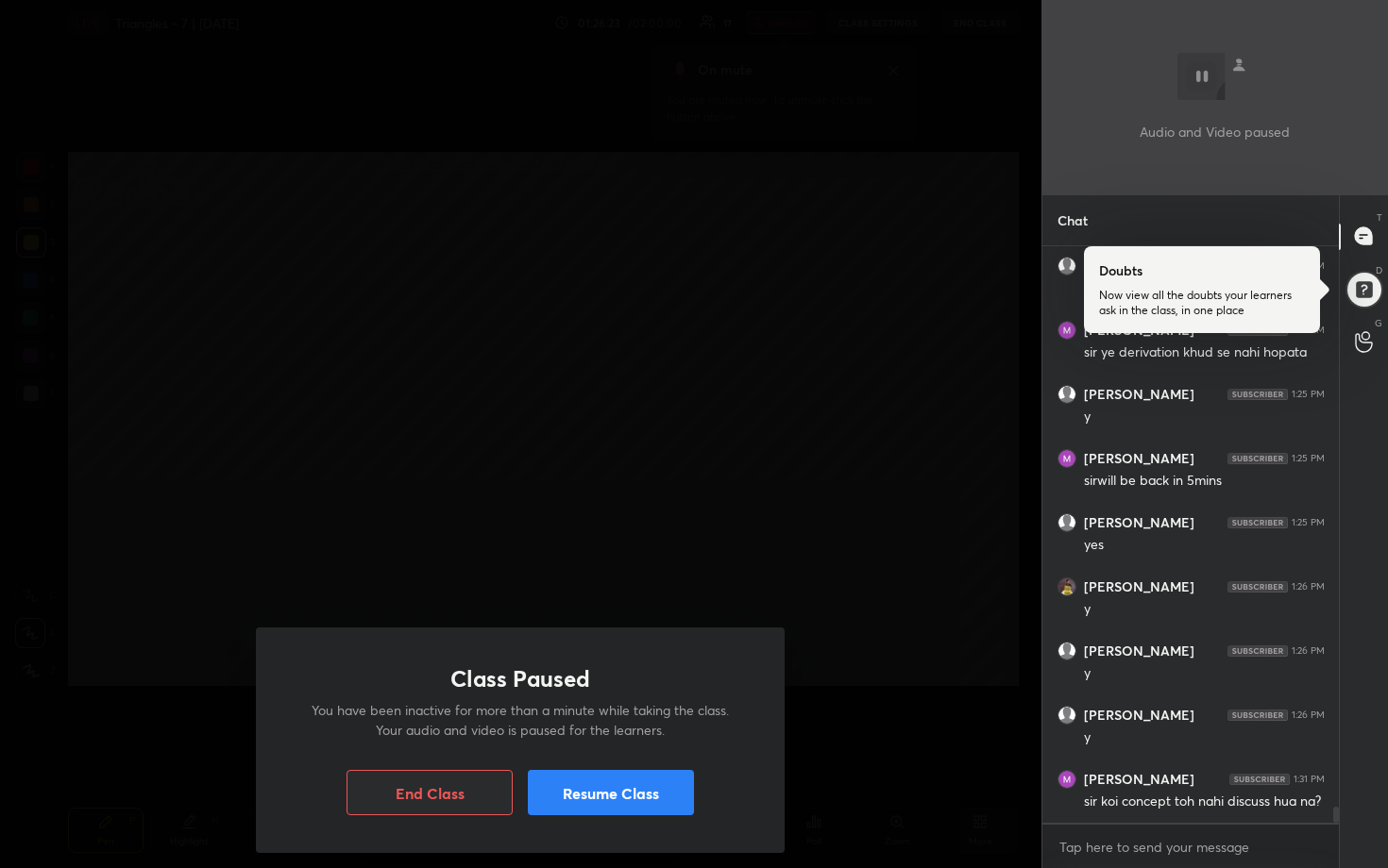
drag, startPoint x: 834, startPoint y: 285, endPoint x: 837, endPoint y: 273, distance: 12.4
click at [834, 286] on div "Class Paused You have been inactive for more than a minute while taking the cla…" at bounding box center [520, 434] width 1041 height 868
click at [826, 296] on div "Class Paused You have been inactive for more than a minute while taking the cla…" at bounding box center [520, 434] width 1041 height 868
click at [591, 784] on button "Resume Class" at bounding box center [611, 793] width 167 height 45
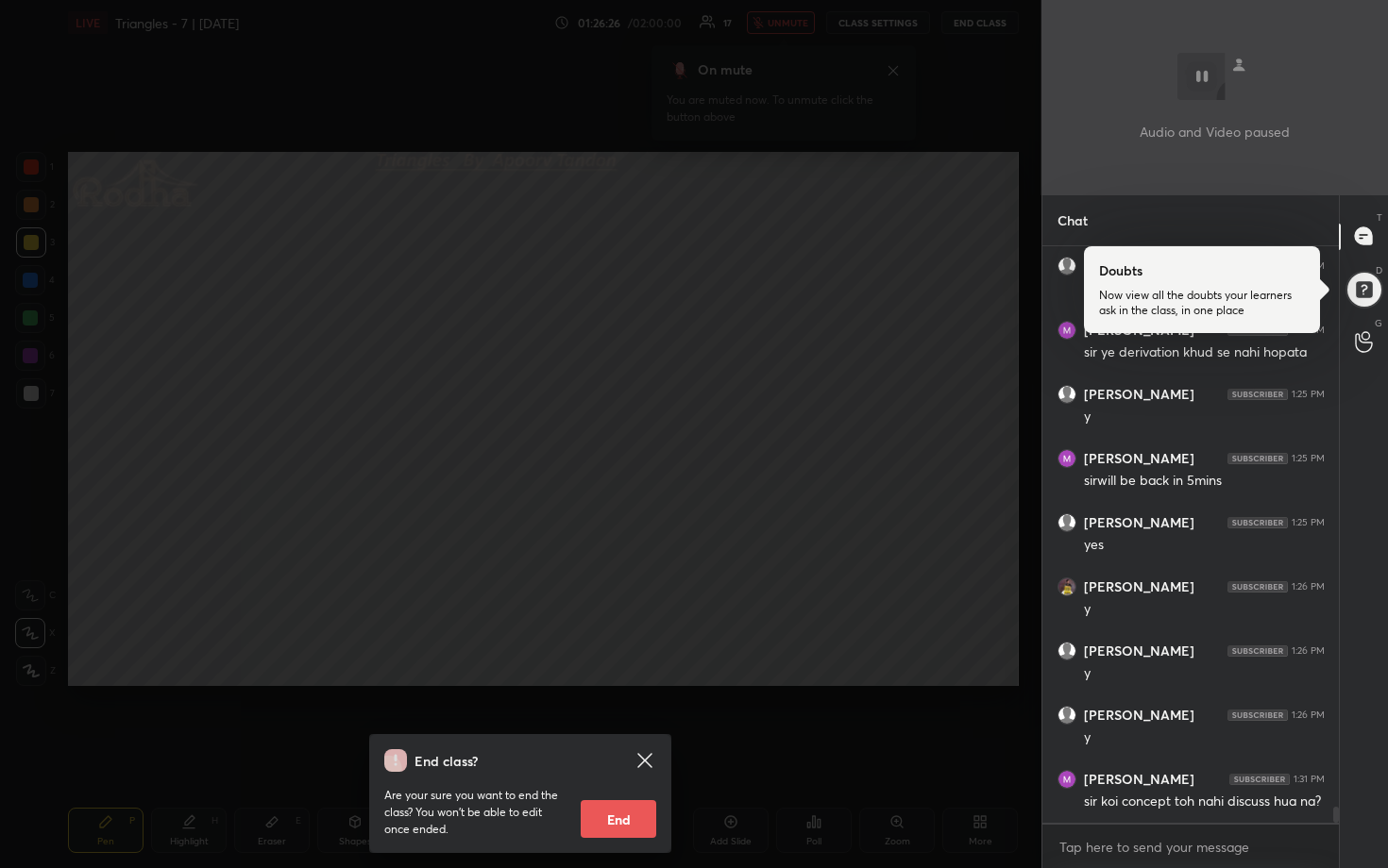
click at [668, 590] on div "End class? Are your sure you want to end the class? You won’t be able to edit o…" at bounding box center [520, 434] width 1041 height 868
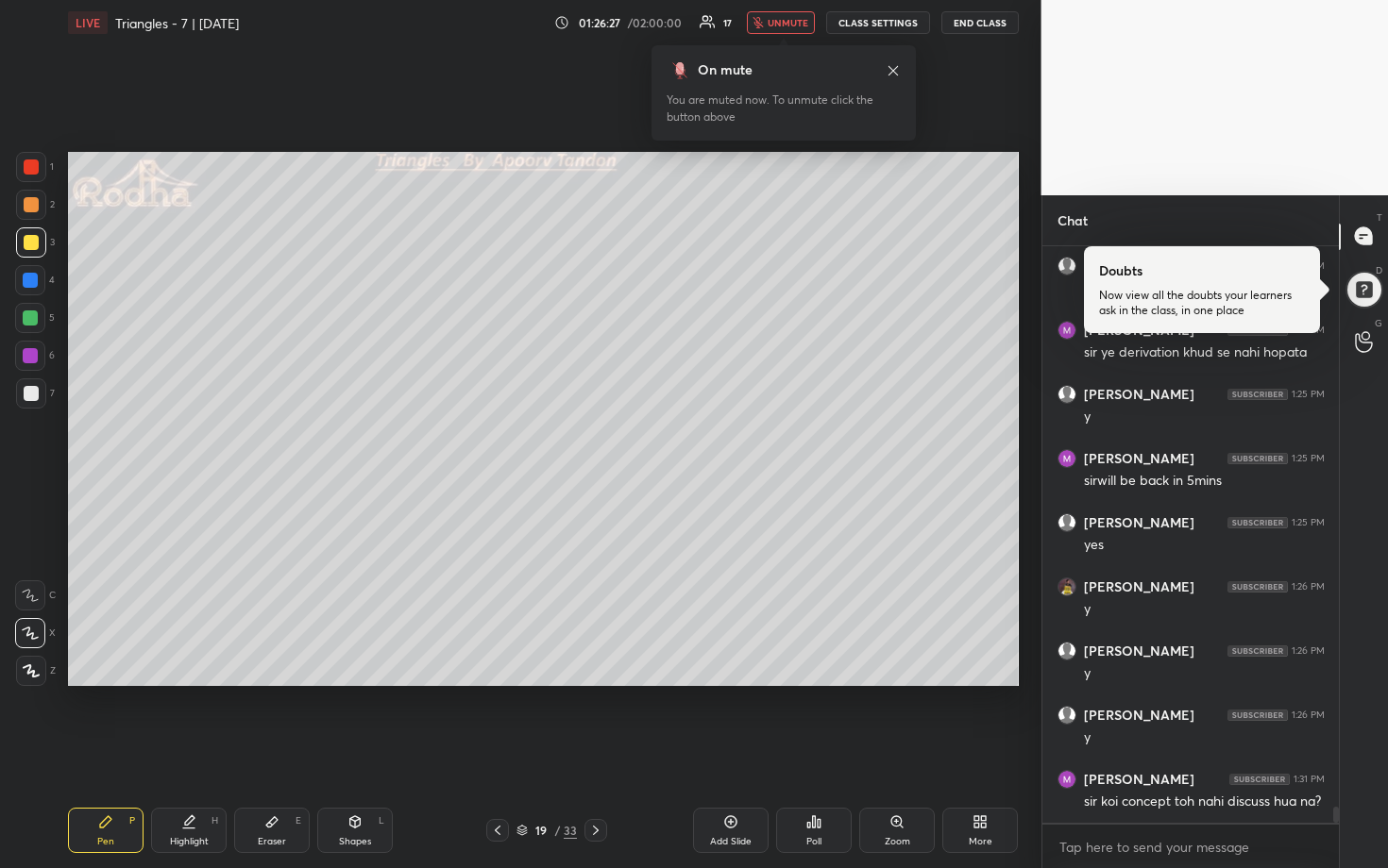
click at [789, 15] on button "unmute" at bounding box center [780, 23] width 68 height 23
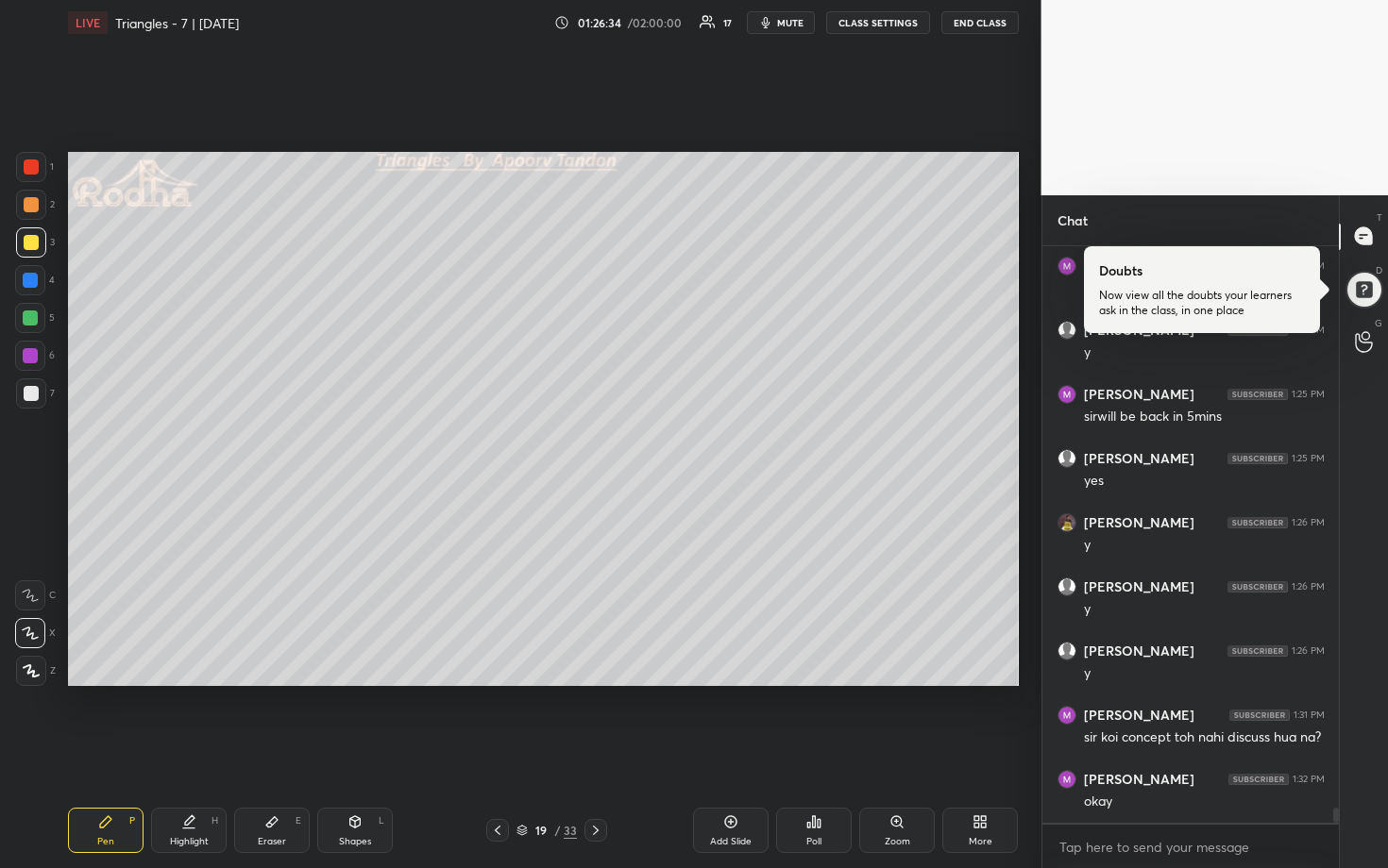
click at [592, 784] on div at bounding box center [595, 830] width 23 height 23
click at [32, 319] on div at bounding box center [29, 317] width 15 height 15
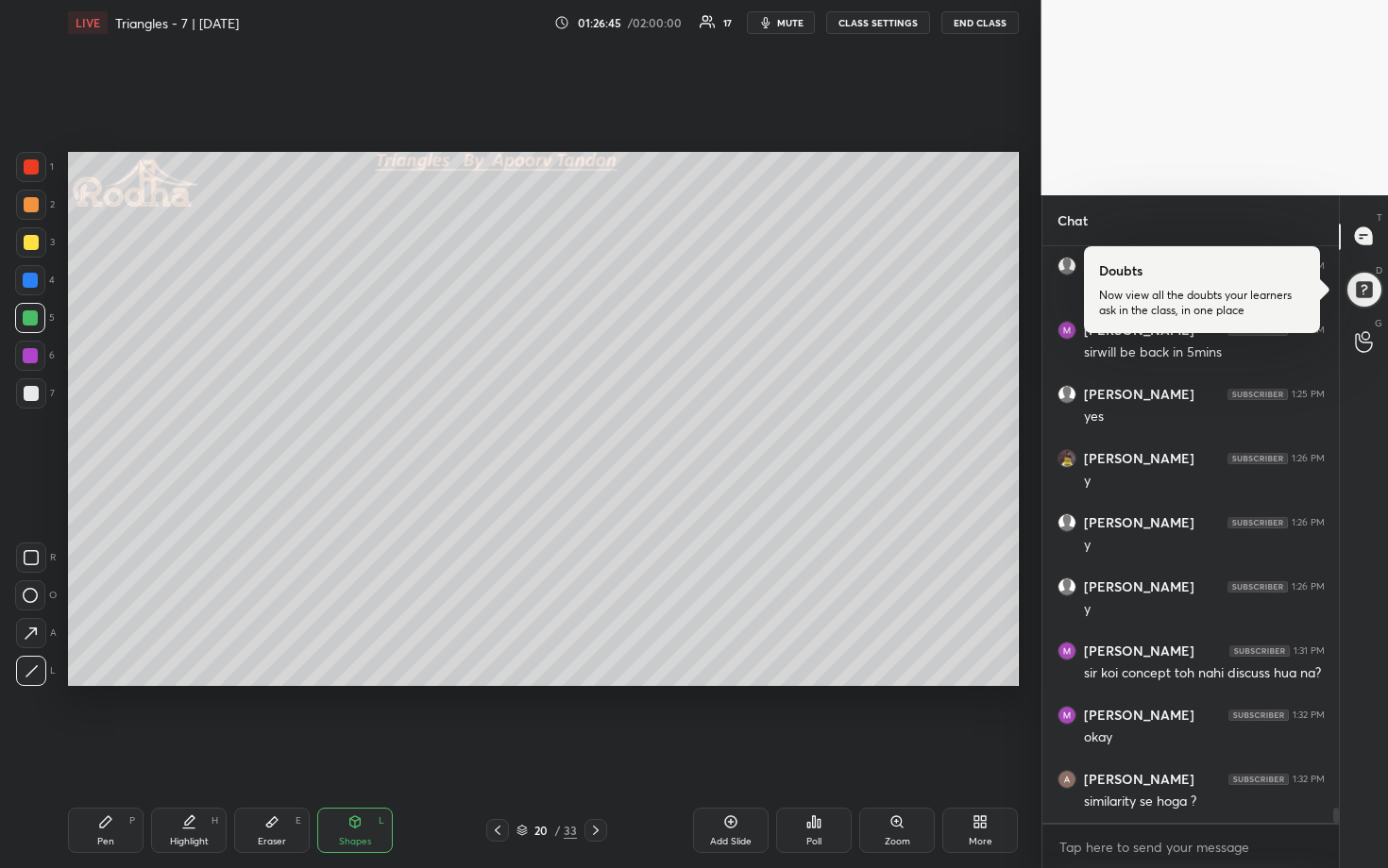
scroll to position [20967, 0]
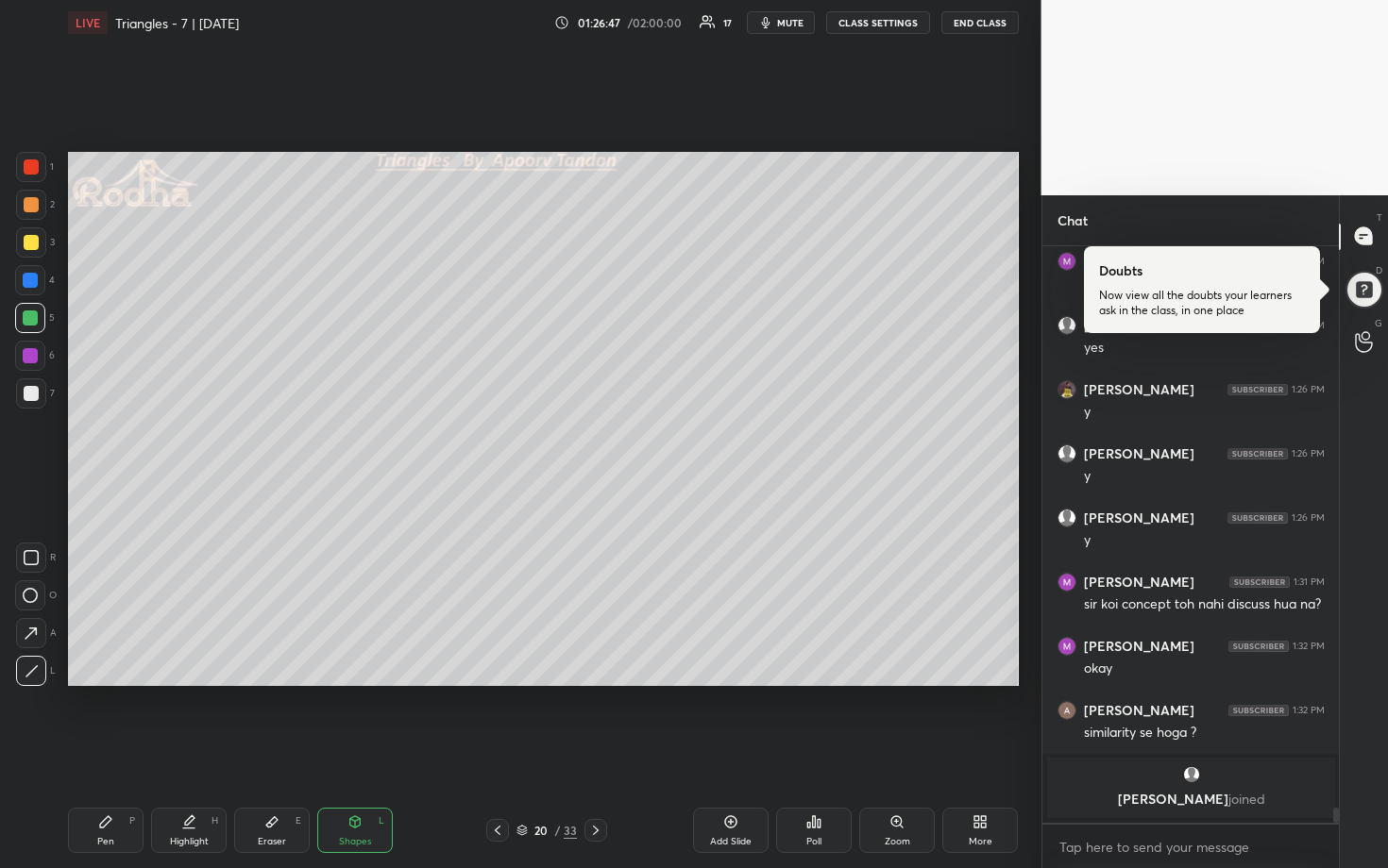
click at [38, 285] on div at bounding box center [29, 280] width 30 height 30
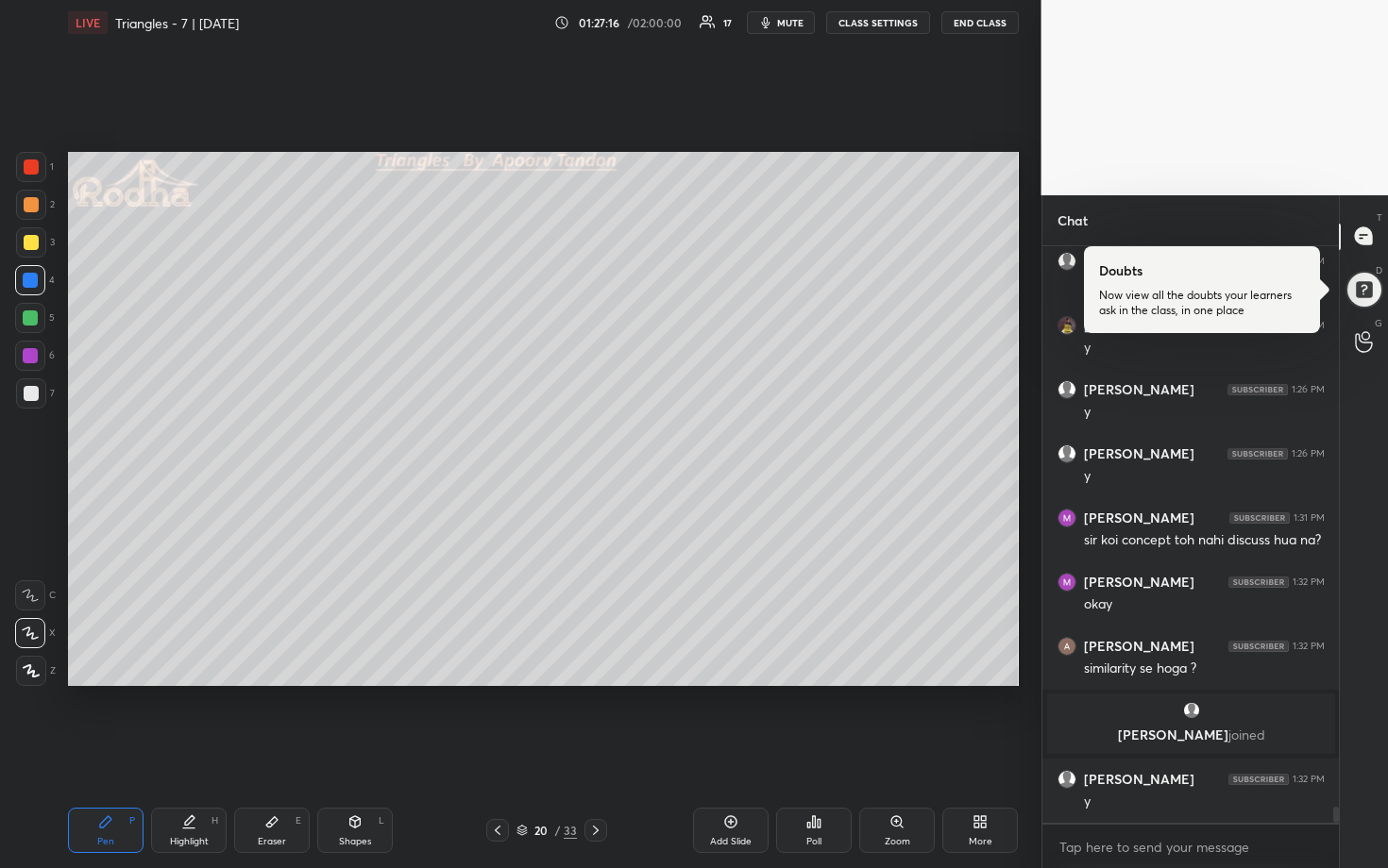
scroll to position [20137, 0]
drag, startPoint x: 33, startPoint y: 398, endPoint x: 48, endPoint y: 395, distance: 15.3
click at [33, 397] on div at bounding box center [30, 393] width 15 height 15
click at [33, 244] on div at bounding box center [30, 242] width 15 height 15
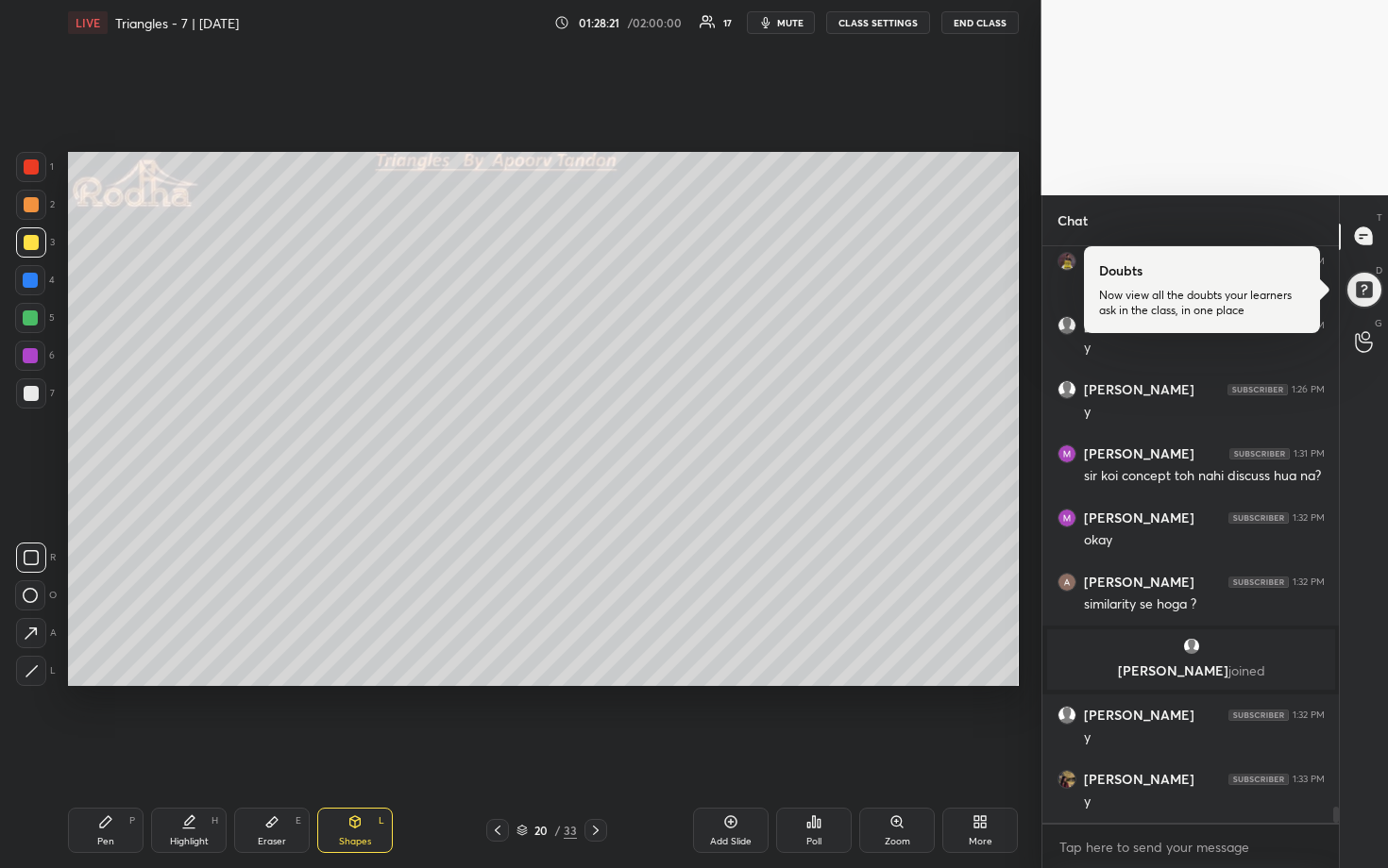
scroll to position [20266, 0]
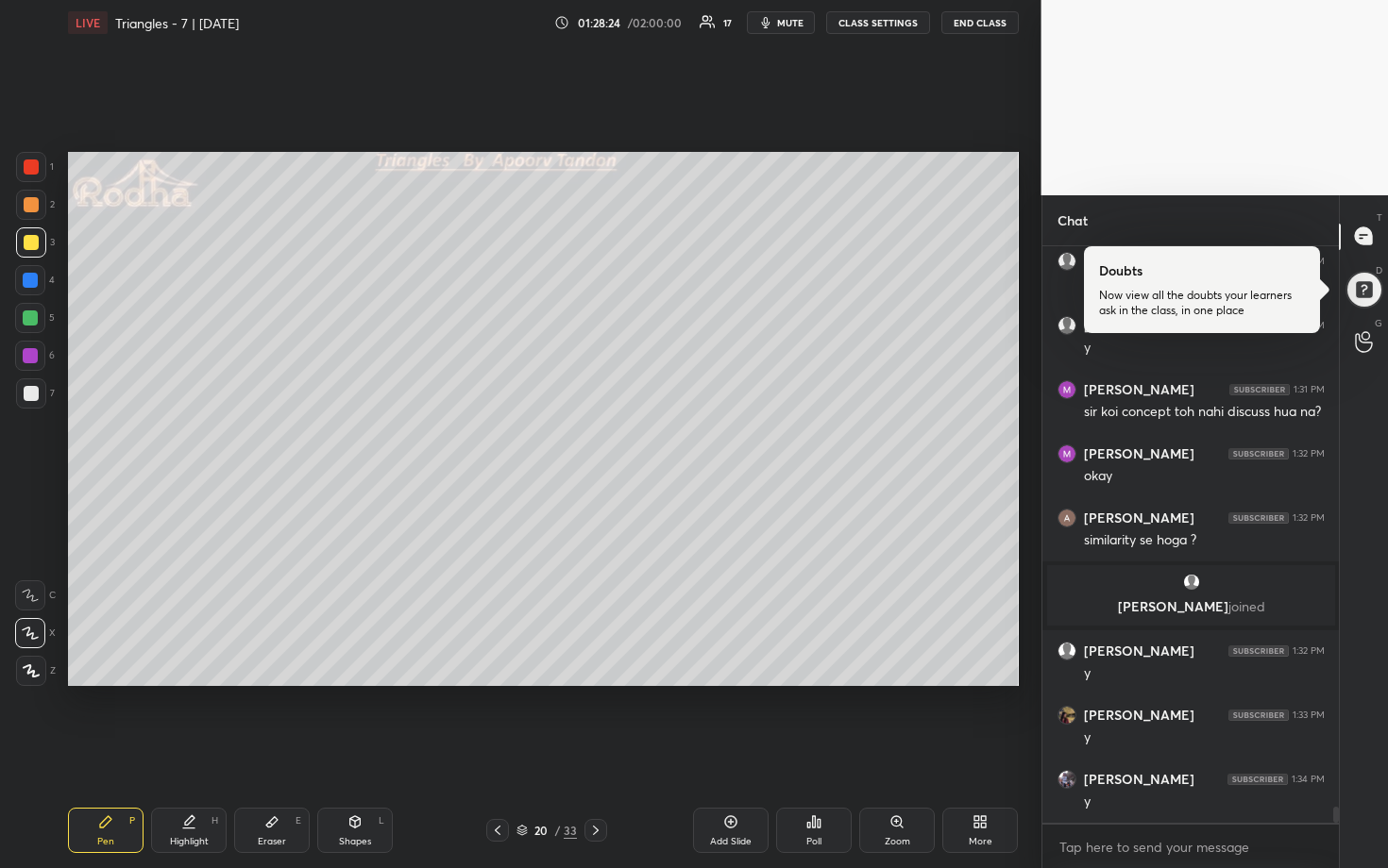
click at [32, 196] on div at bounding box center [30, 205] width 30 height 30
drag, startPoint x: 30, startPoint y: 315, endPoint x: 44, endPoint y: 327, distance: 18.4
click at [30, 315] on div at bounding box center [29, 317] width 15 height 15
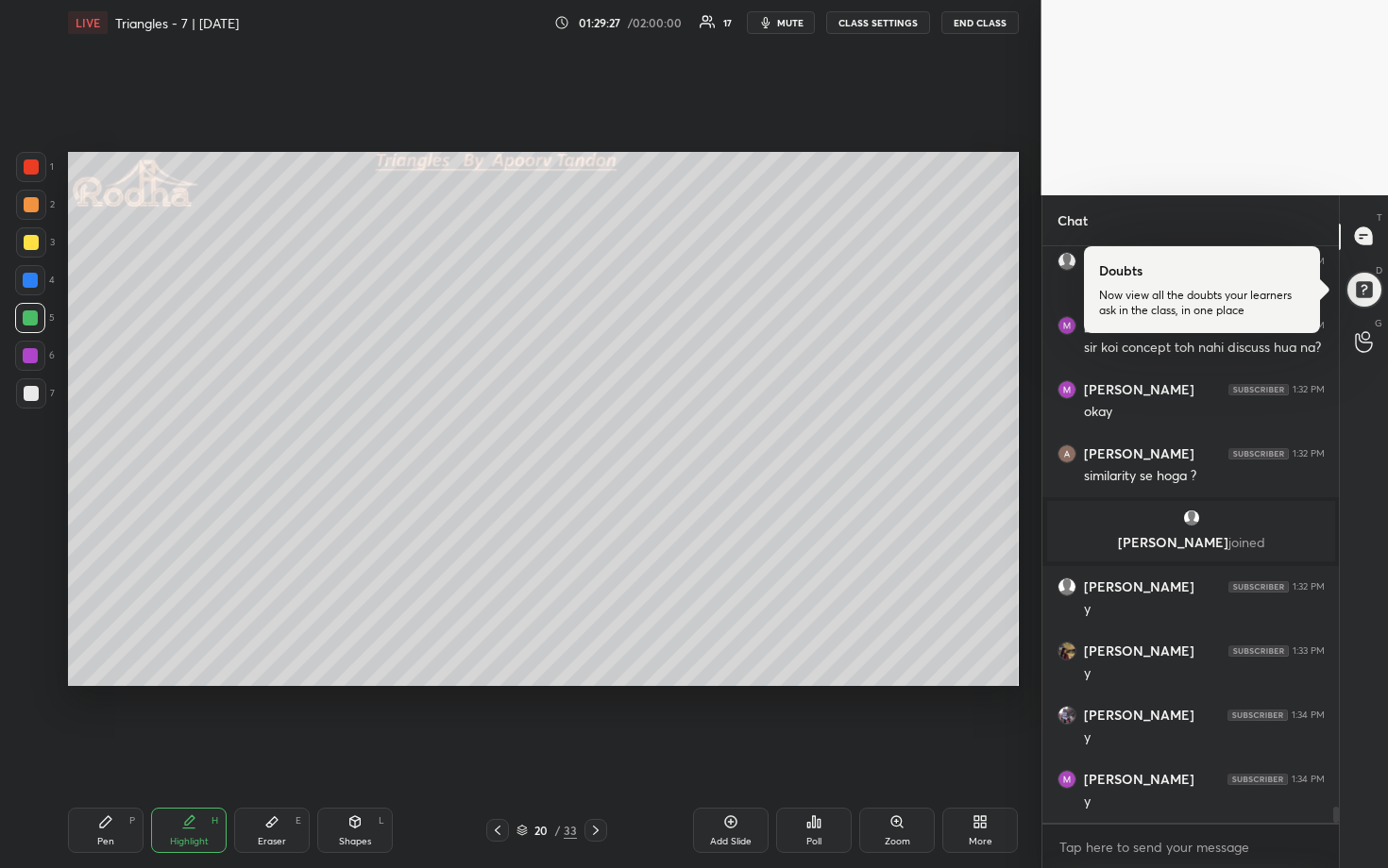
scroll to position [20394, 0]
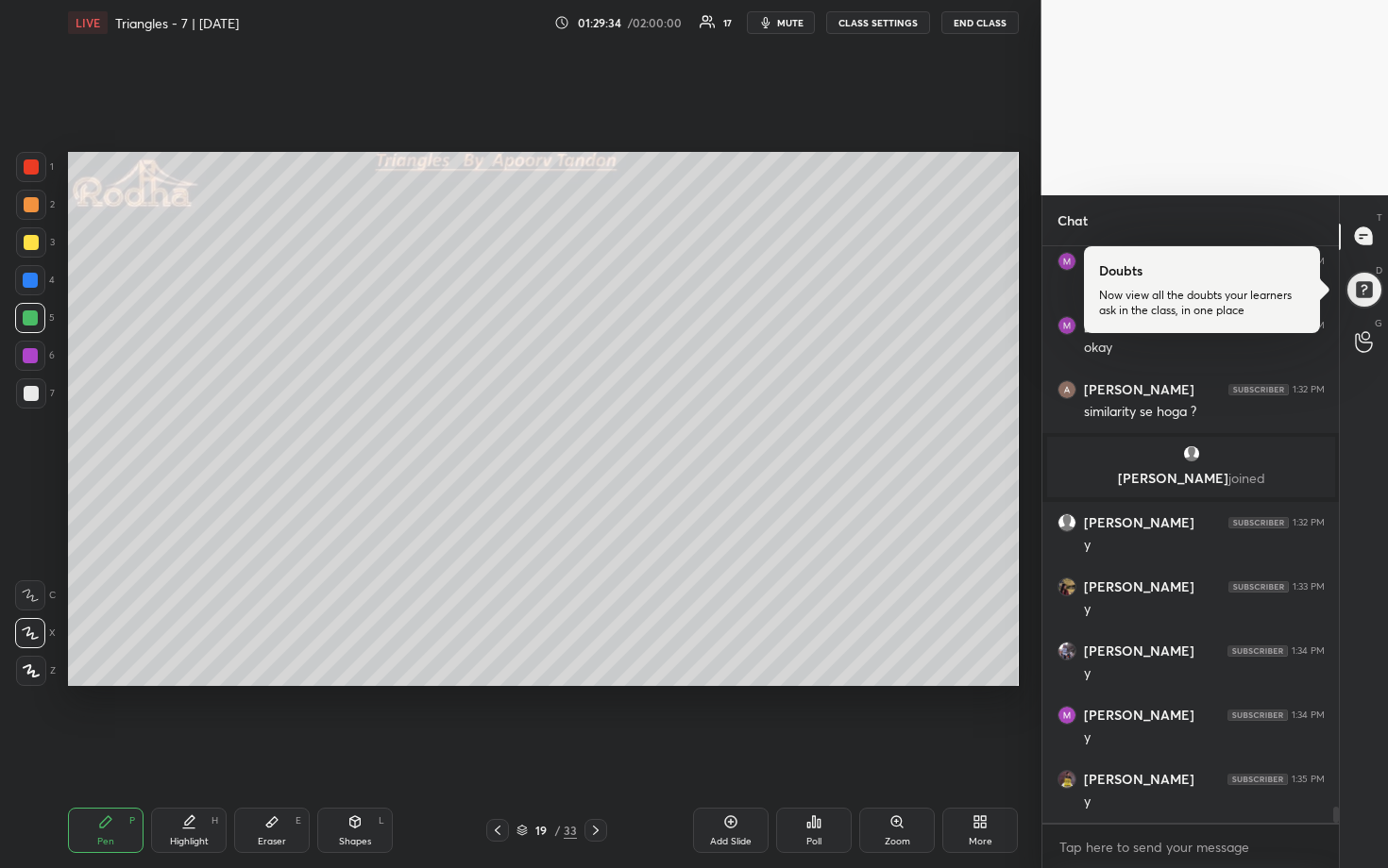
click at [36, 399] on div at bounding box center [30, 393] width 15 height 15
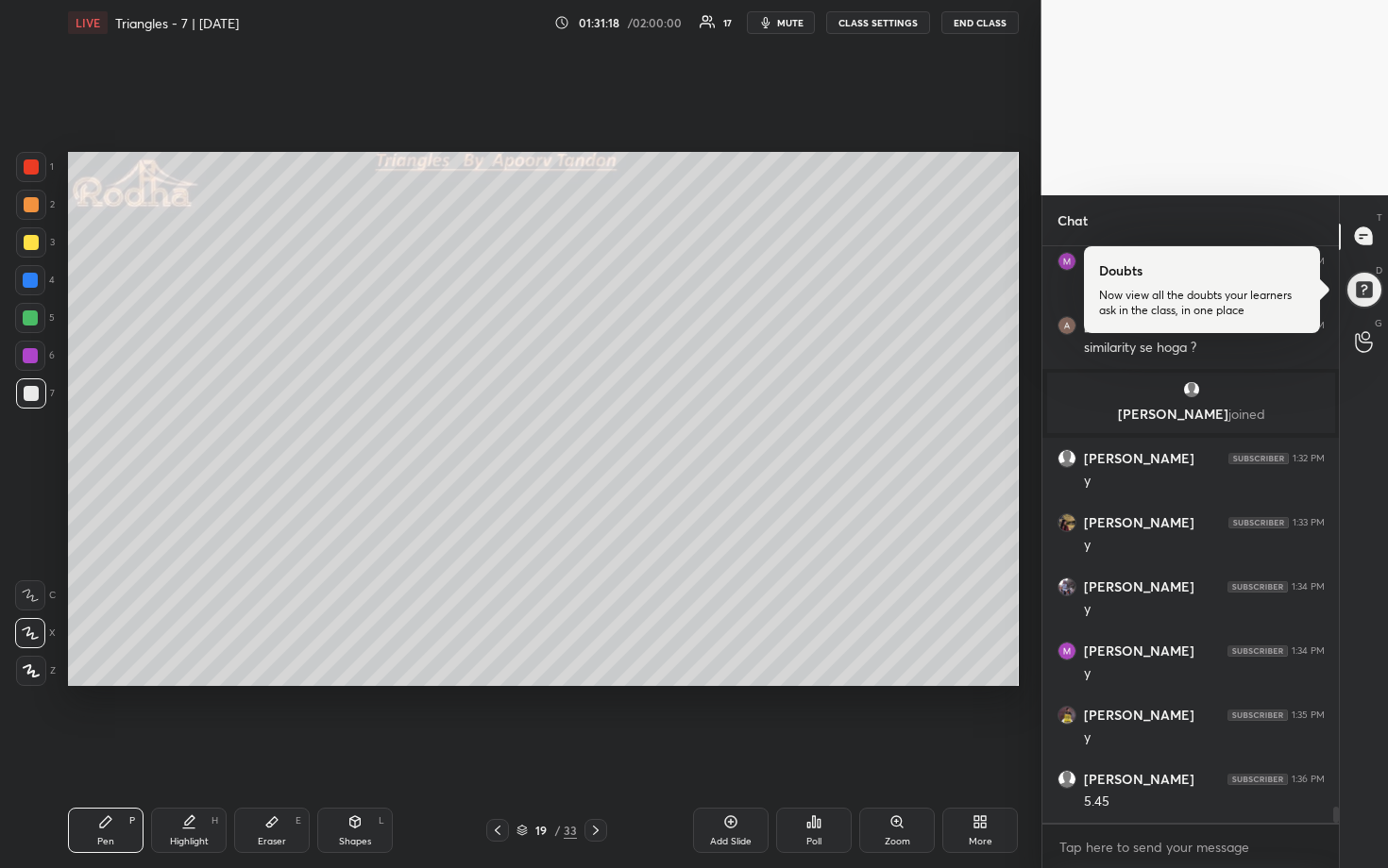
click at [29, 400] on div at bounding box center [30, 393] width 30 height 30
drag, startPoint x: 35, startPoint y: 319, endPoint x: 45, endPoint y: 327, distance: 12.8
click at [35, 319] on div at bounding box center [29, 317] width 15 height 15
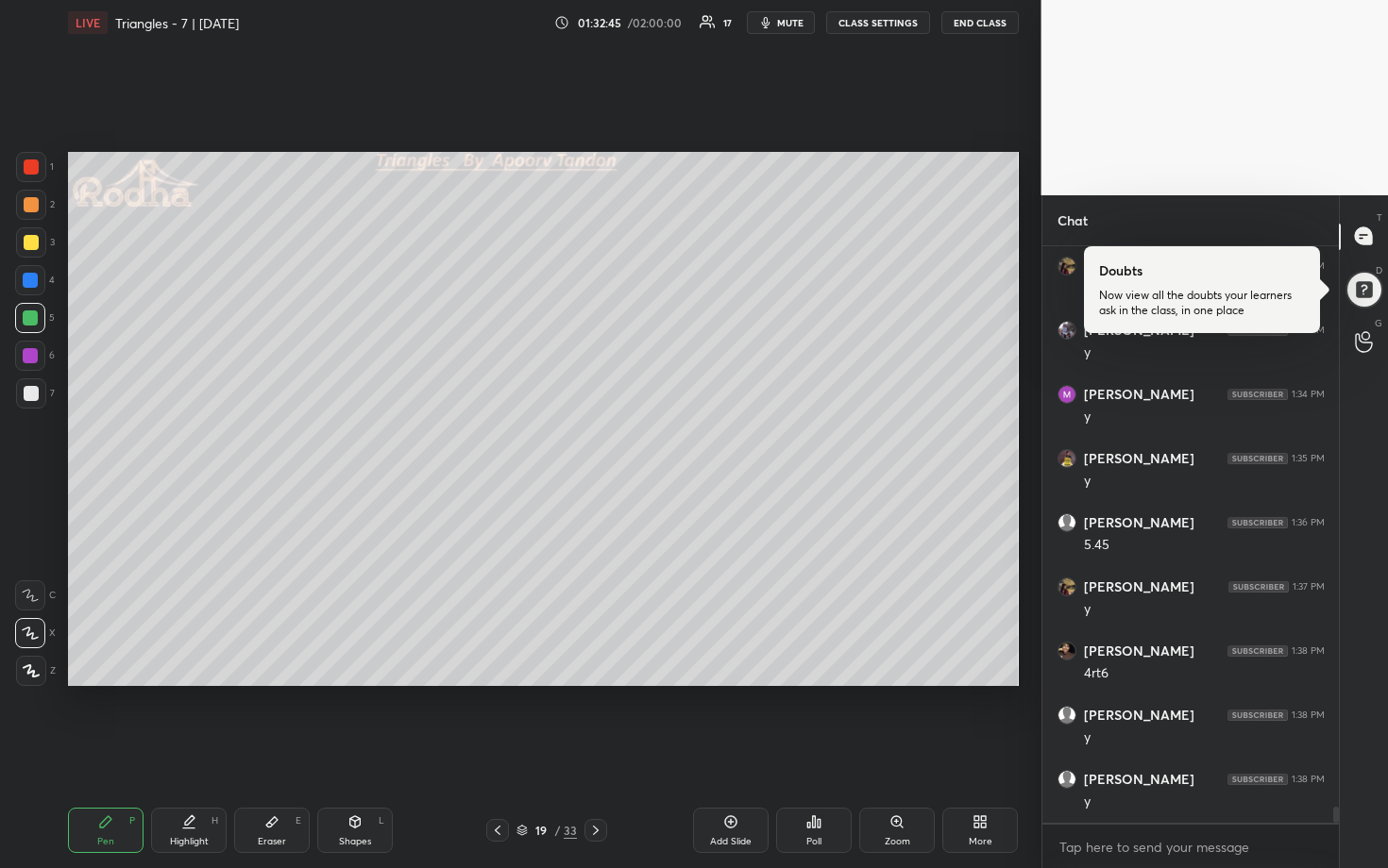
scroll to position [20779, 0]
click at [35, 393] on div at bounding box center [30, 393] width 15 height 15
drag, startPoint x: 33, startPoint y: 631, endPoint x: 44, endPoint y: 625, distance: 12.5
click at [34, 631] on icon at bounding box center [29, 633] width 17 height 13
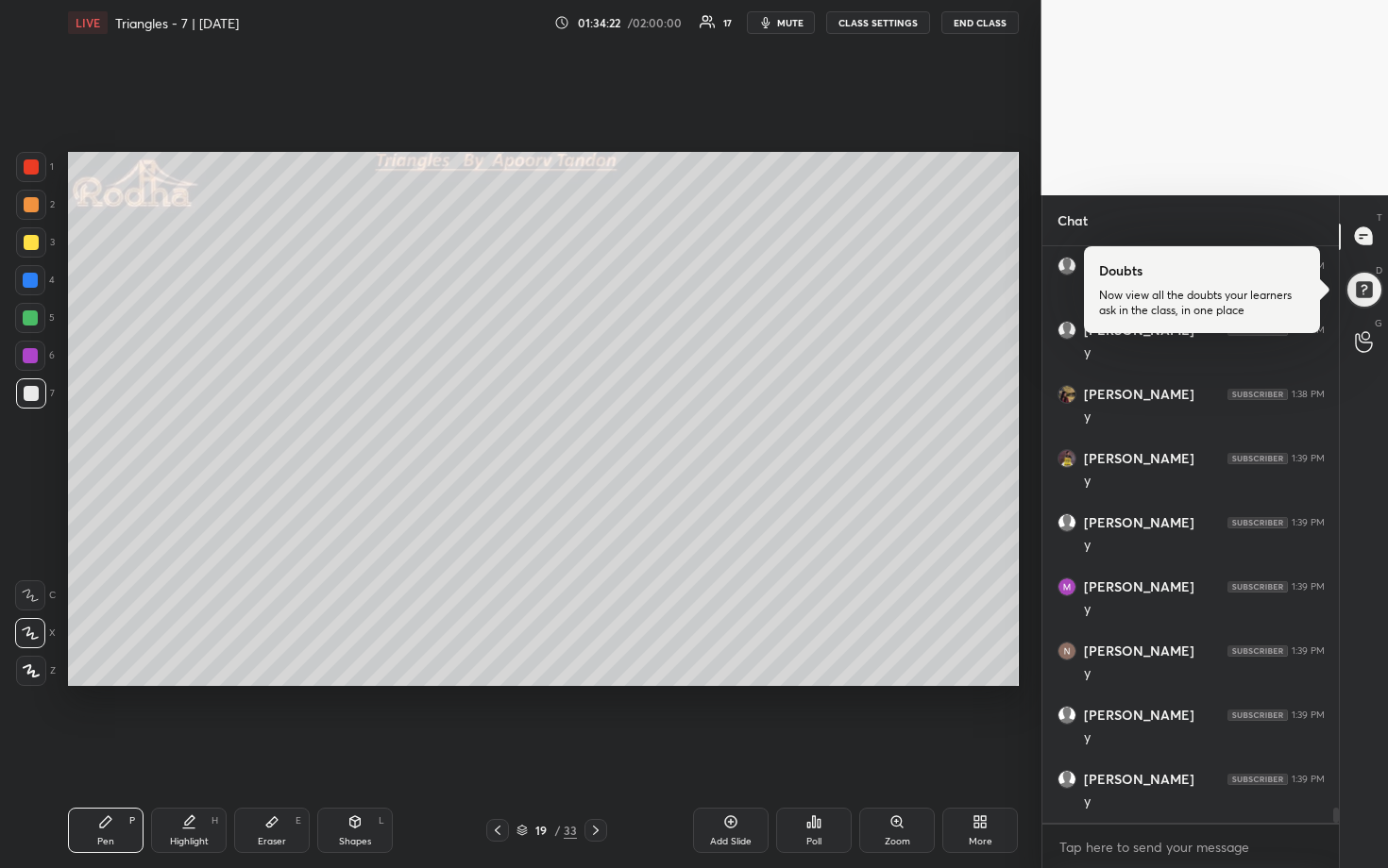
click at [276, 784] on icon at bounding box center [272, 821] width 15 height 15
drag, startPoint x: 112, startPoint y: 811, endPoint x: 152, endPoint y: 778, distance: 51.9
click at [113, 784] on div "Pen P" at bounding box center [105, 831] width 75 height 45
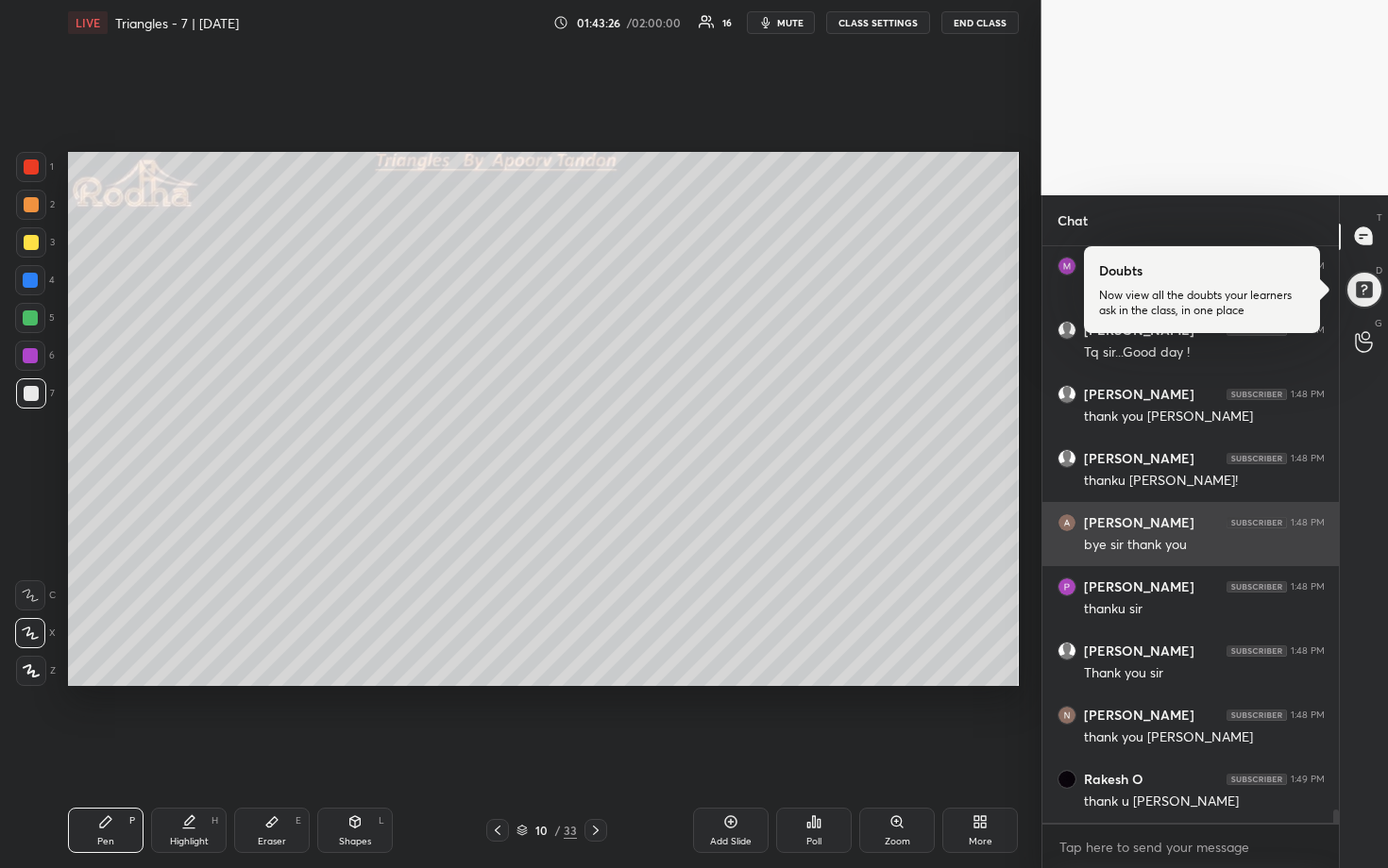
scroll to position [24439, 0]
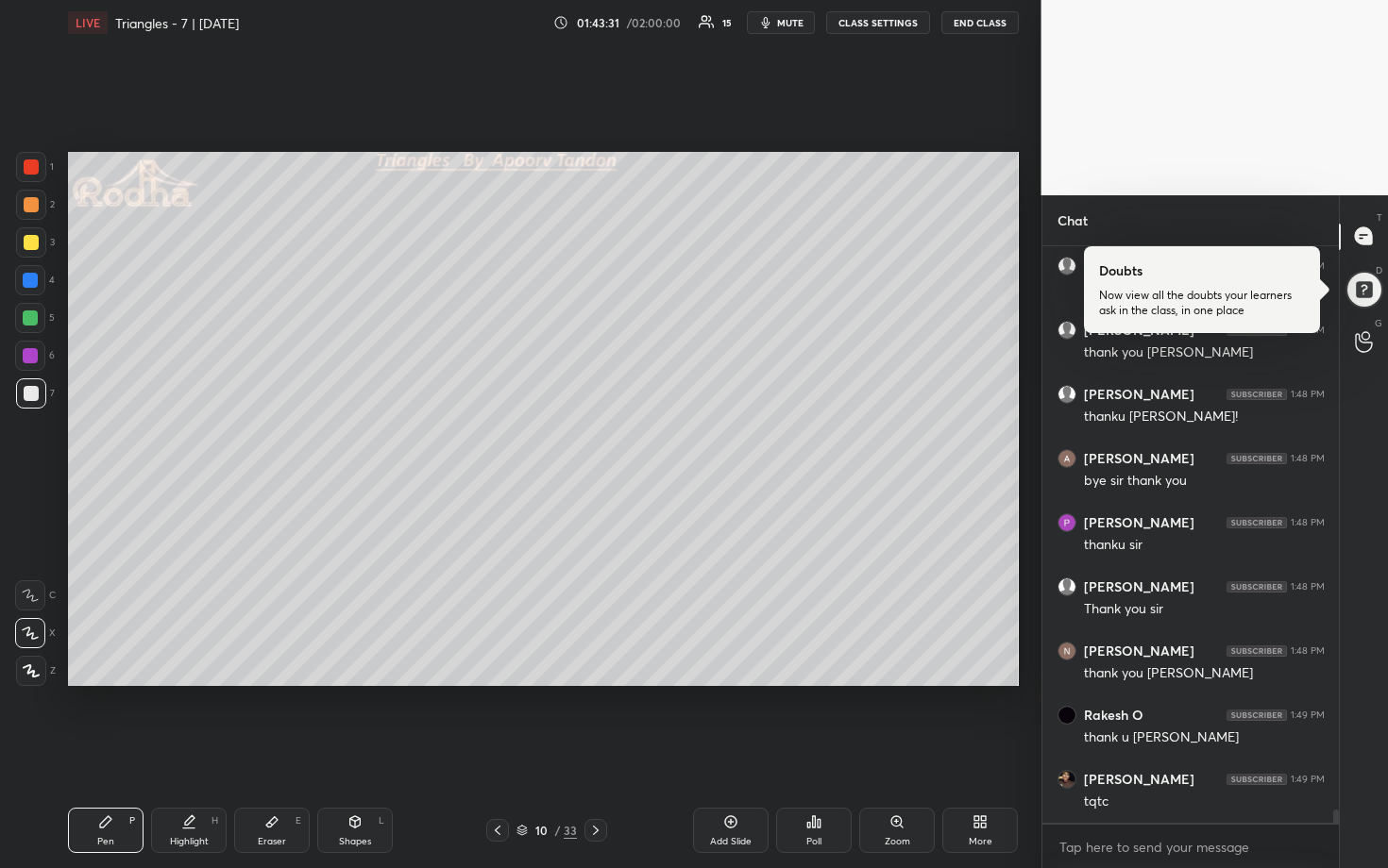
click at [970, 16] on button "END CLASS" at bounding box center [979, 23] width 77 height 23
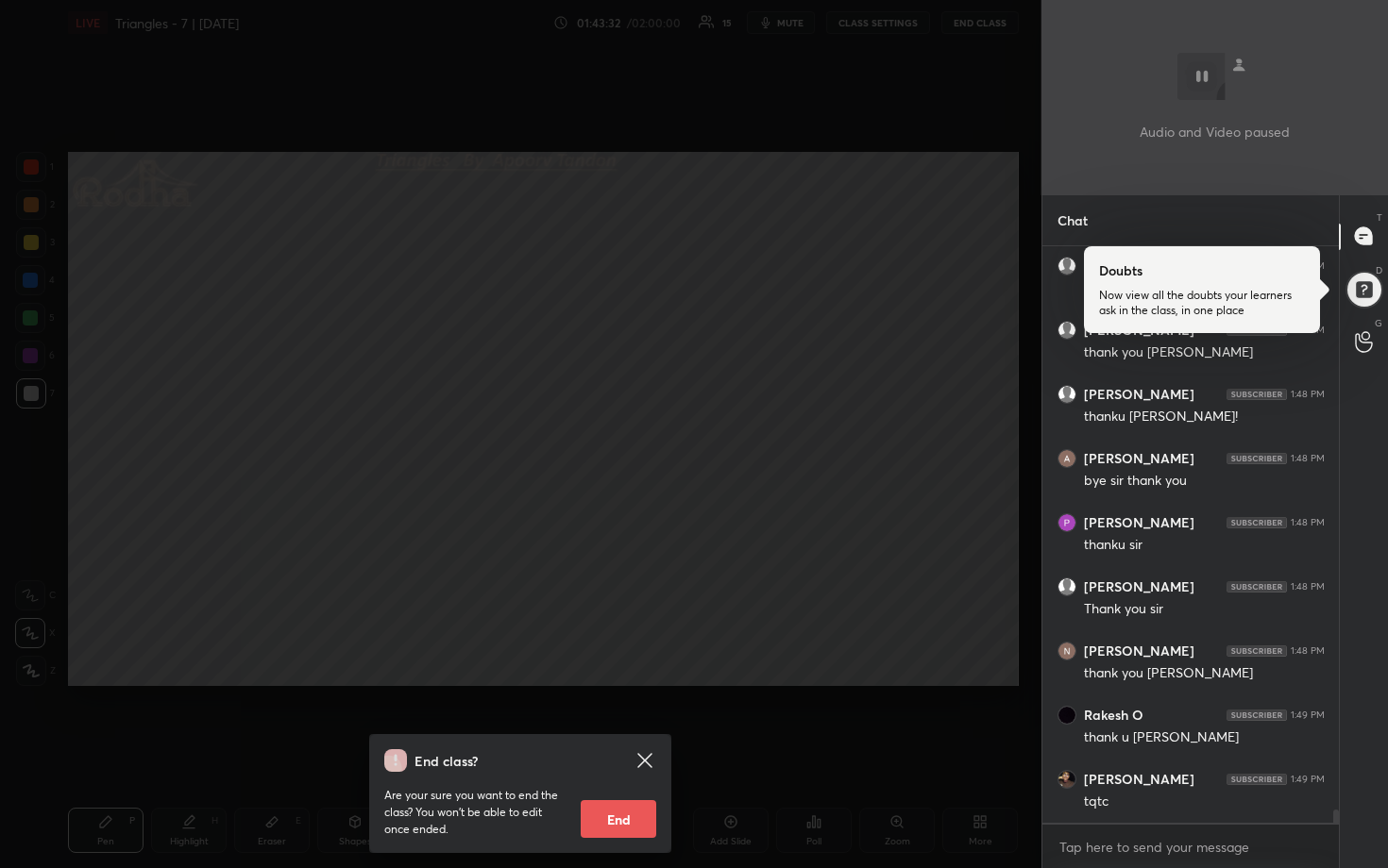
click at [611, 784] on button "End" at bounding box center [618, 819] width 75 height 38
type textarea "x"
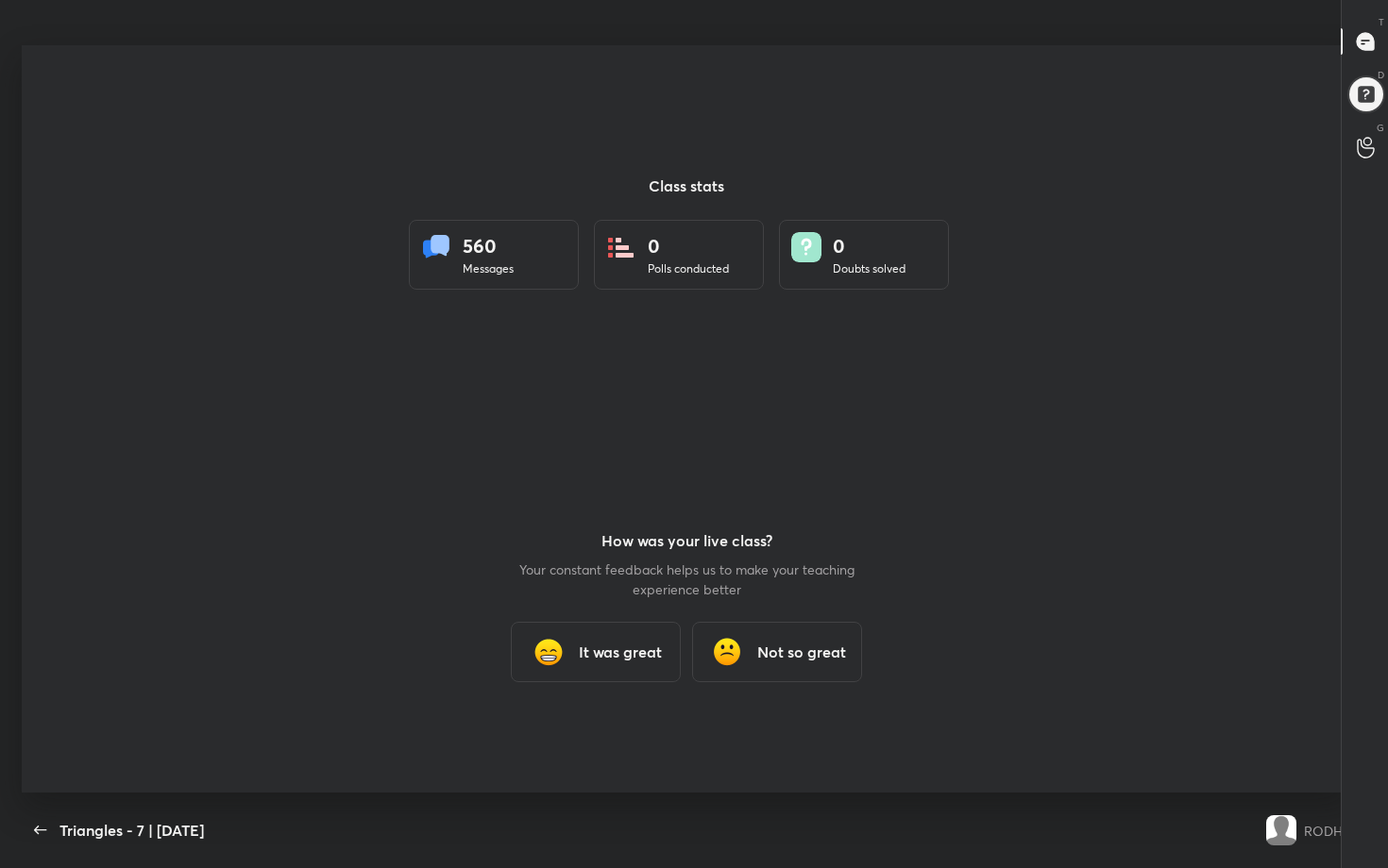
scroll to position [93619, 93046]
click at [938, 523] on div at bounding box center [686, 418] width 1329 height 747
